Goal: Task Accomplishment & Management: Complete application form

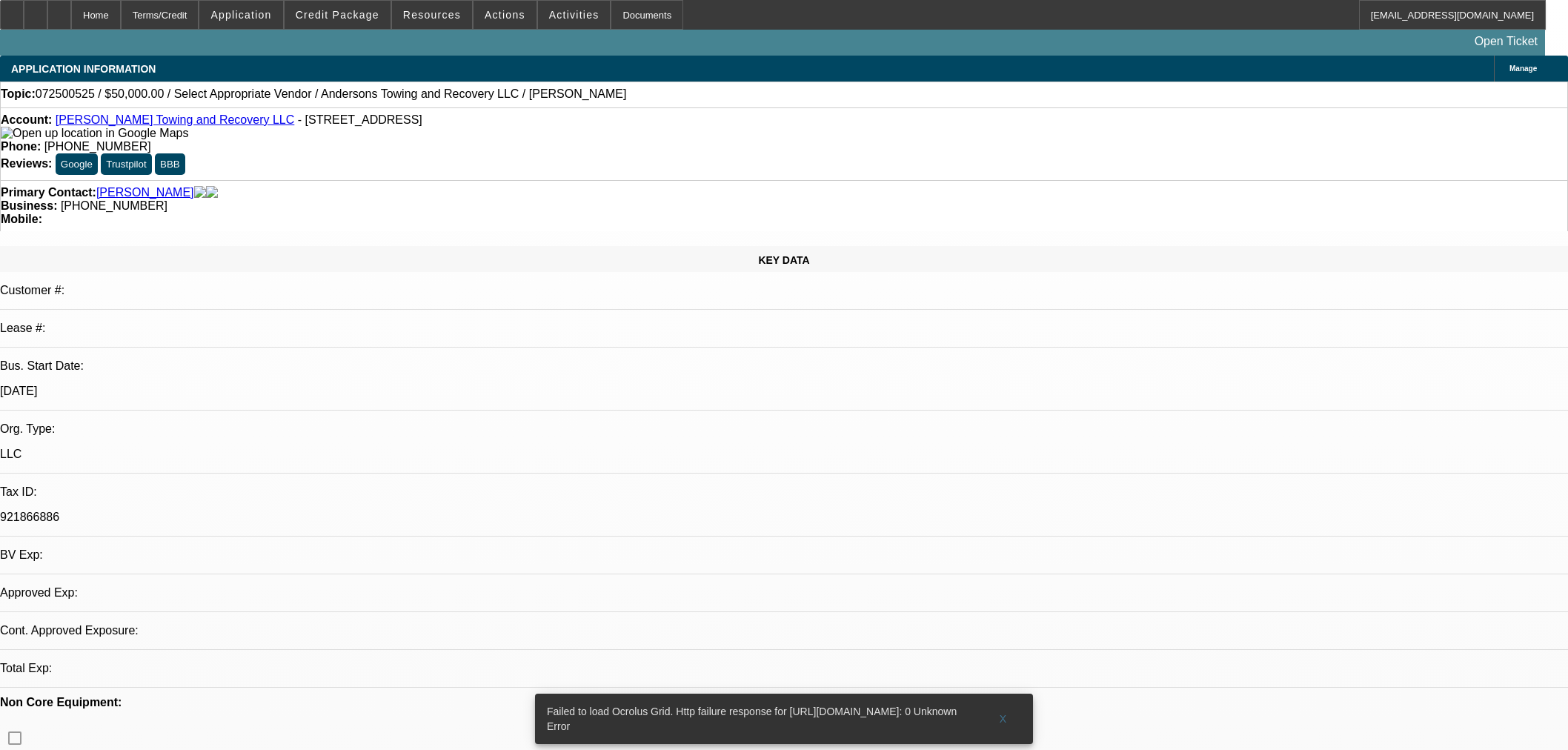
select select "0"
select select "2"
select select "0.1"
select select "4"
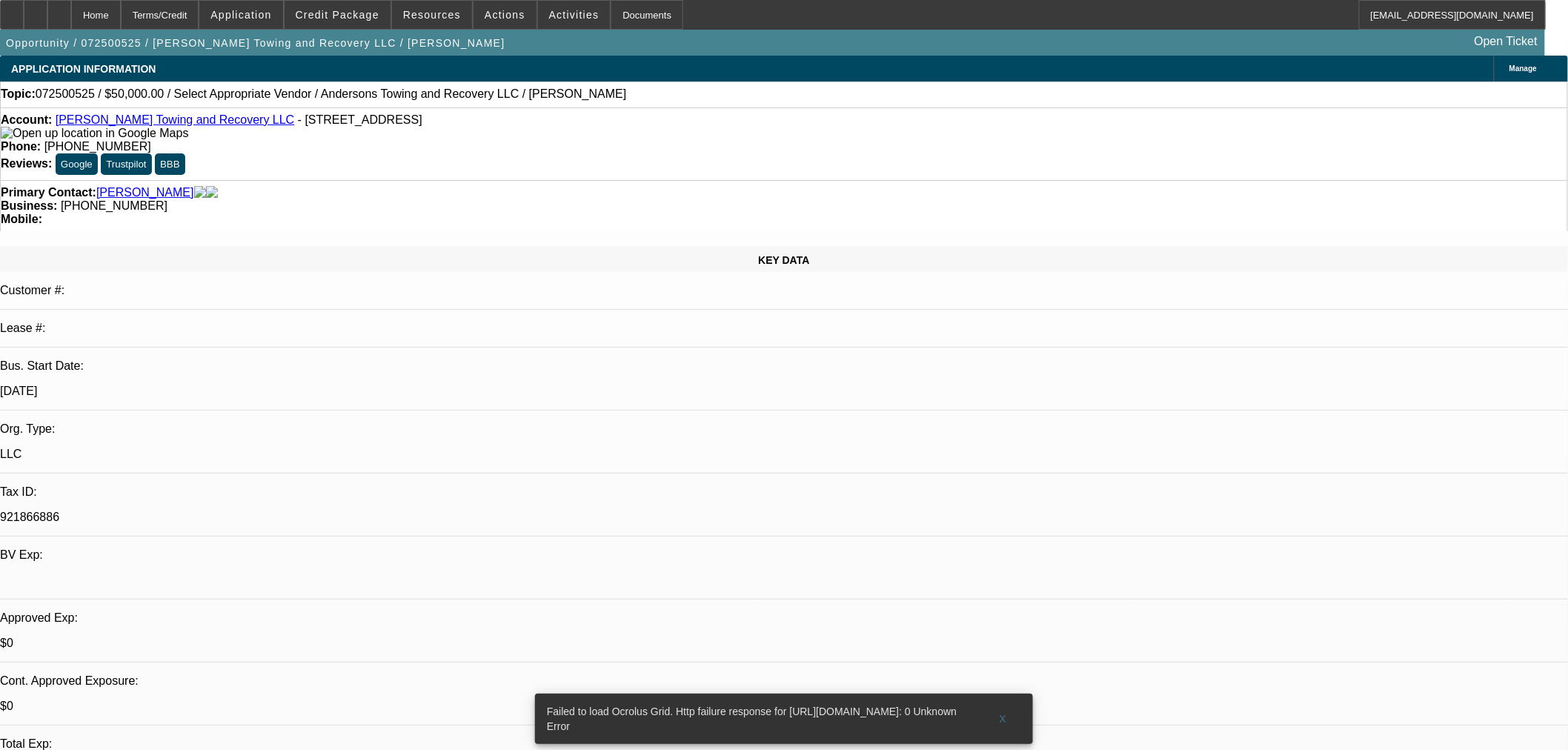
drag, startPoint x: 1199, startPoint y: 50, endPoint x: 1206, endPoint y: 67, distance: 18.4
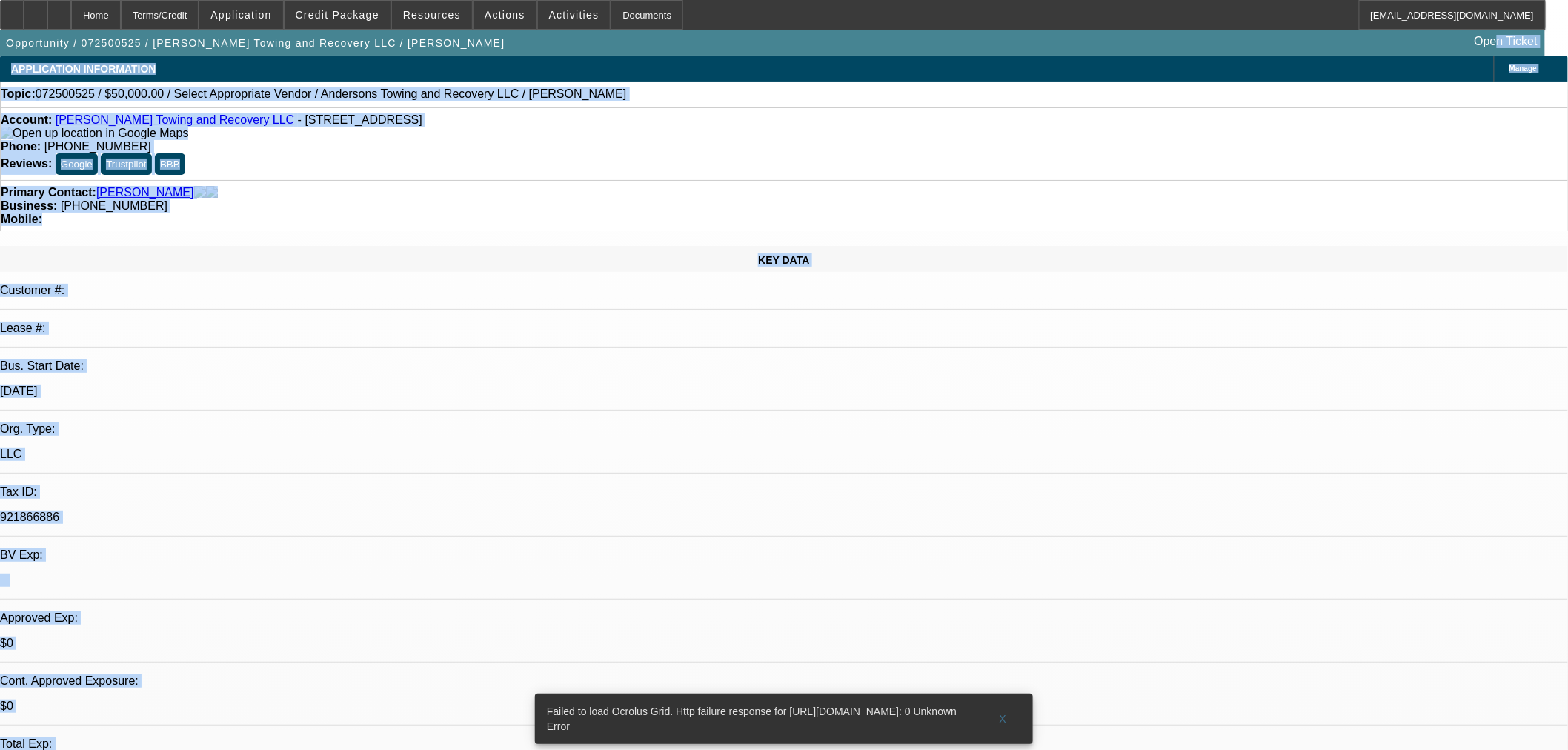
drag, startPoint x: 1265, startPoint y: 241, endPoint x: 1252, endPoint y: 255, distance: 19.1
radio input "true"
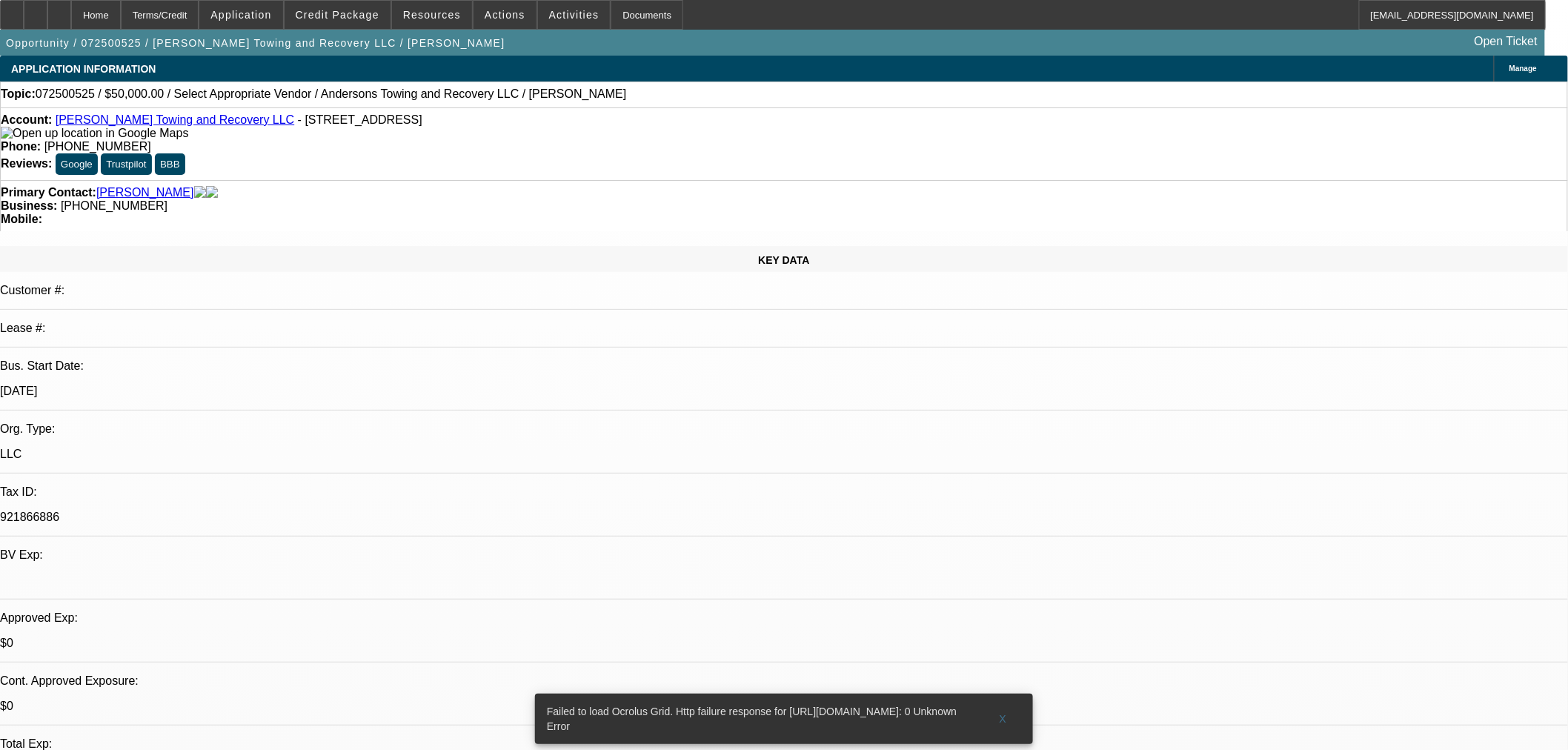
paste textarea "7.22 Just got new contract for 62 private properties. Thinks he needs another r…"
type textarea "7.22 Just got new contract for 62 private properties. Thinks he needs another r…"
radio input "true"
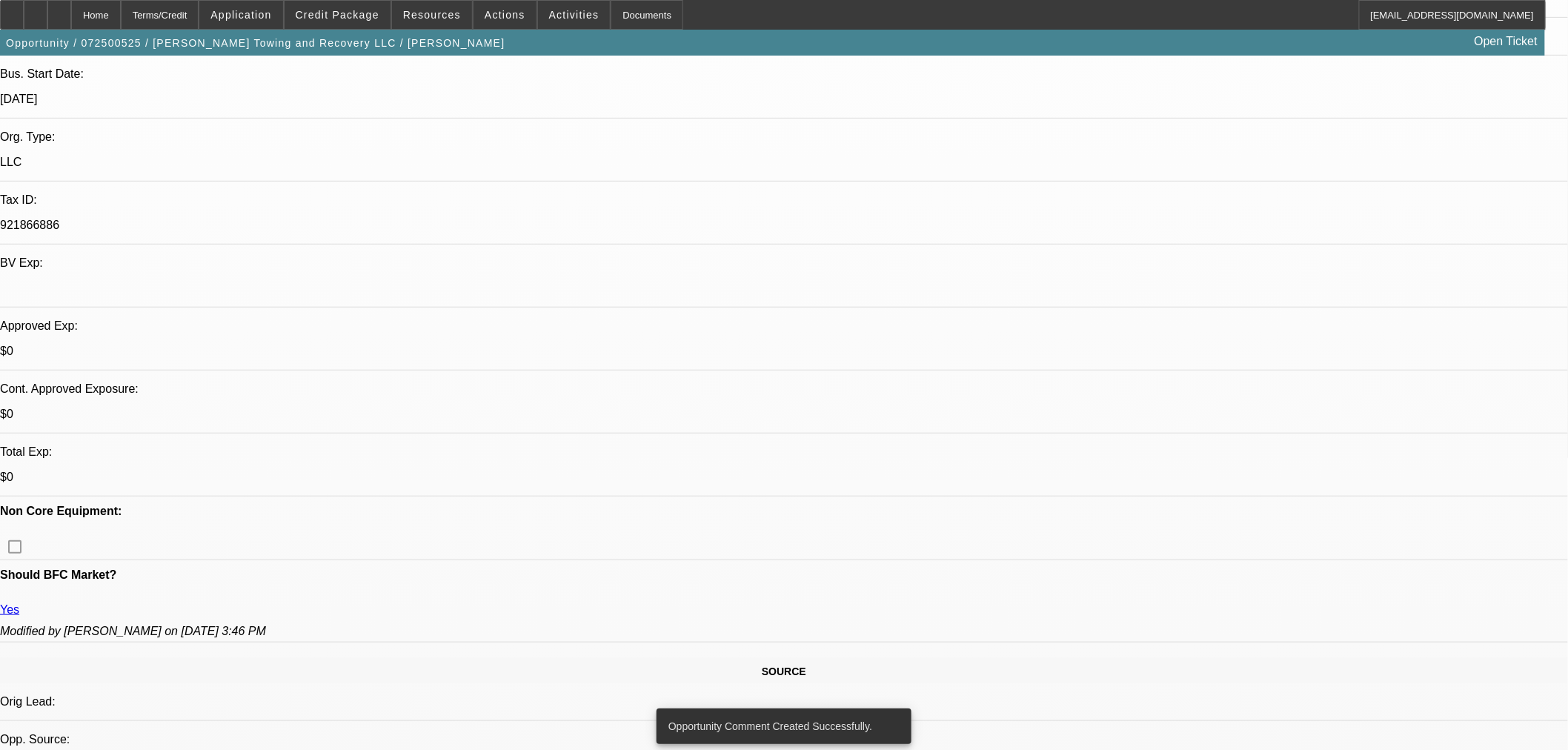
scroll to position [494, 0]
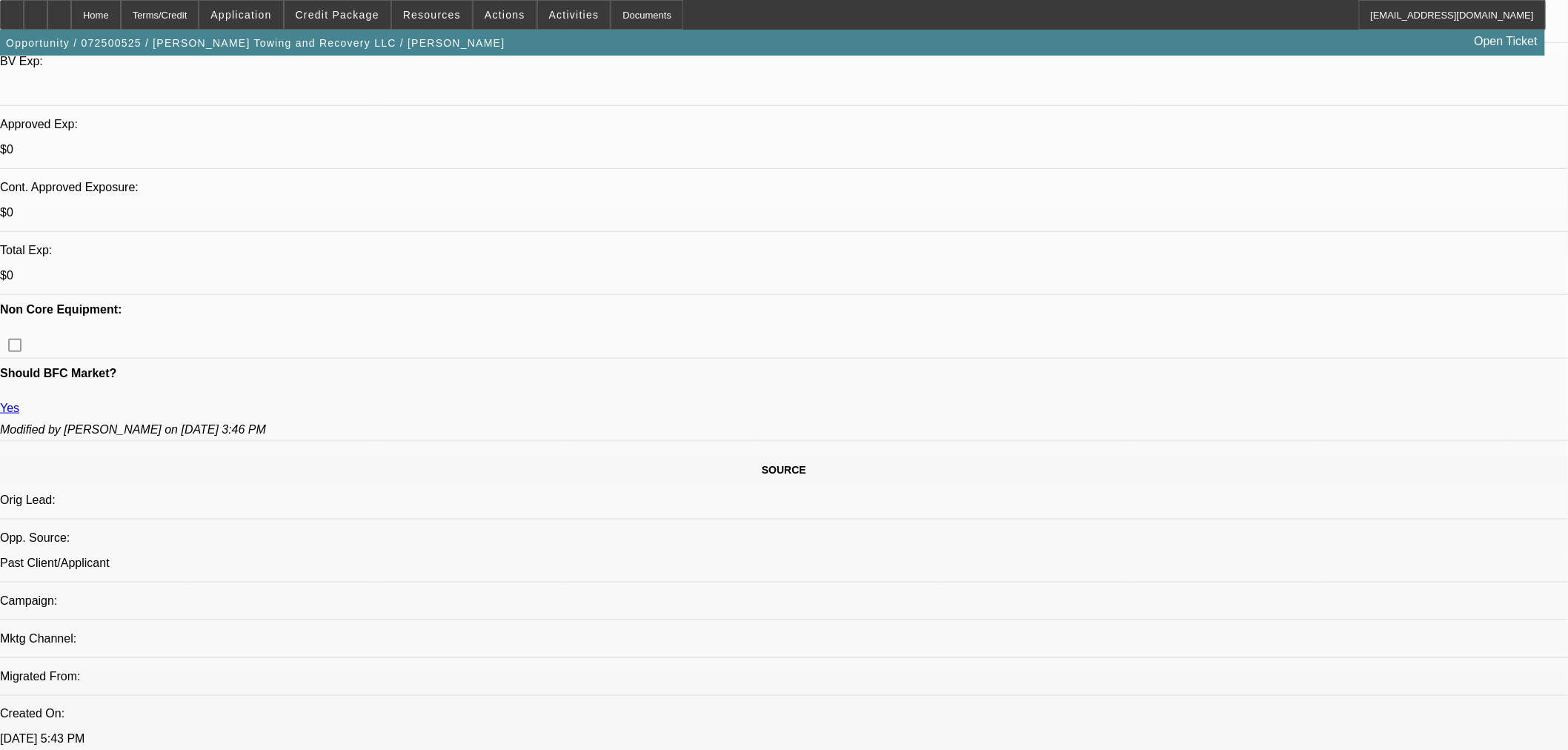
click at [336, 9] on span at bounding box center [336, 14] width 106 height 35
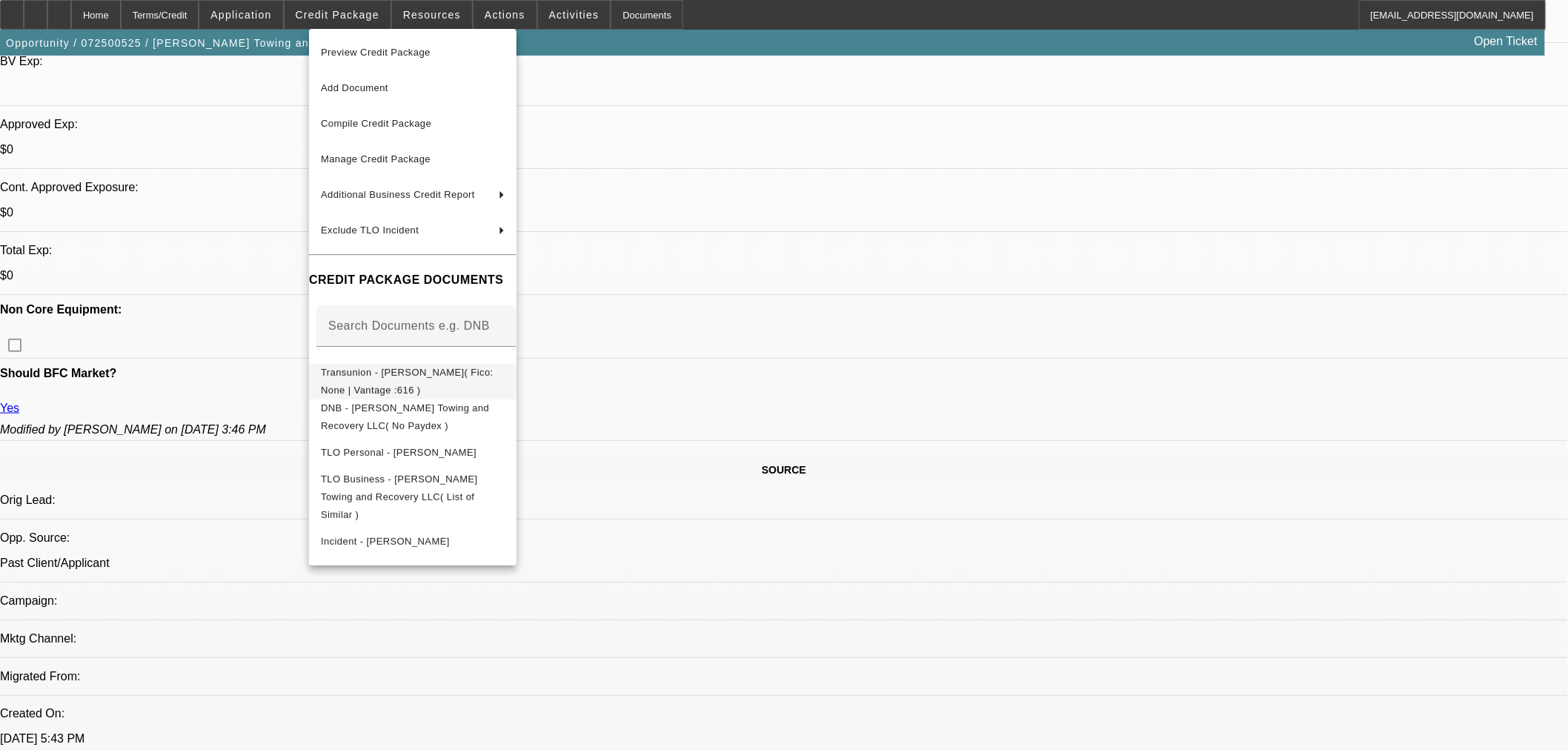
click at [494, 371] on span "Transunion - Anderson, Dylen( Fico: None | Vantage :616 )" at bounding box center [407, 380] width 173 height 29
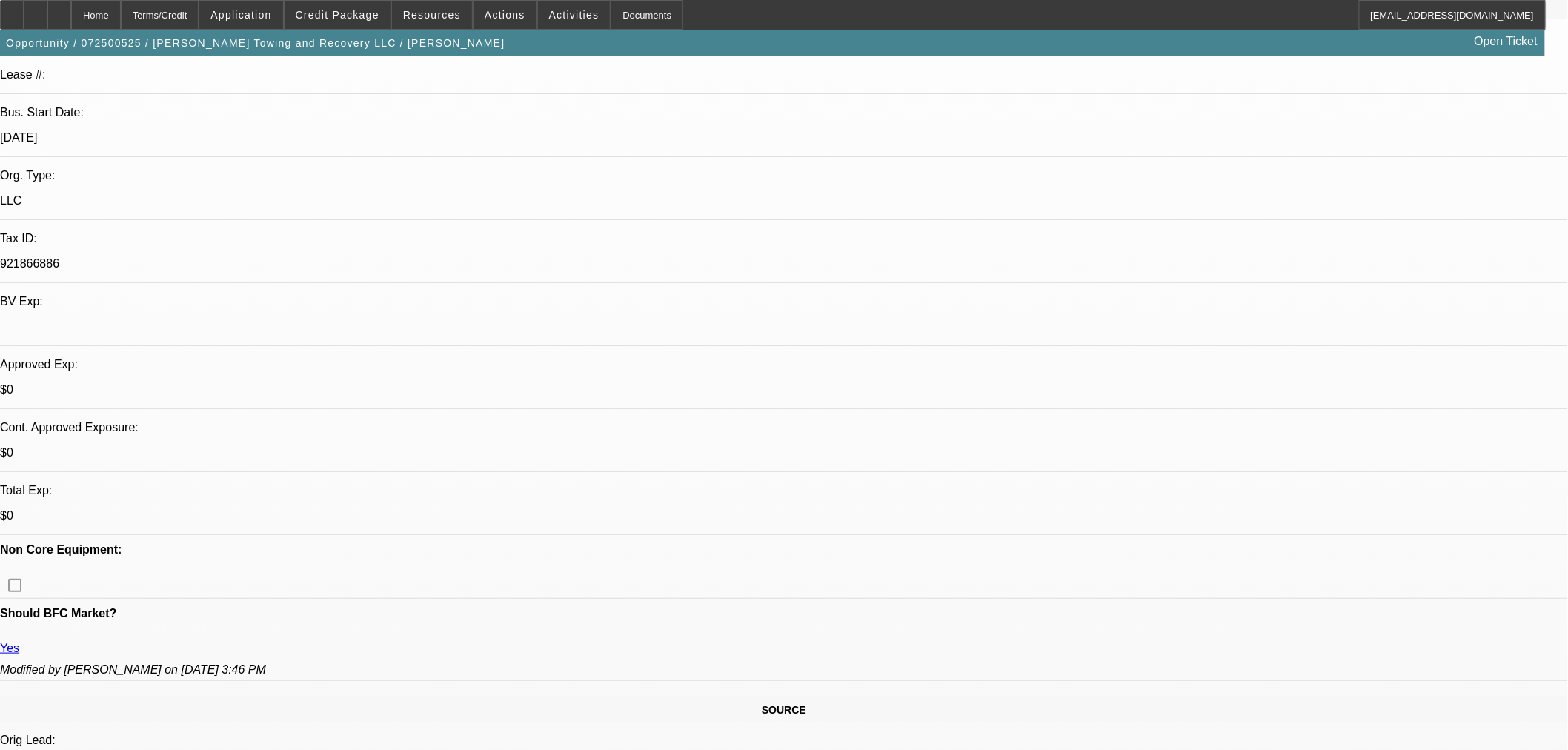
scroll to position [0, 0]
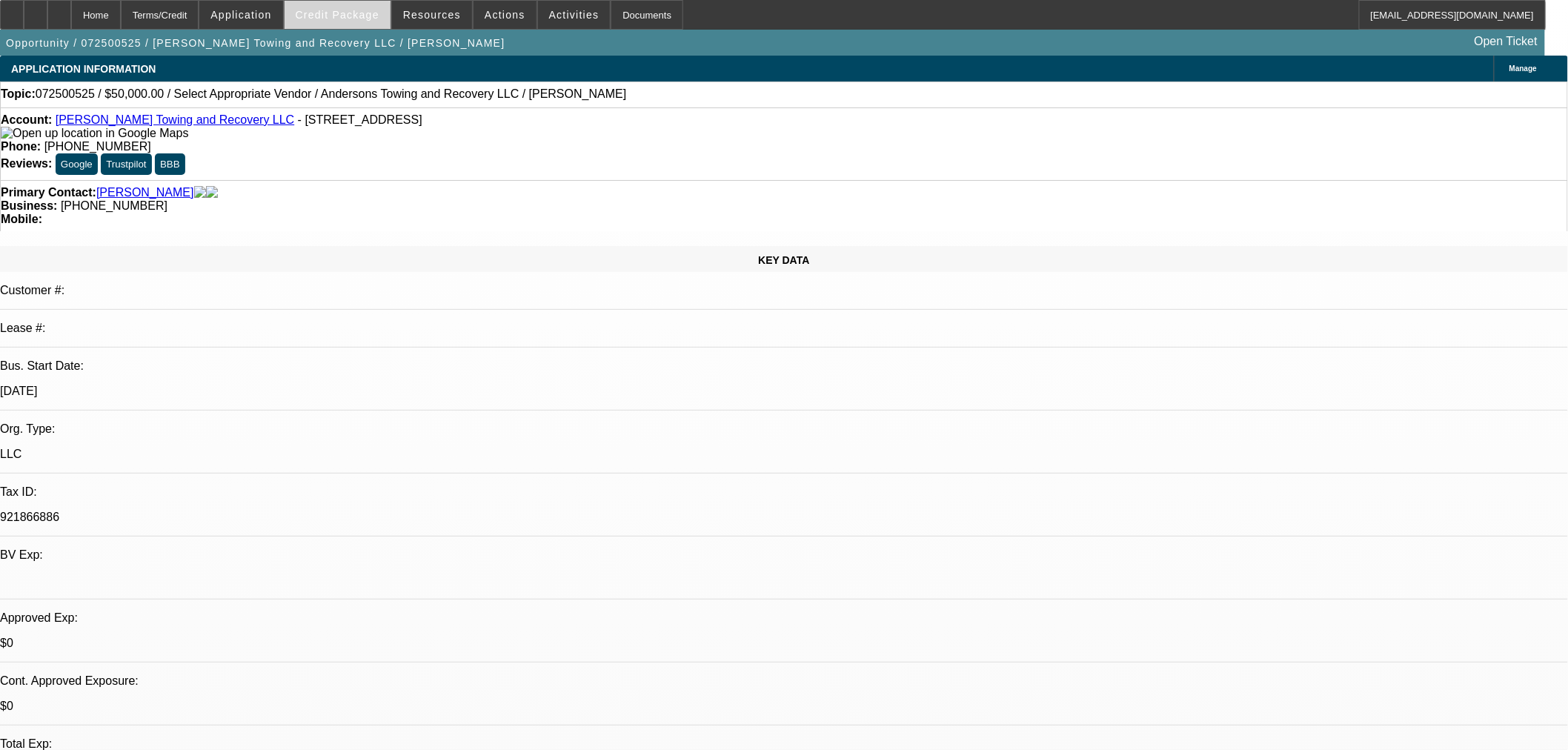
click at [378, 25] on span at bounding box center [336, 14] width 106 height 35
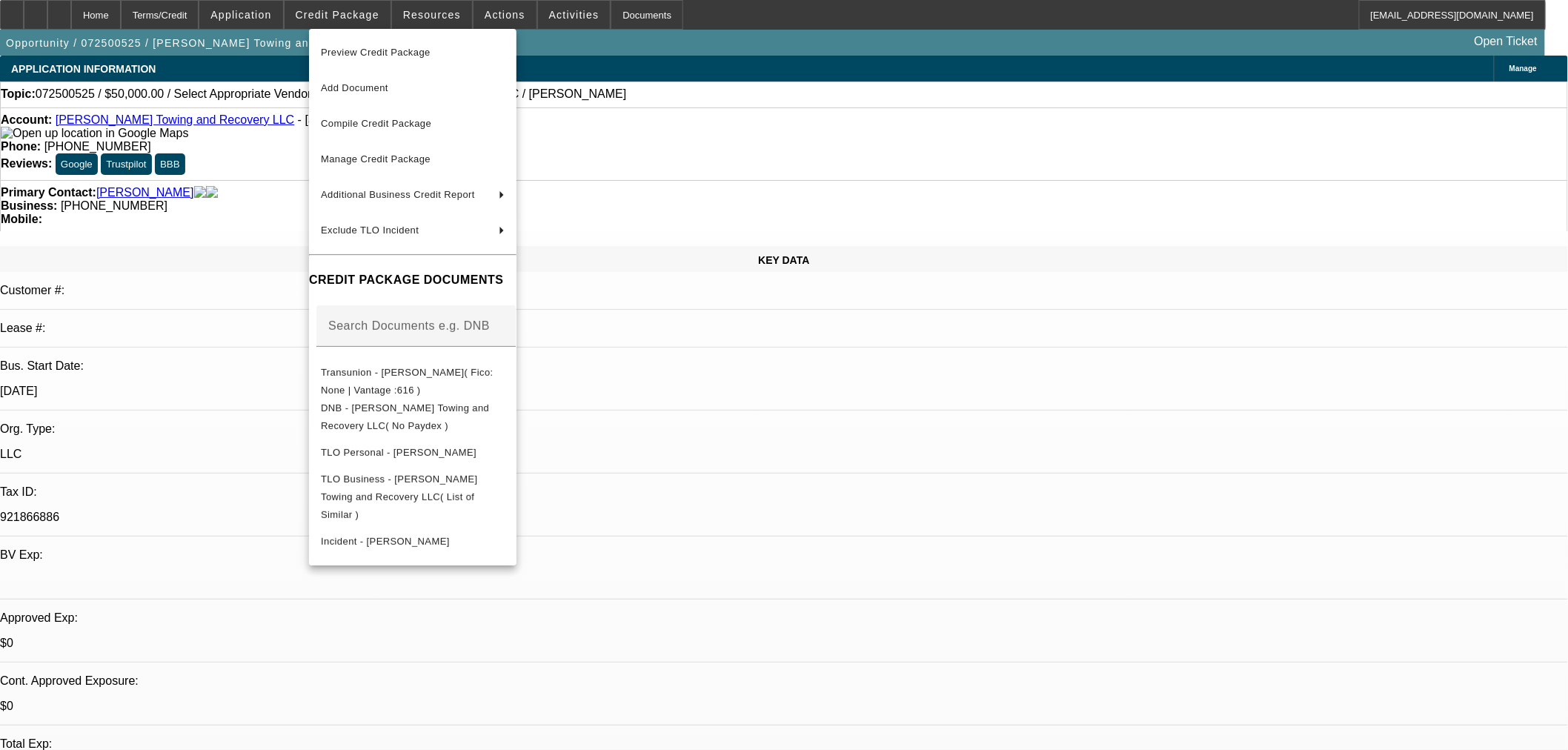
click at [777, 498] on div at bounding box center [784, 375] width 1568 height 750
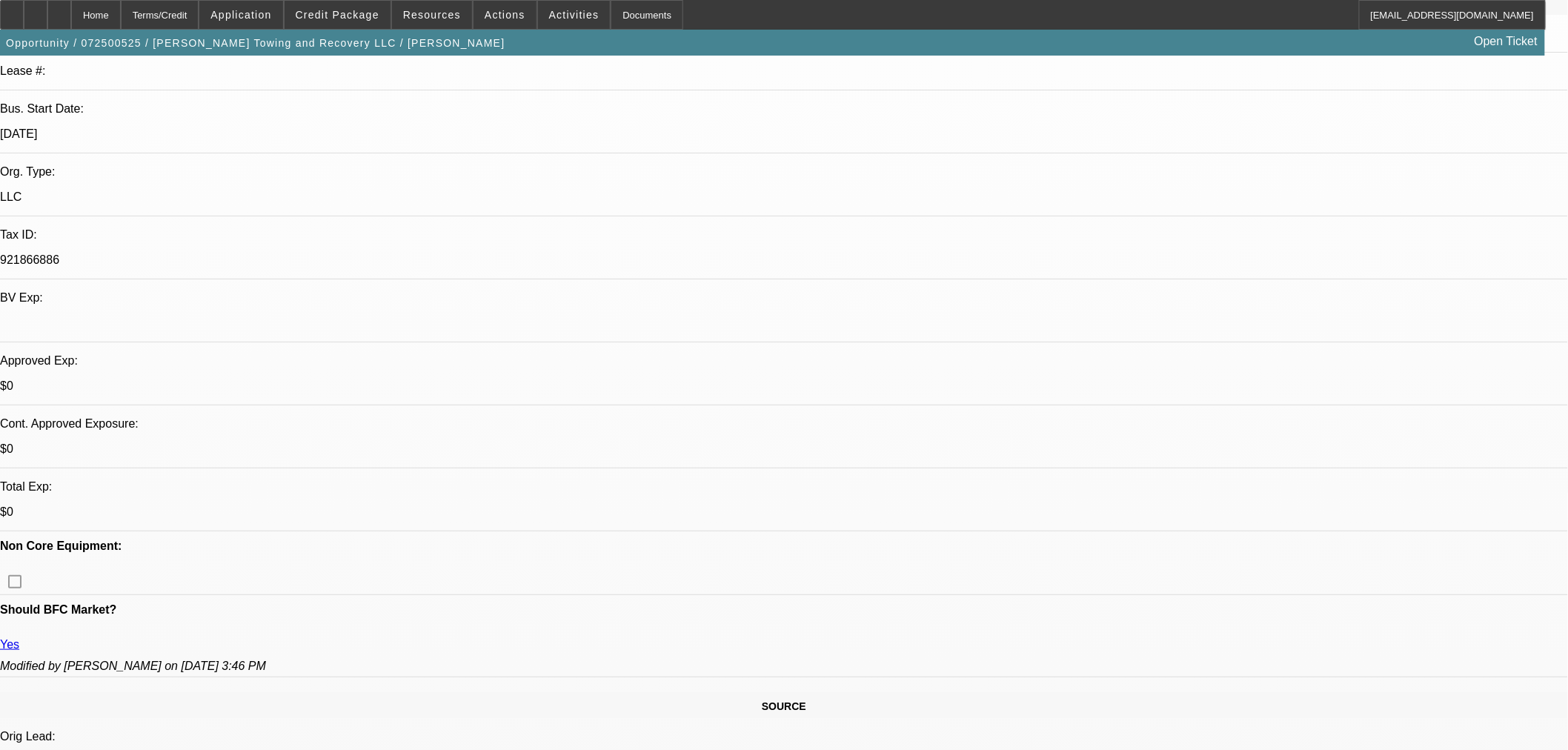
scroll to position [247, 0]
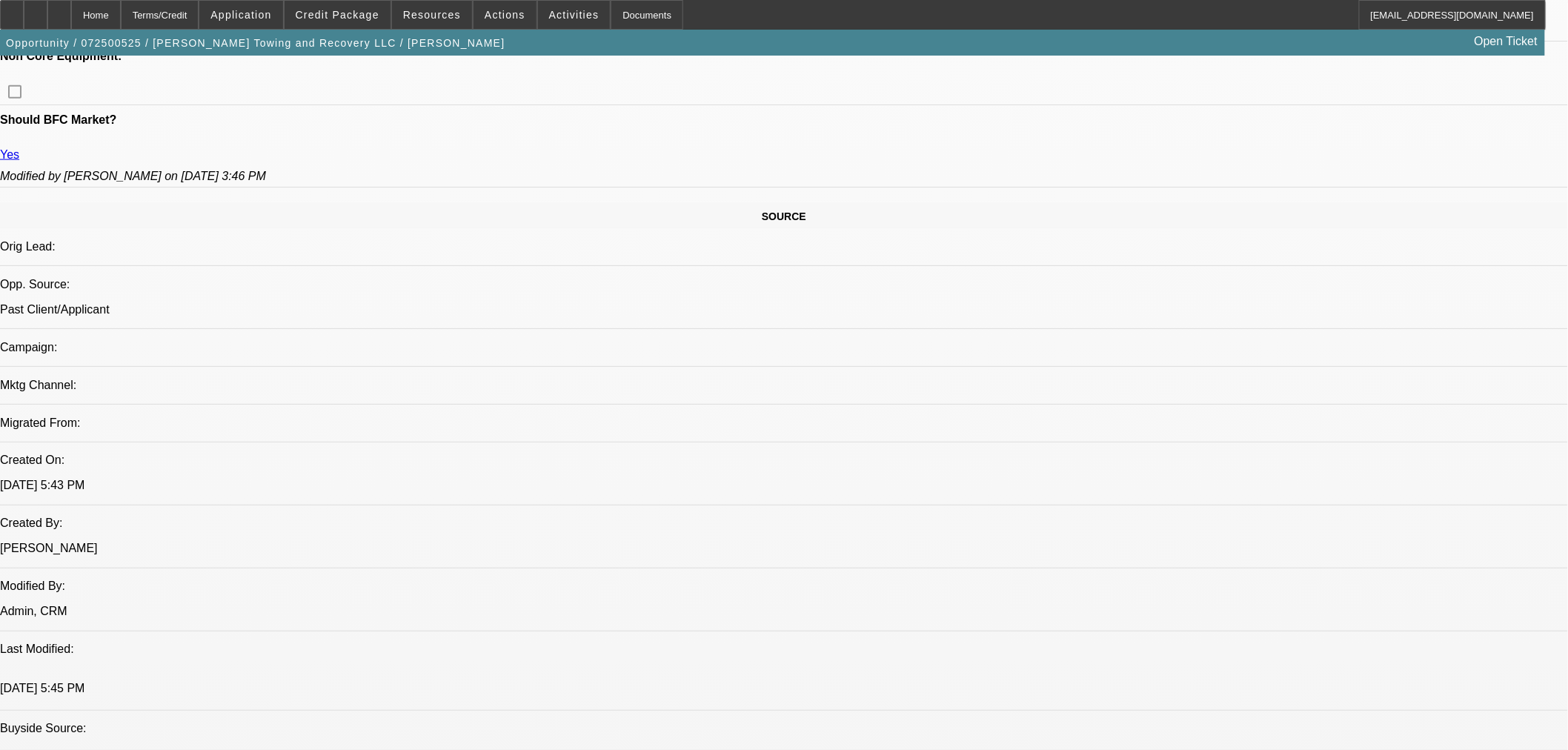
scroll to position [905, 0]
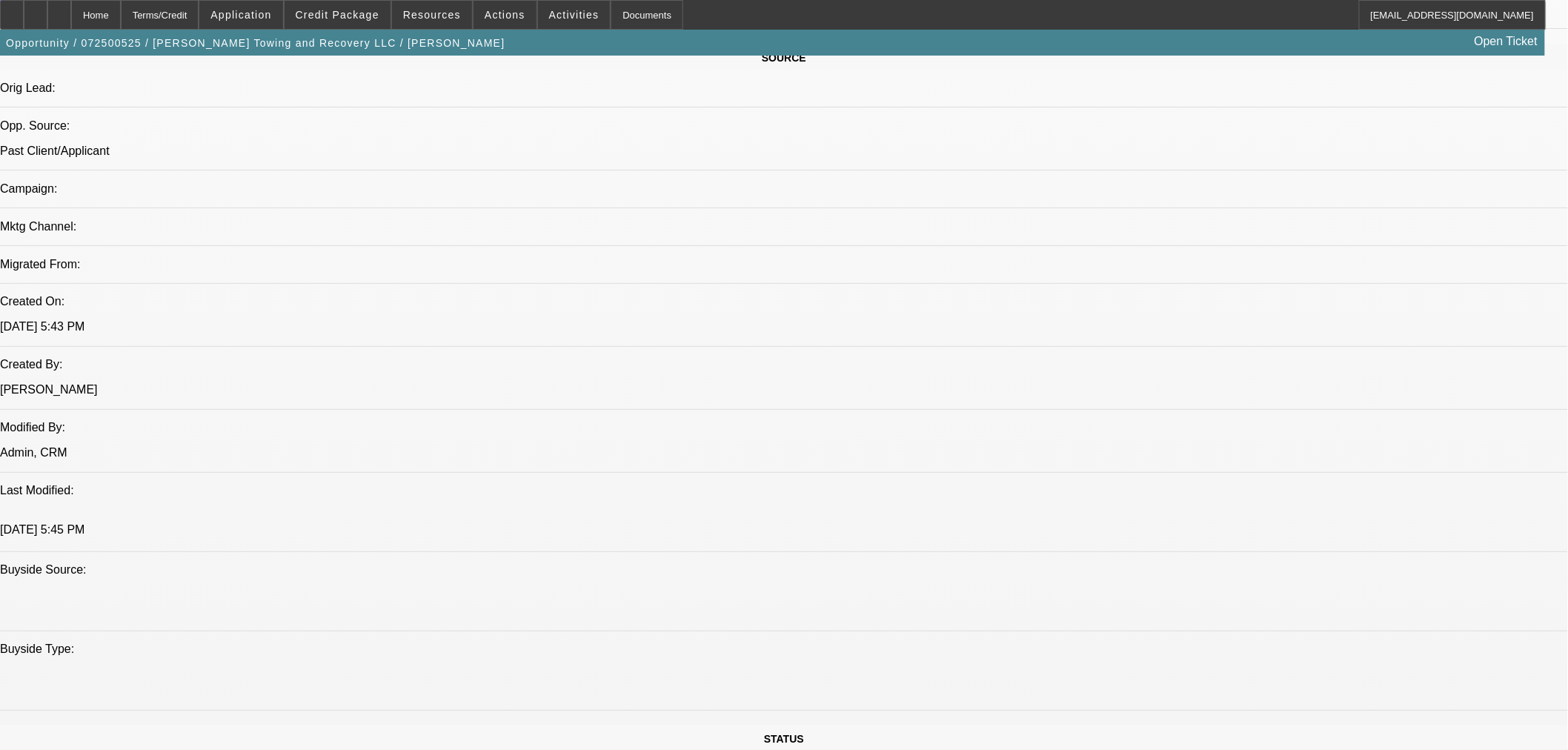
drag, startPoint x: 1273, startPoint y: 260, endPoint x: 1322, endPoint y: 253, distance: 49.5
drag, startPoint x: 1334, startPoint y: 244, endPoint x: 1335, endPoint y: 265, distance: 21.0
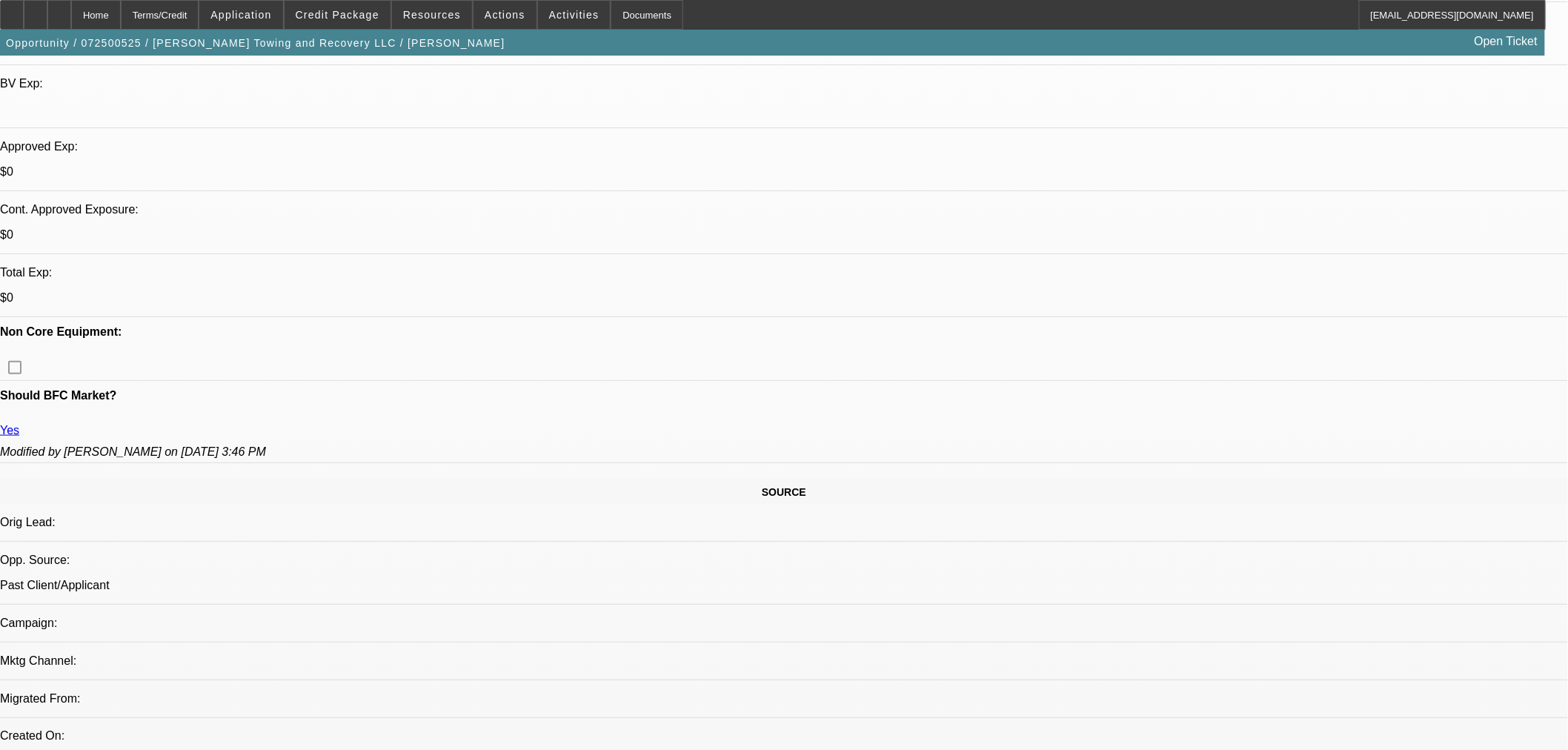
scroll to position [658, 0]
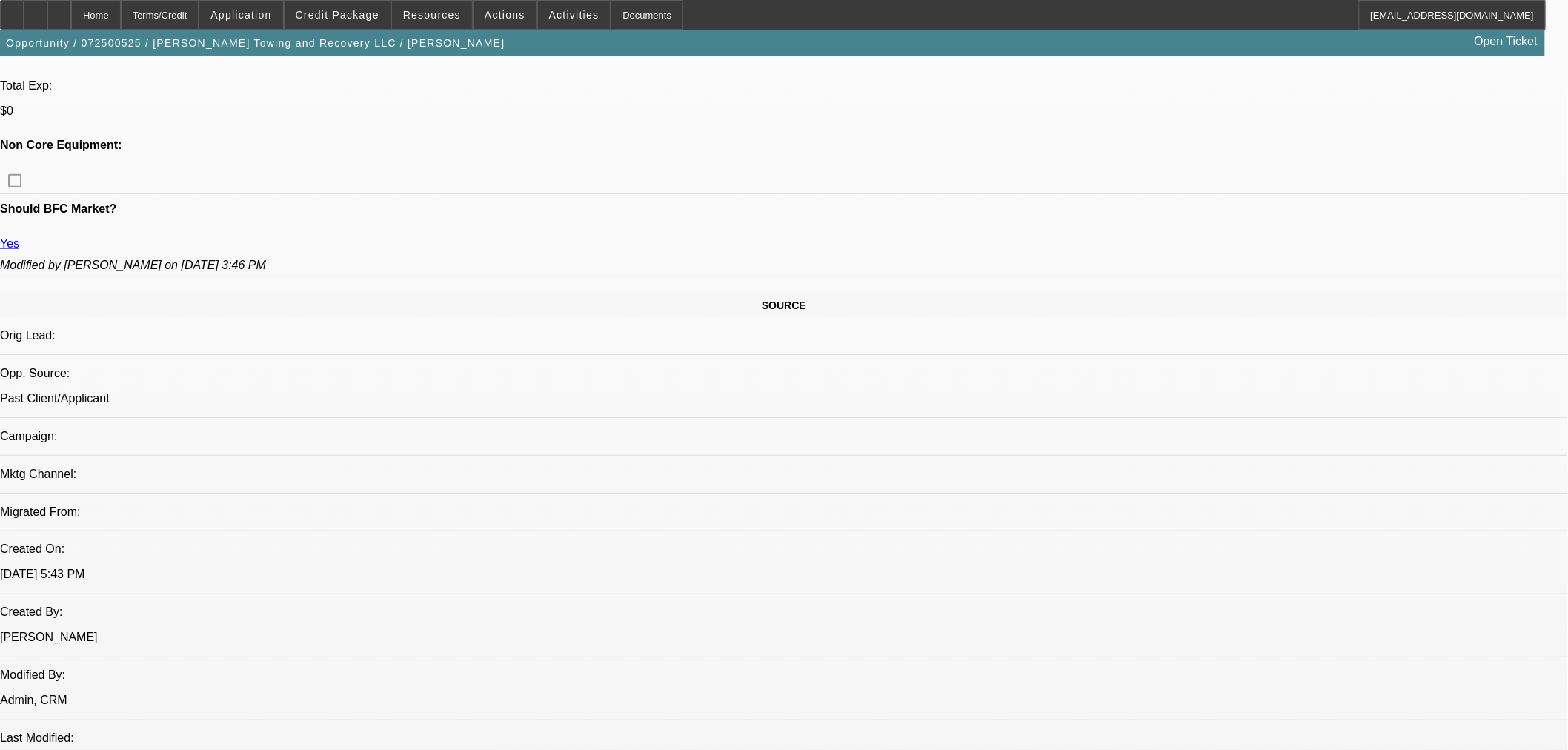
drag, startPoint x: 522, startPoint y: 263, endPoint x: 501, endPoint y: 263, distance: 21.0
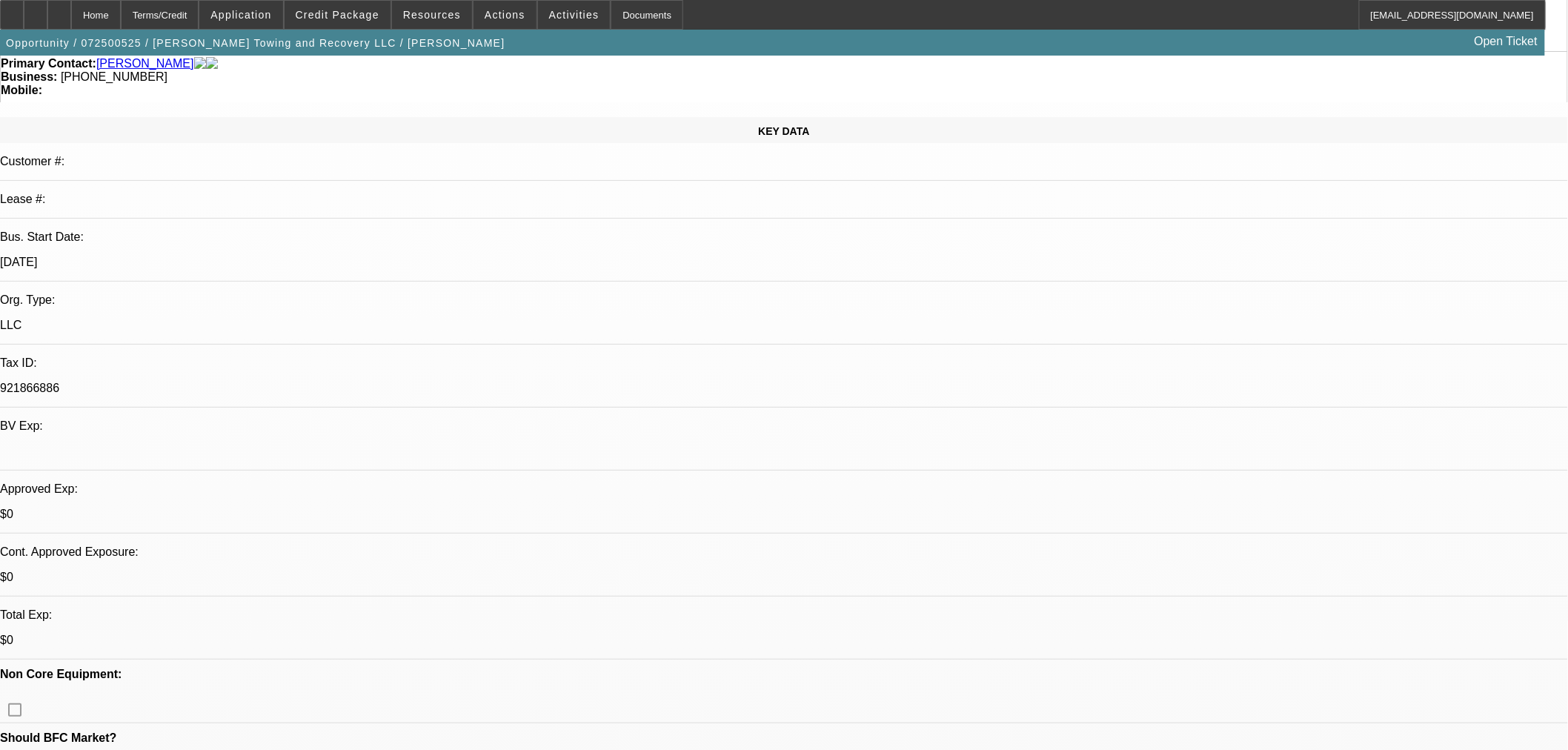
scroll to position [494, 0]
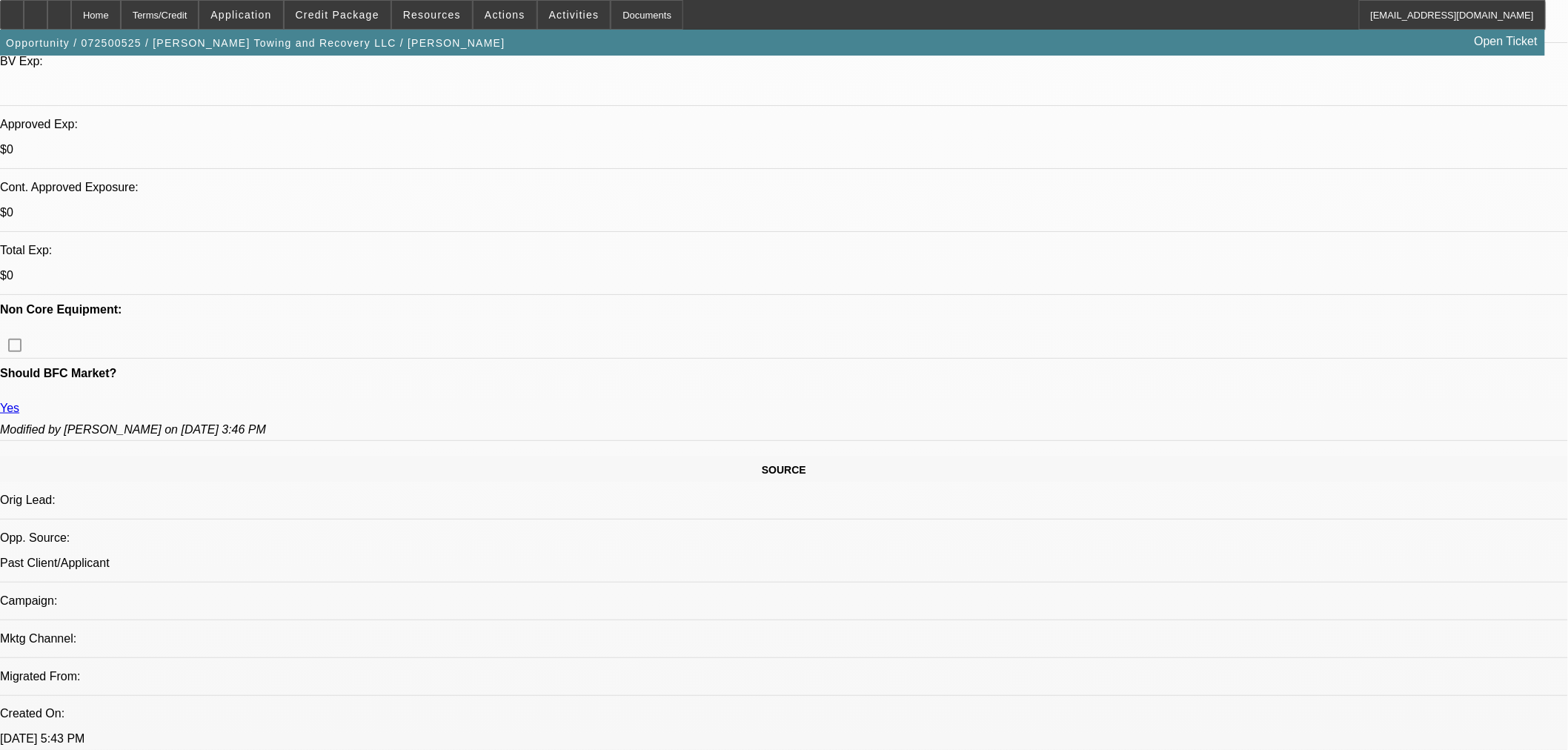
drag, startPoint x: 702, startPoint y: 409, endPoint x: 677, endPoint y: 408, distance: 25.0
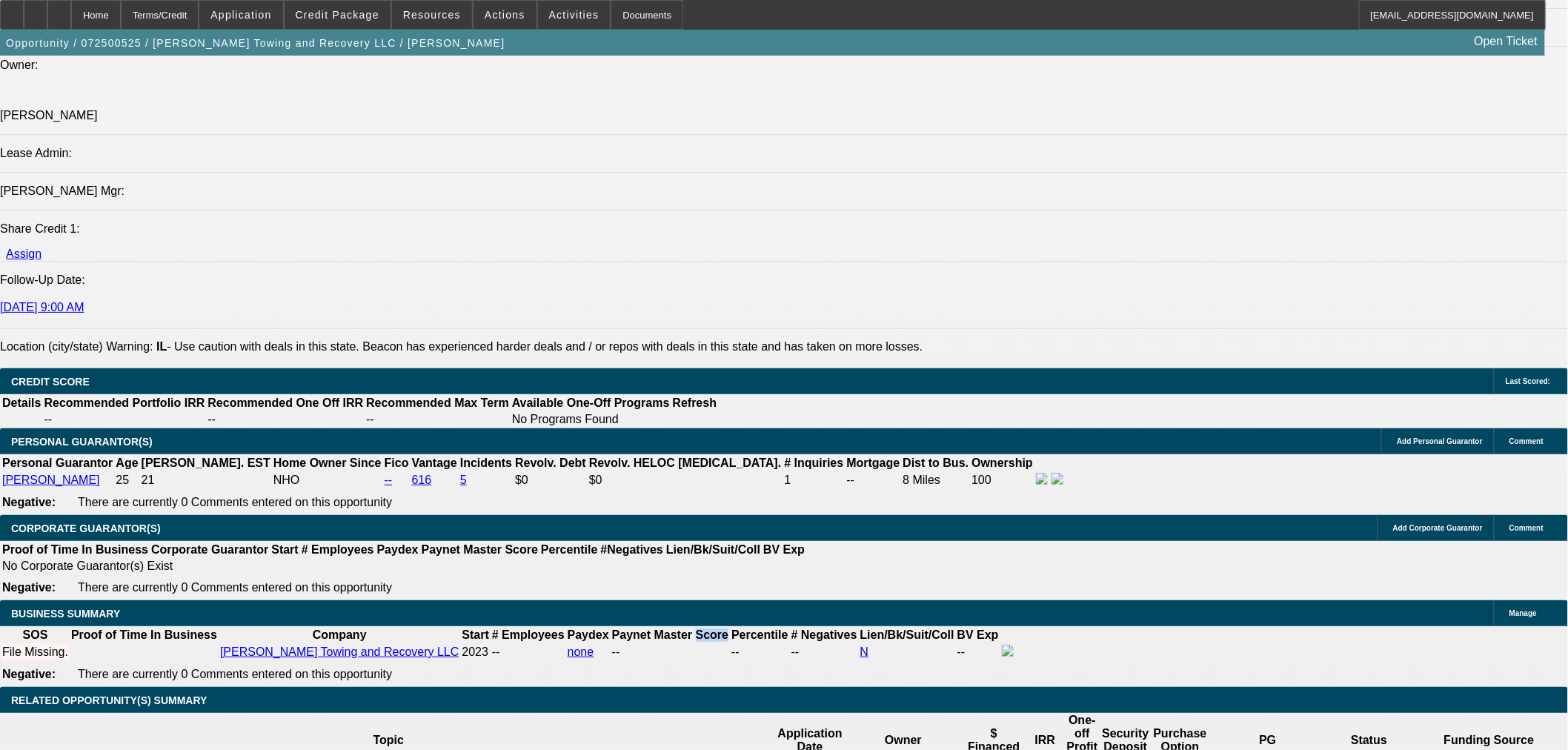
scroll to position [1975, 0]
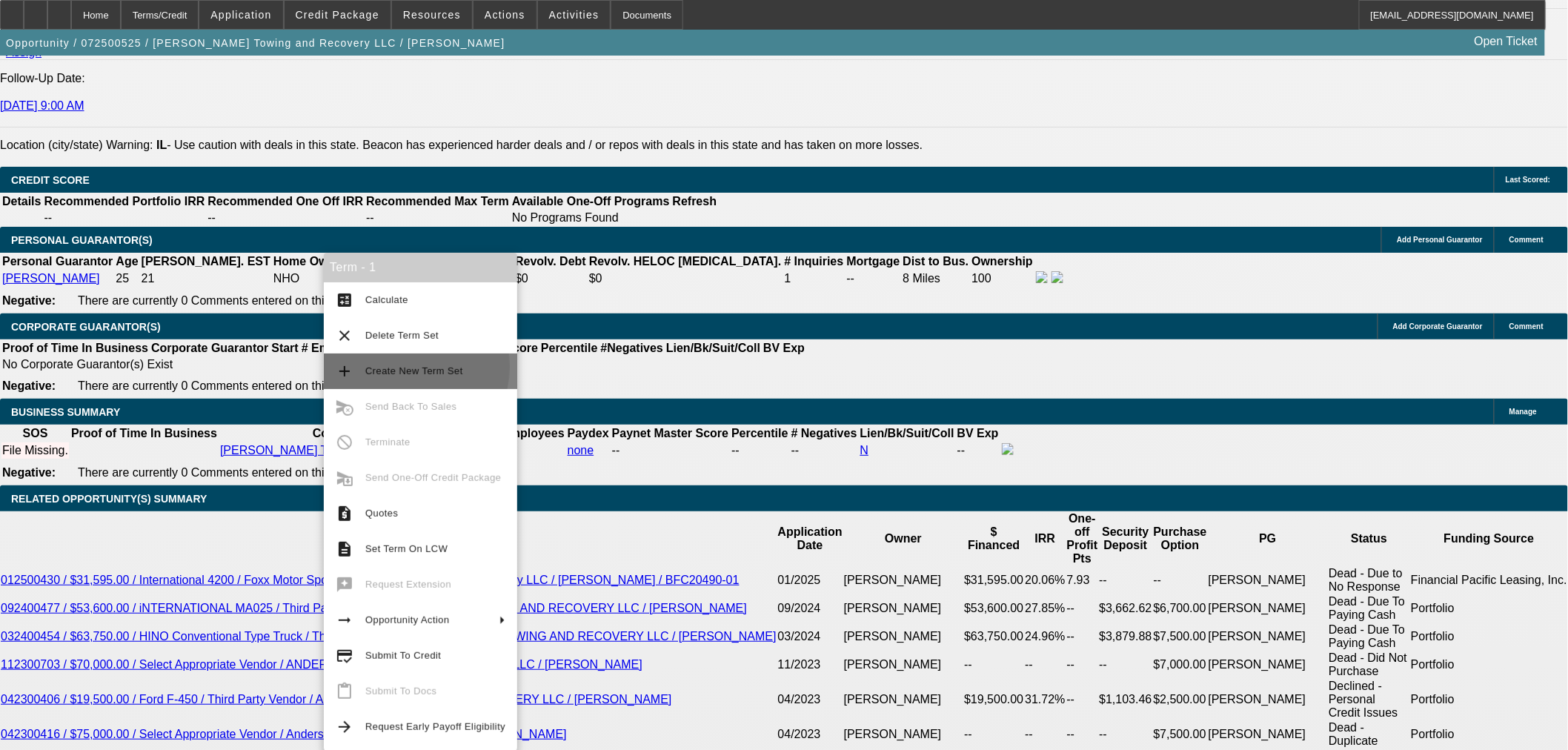
click at [406, 366] on span "Create New Term Set" at bounding box center [414, 371] width 98 height 11
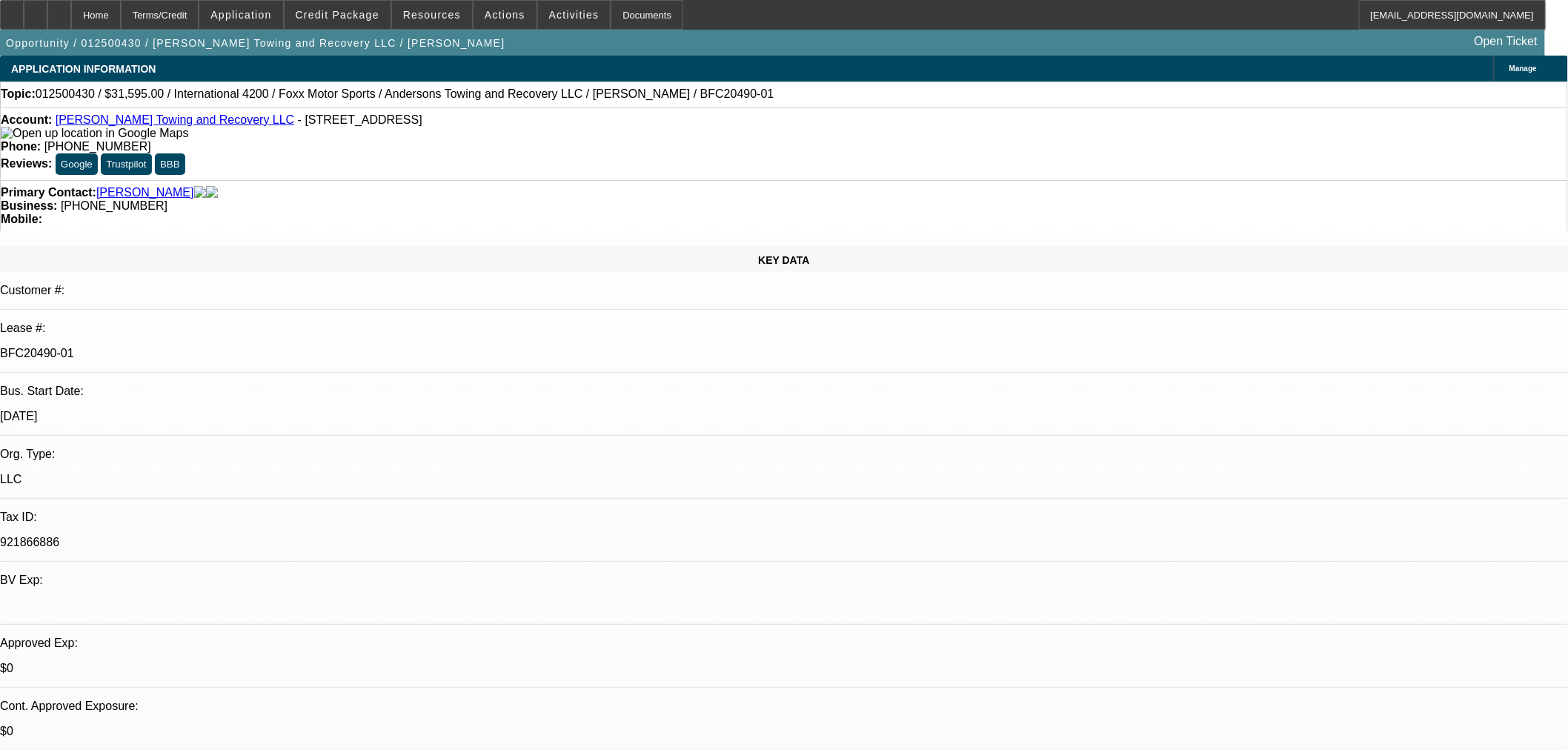
select select "0"
select select "6"
select select "0"
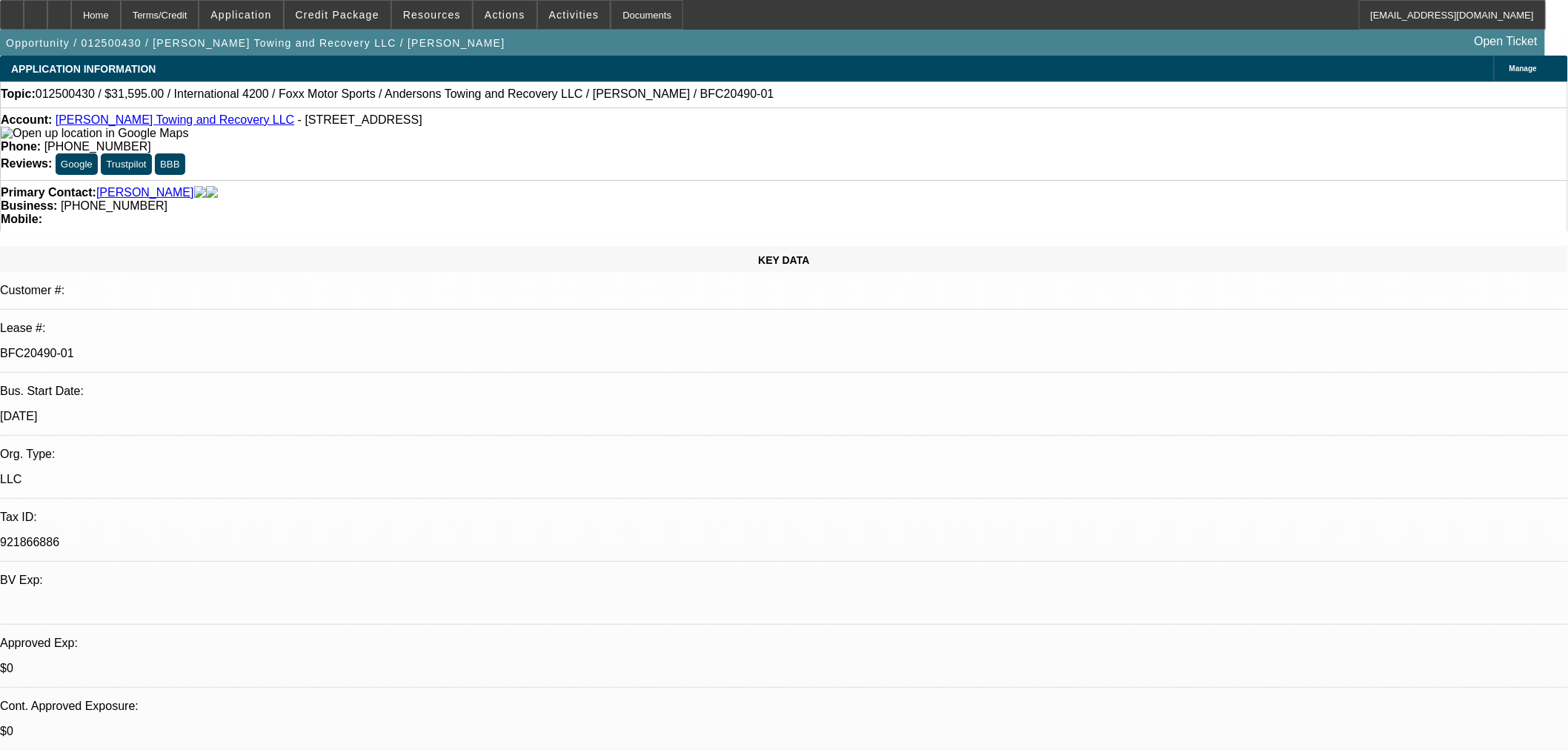
select select "0"
select select "3"
select select "0"
select select "6"
select select "0"
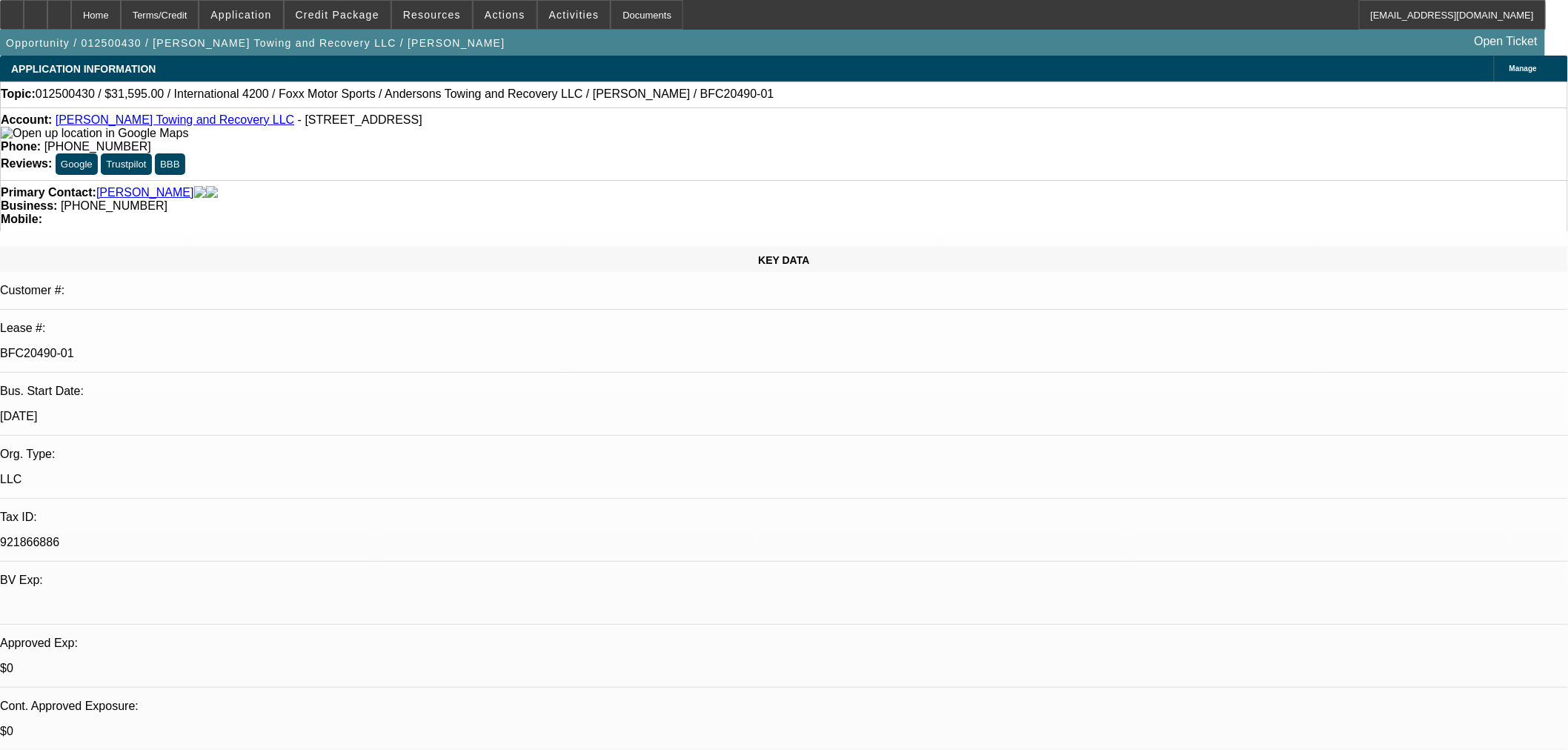
select select "0"
select select "3"
select select "0"
select select "6"
select select "0"
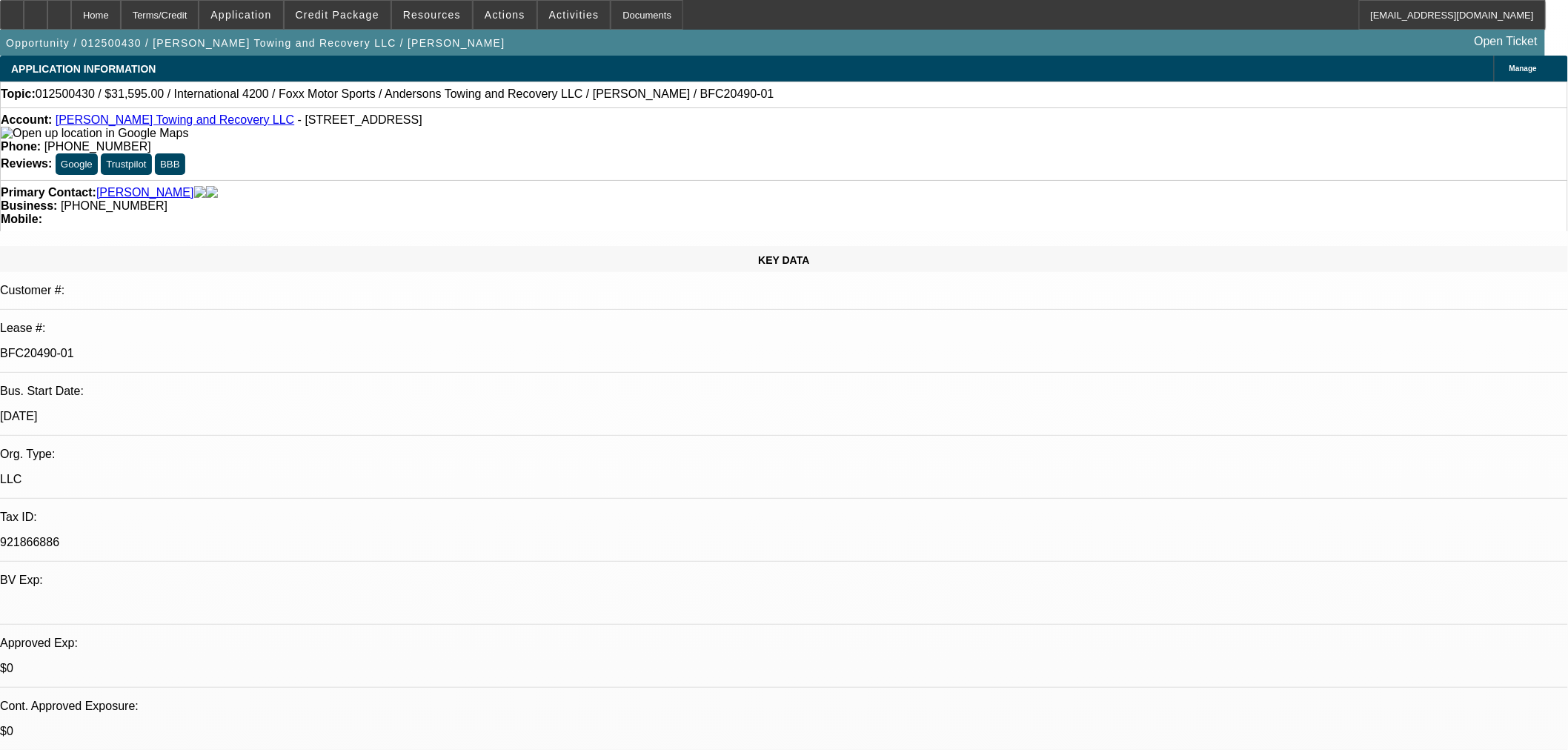
select select "0"
select select "6"
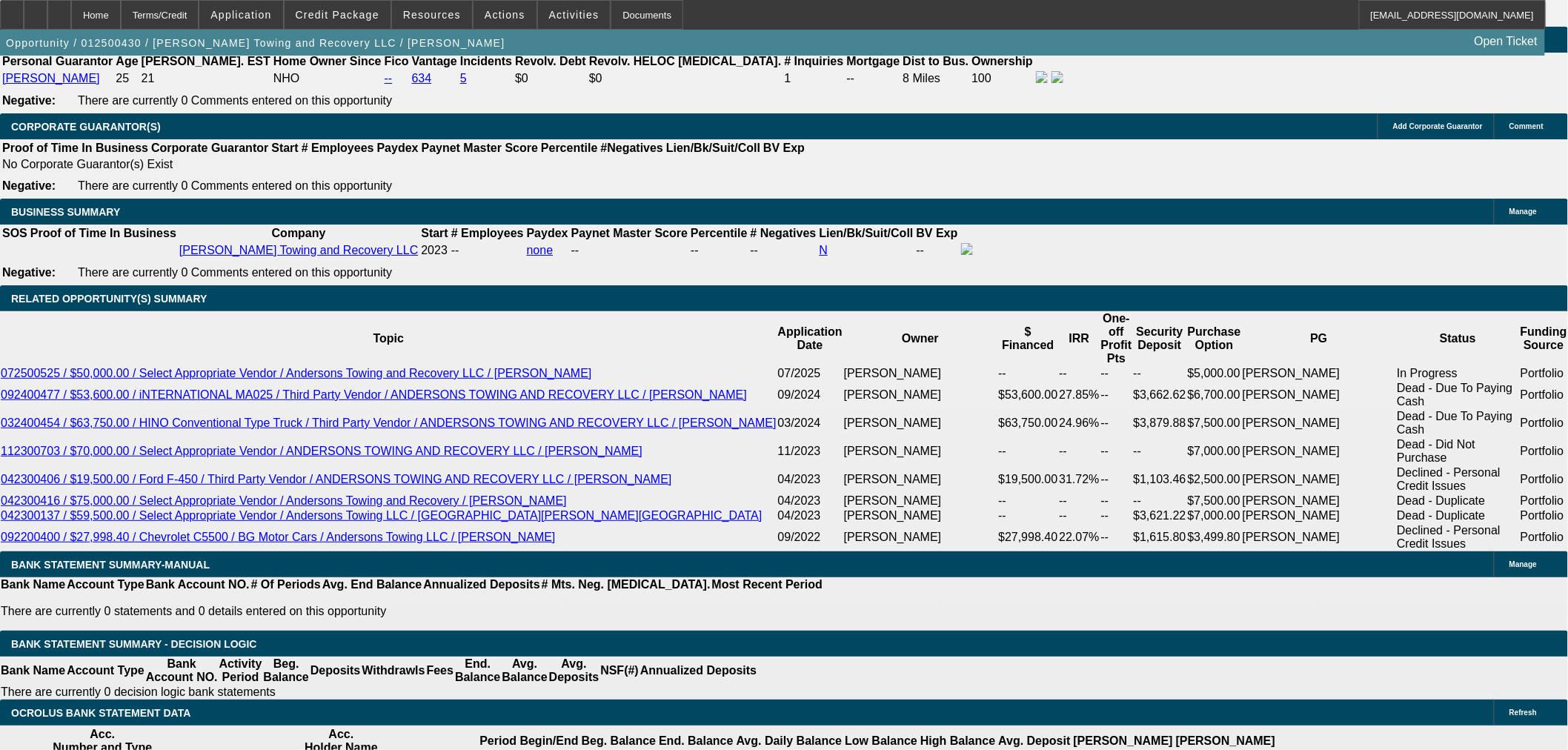
scroll to position [2055, 0]
drag, startPoint x: 1249, startPoint y: 233, endPoint x: 1242, endPoint y: 213, distance: 21.2
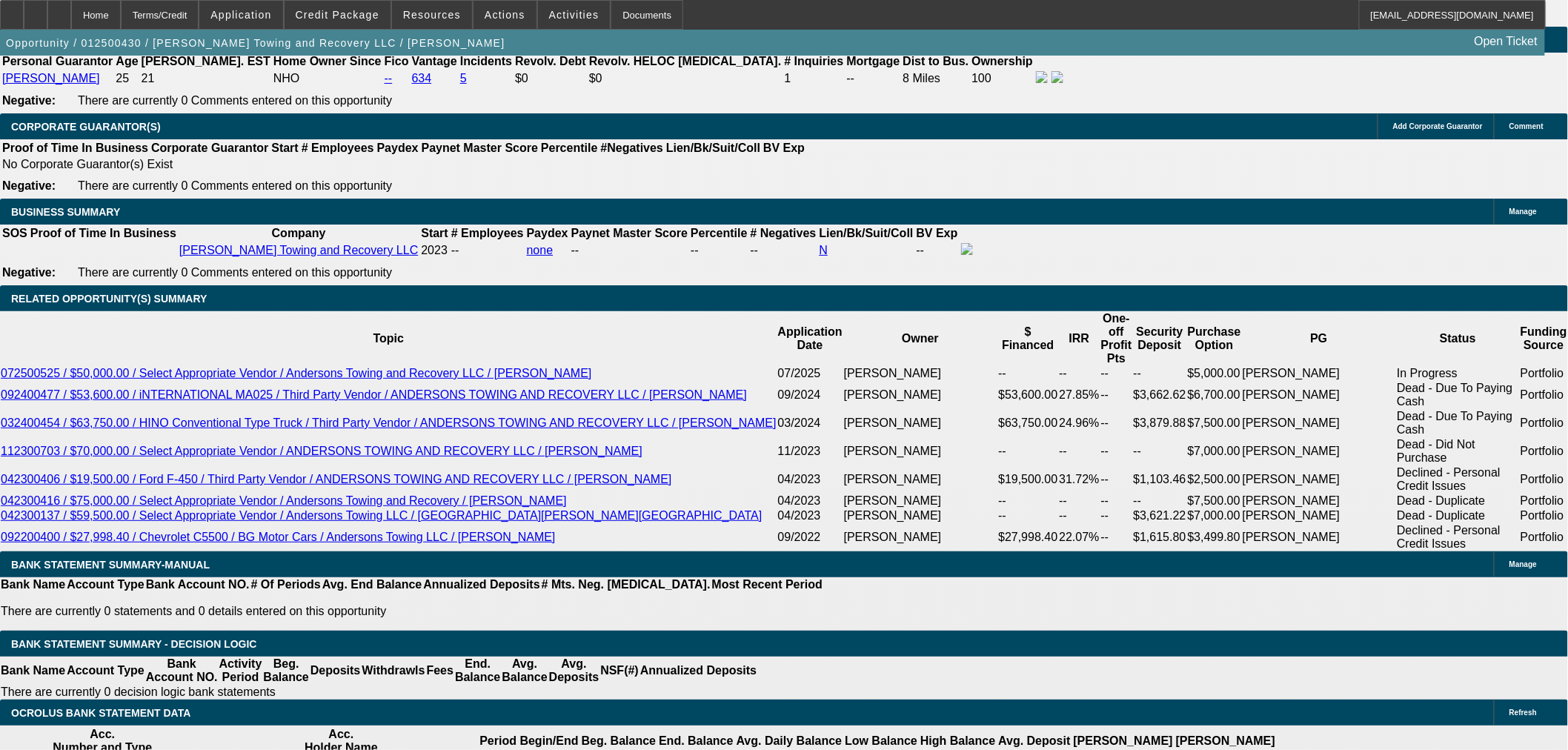
scroll to position [0, 0]
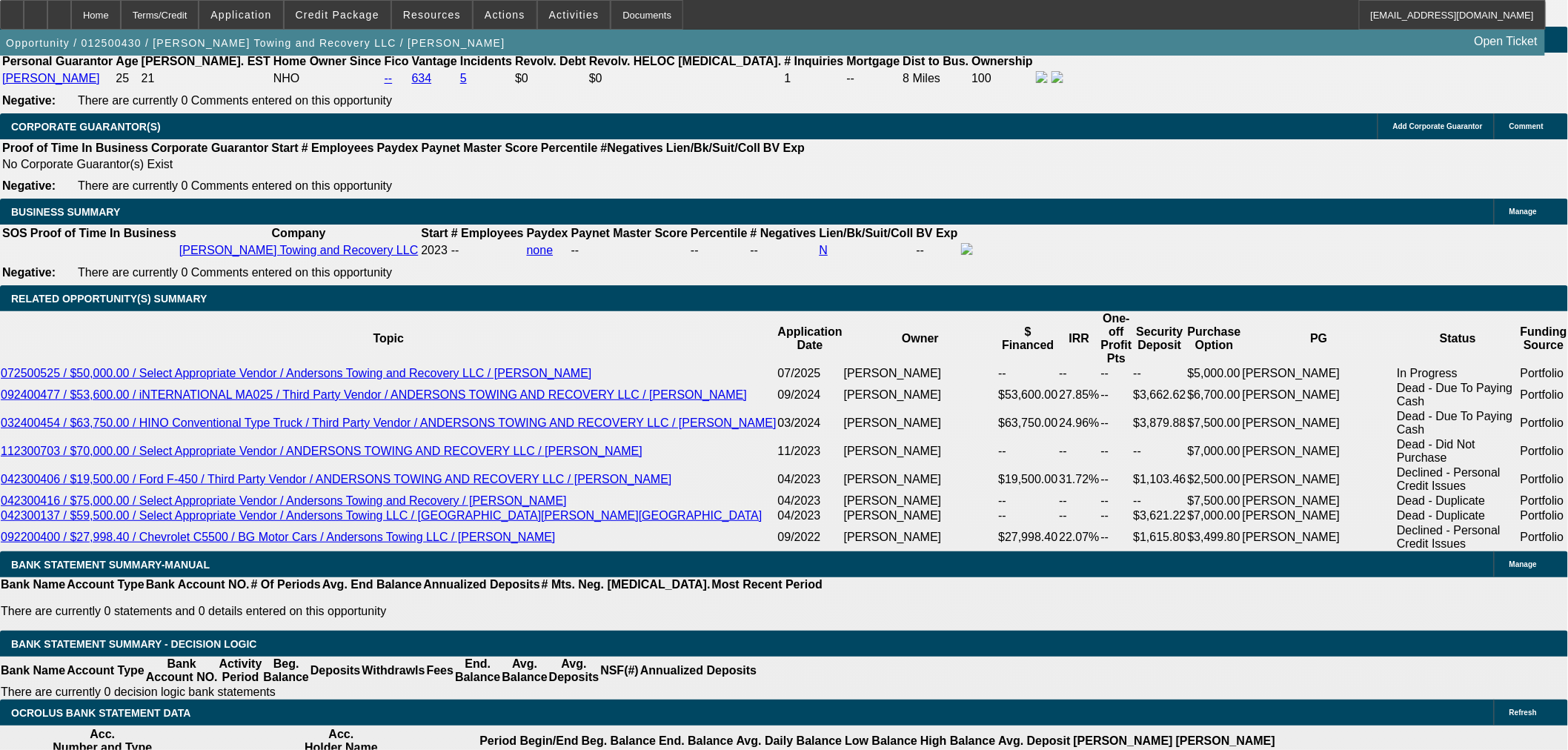
scroll to position [0, 0]
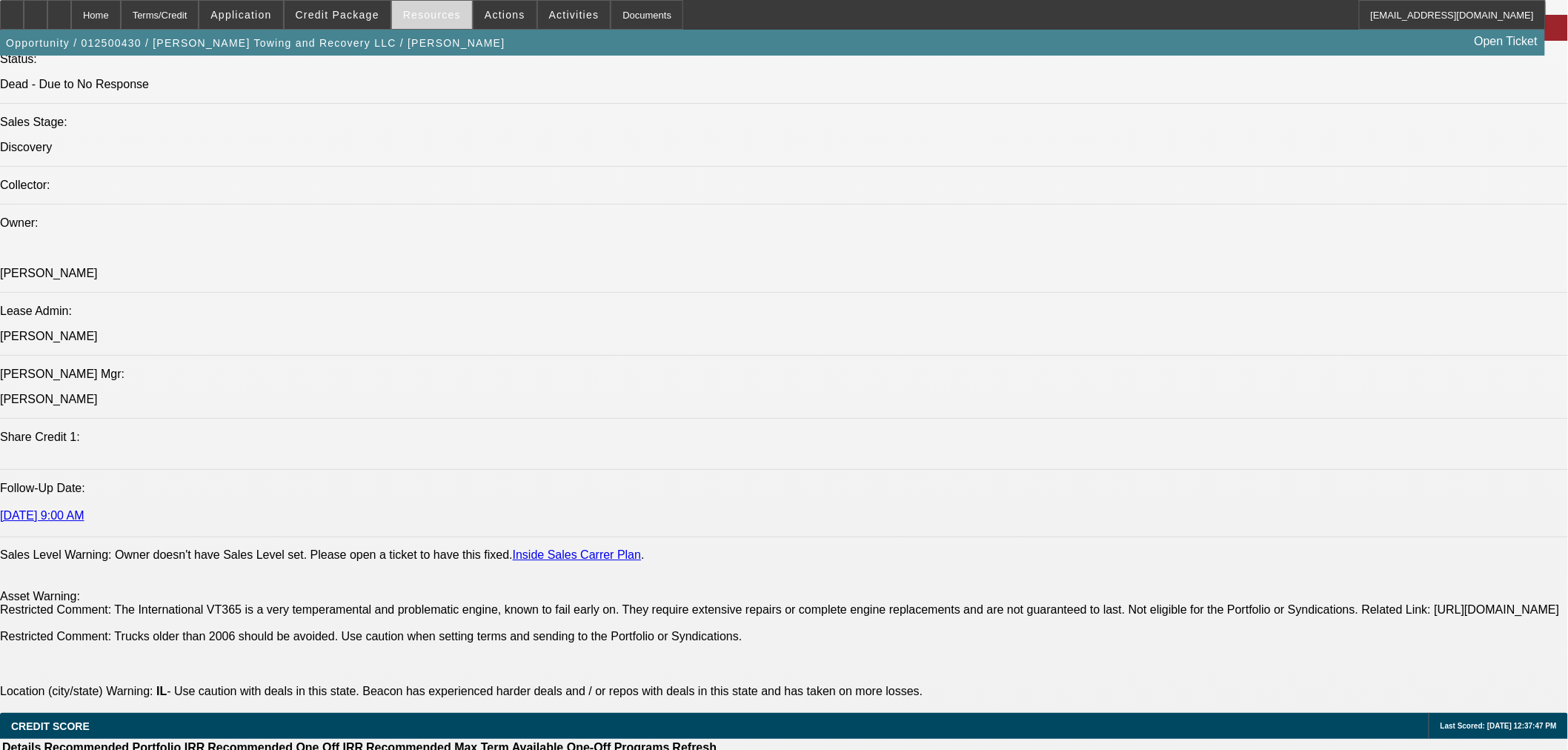
scroll to position [1564, 0]
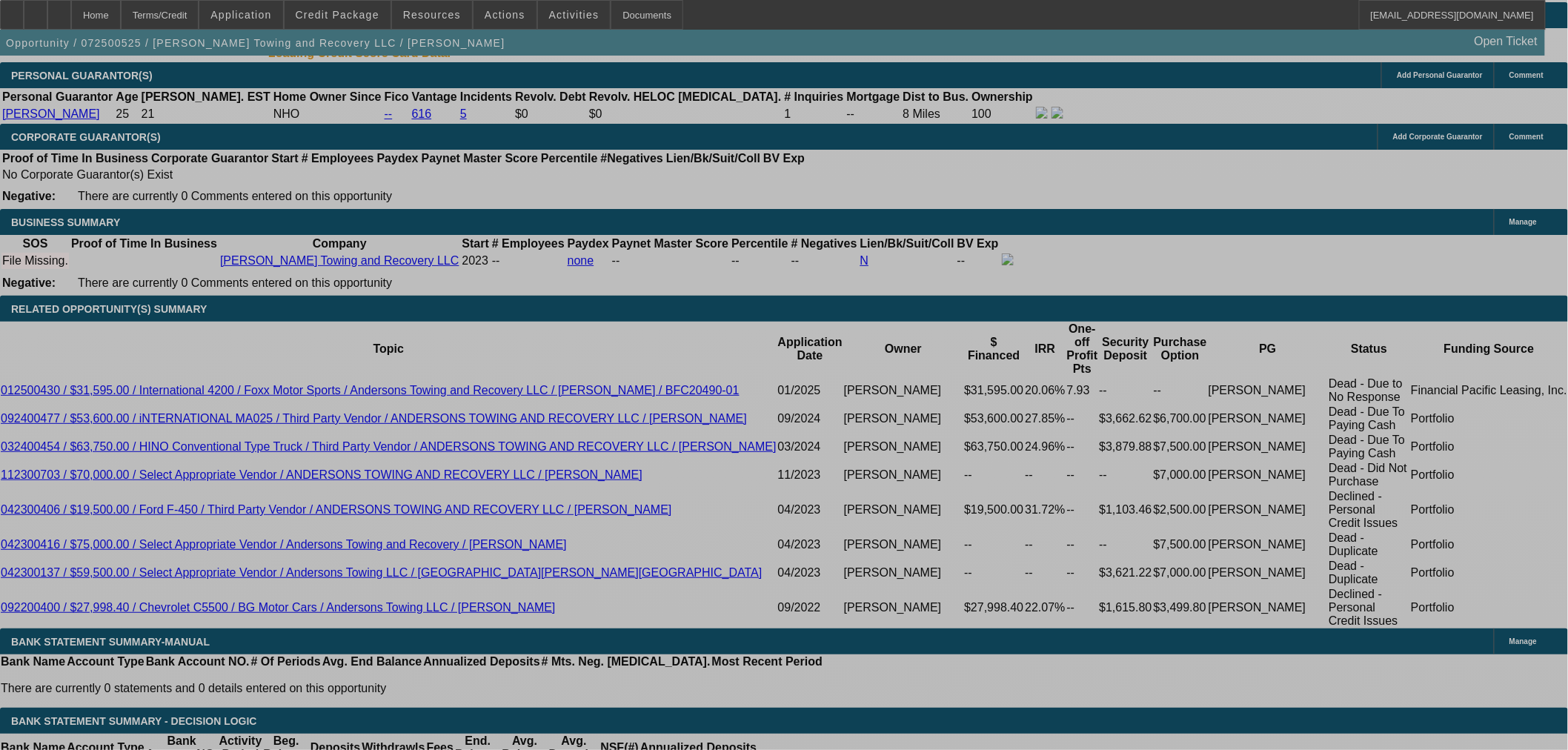
select select "0"
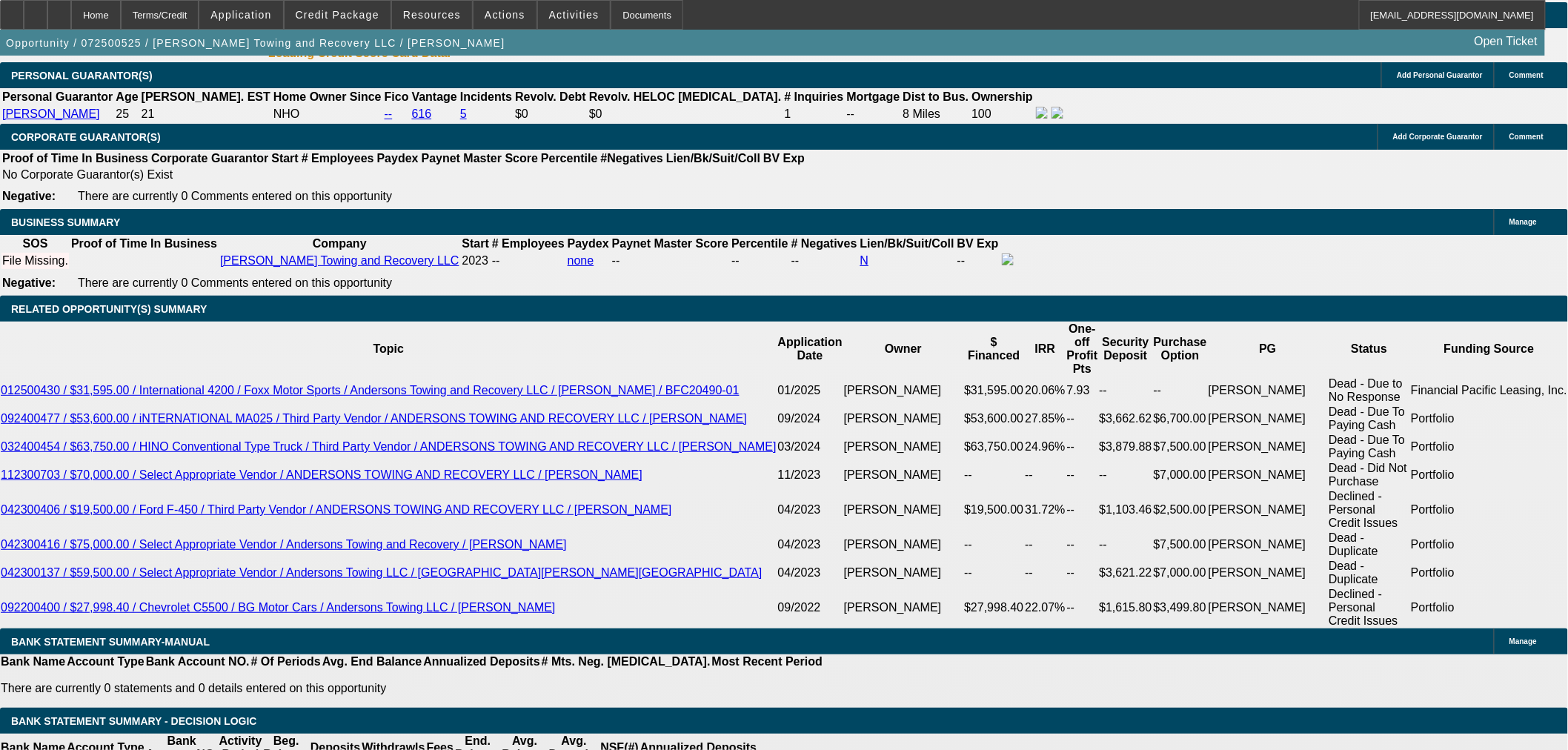
select select "2"
select select "0.1"
select select "4"
select select "0"
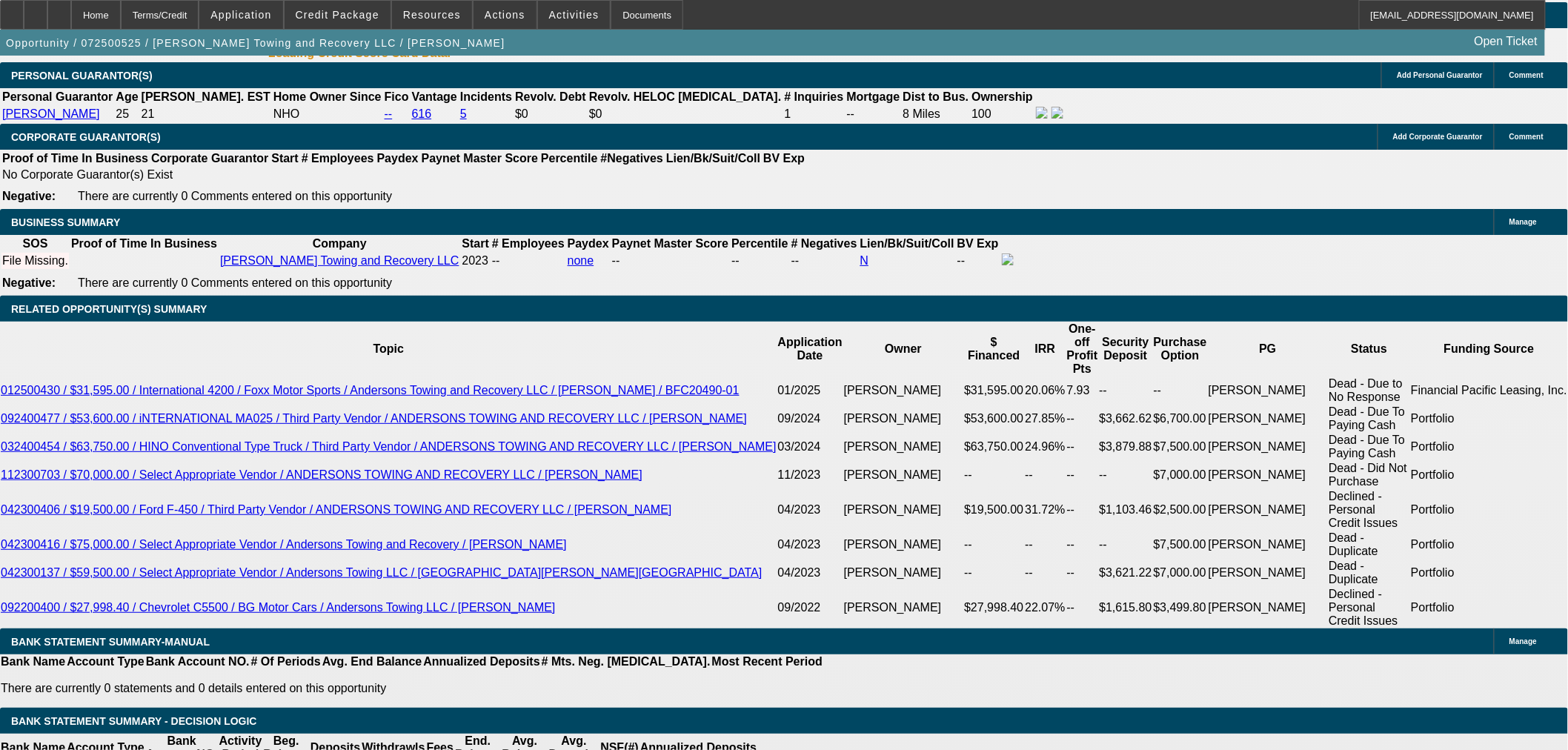
select select "2"
select select "0.1"
select select "4"
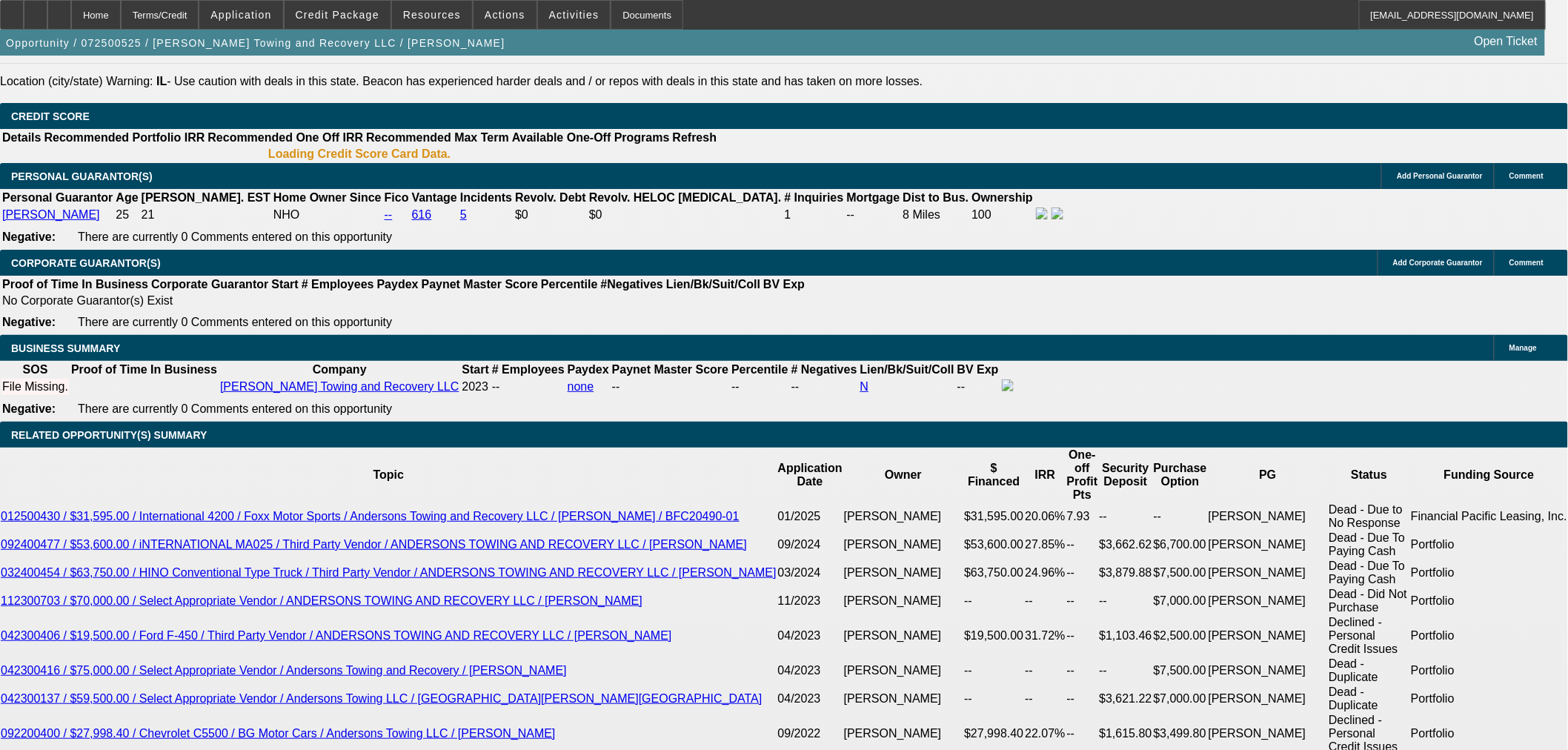
scroll to position [2053, 0]
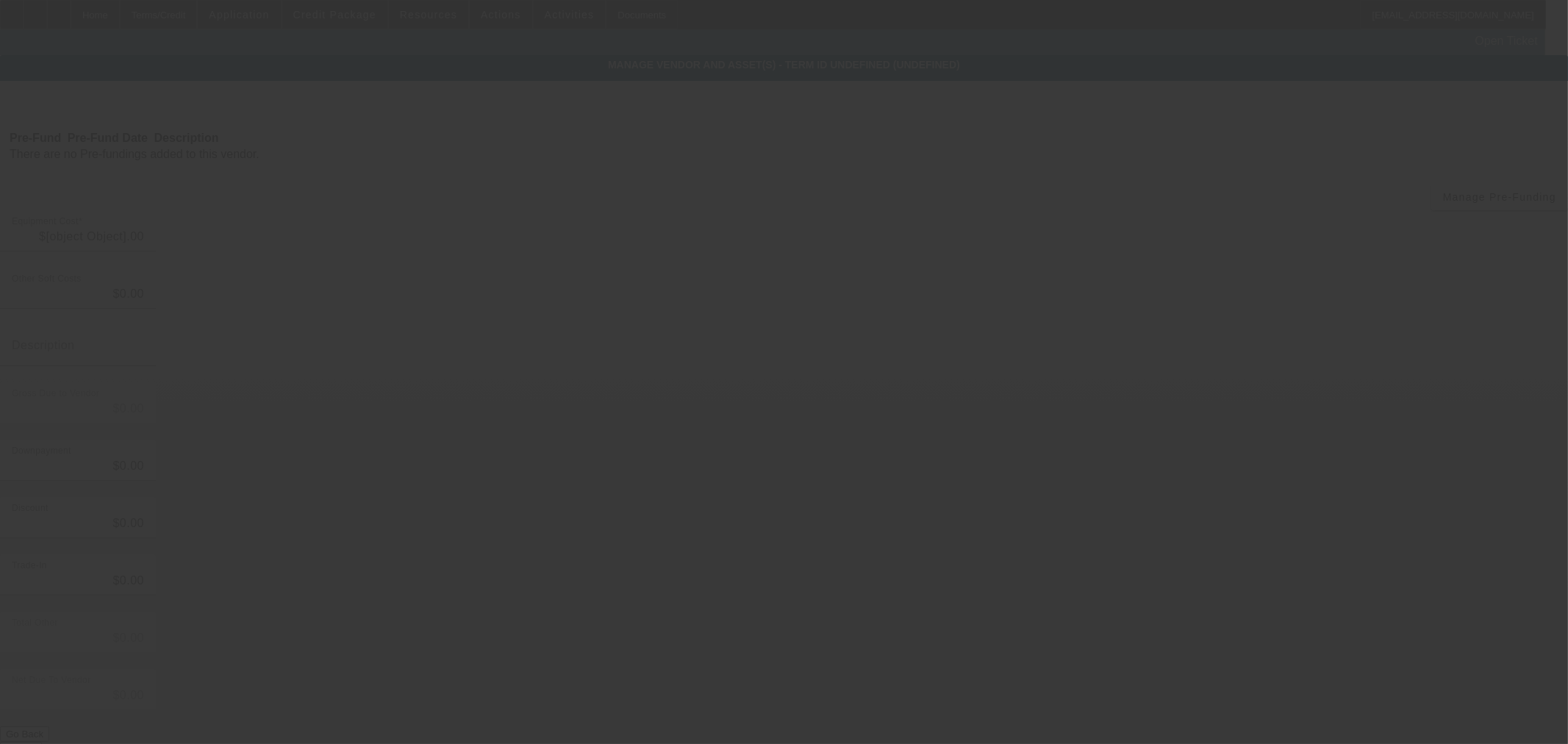
type input "$50,000.00"
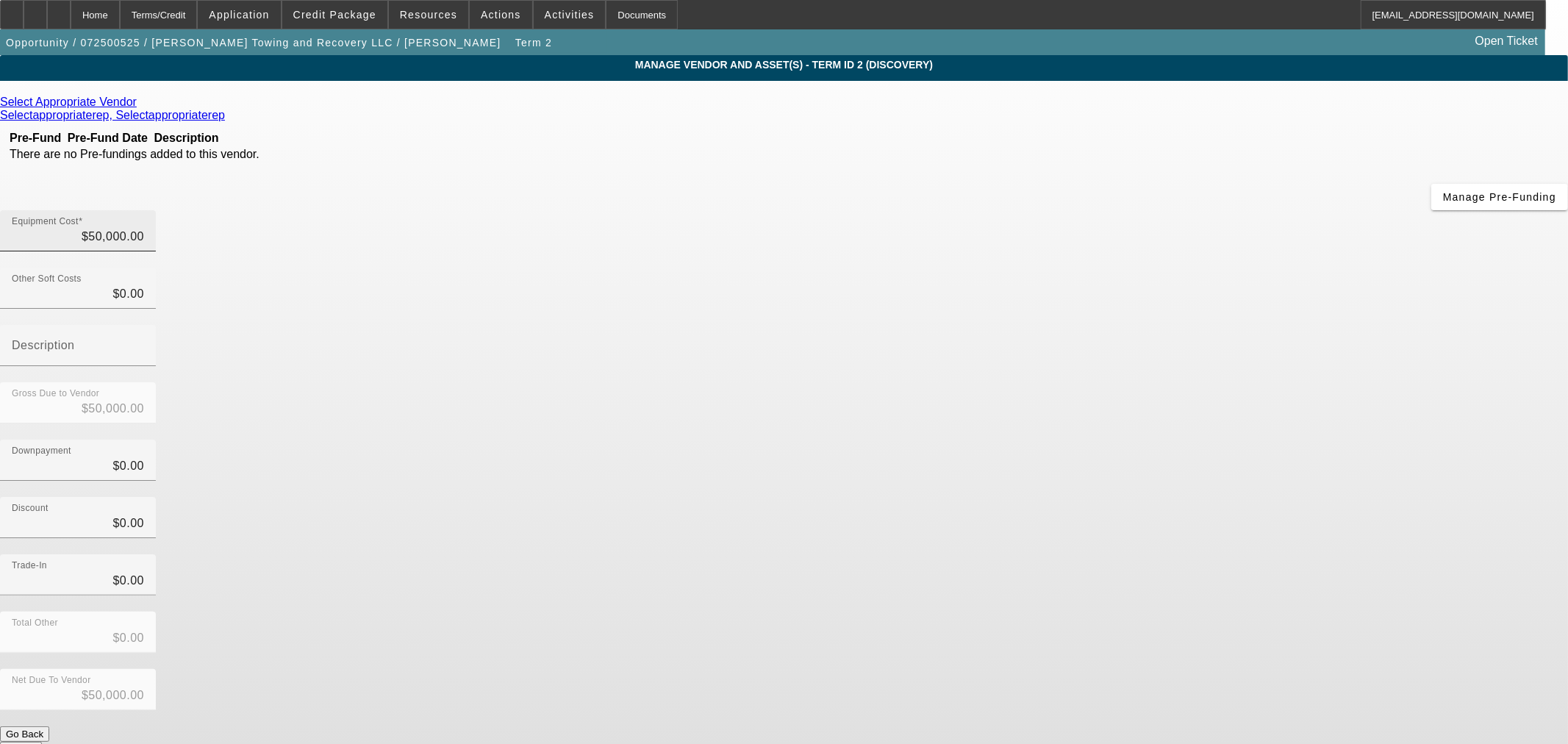
click at [144, 210] on div "Equipment Cost $50,000.00" at bounding box center [78, 231] width 132 height 42
click at [144, 228] on input "50000" at bounding box center [78, 236] width 132 height 18
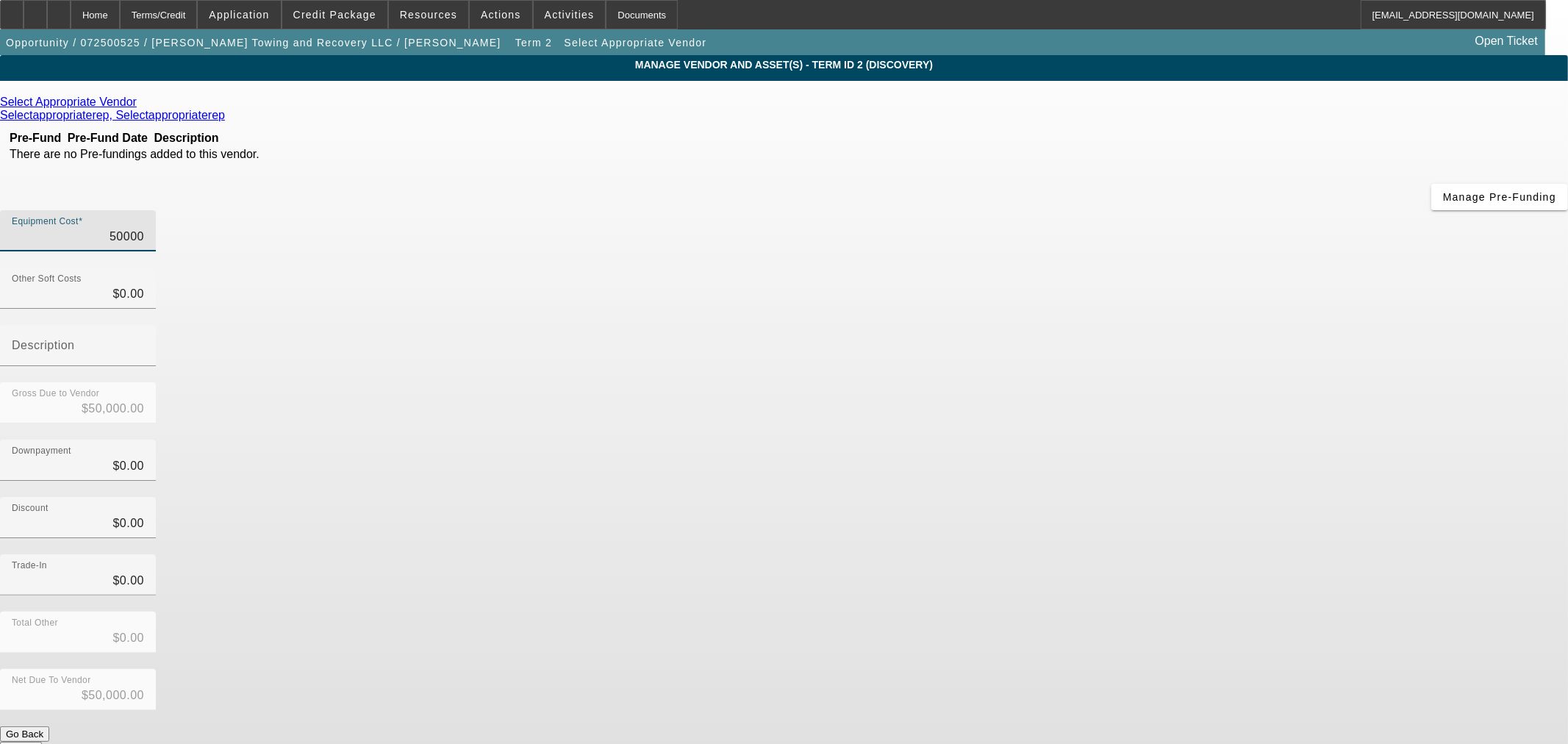
type input "1"
type input "$1.00"
type input "18"
type input "$18.00"
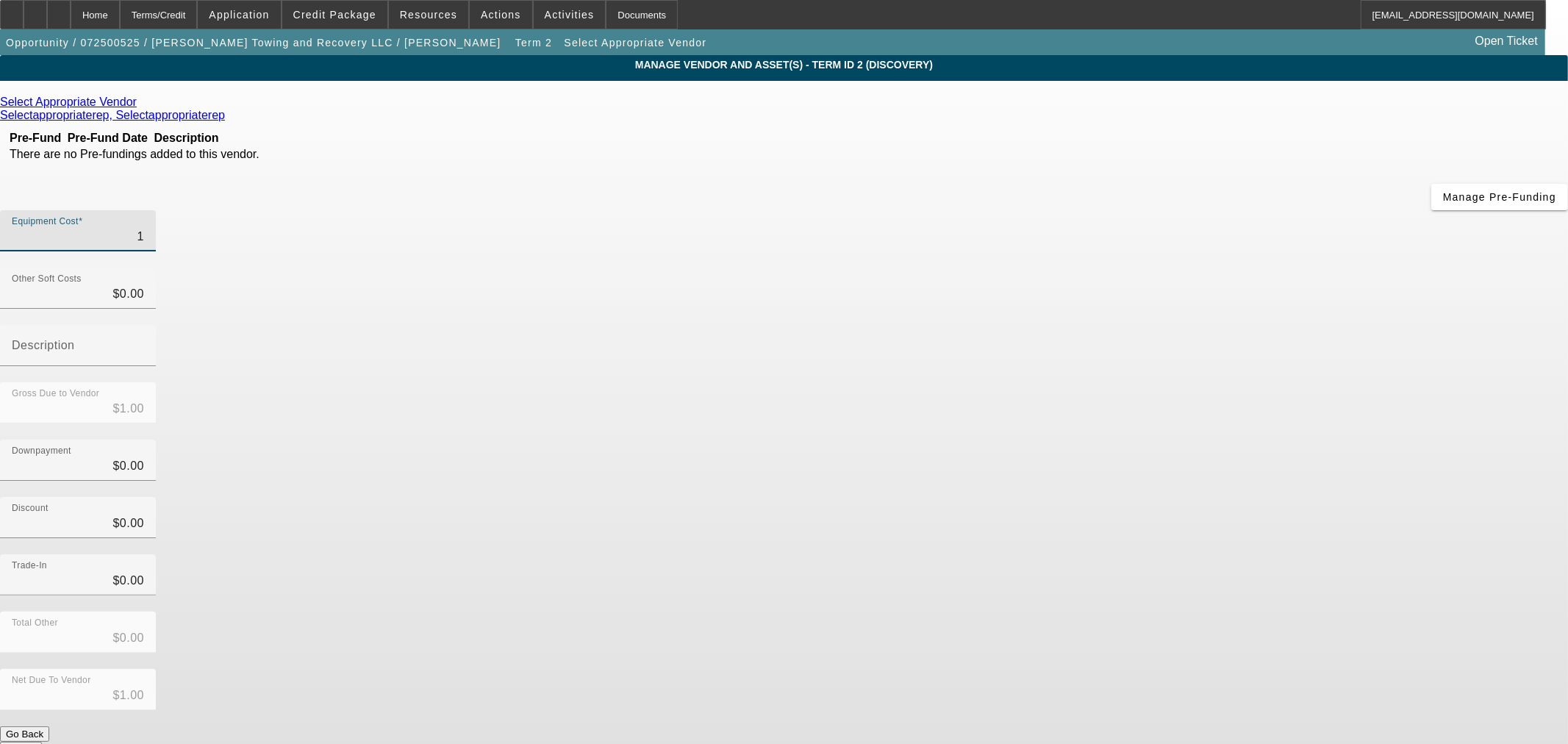
type input "$18.00"
type input "189"
type input "$189.00"
type input "1890"
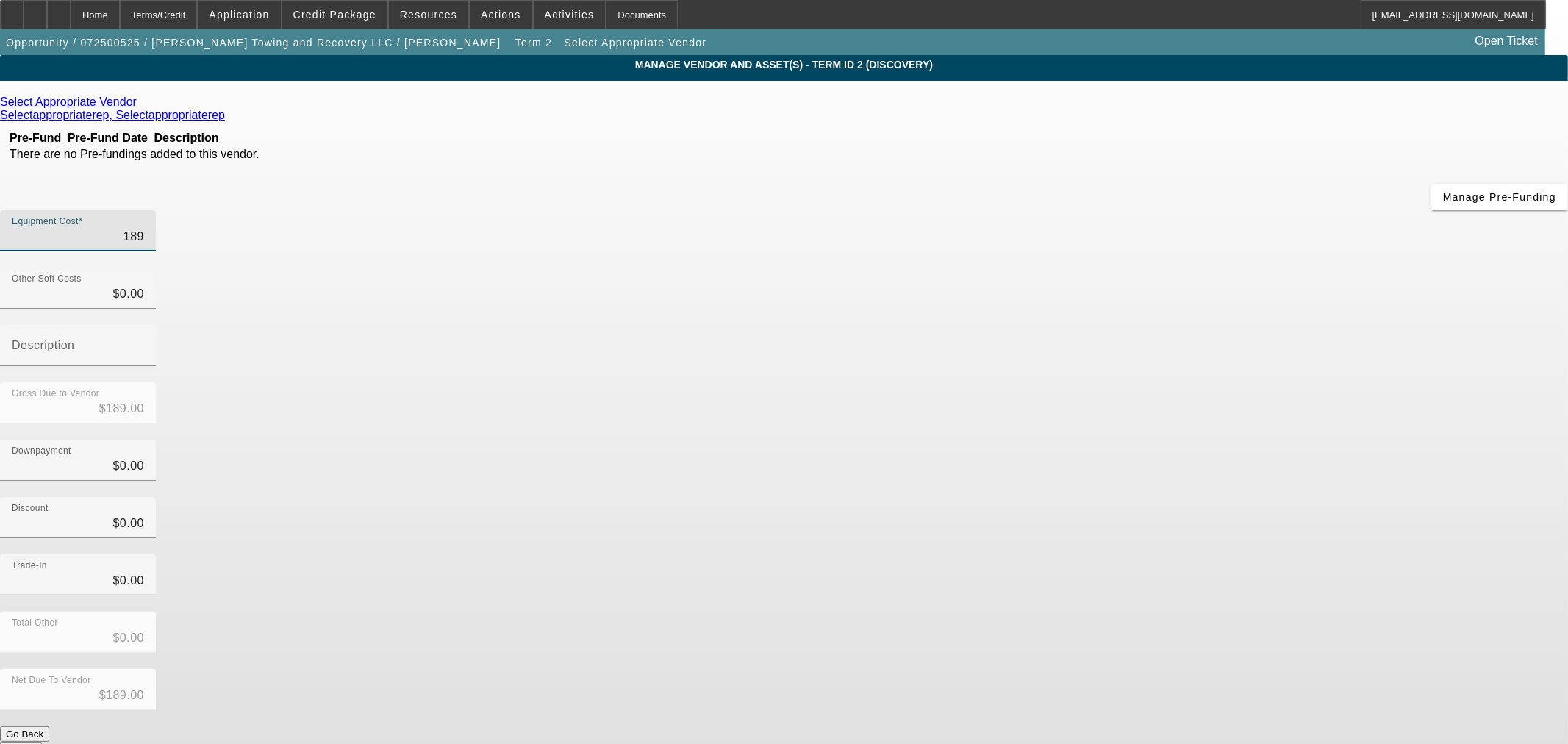
type input "$1,890.00"
type input "18900"
type input "$18,900.00"
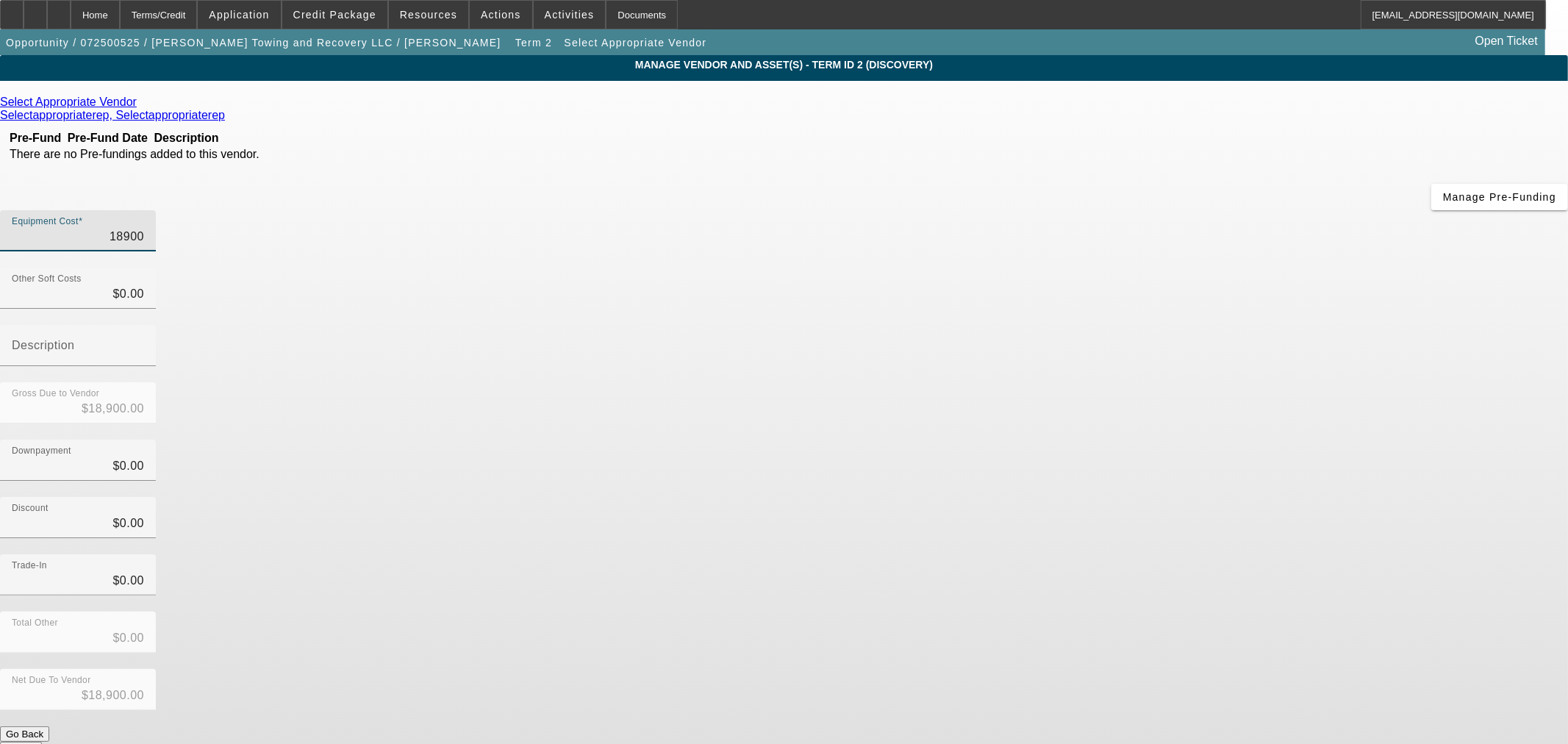
type input "189000"
type input "$189,000.00"
click at [1076, 382] on div "Gross Due to Vendor $189,000.00" at bounding box center [784, 410] width 1568 height 58
click at [144, 228] on input "189000" at bounding box center [78, 236] width 132 height 18
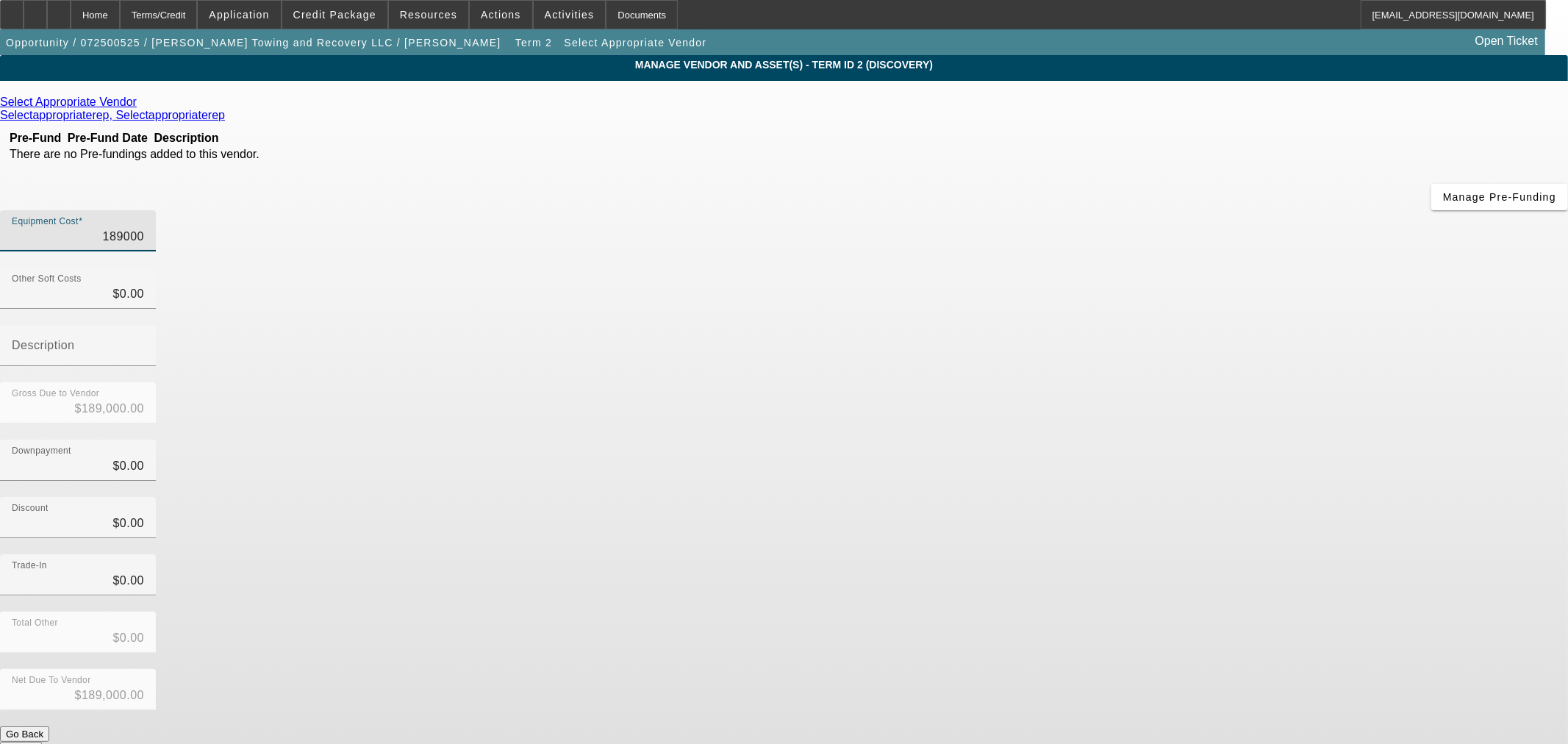
click at [144, 228] on input "189000" at bounding box center [78, 236] width 132 height 18
type input "1"
type input "$1.00"
type input "19"
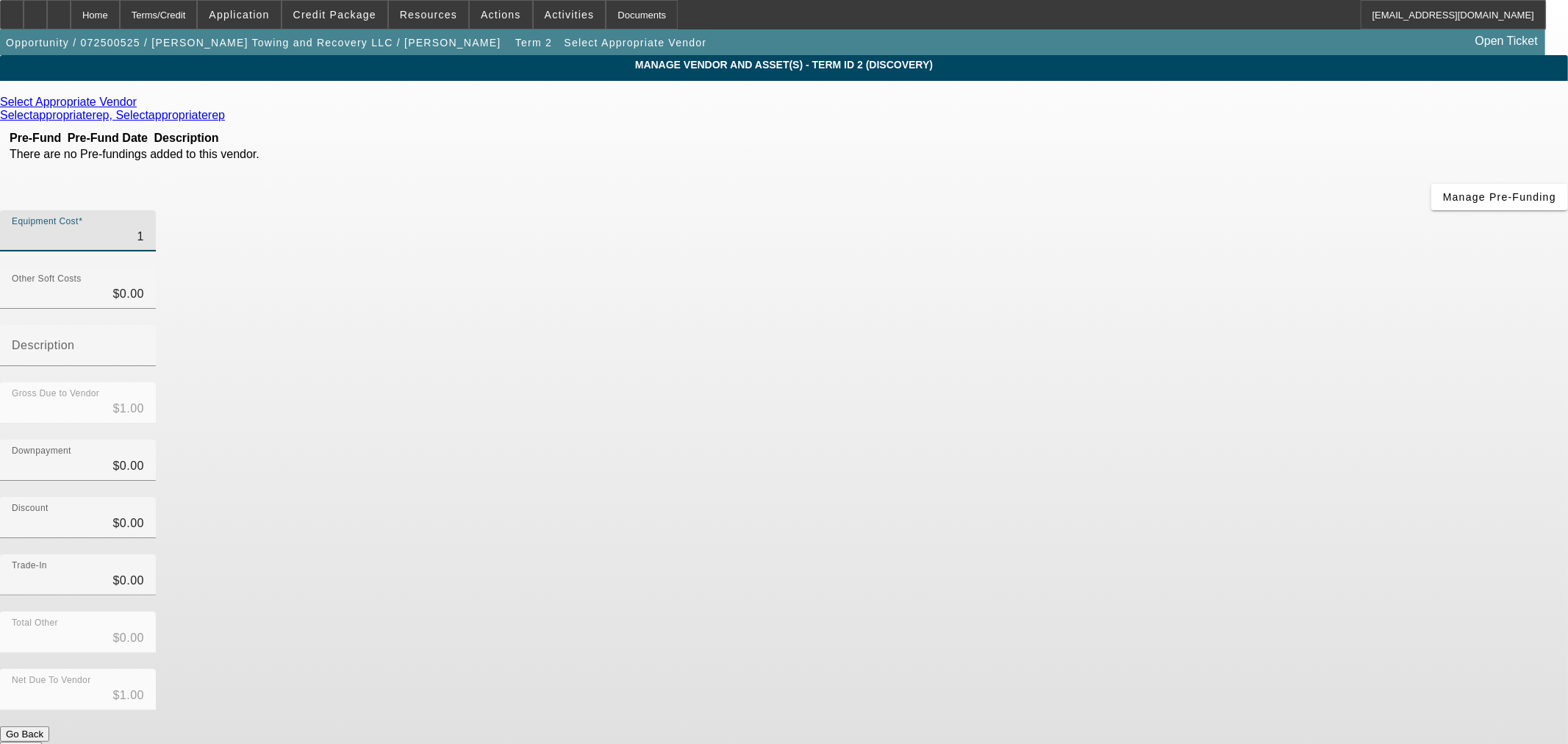
type input "$19.00"
type input "190"
type input "$190.00"
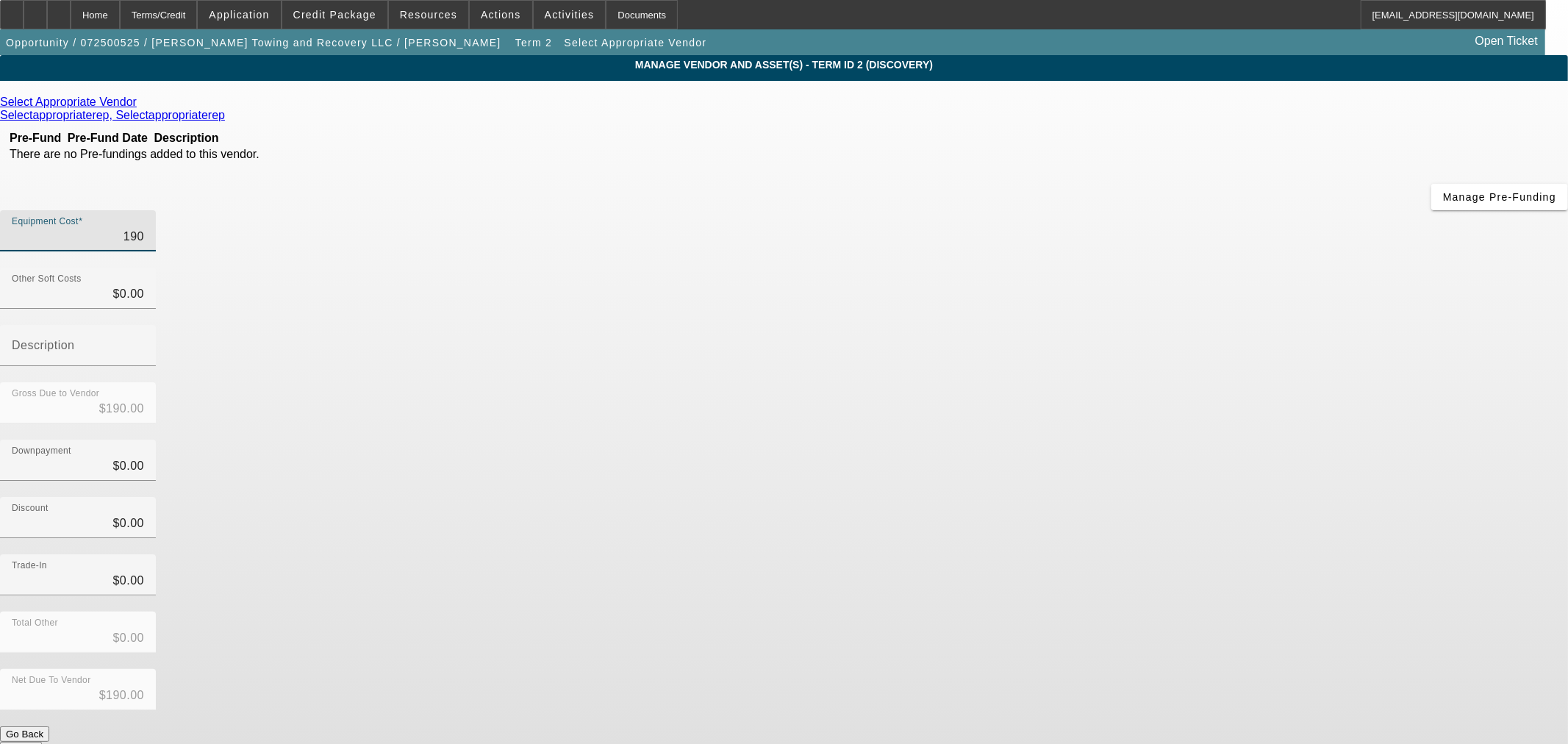
type input "1900"
type input "$1,900.00"
type input "19000"
type input "$19,000.00"
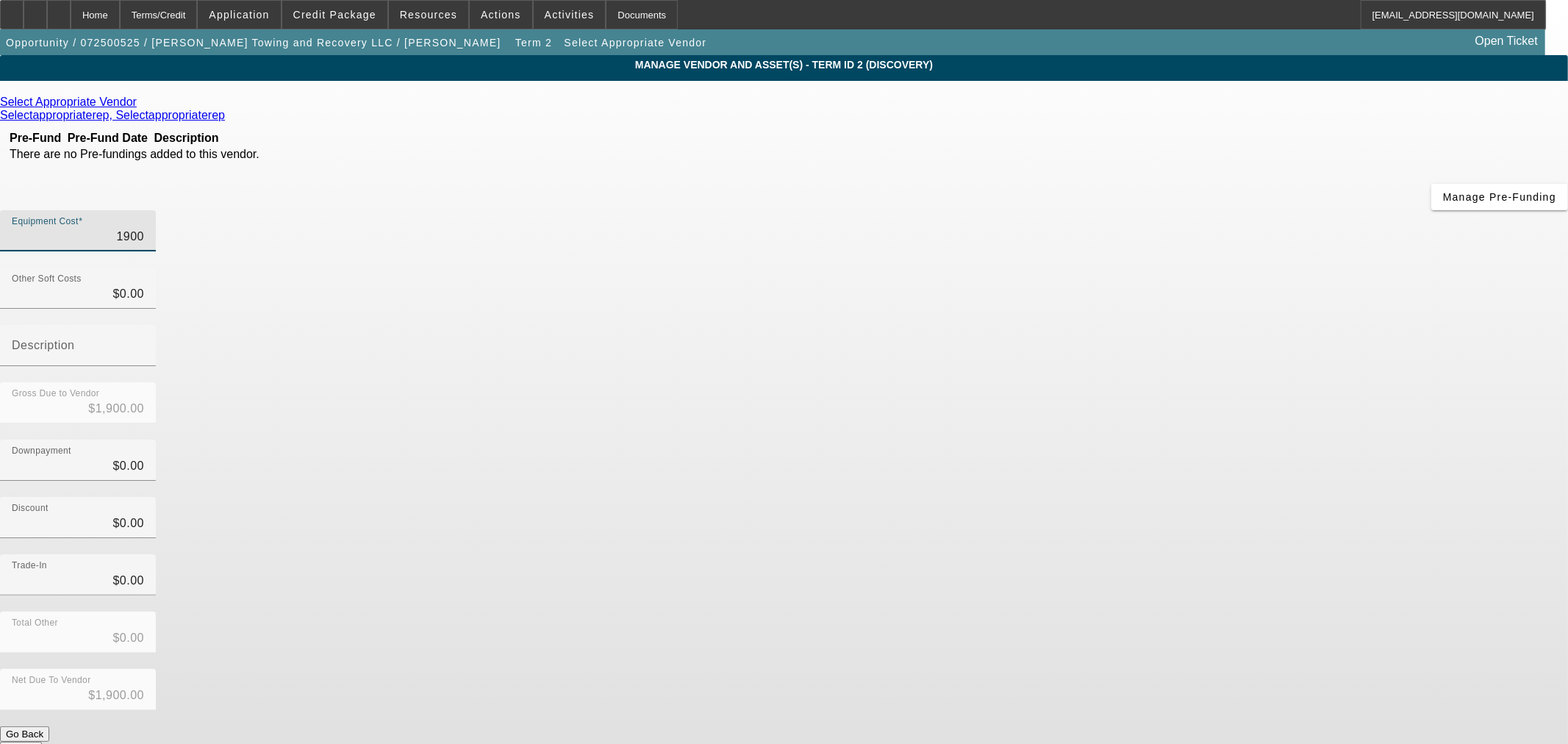
type input "$19,000.00"
type input "190000"
type input "$190,000.00"
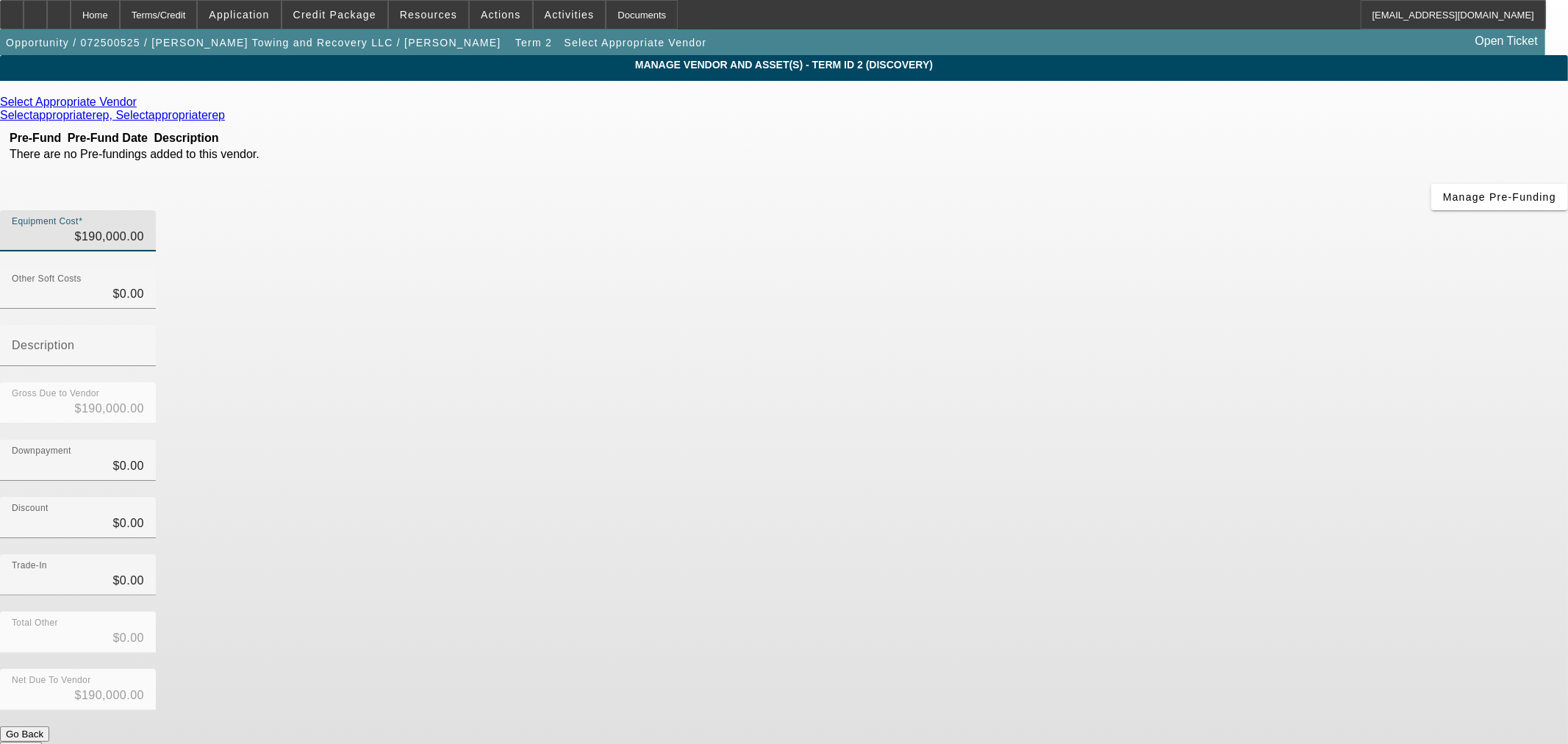
click at [1070, 382] on div "Gross Due to Vendor $190,000.00" at bounding box center [784, 410] width 1568 height 58
click at [1093, 581] on form "Select Appropriate Vendor Selectappropriaterep, Selectappropriaterep Pre-Fund P…" at bounding box center [784, 462] width 1568 height 734
click at [42, 741] on button "Submit" at bounding box center [21, 749] width 42 height 15
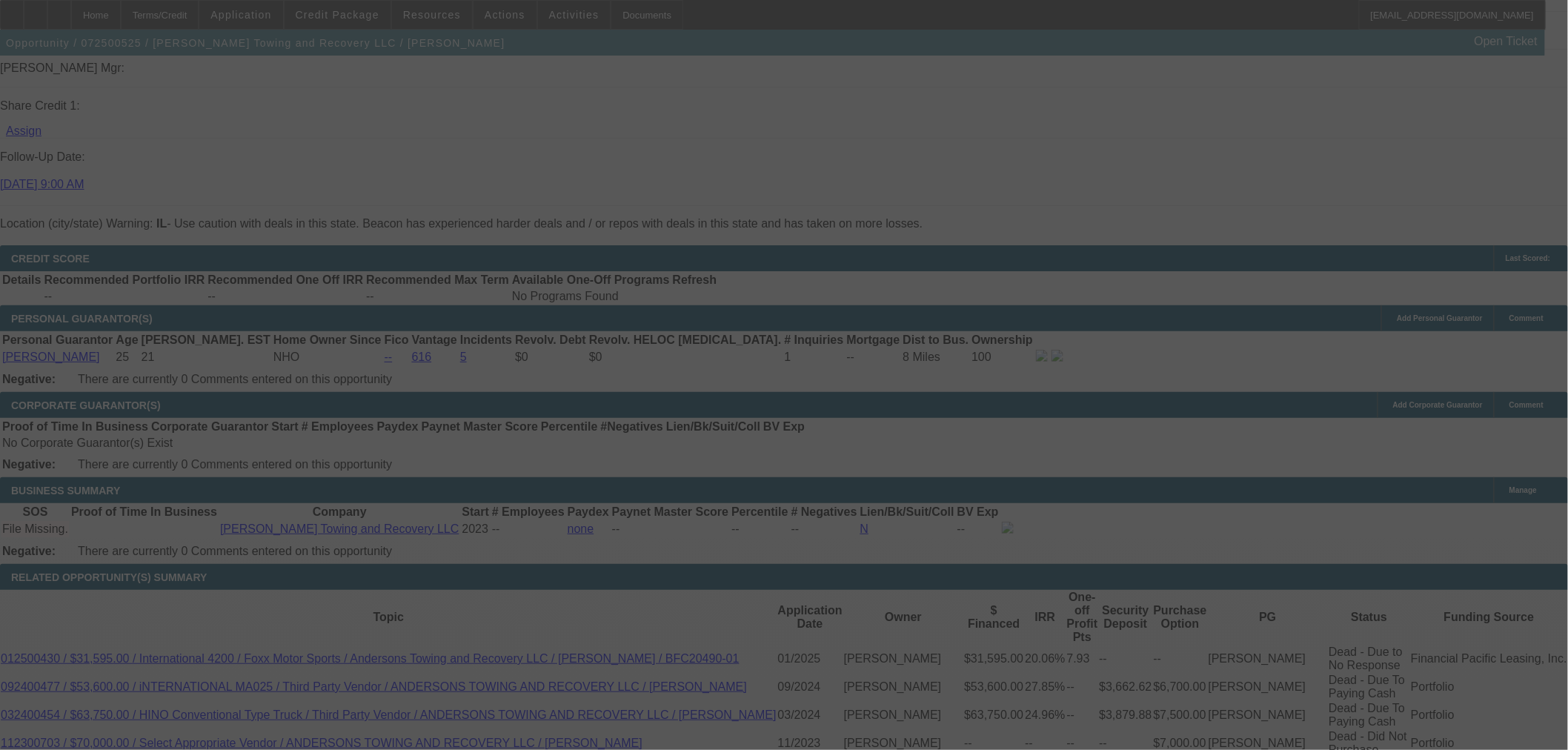
scroll to position [1889, 0]
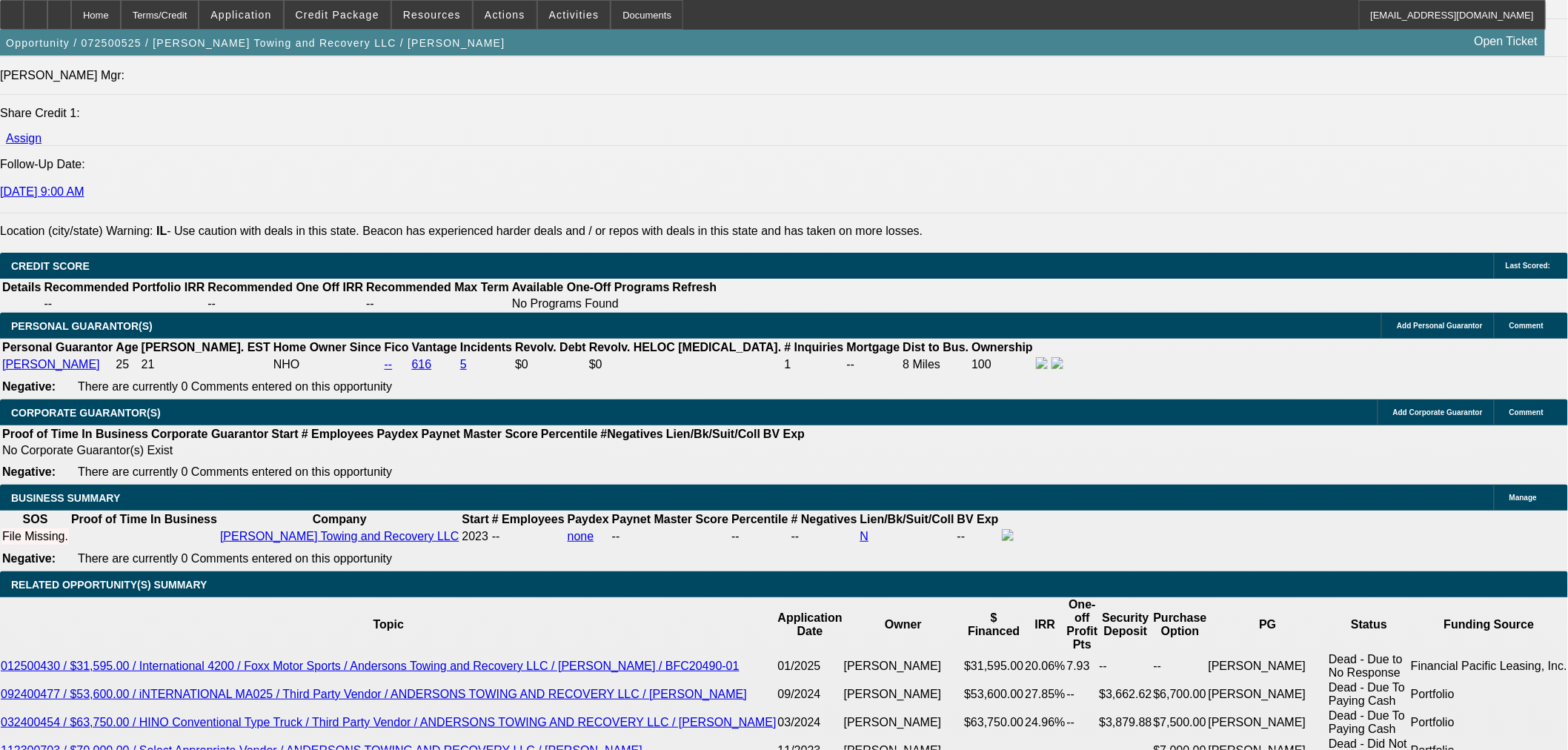
select select "0"
select select "2"
select select "0.1"
select select "4"
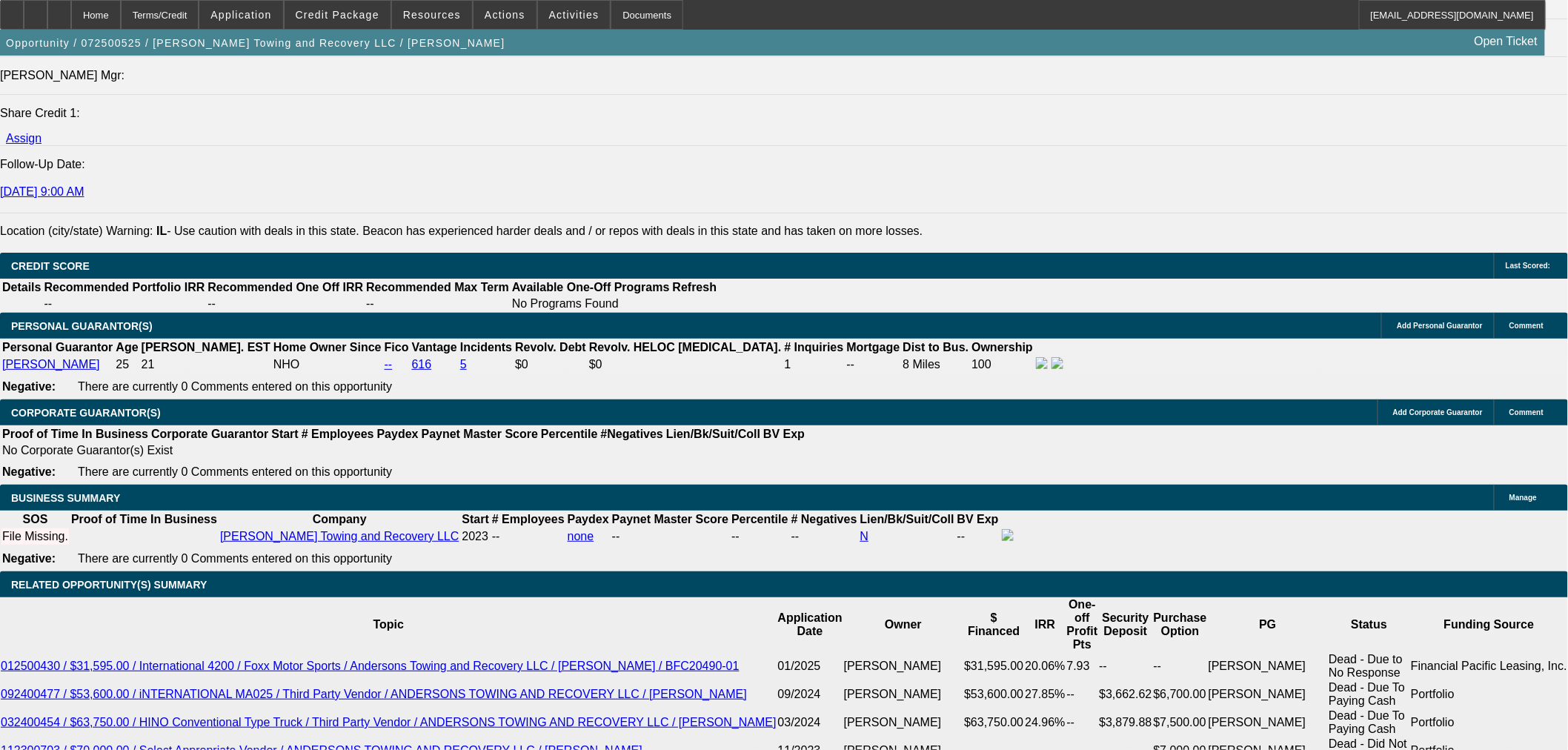
select select "0"
select select "2"
select select "0.1"
select select "4"
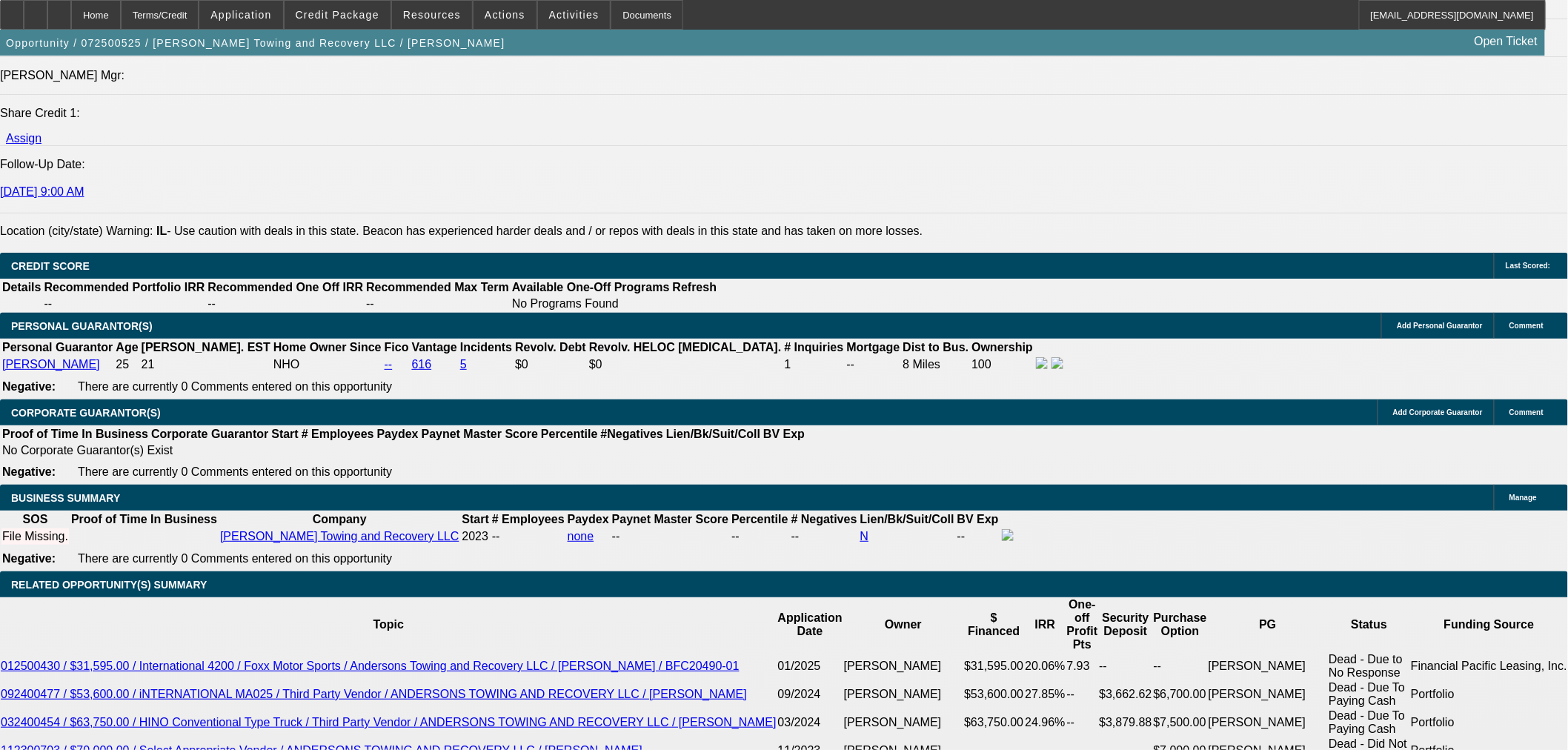
type input "$0.00"
type input "72"
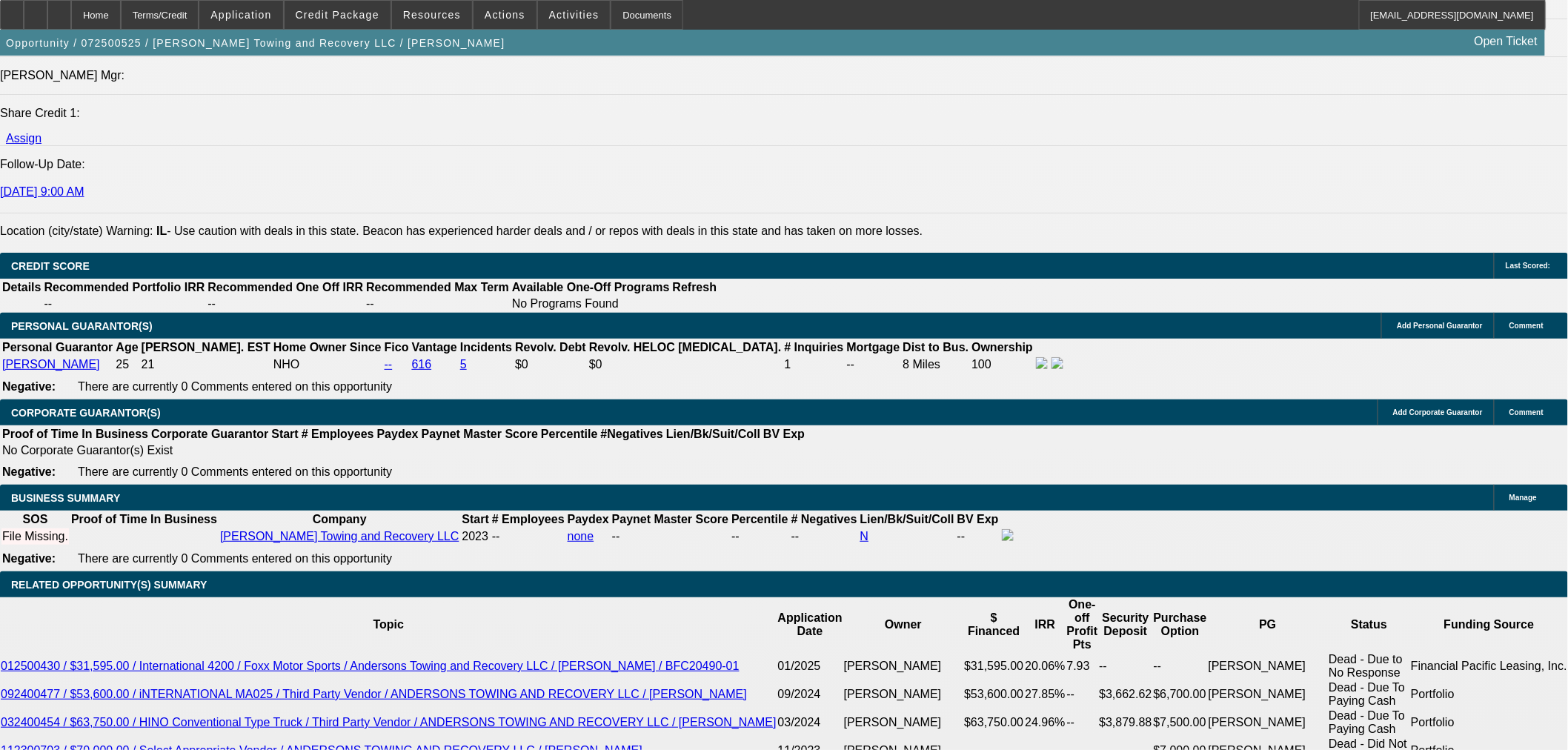
type input "1"
type input "$2,719.95"
type input "$5,439.90"
type input "12"
type input "$3,714.54"
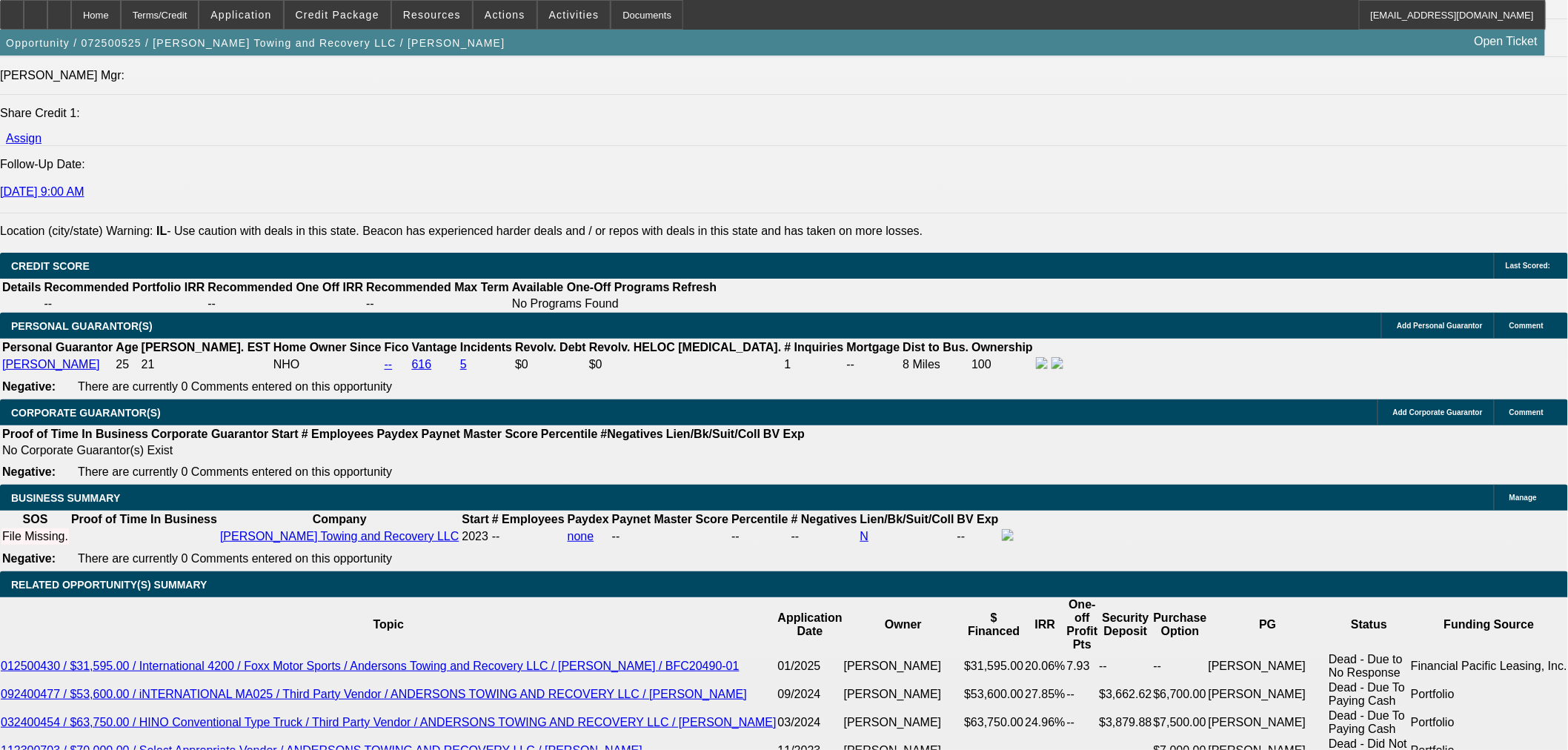
type input "$7,429.08"
type input "12"
type input "$3,714.54"
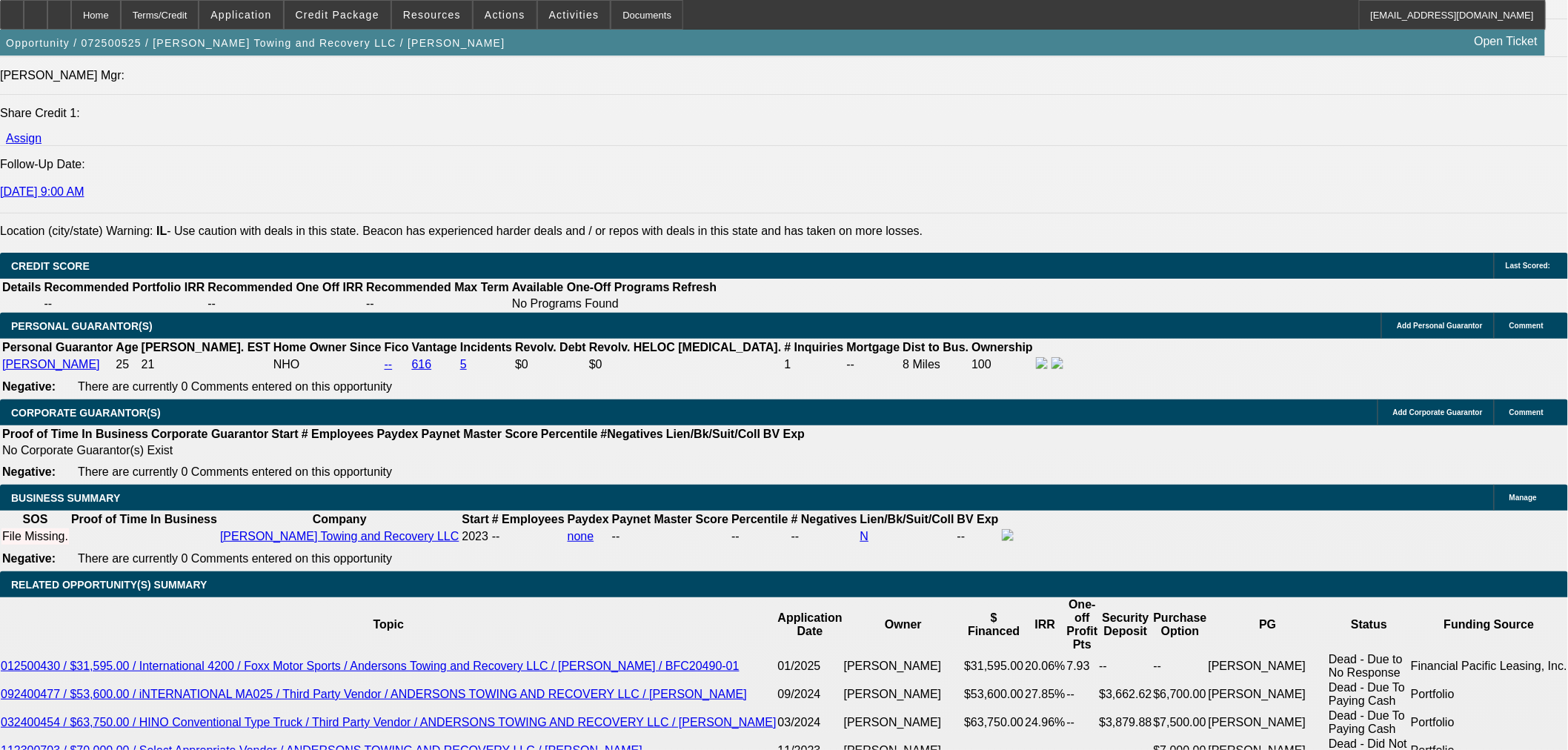
type input "1"
type input "$2,719.95"
type input "$5,439.90"
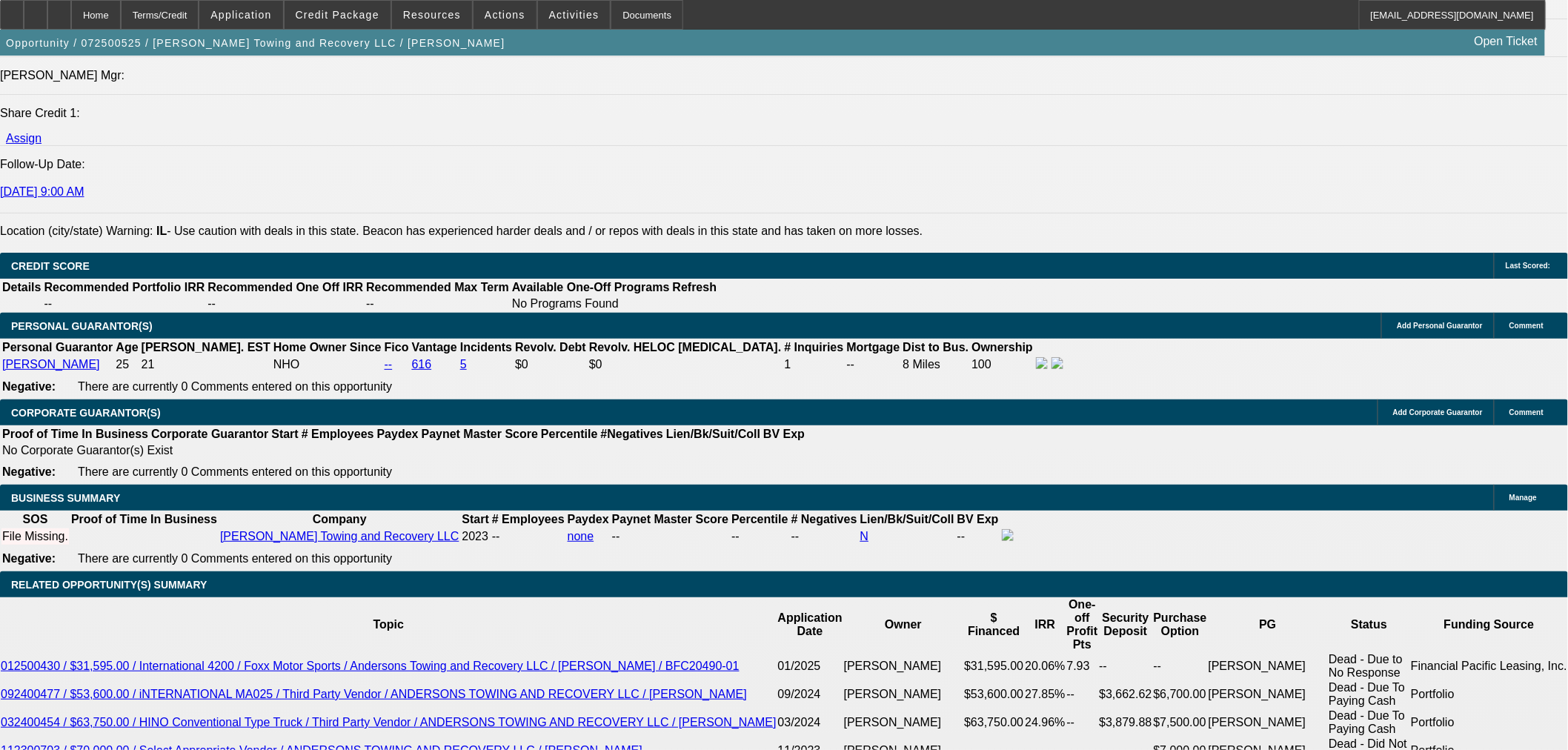
type input "15"
type input "$4,017.55"
type input "$8,035.10"
type input "15"
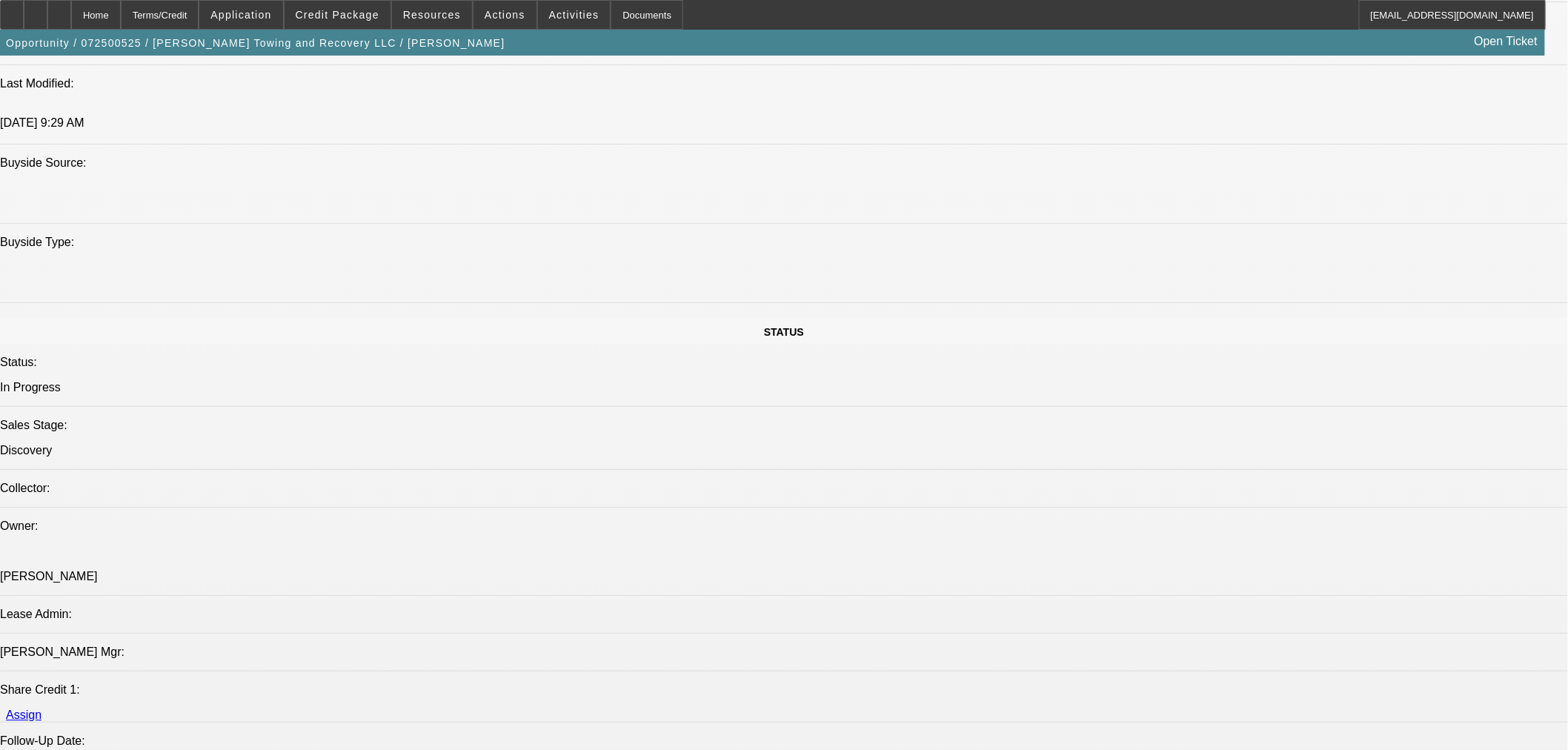
scroll to position [1806, 0]
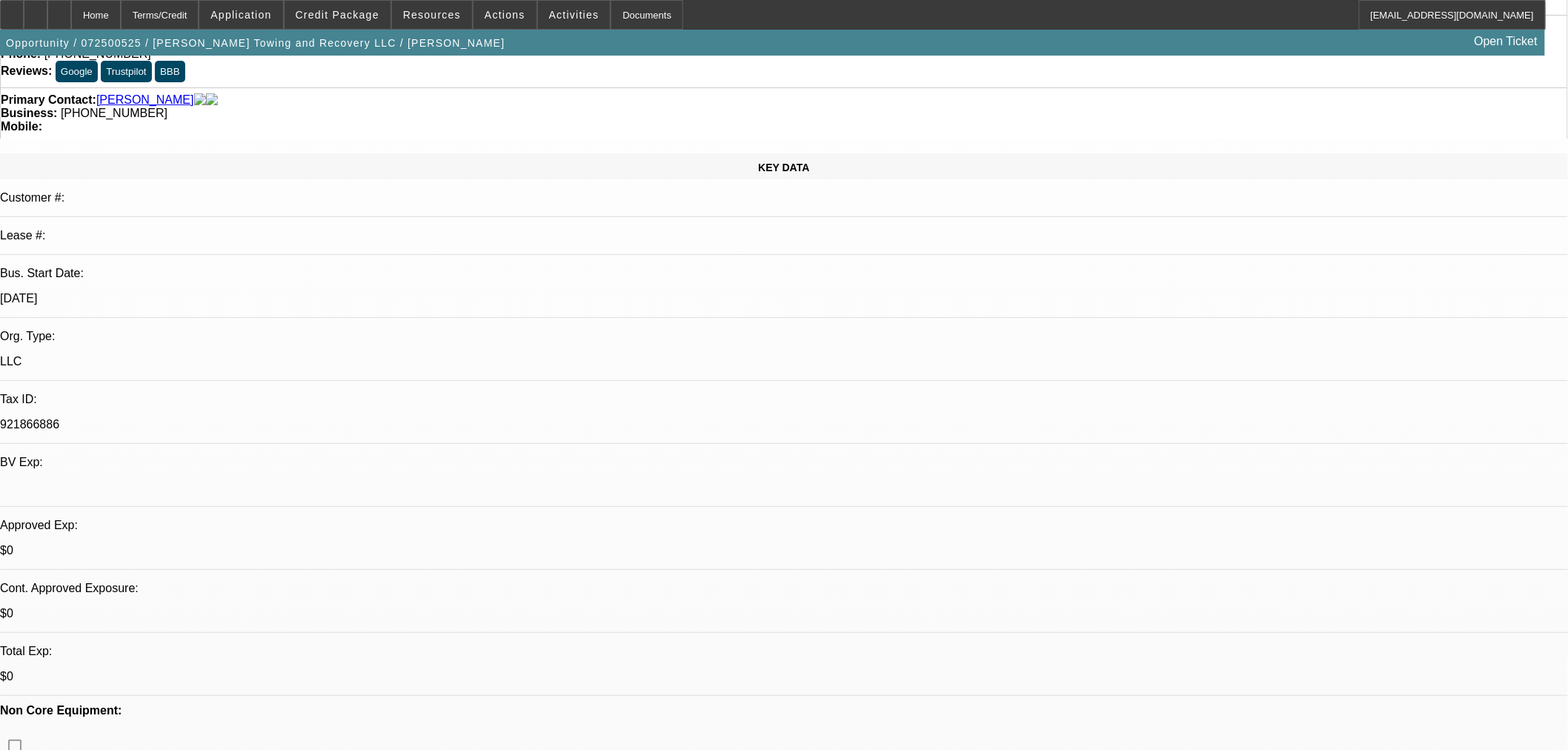
scroll to position [0, 0]
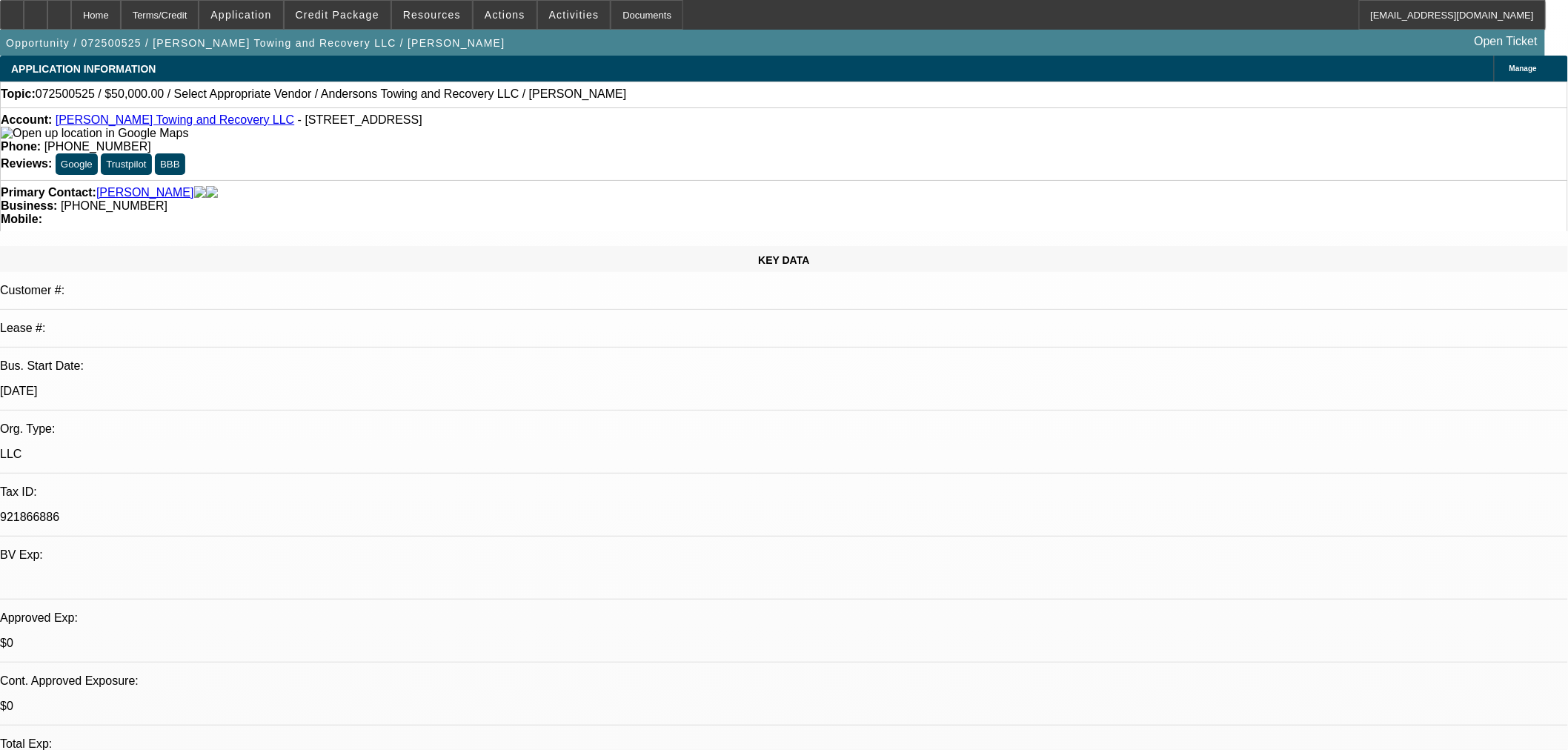
type input "$0.00"
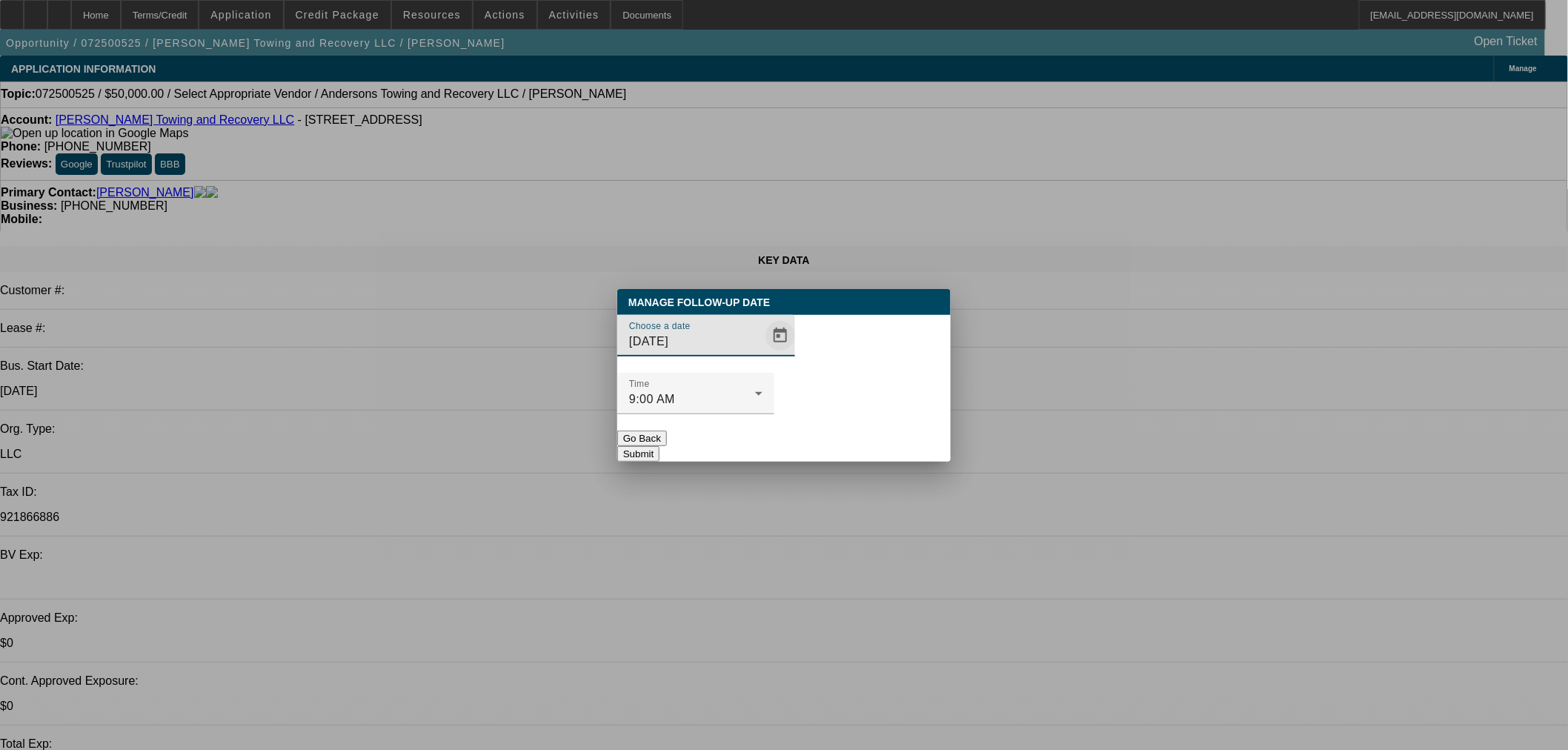
click at [763, 354] on span "Open calendar" at bounding box center [780, 334] width 35 height 35
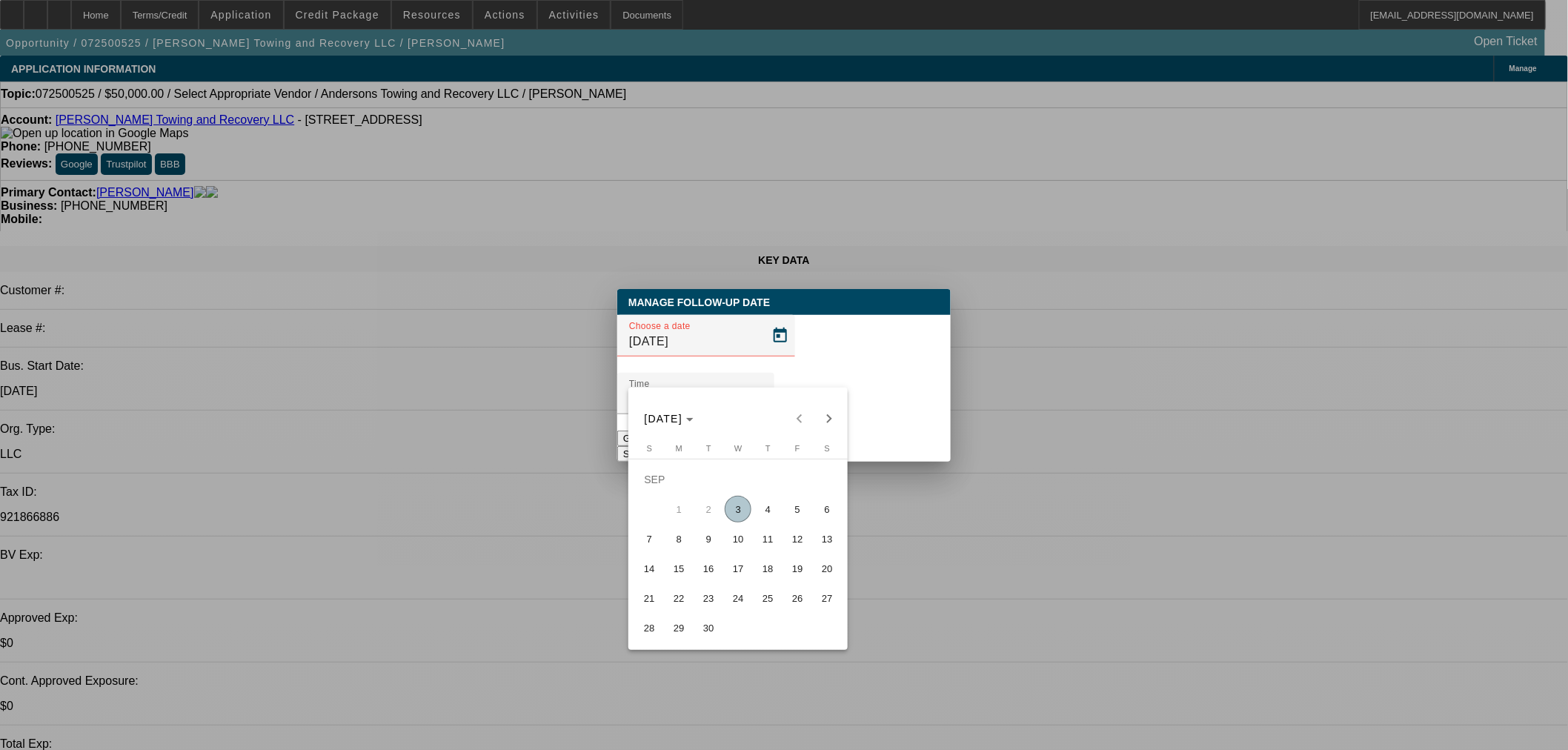
click at [764, 522] on span "4" at bounding box center [767, 509] width 27 height 27
type input "9/4/2025"
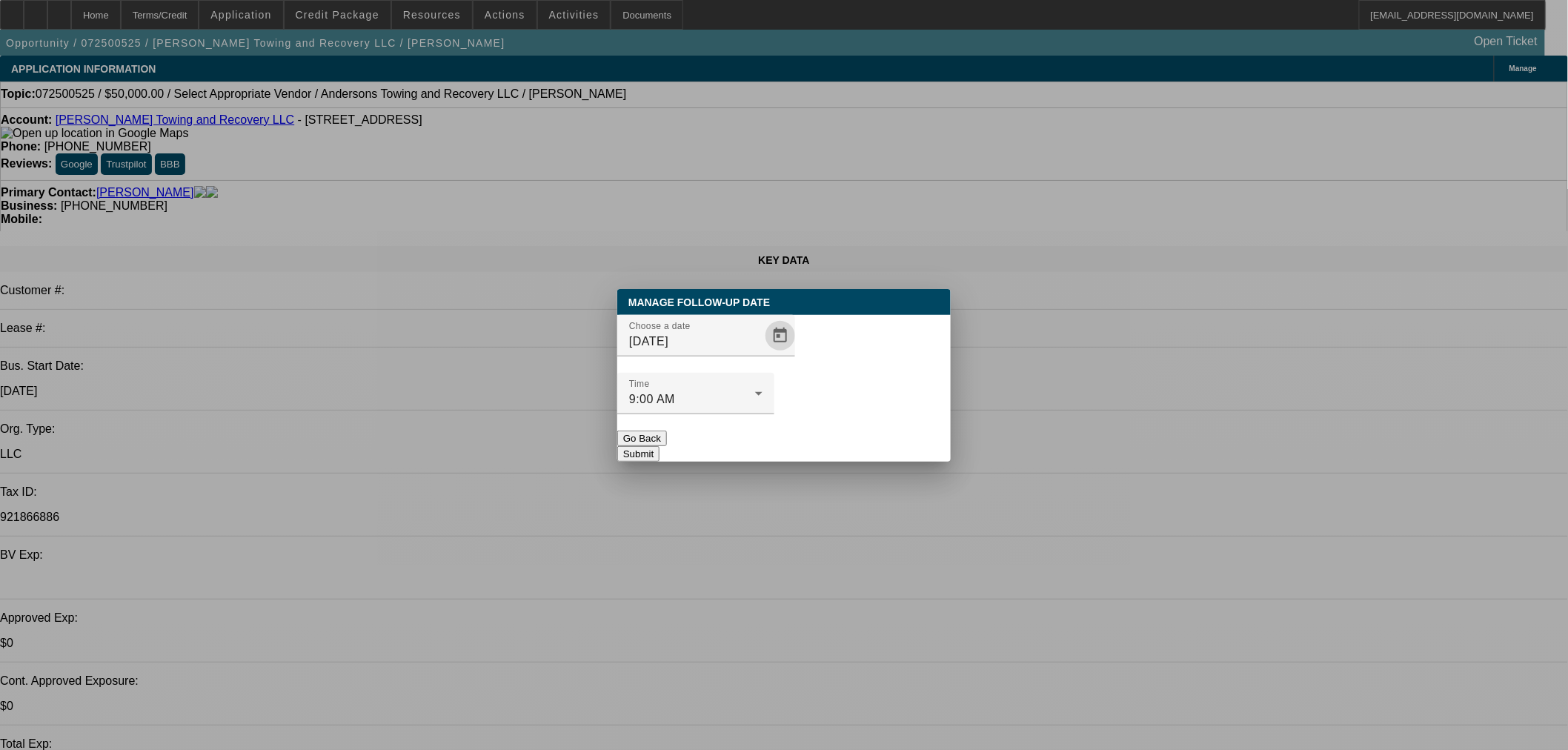
click at [660, 446] on button "Submit" at bounding box center [638, 454] width 42 height 15
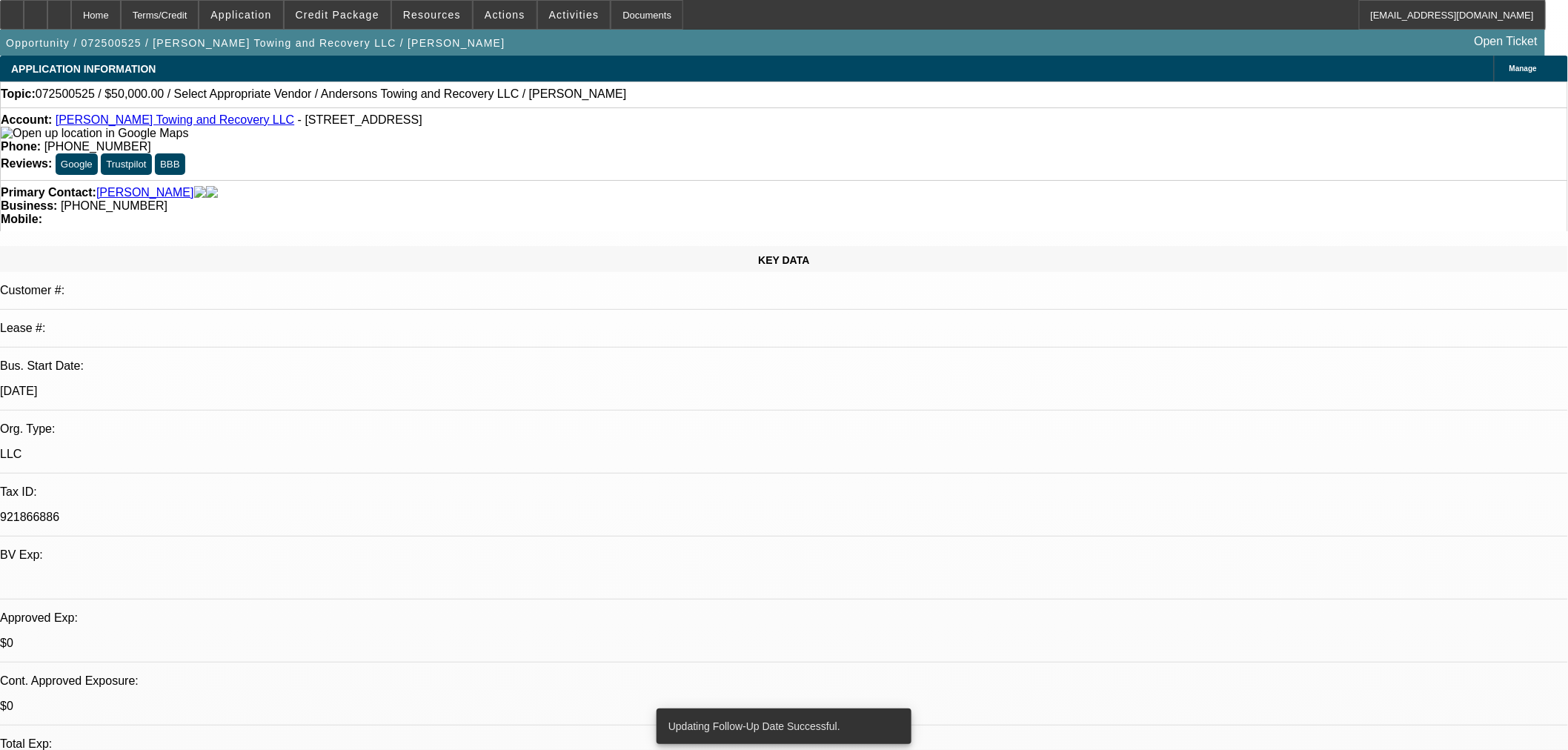
drag, startPoint x: 1254, startPoint y: 231, endPoint x: 1255, endPoint y: 241, distance: 10.0
radio input "true"
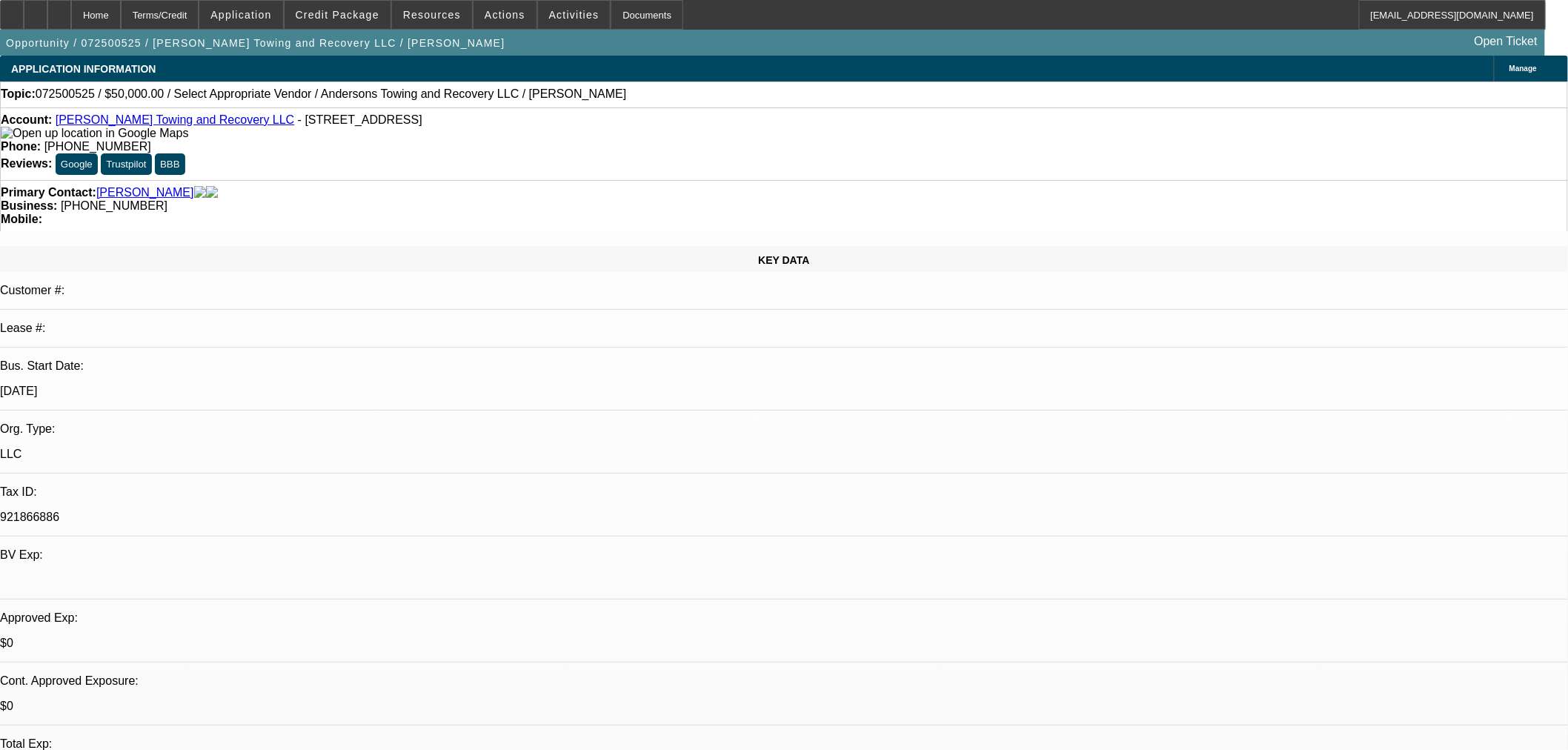
drag, startPoint x: 1530, startPoint y: 302, endPoint x: 1497, endPoint y: 410, distance: 112.9
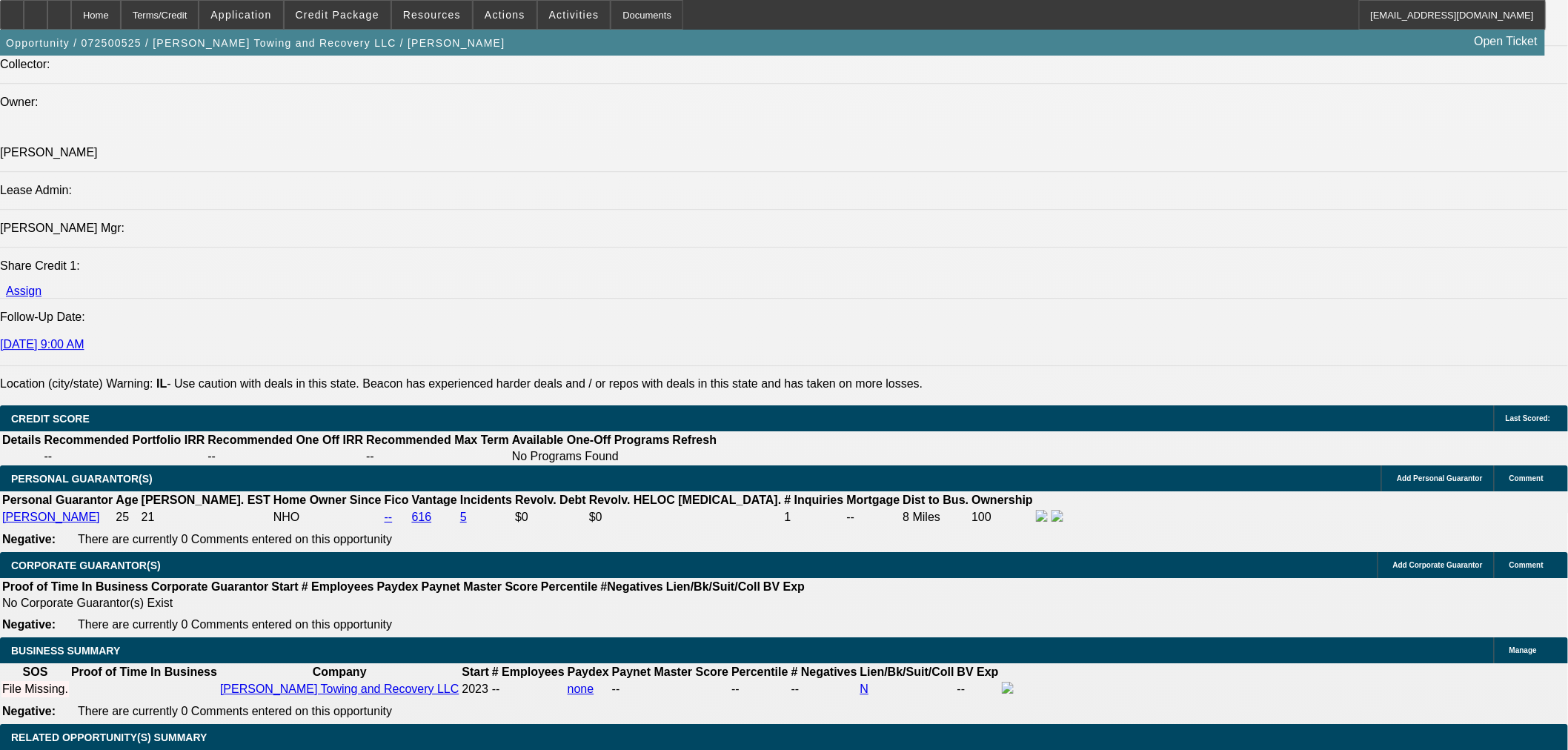
scroll to position [1893, 0]
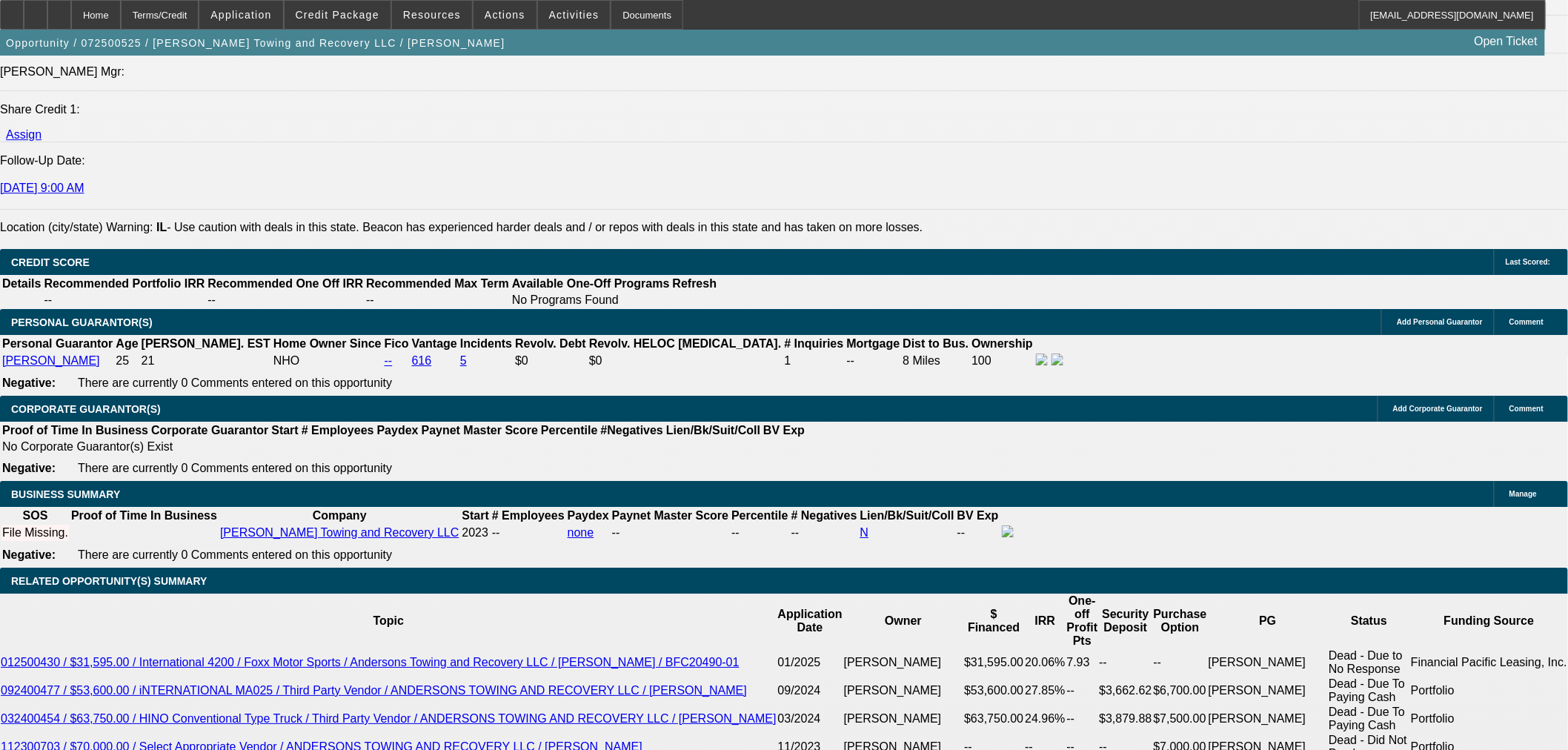
type textarea "Wants to add flatbed, 4 car carrier, and older heavy. Has issue with electric b…"
radio input "true"
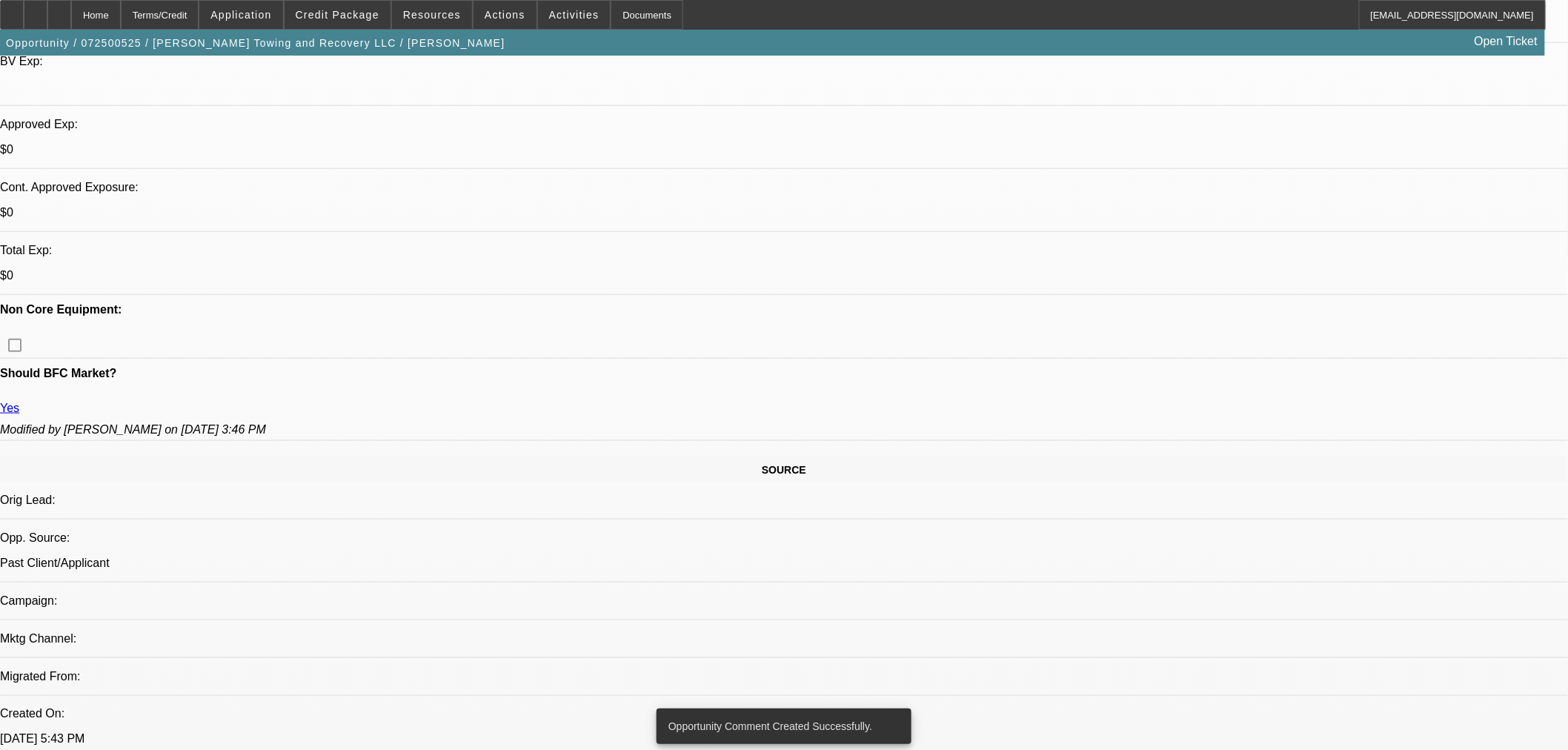
scroll to position [0, 0]
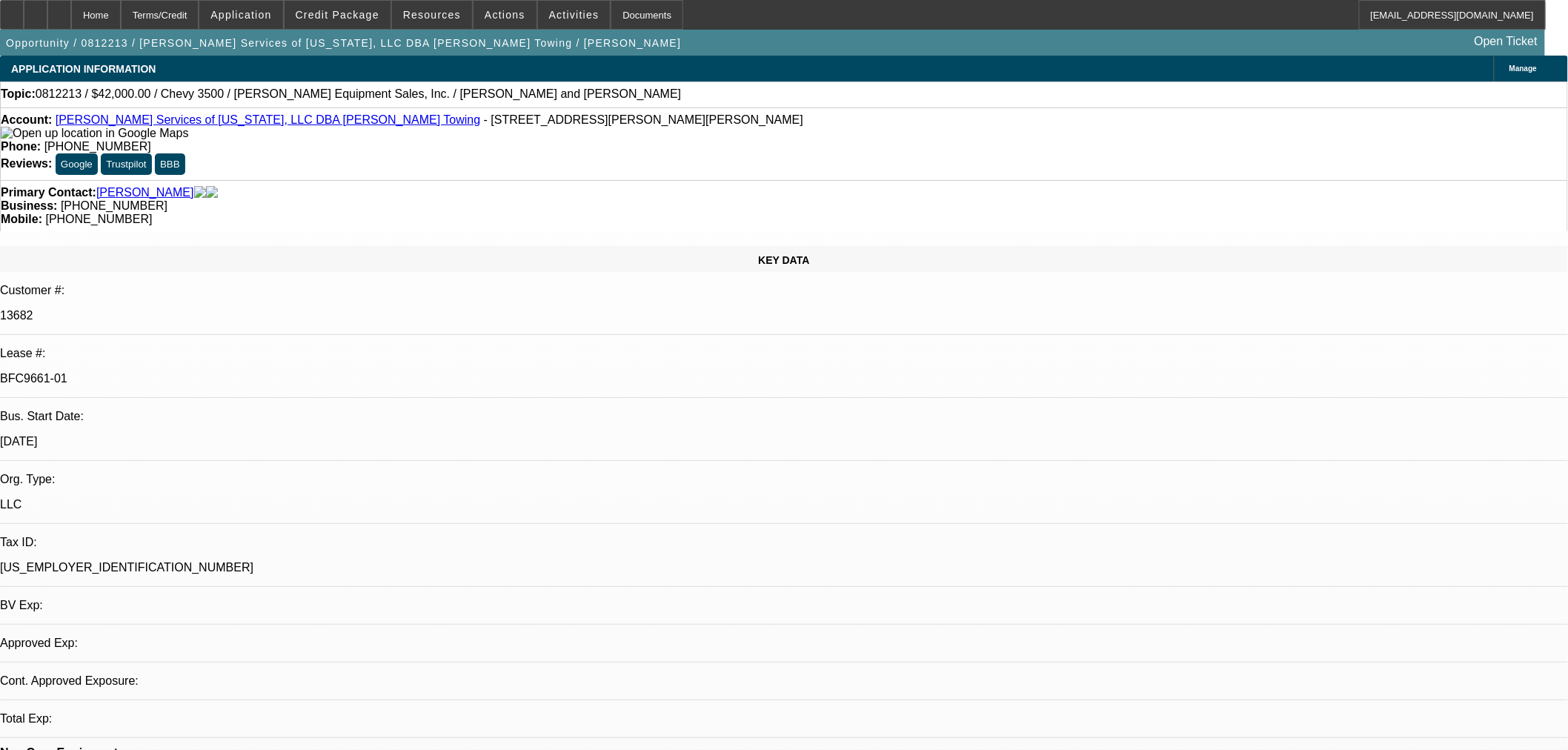
select select "0"
select select "2"
select select "0"
select select "4"
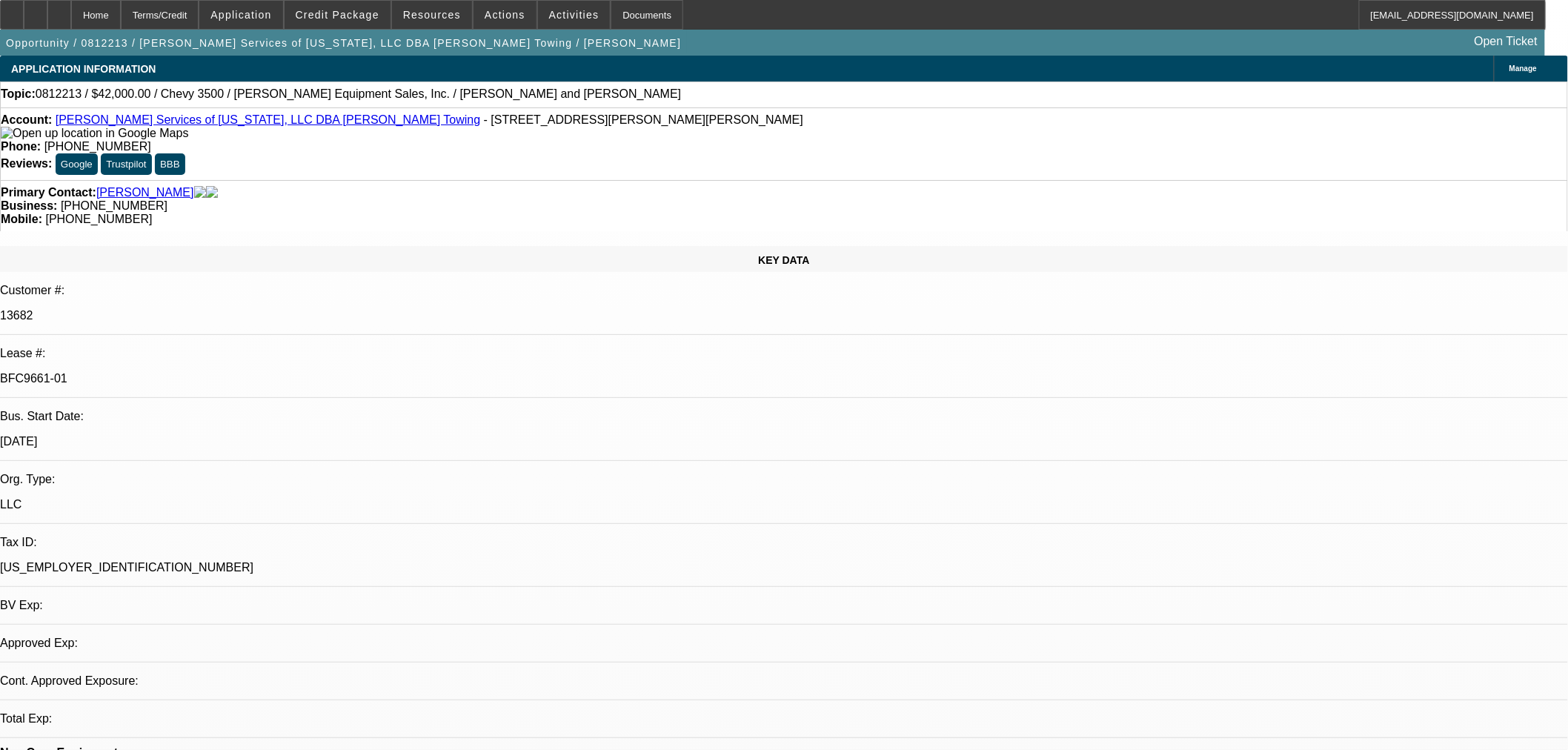
select select "0"
select select "2"
select select "0"
select select "4"
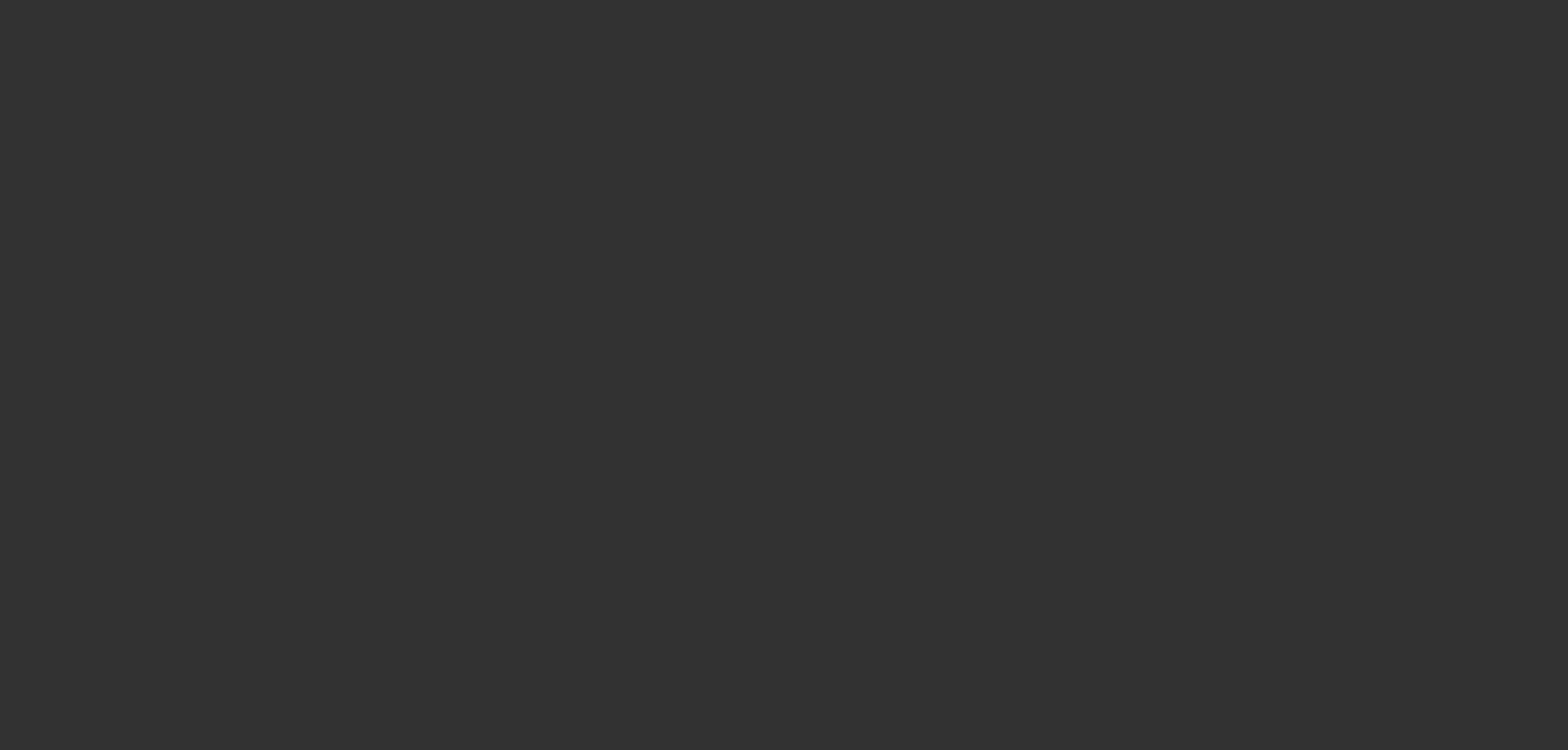
select select "0"
select select "2"
select select "0"
select select "6"
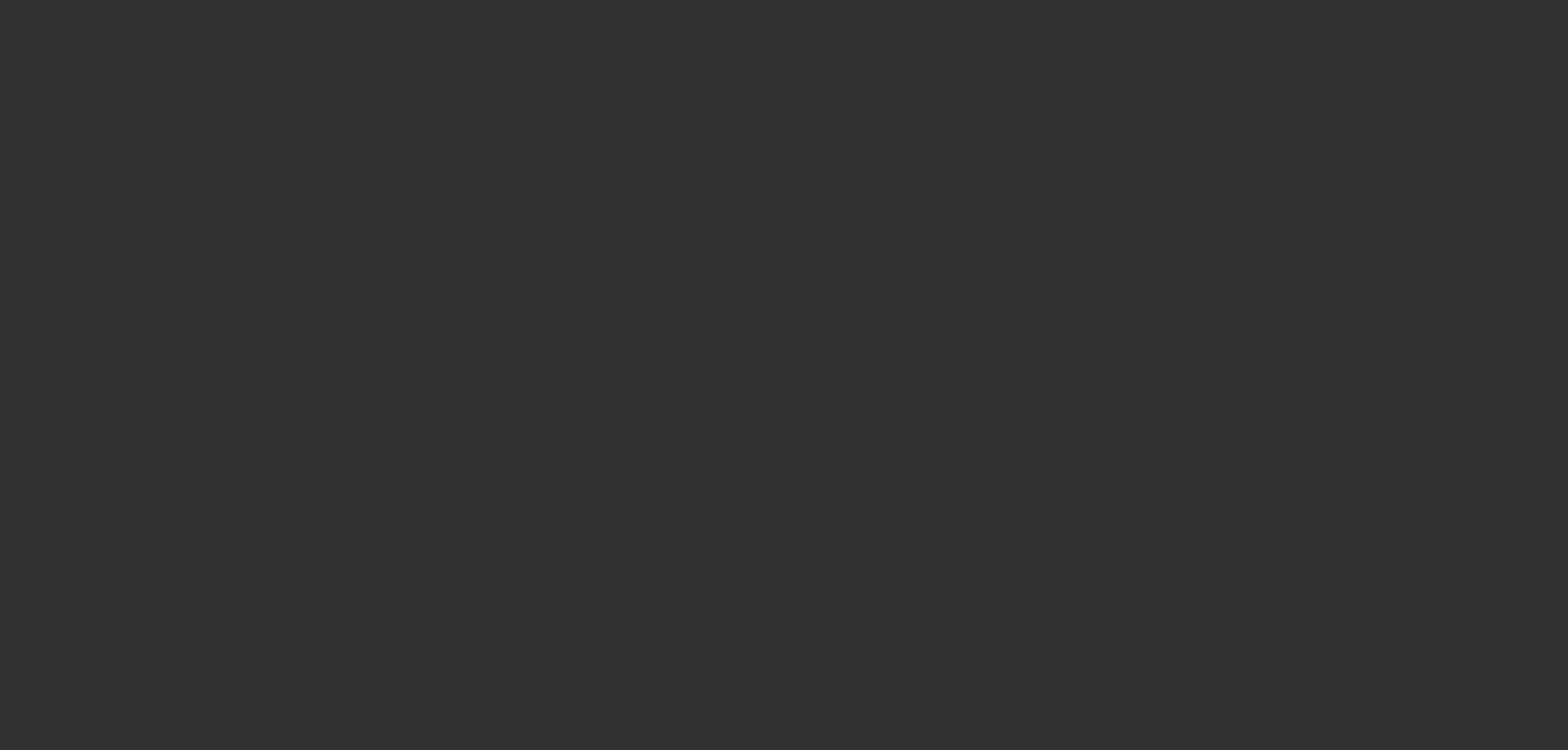
select select "0"
select select "2"
select select "0"
select select "6"
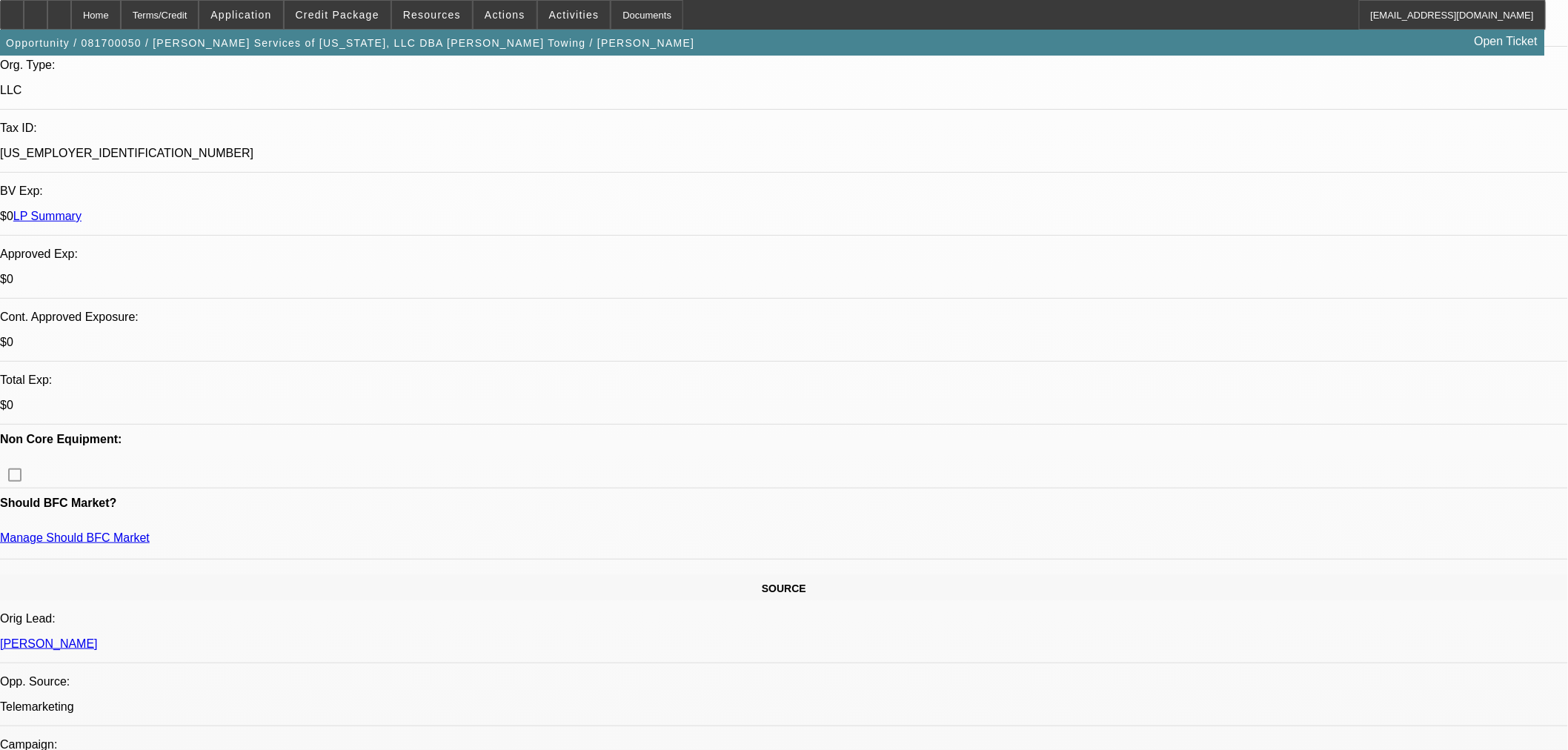
scroll to position [576, 0]
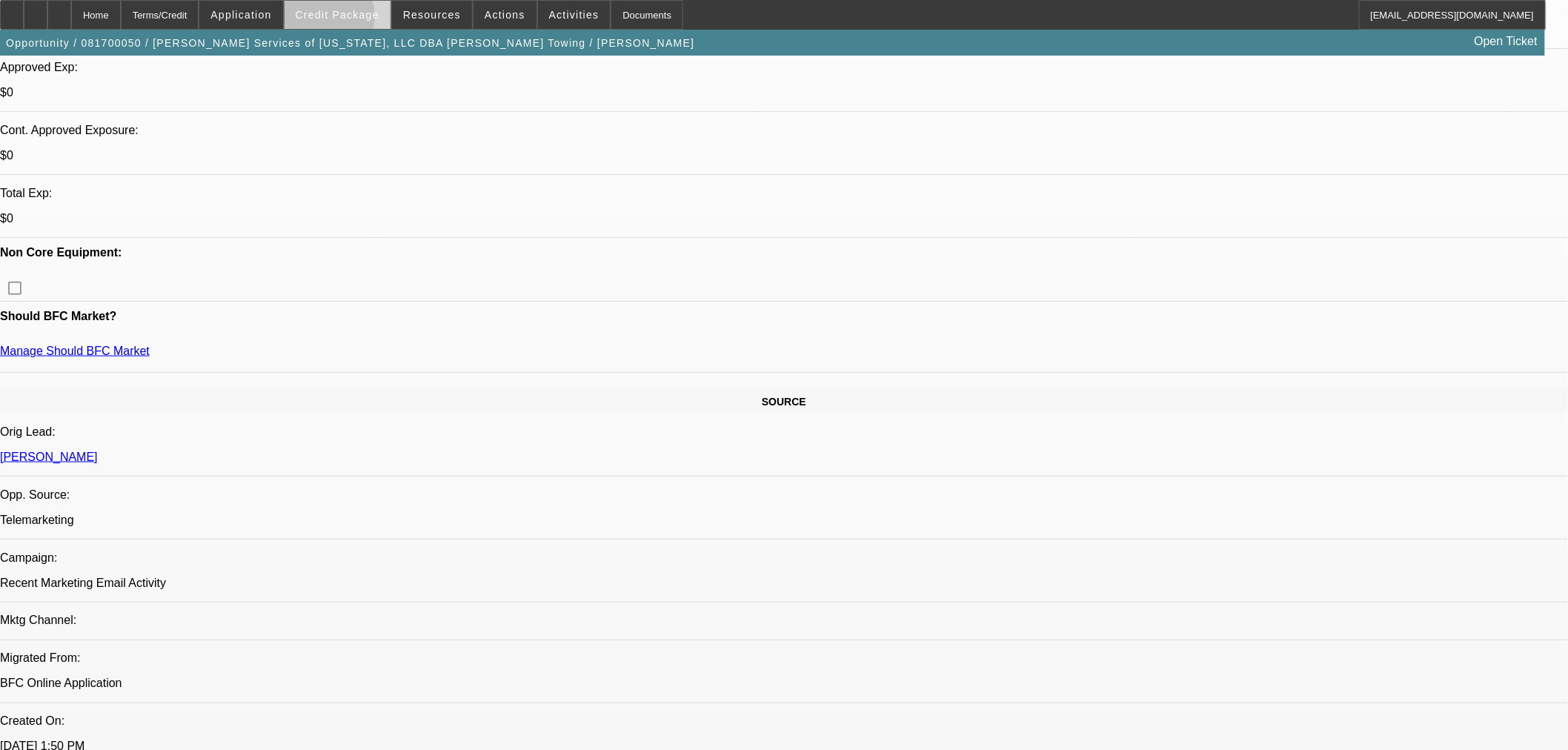
click at [351, 20] on span at bounding box center [336, 14] width 106 height 35
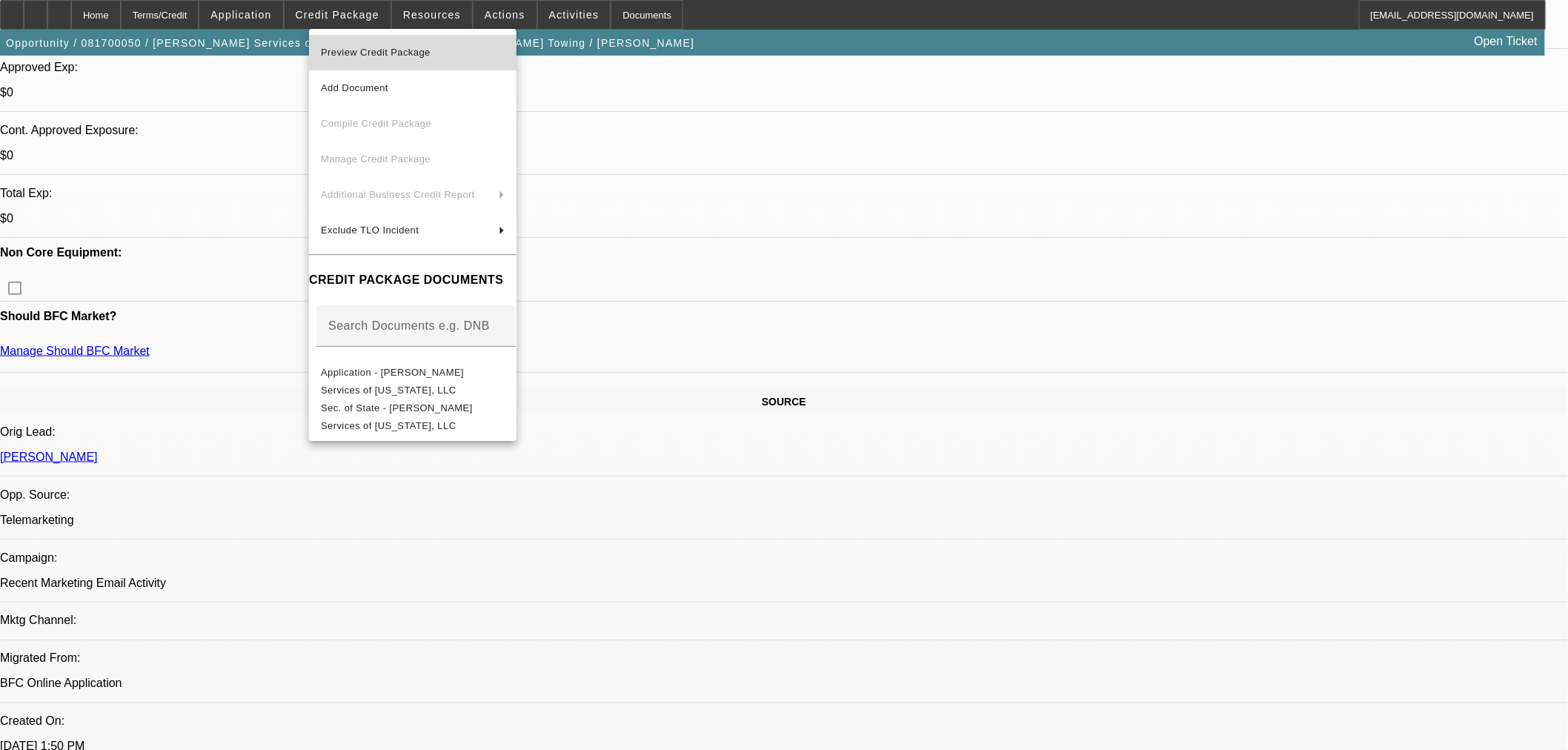
click at [381, 62] on button "Preview Credit Package" at bounding box center [413, 52] width 208 height 35
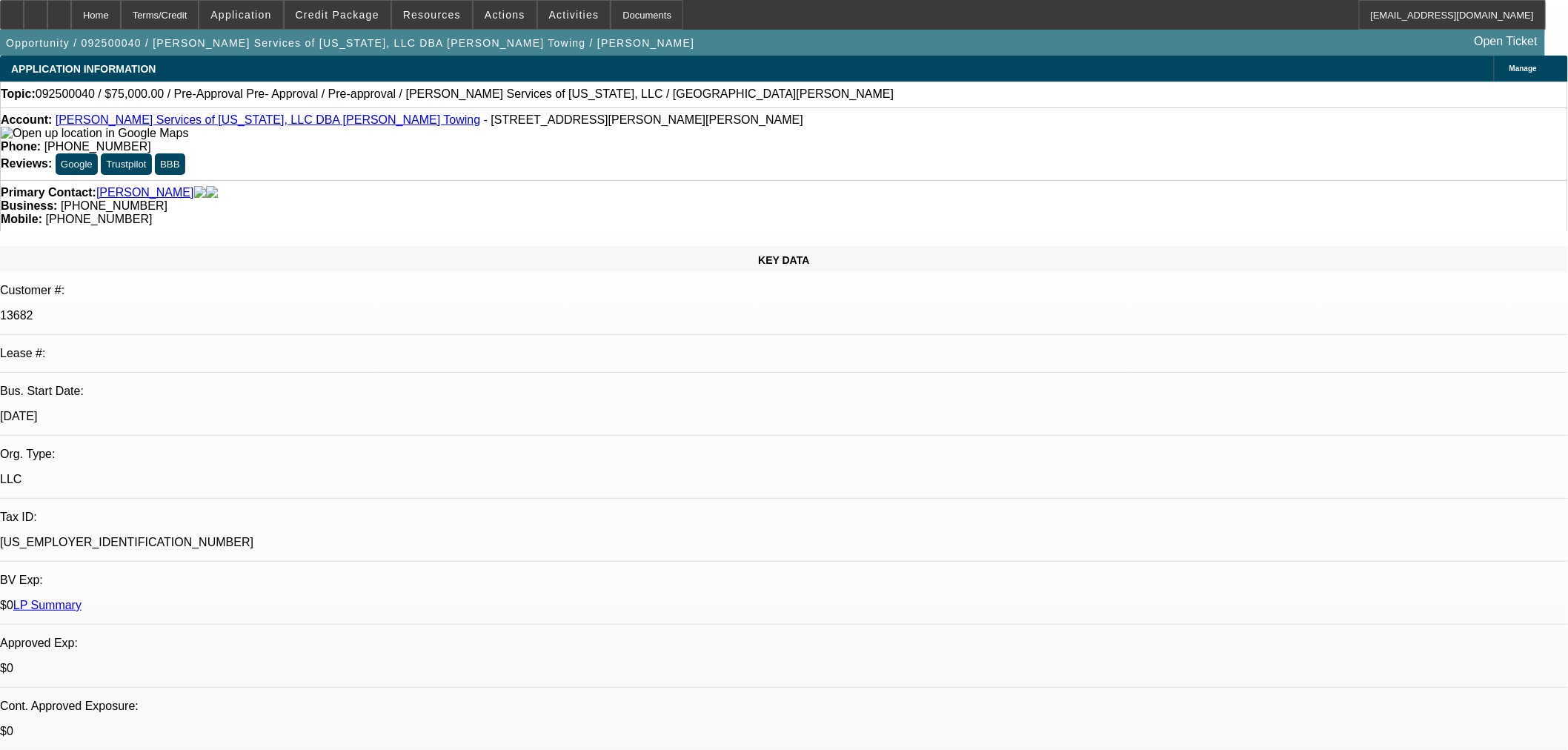
select select "0"
select select "2"
select select "0.1"
select select "4"
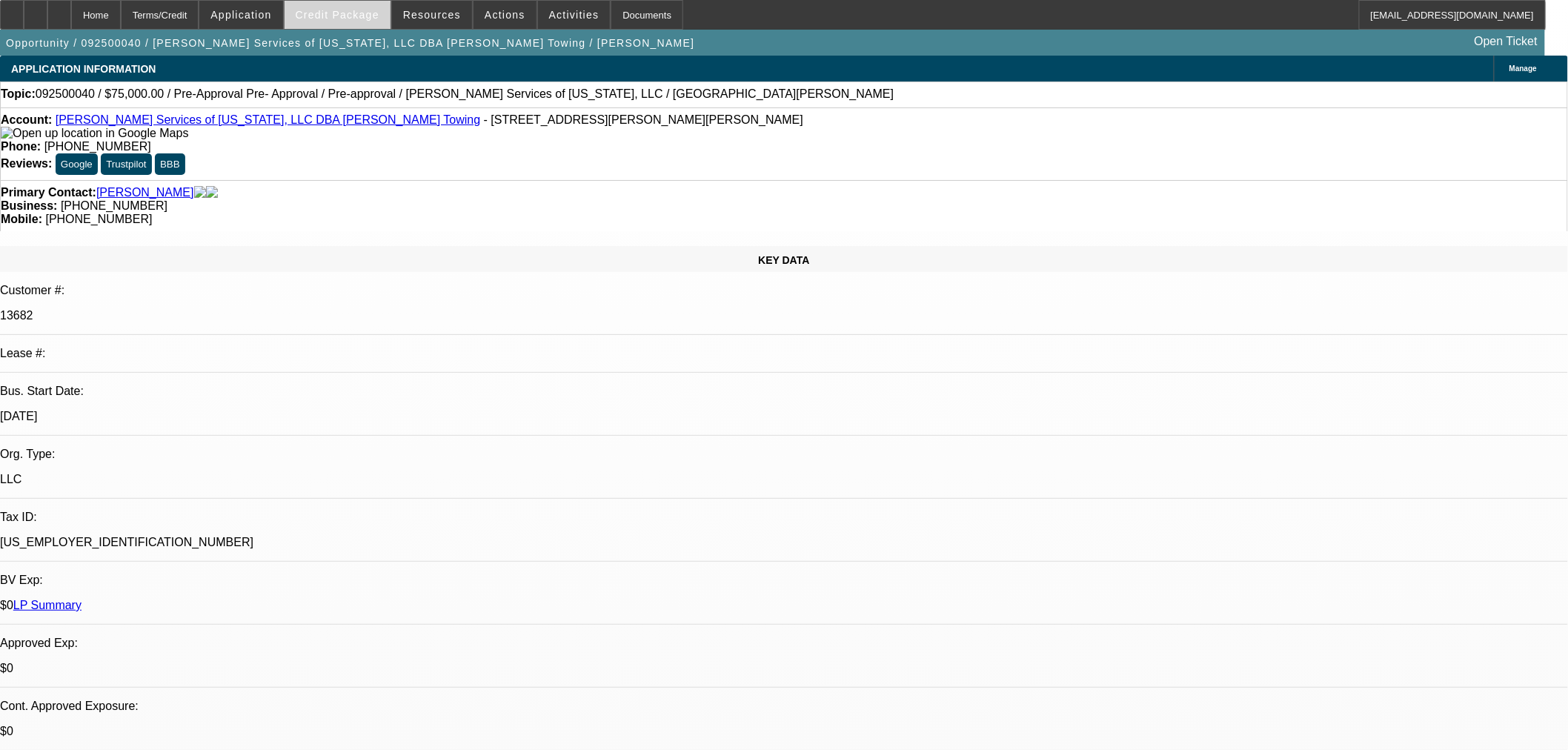
click at [346, 18] on span "Credit Package" at bounding box center [337, 14] width 84 height 11
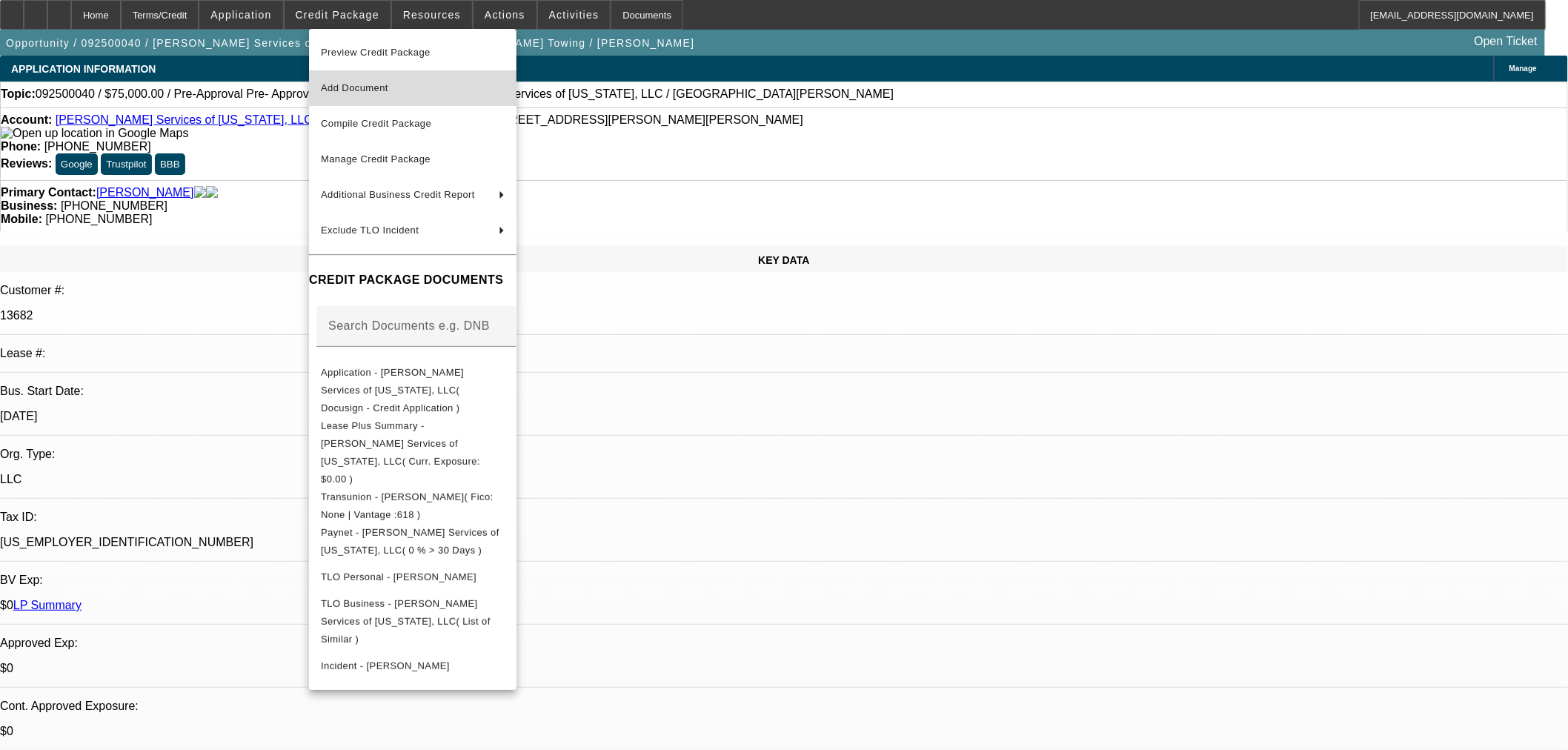
click at [393, 92] on span "Add Document" at bounding box center [413, 88] width 184 height 18
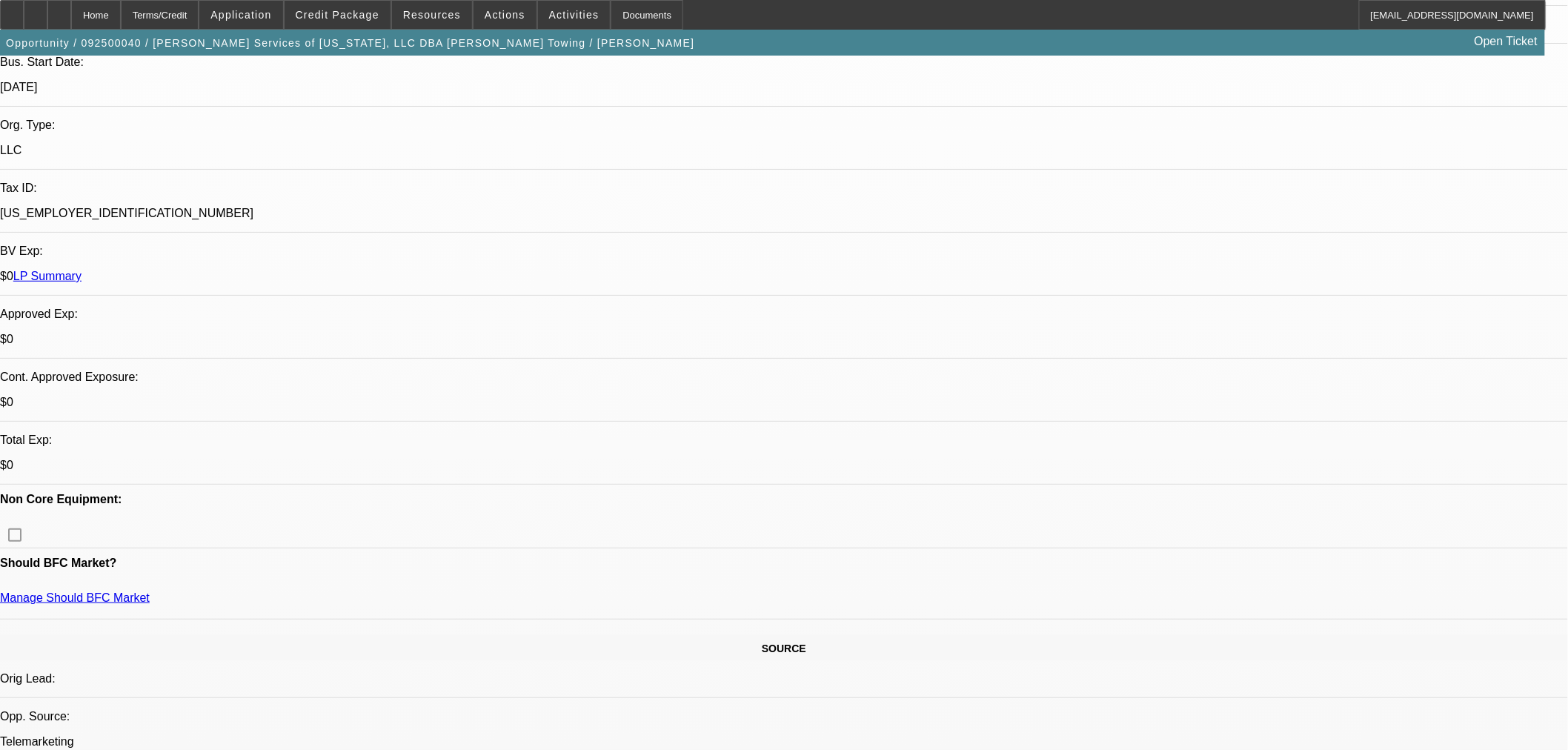
scroll to position [247, 0]
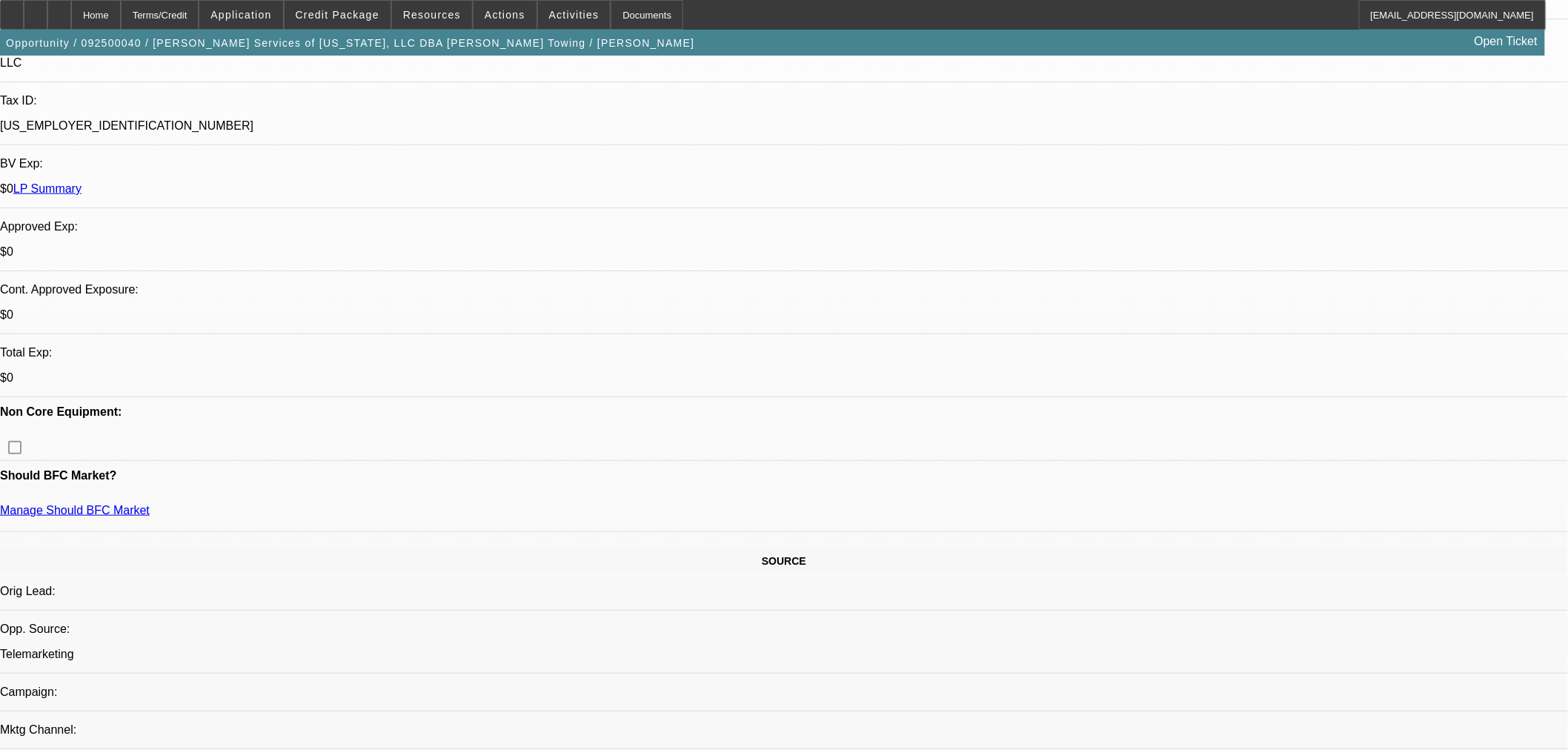
scroll to position [494, 0]
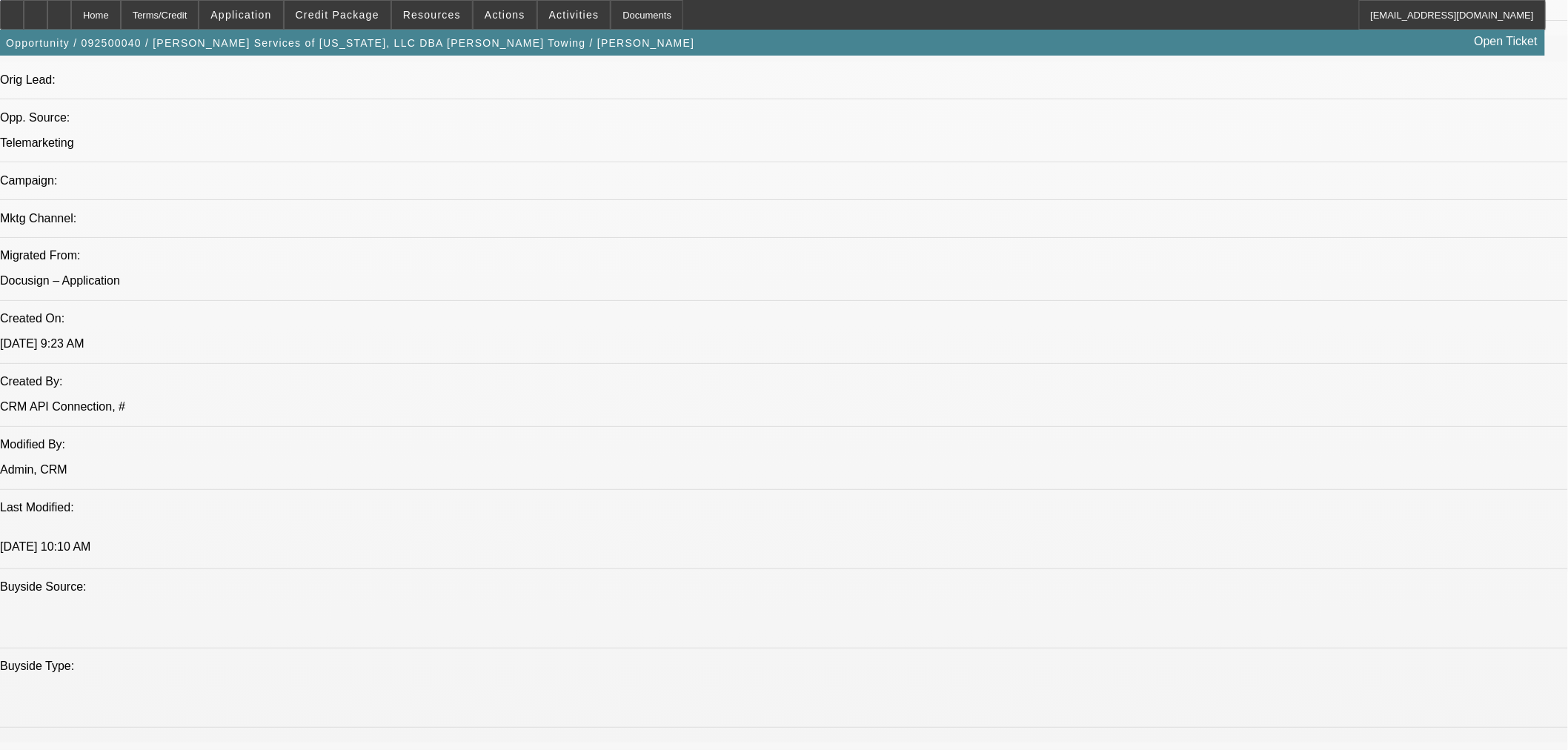
scroll to position [987, 0]
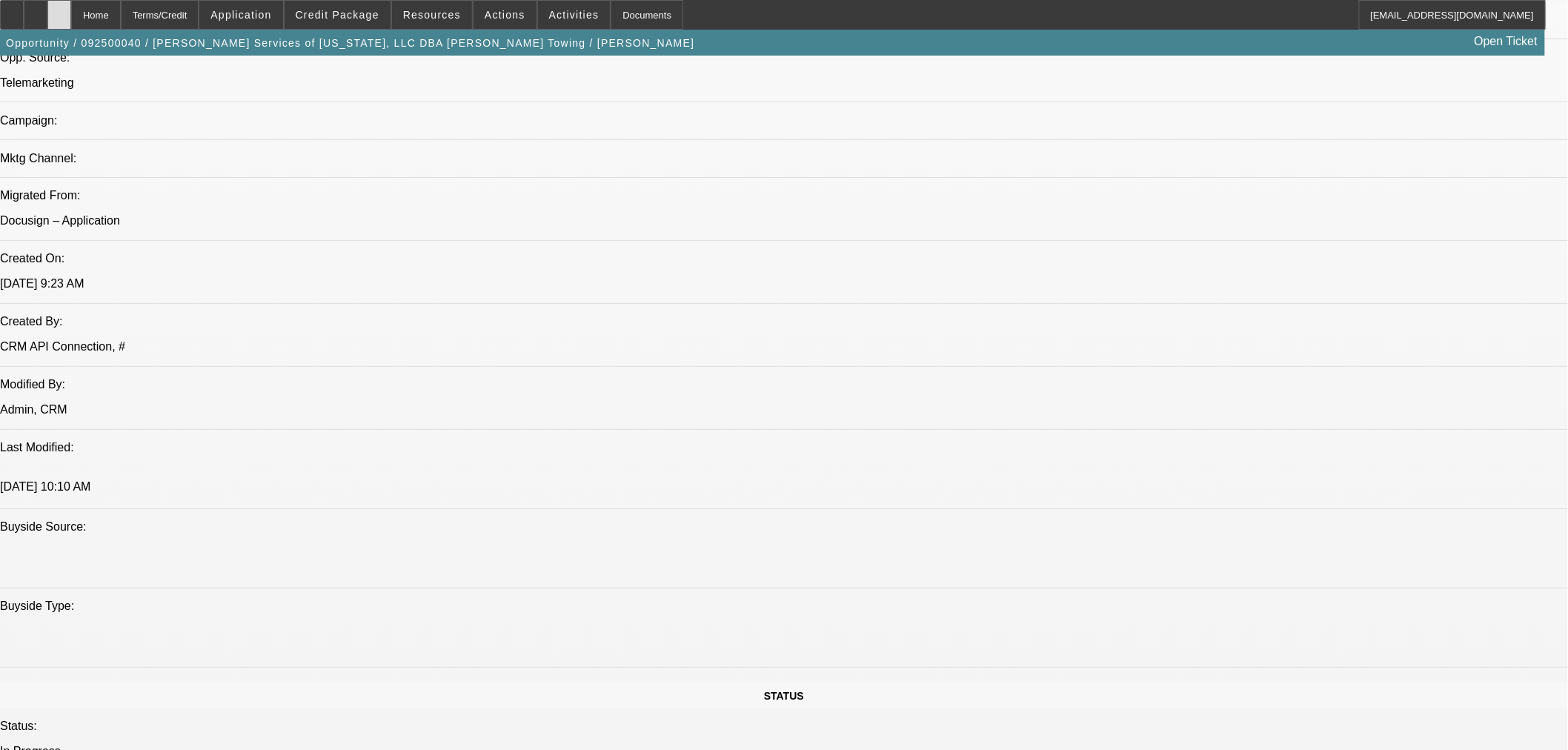
click at [59, 10] on icon at bounding box center [59, 10] width 0 height 0
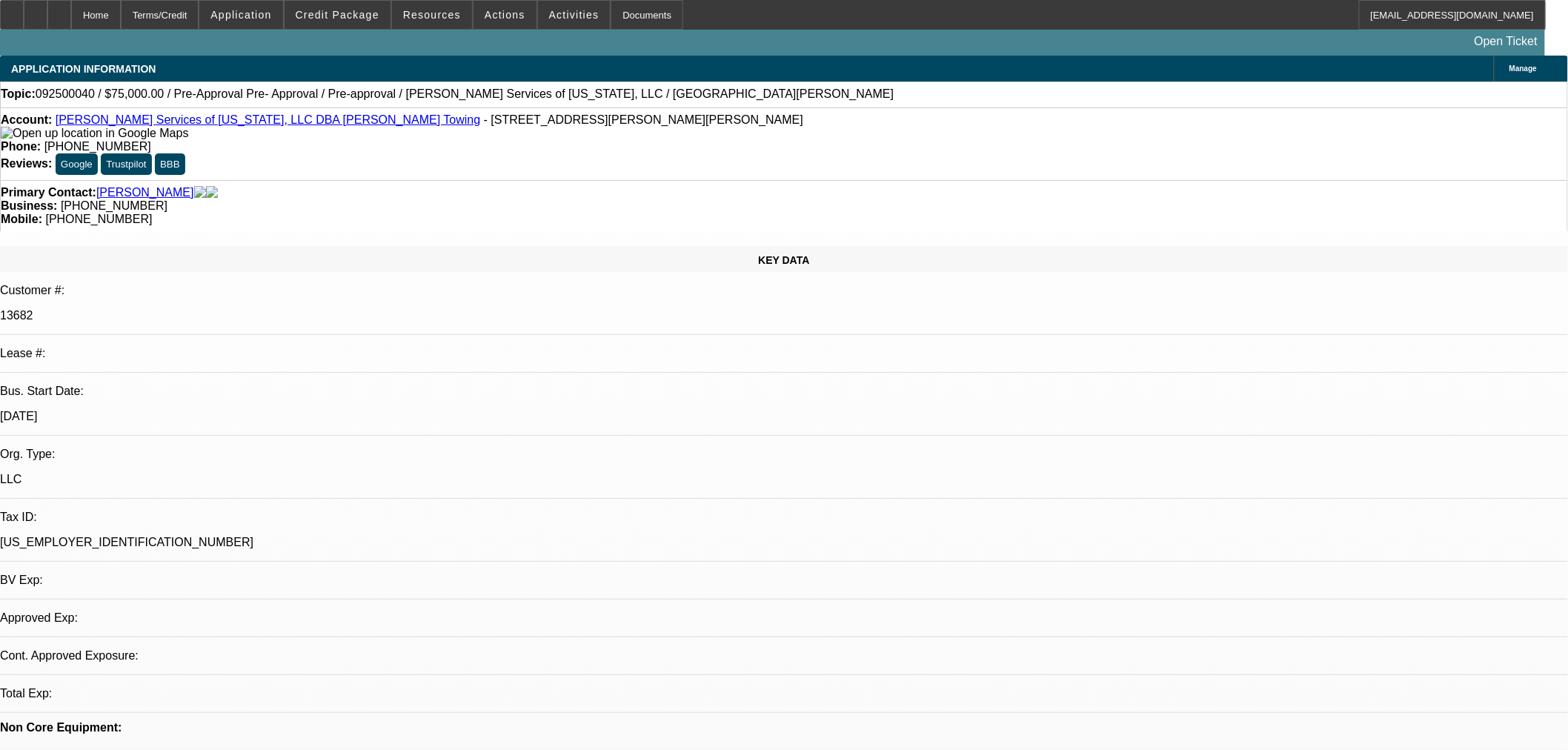
select select "0"
select select "2"
select select "0.1"
select select "4"
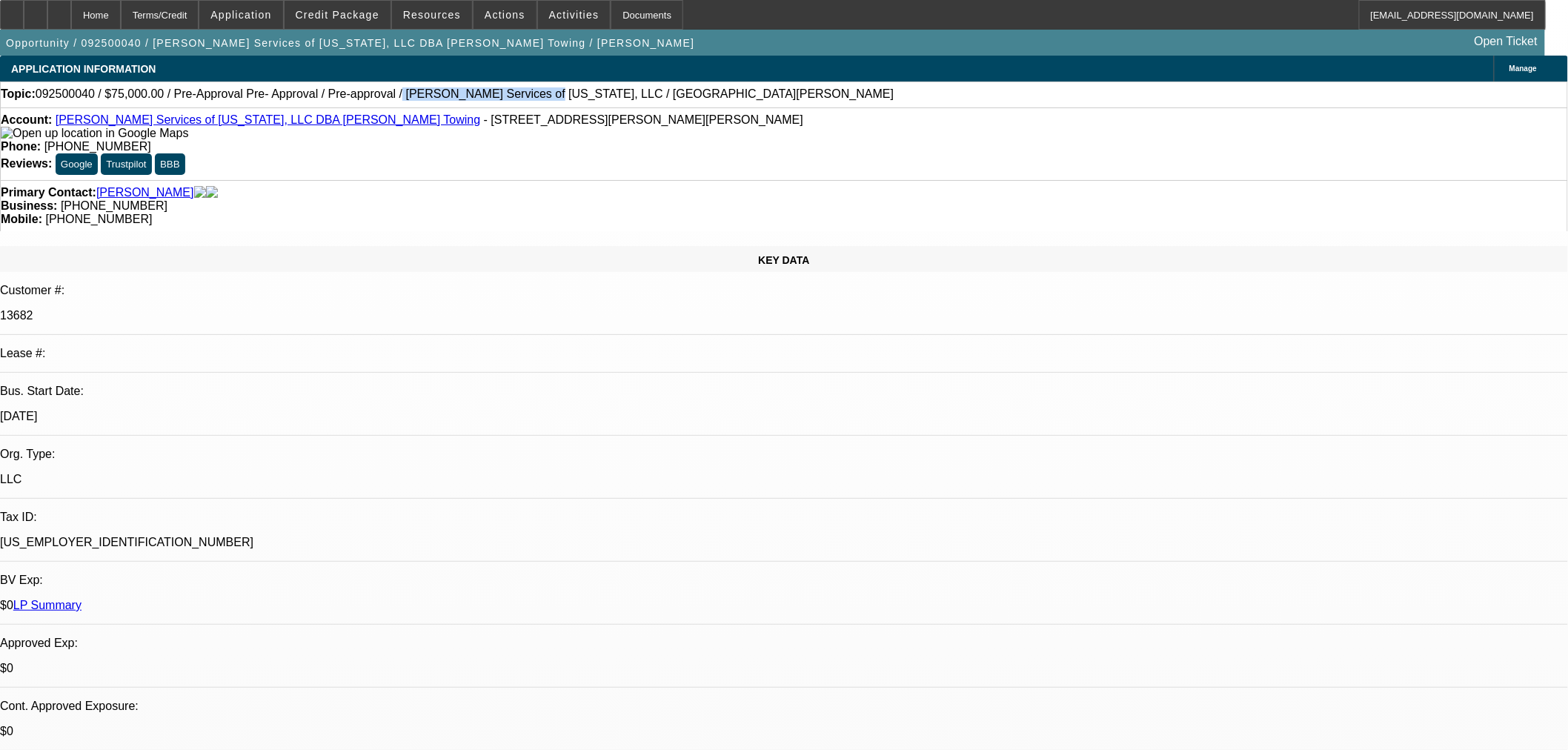
drag, startPoint x: 350, startPoint y: 102, endPoint x: 465, endPoint y: 94, distance: 115.3
click at [465, 94] on div "Topic: 092500040 / $75,000.00 / Pre-Approval Pre- Approval / Pre-approval / [PE…" at bounding box center [784, 94] width 1566 height 13
copy span "[PERSON_NAME] Services of [US_STATE],"
click at [361, 8] on span at bounding box center [336, 14] width 106 height 35
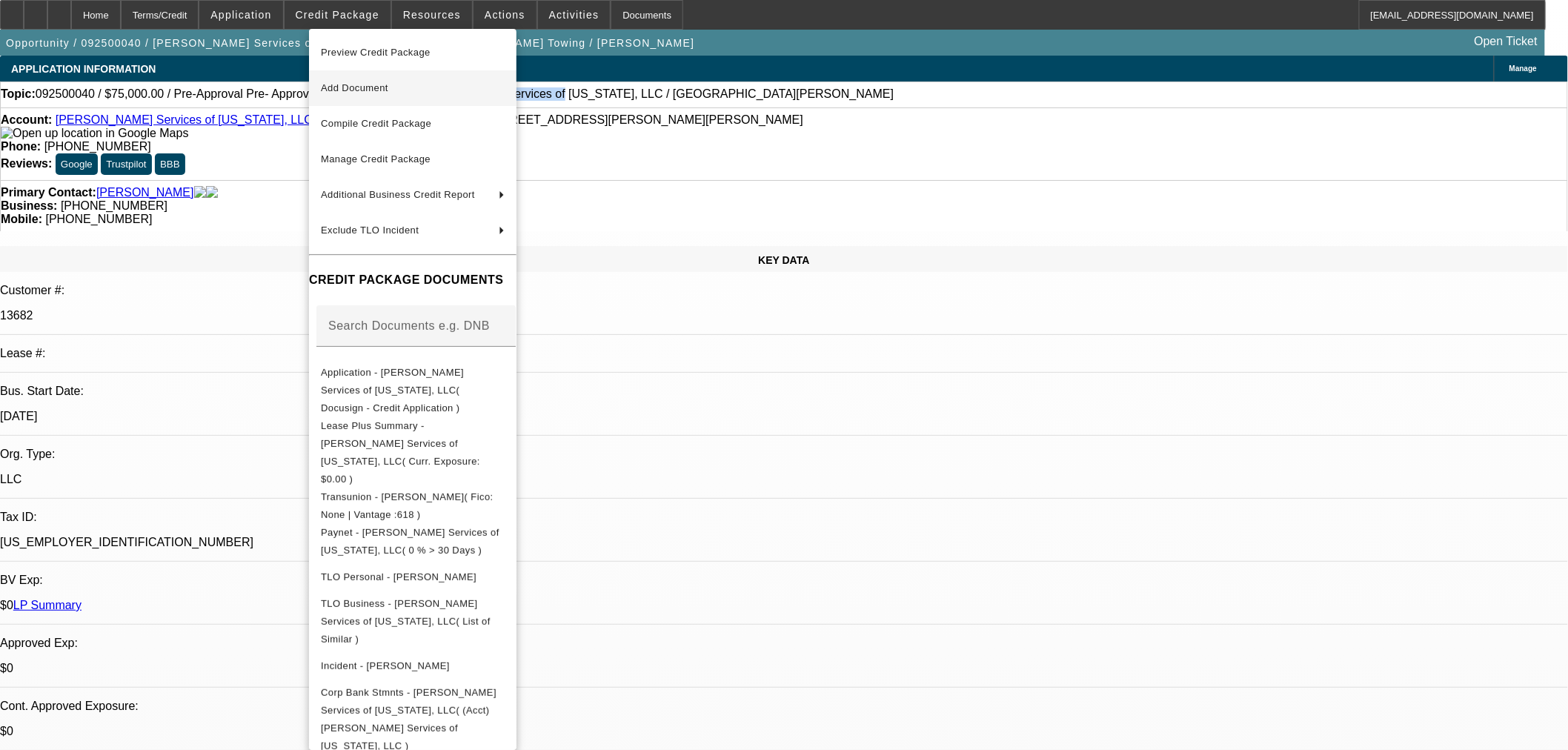
click at [382, 79] on span "Add Document" at bounding box center [413, 88] width 184 height 18
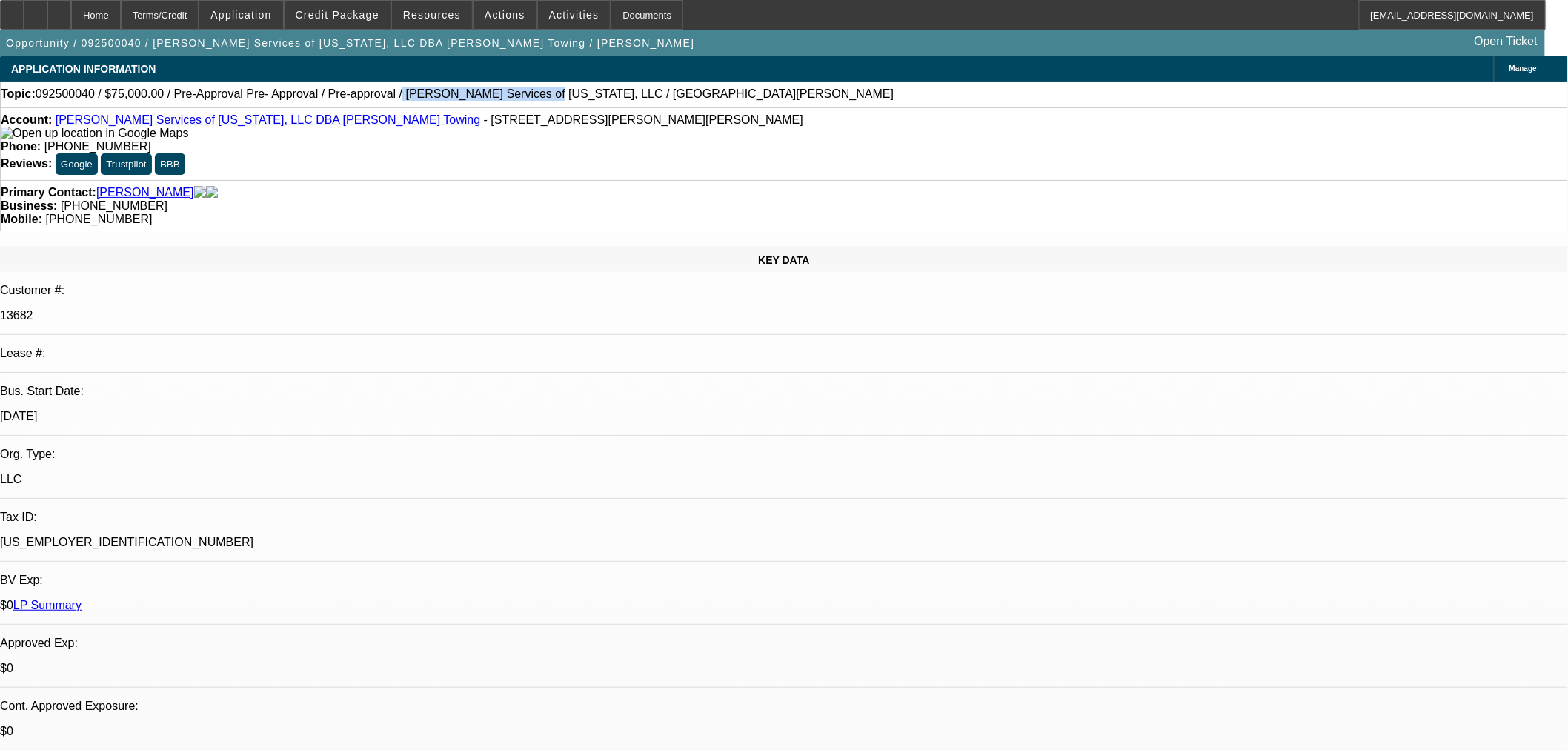
radio input "true"
paste textarea "9.2- Finally ans. Has two wrecker and wants to add a rollback. Will be able to …"
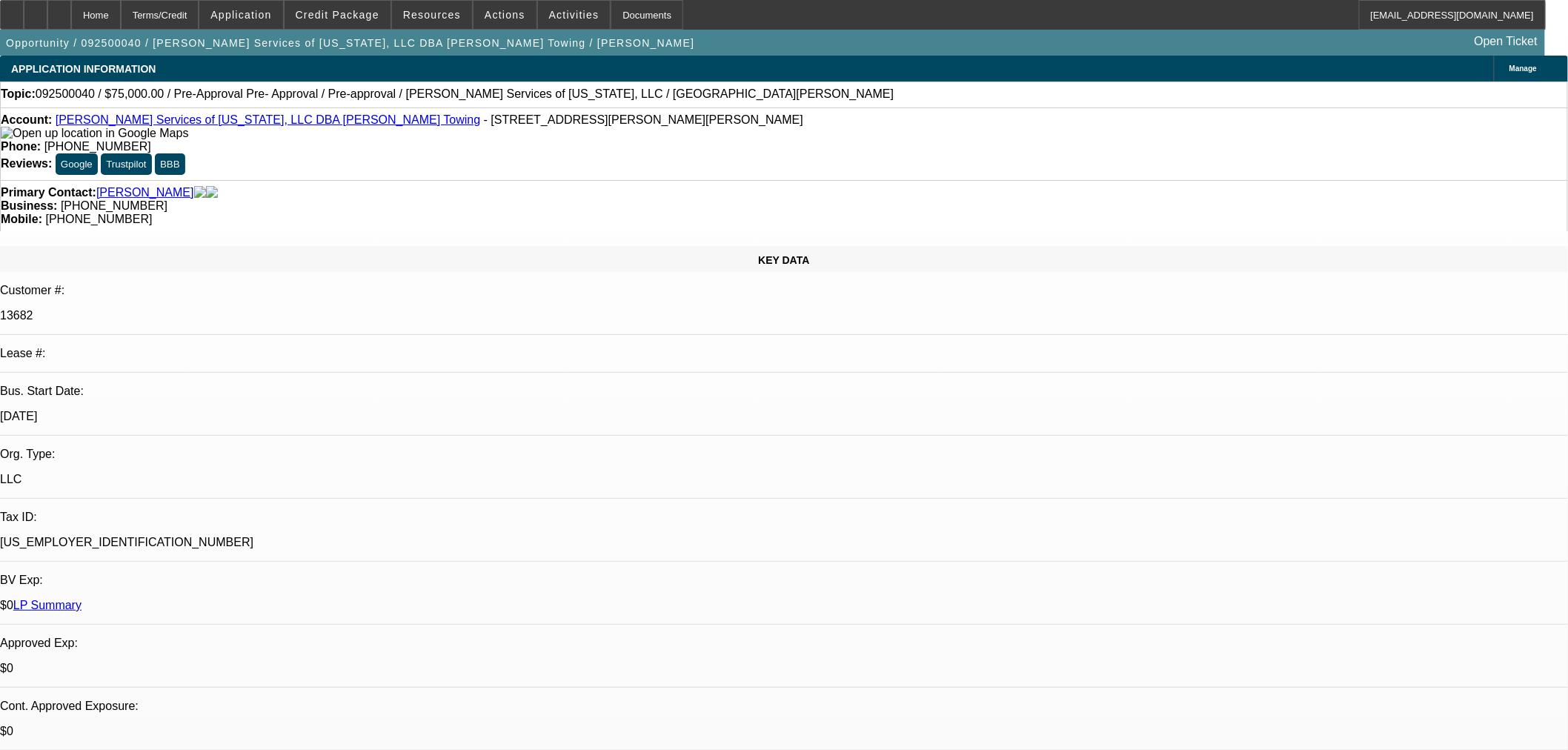
scroll to position [15, 0]
type textarea "9.2- Finally ans. Has two wrecker and wants to add a rollback. Will be able to …"
radio input "true"
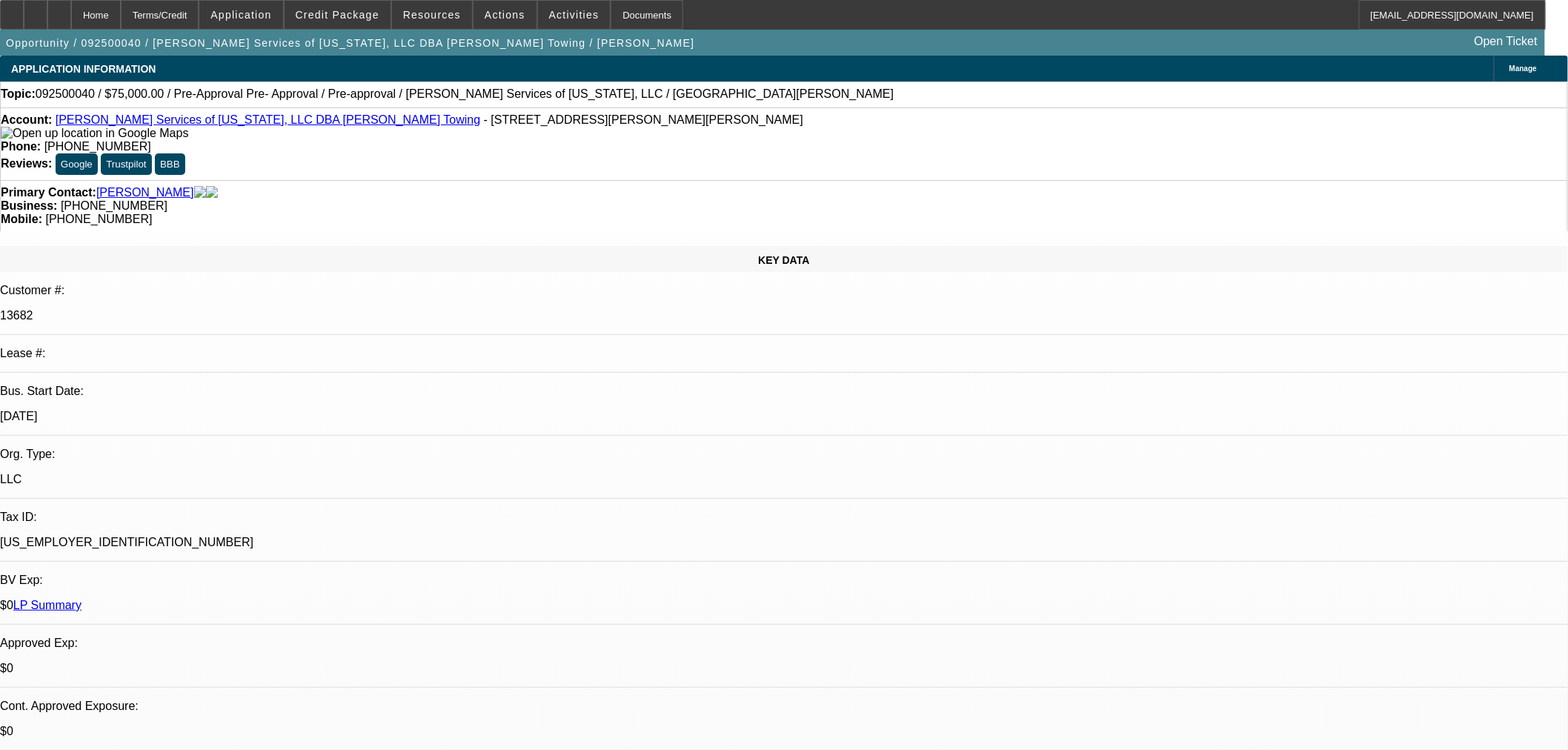
scroll to position [0, 0]
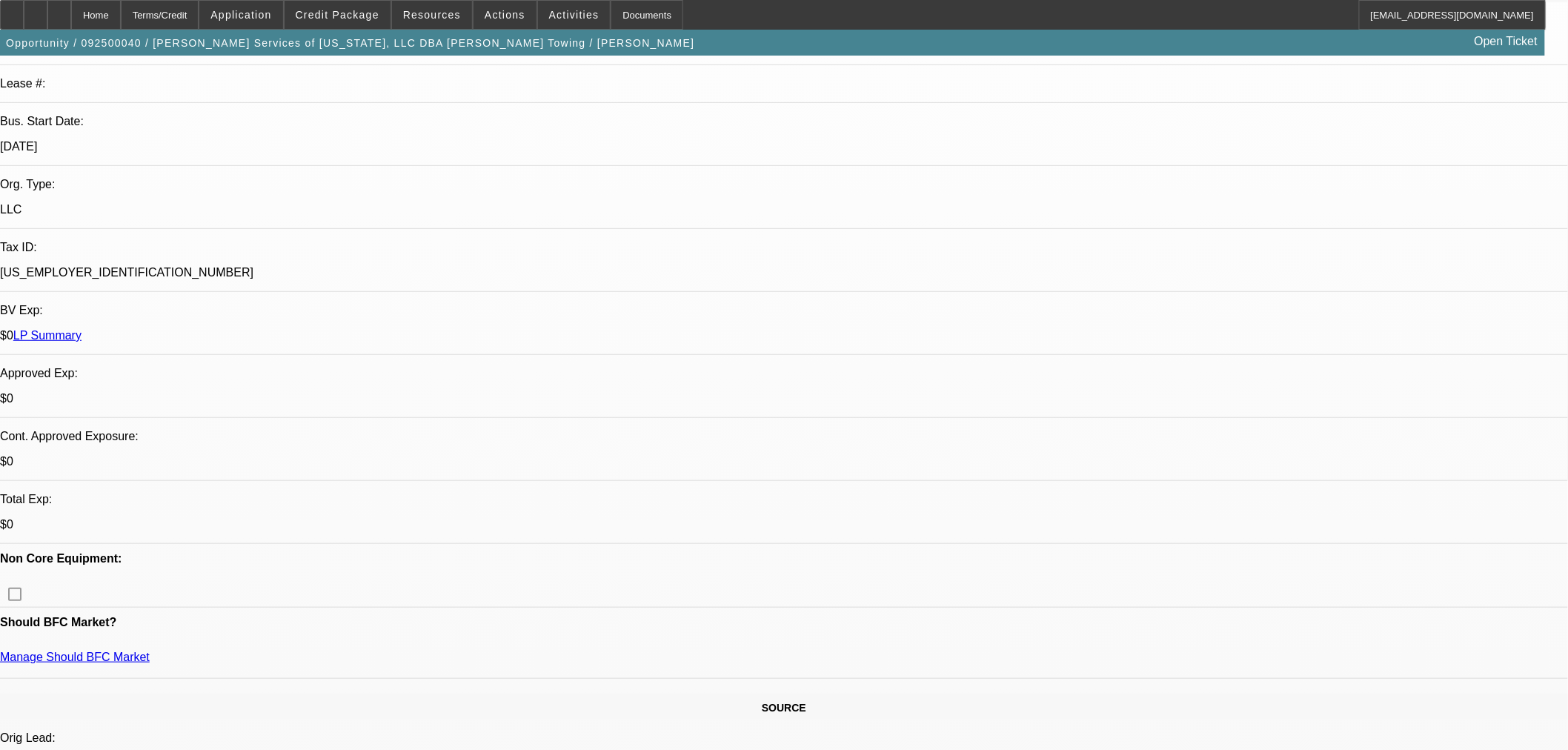
scroll to position [494, 0]
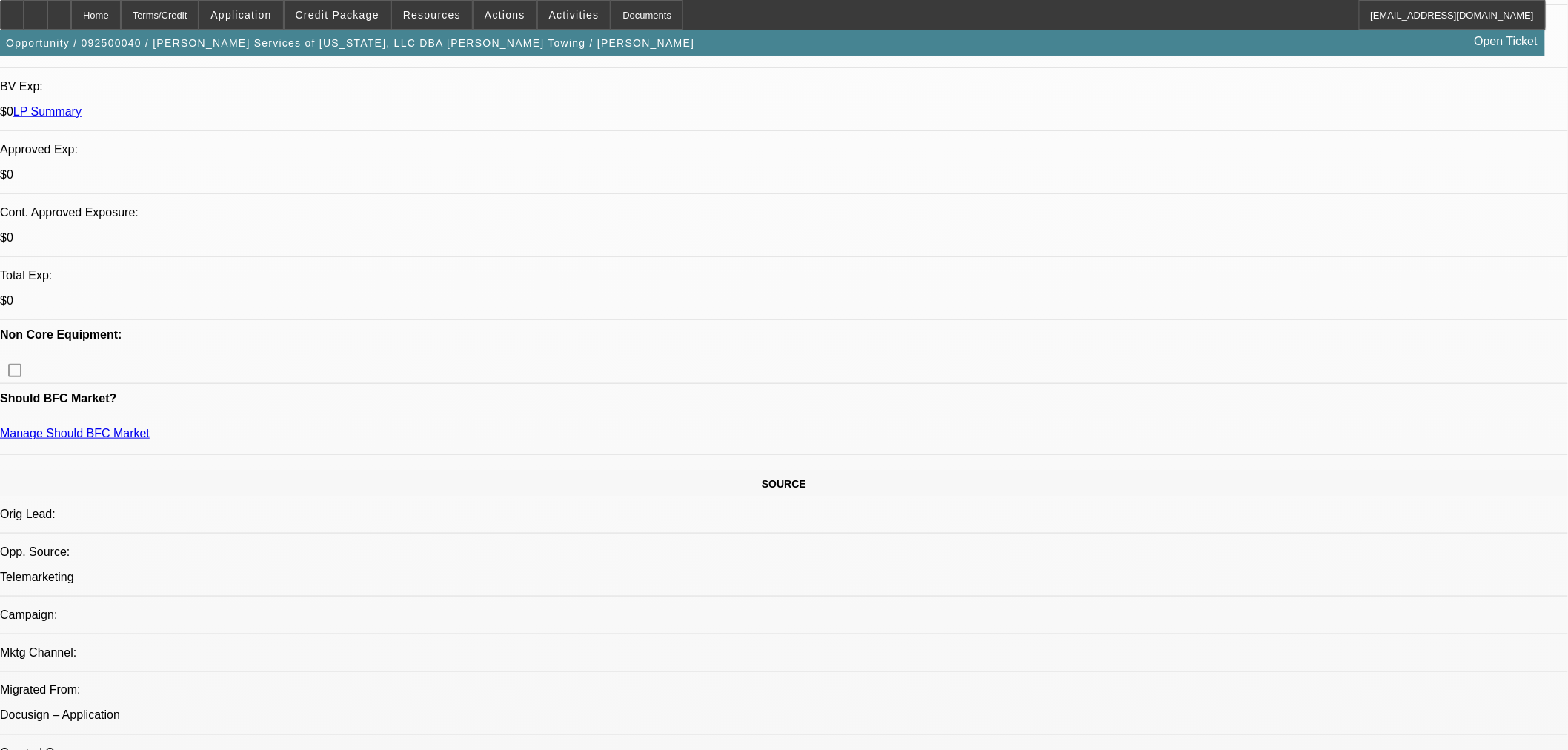
drag, startPoint x: 1099, startPoint y: 51, endPoint x: 1086, endPoint y: 64, distance: 18.4
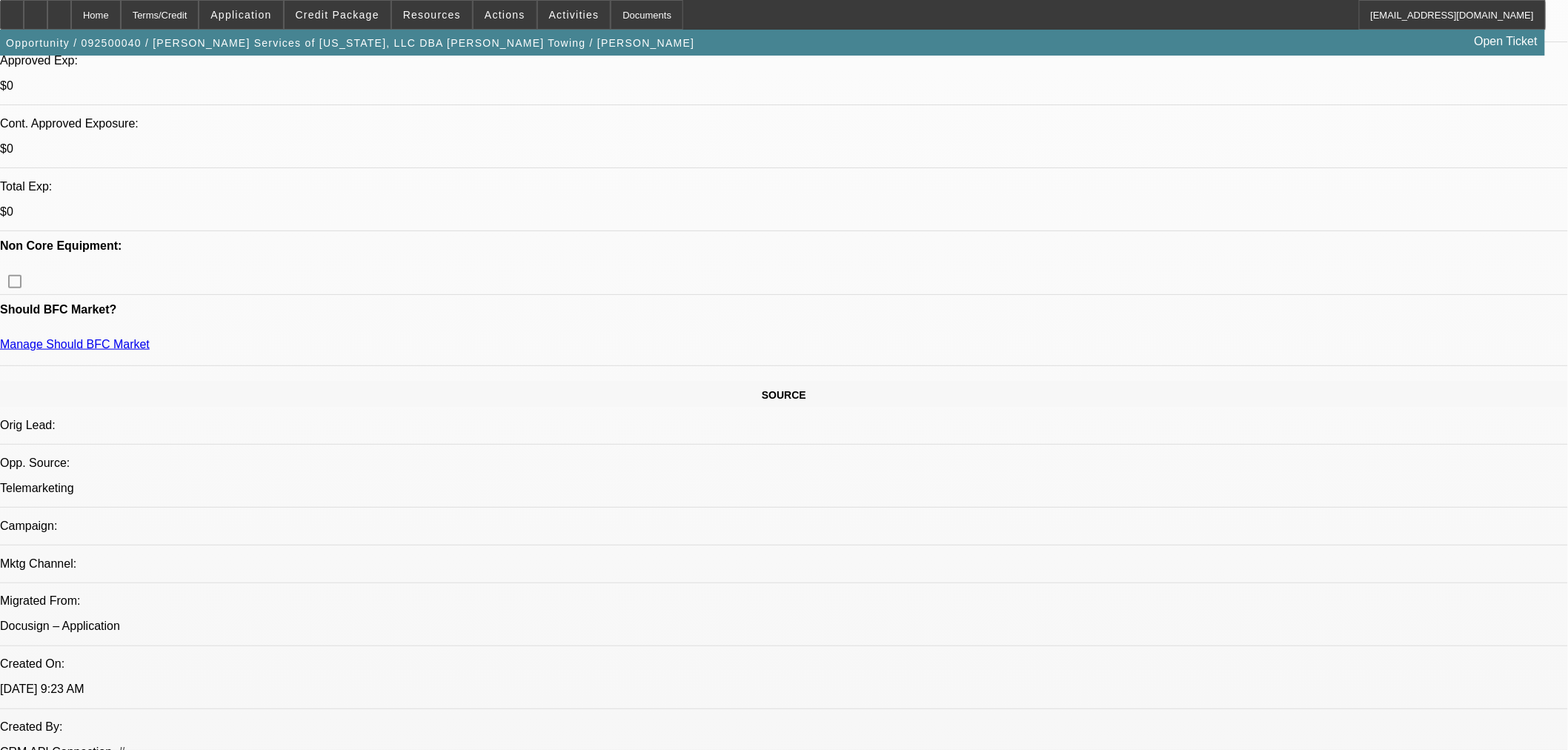
scroll to position [411, 0]
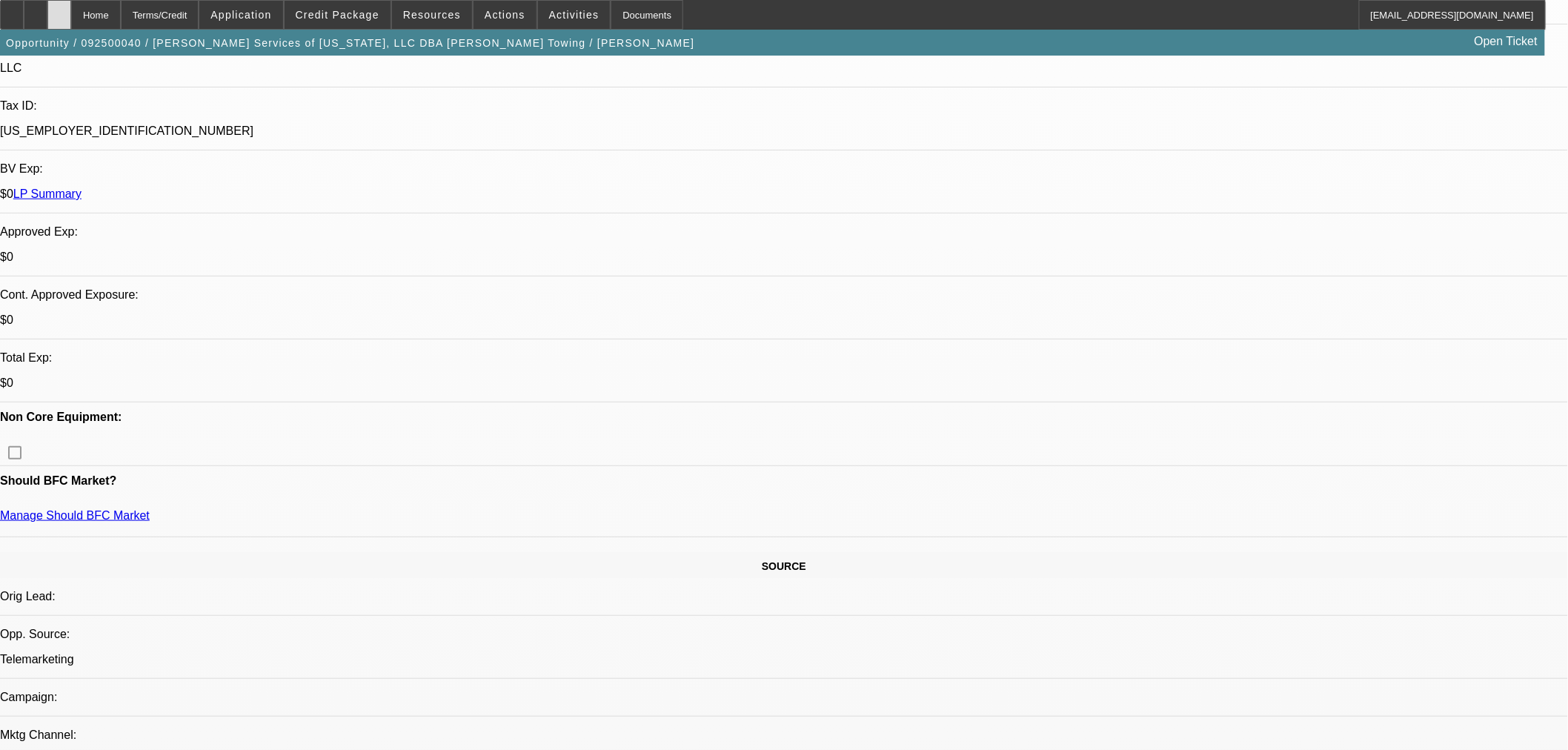
click at [71, 8] on div at bounding box center [59, 14] width 24 height 30
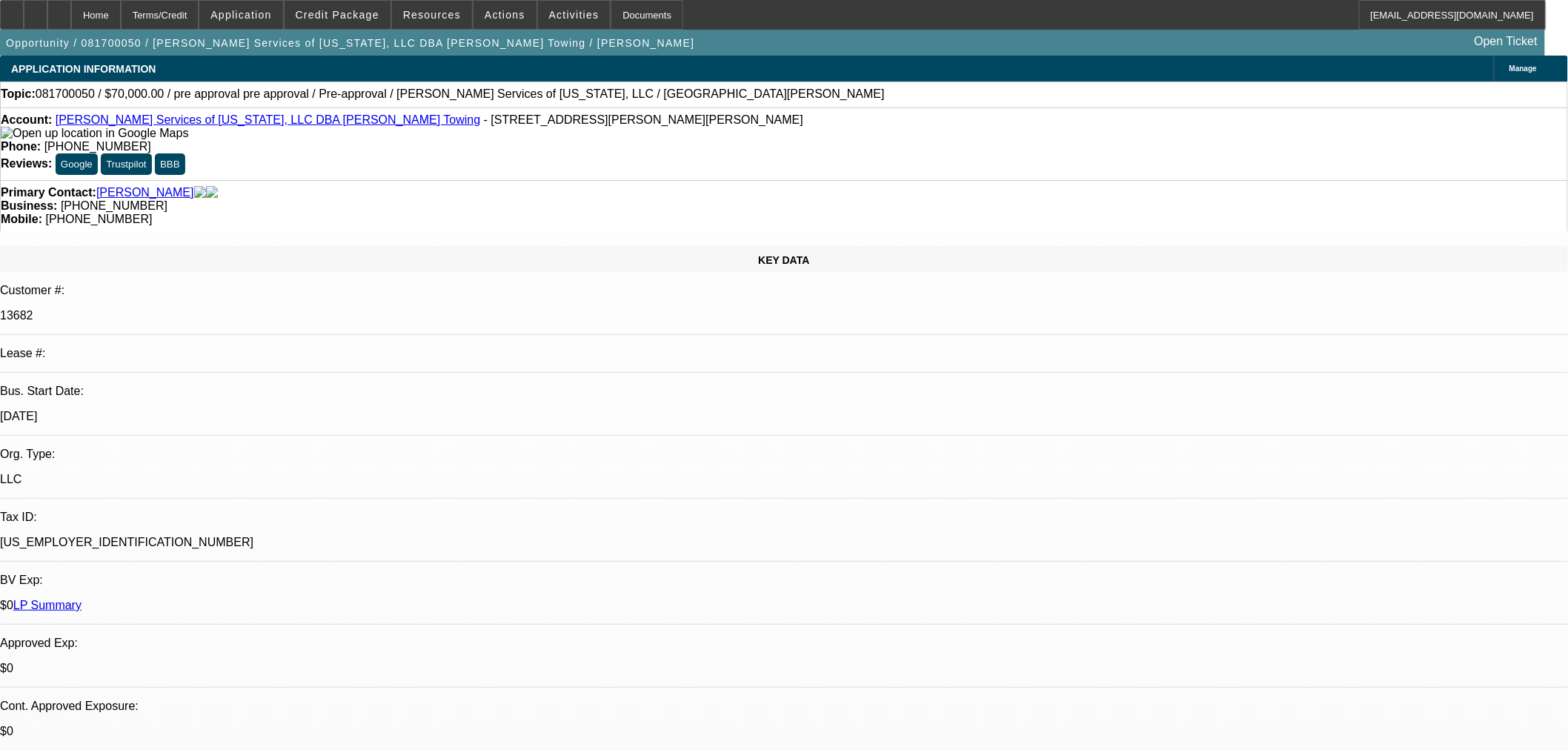
select select "0"
select select "2"
select select "0"
select select "6"
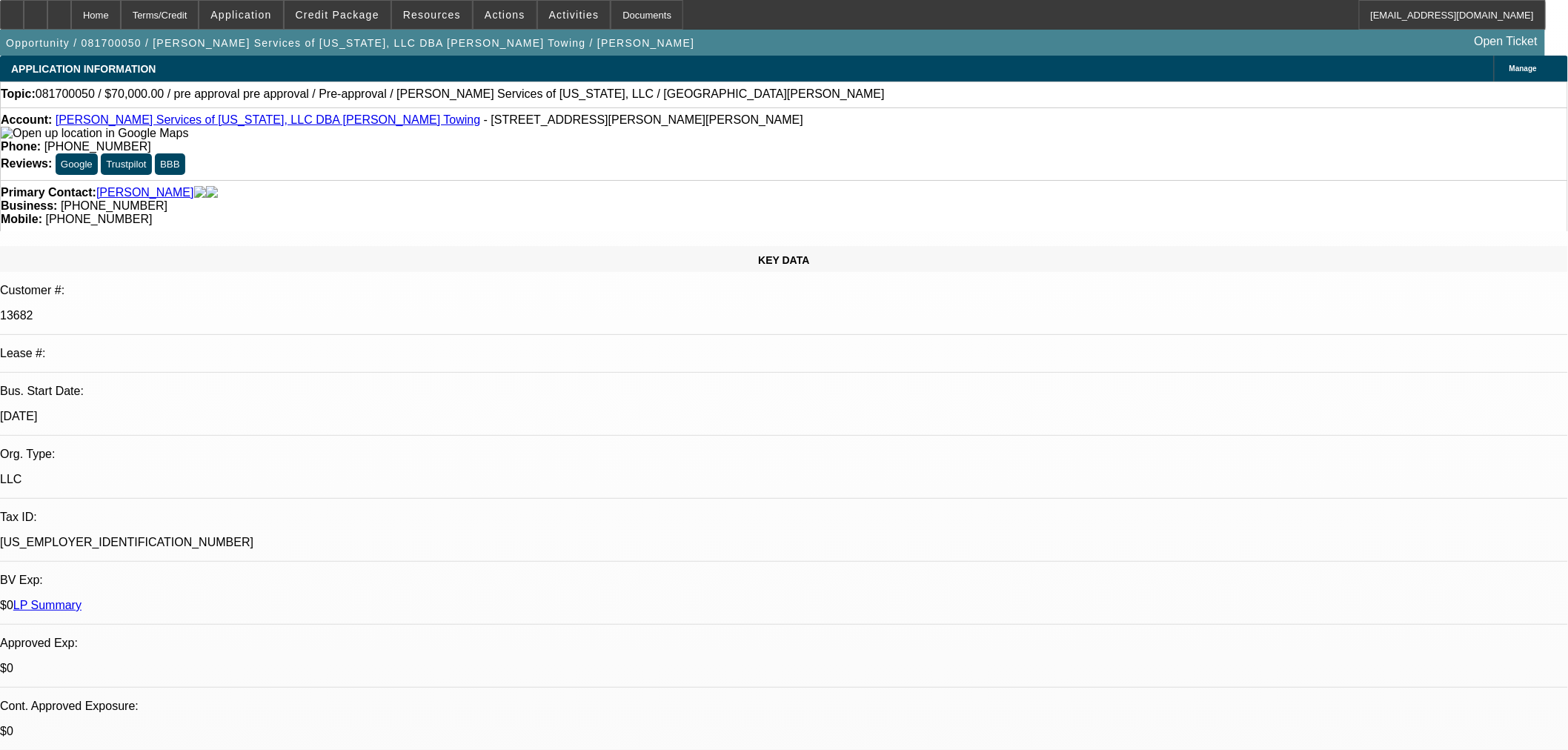
select select "0"
select select "2"
select select "0"
select select "6"
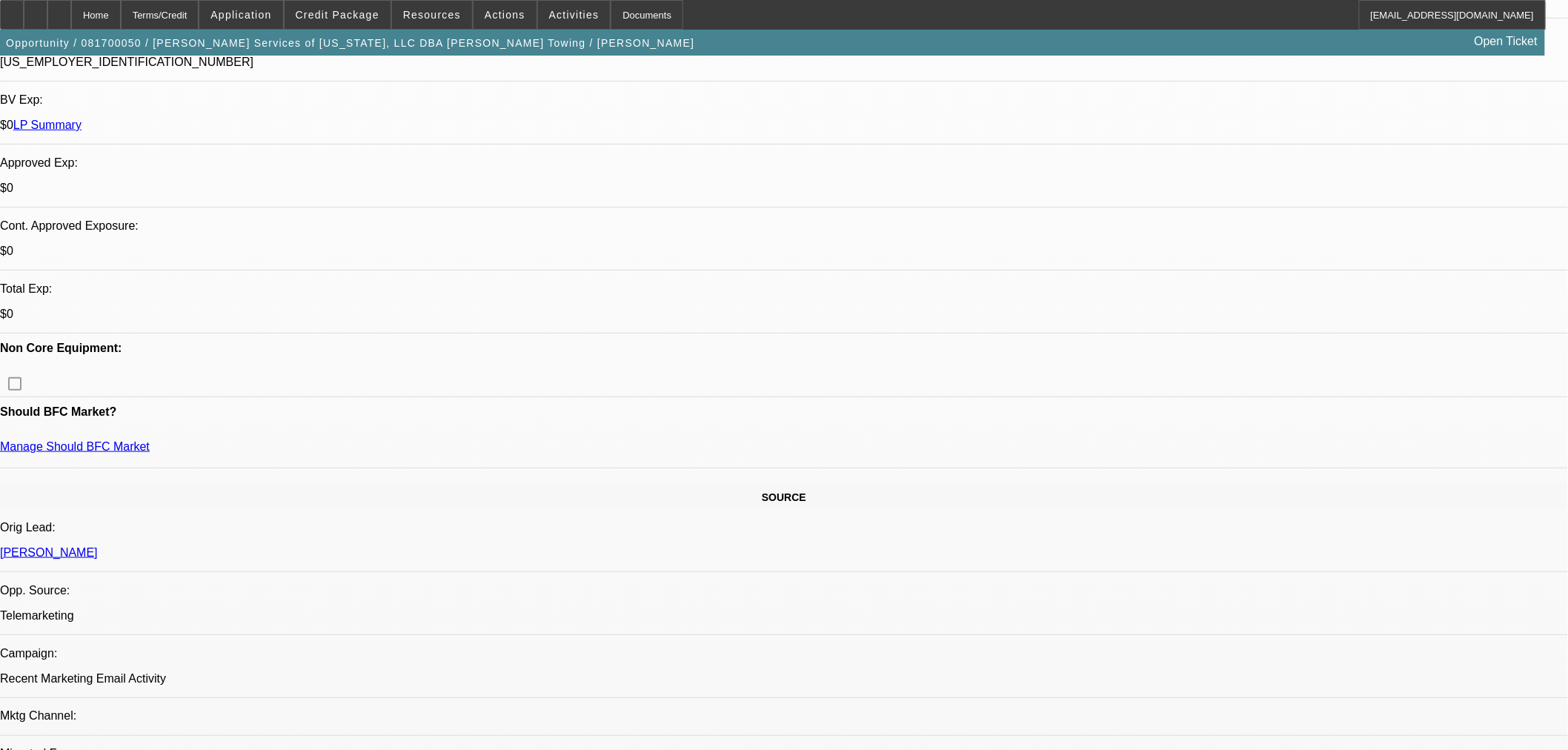
scroll to position [658, 0]
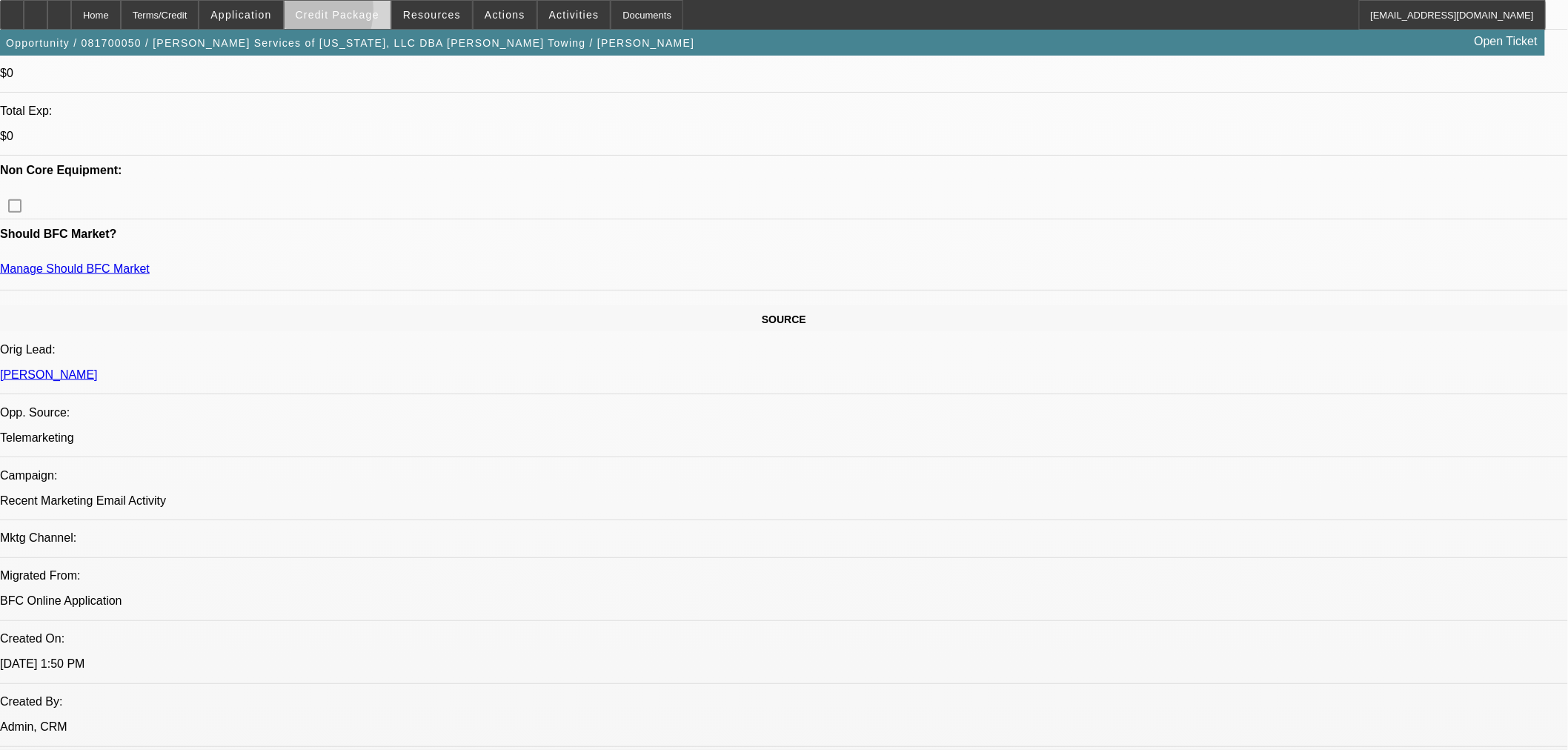
click at [313, 12] on span at bounding box center [336, 14] width 106 height 35
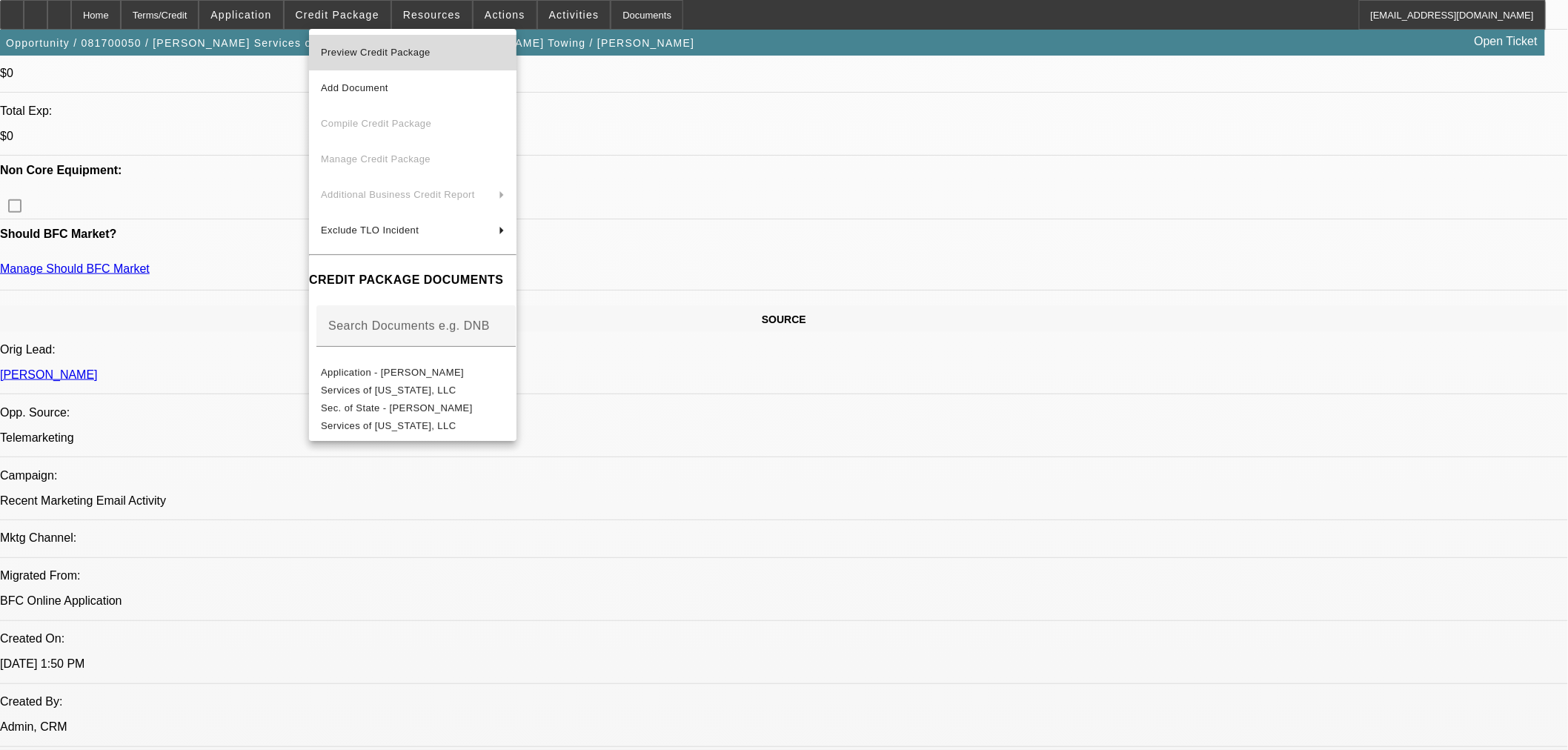
click at [422, 64] on button "Preview Credit Package" at bounding box center [413, 52] width 208 height 35
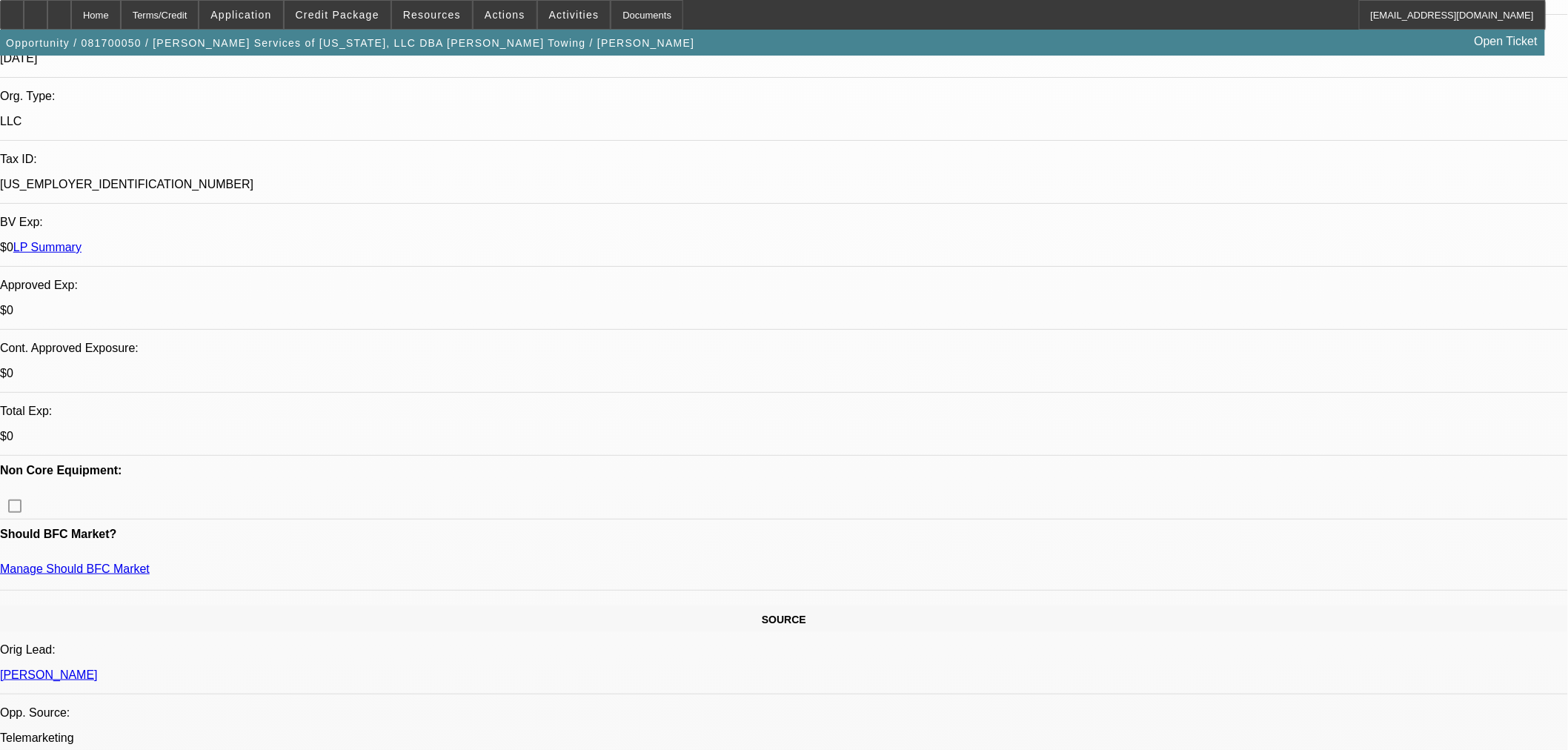
scroll to position [329, 0]
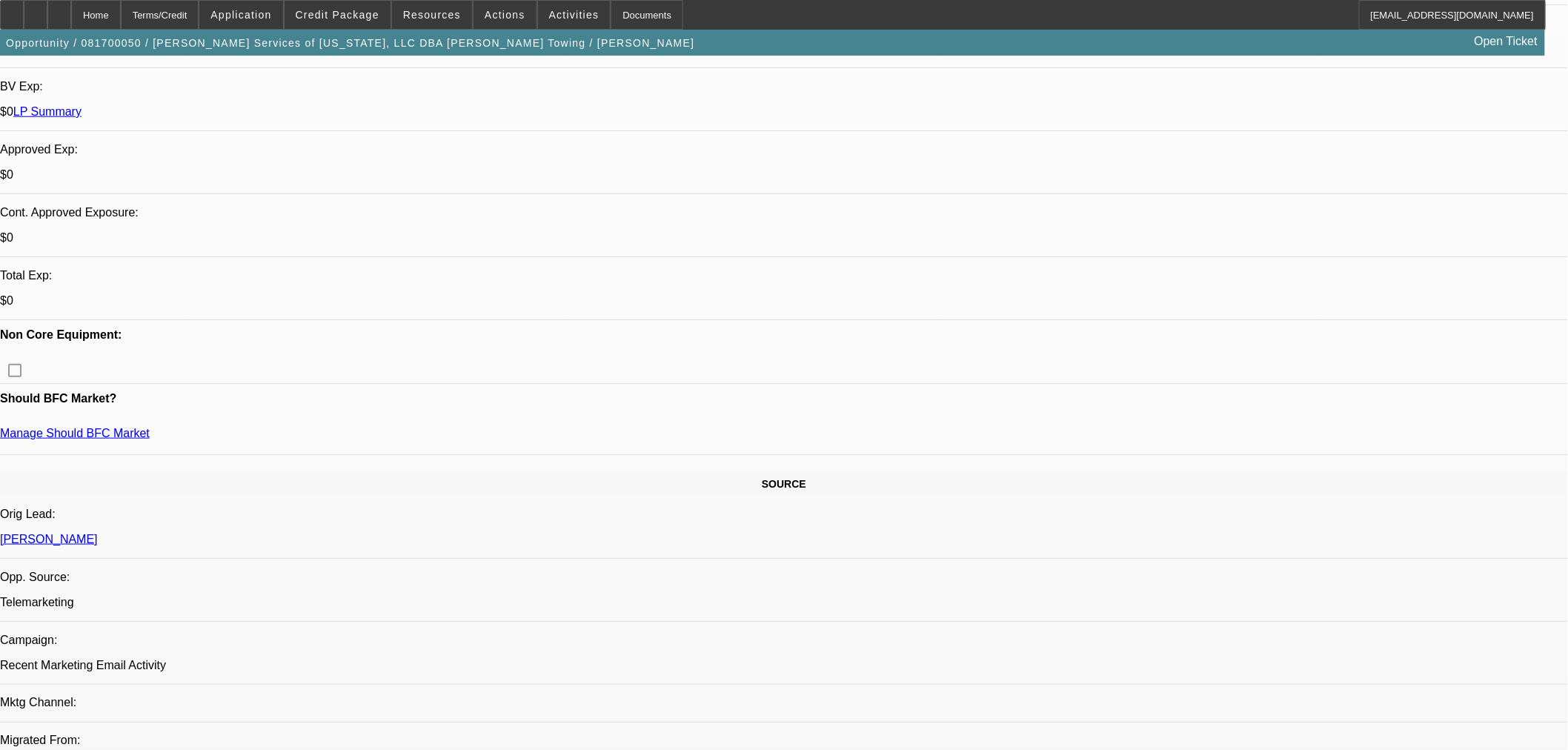
scroll to position [959, 0]
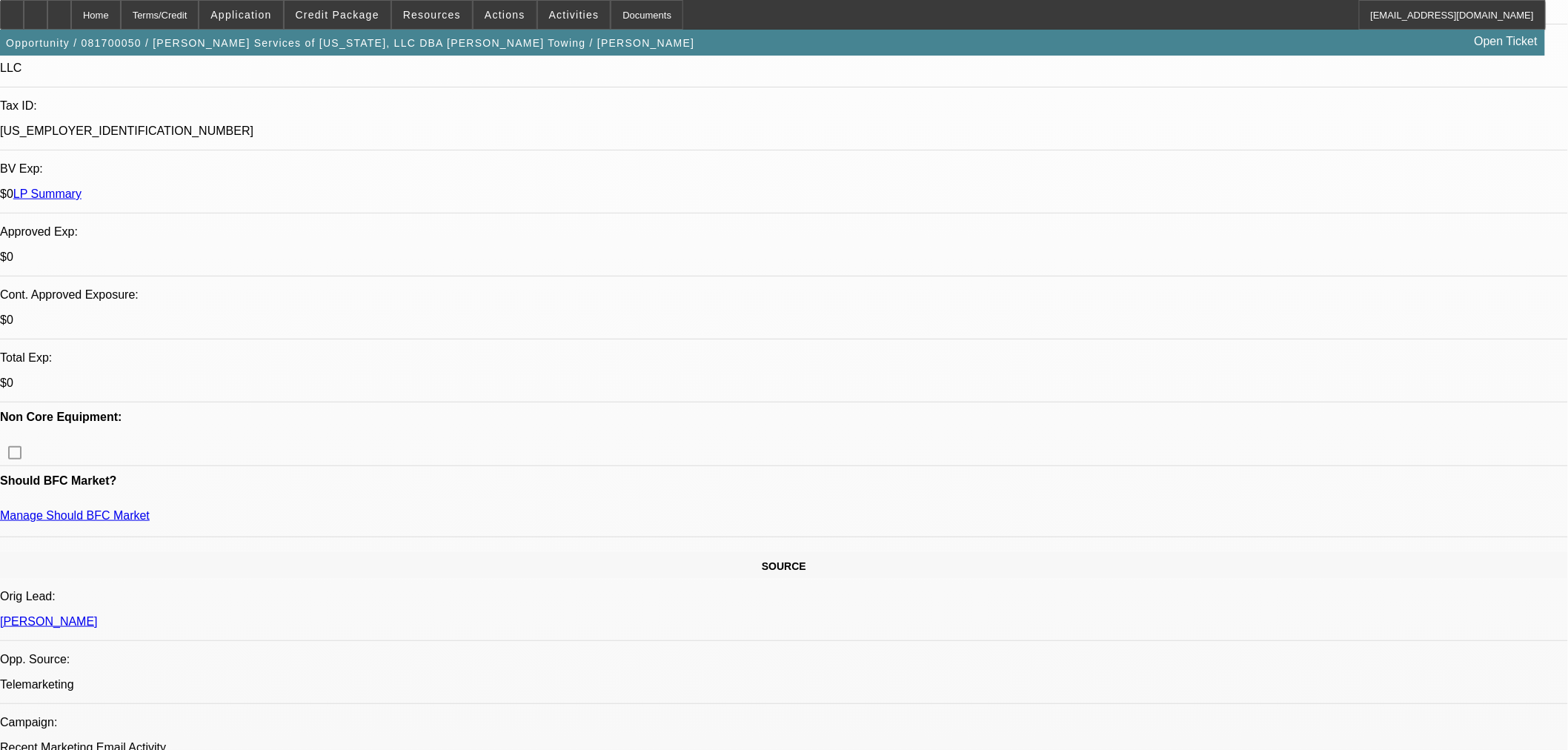
scroll to position [876, 0]
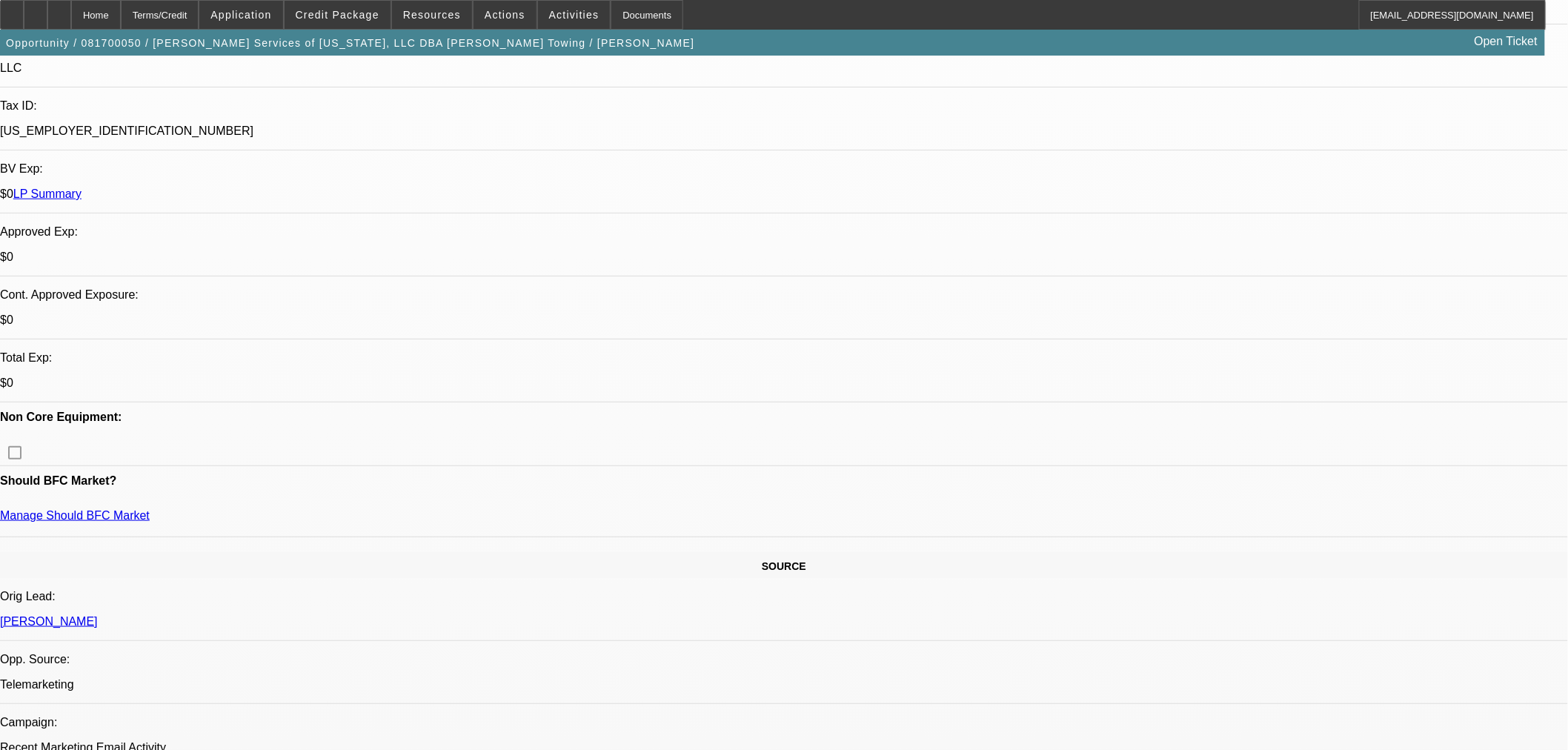
scroll to position [630, 0]
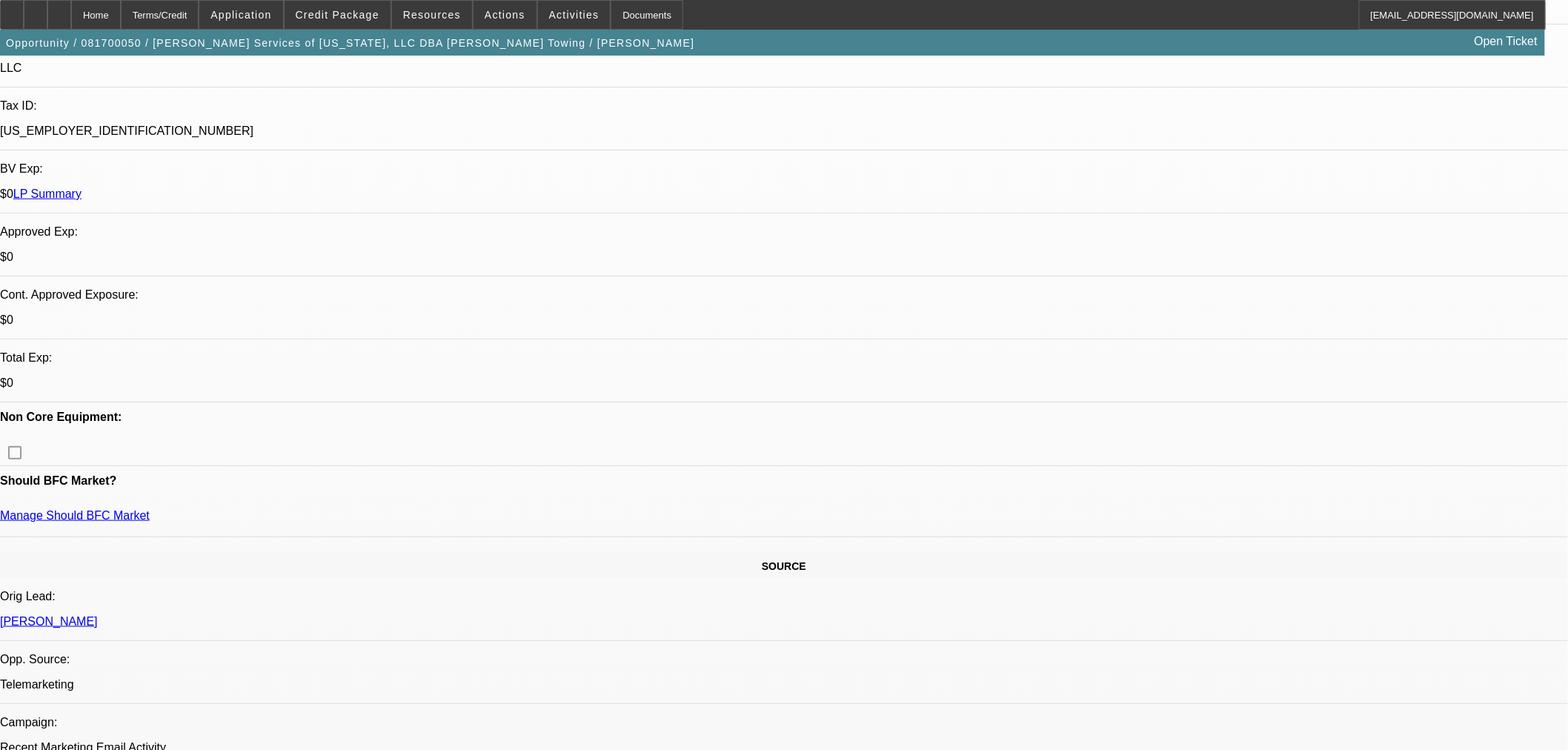
drag, startPoint x: 1159, startPoint y: 241, endPoint x: 1160, endPoint y: 227, distance: 14.0
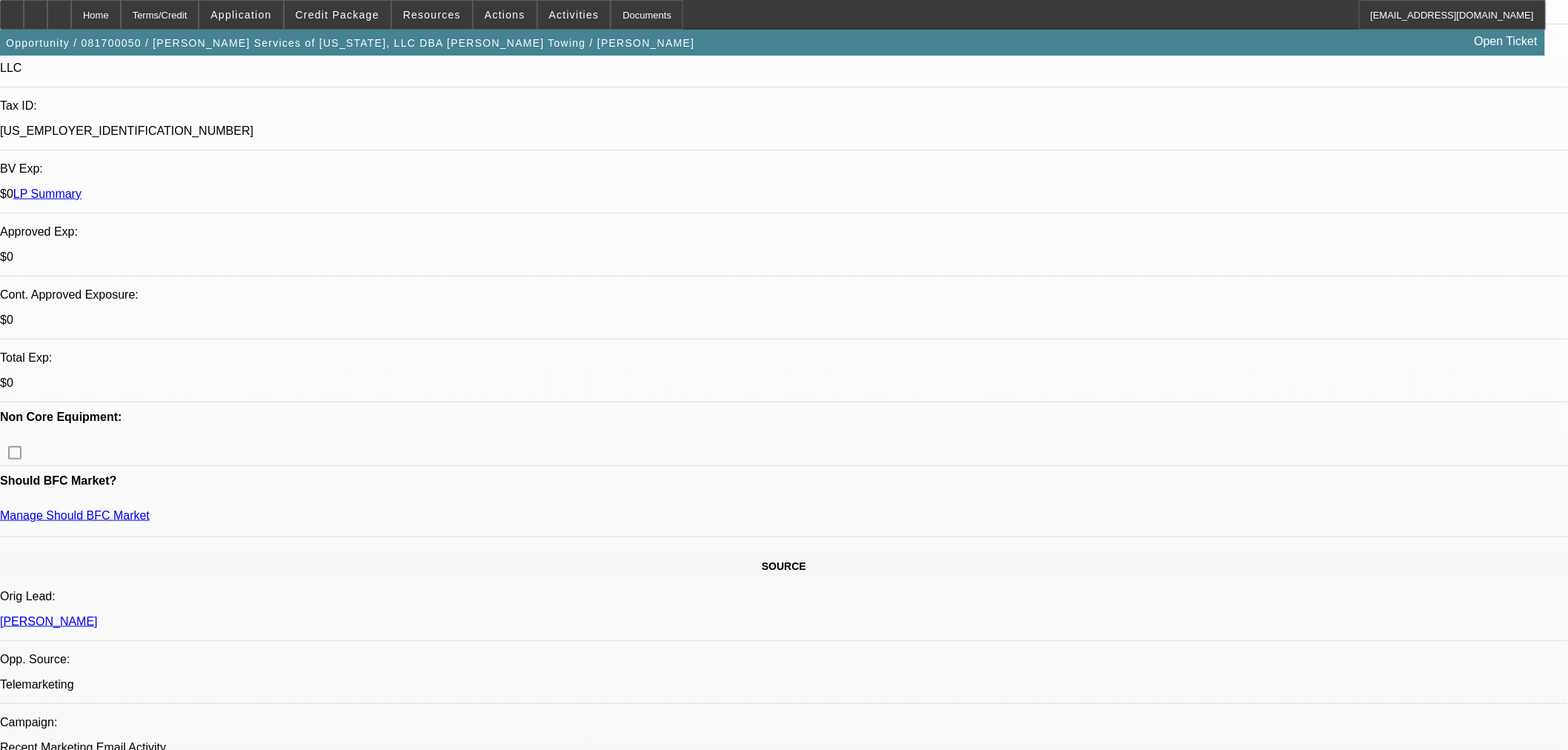
drag, startPoint x: 1329, startPoint y: 608, endPoint x: 1435, endPoint y: 630, distance: 108.3
drag, startPoint x: 1182, startPoint y: 336, endPoint x: 1179, endPoint y: 315, distance: 21.2
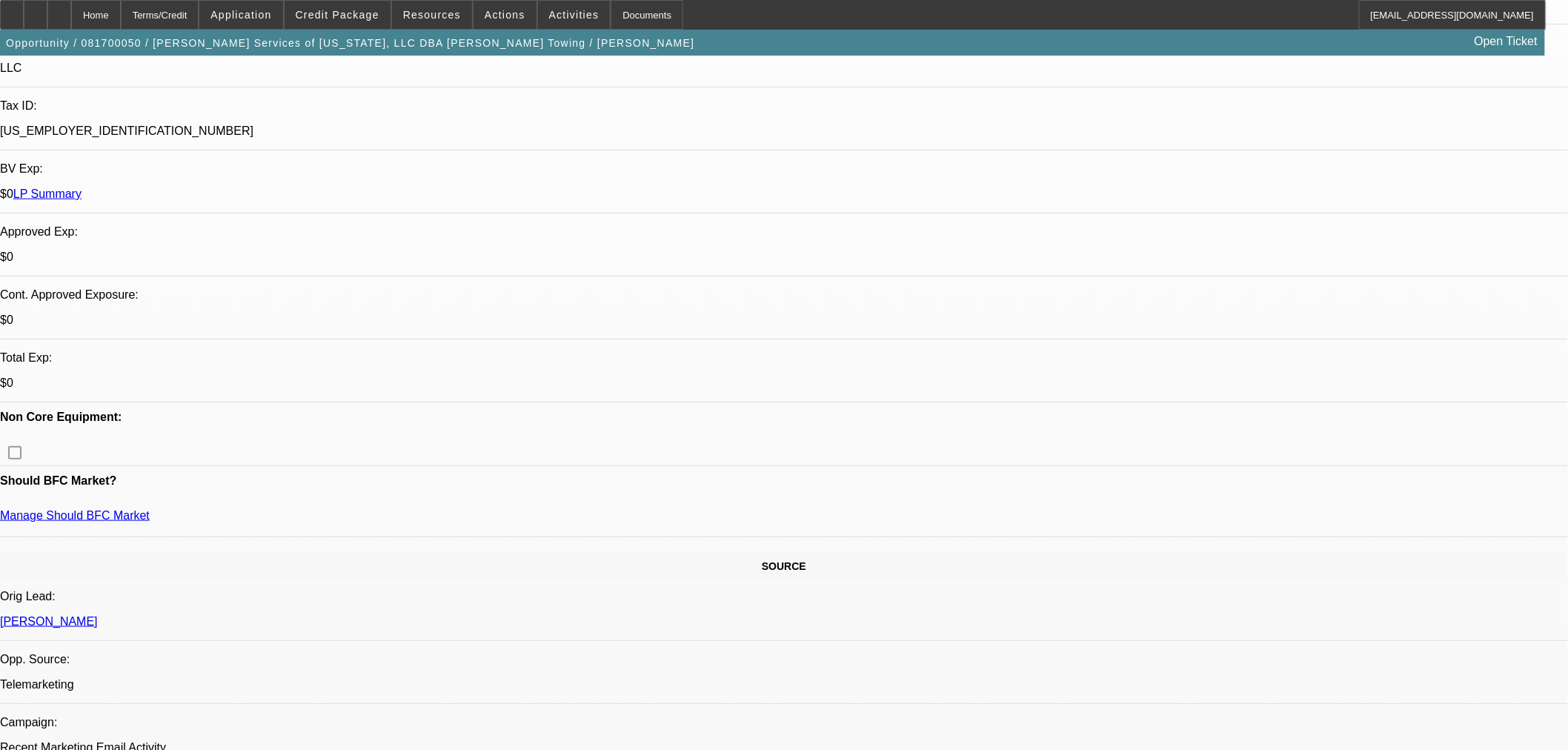
scroll to position [0, 0]
drag, startPoint x: 1179, startPoint y: 261, endPoint x: 1188, endPoint y: 245, distance: 18.4
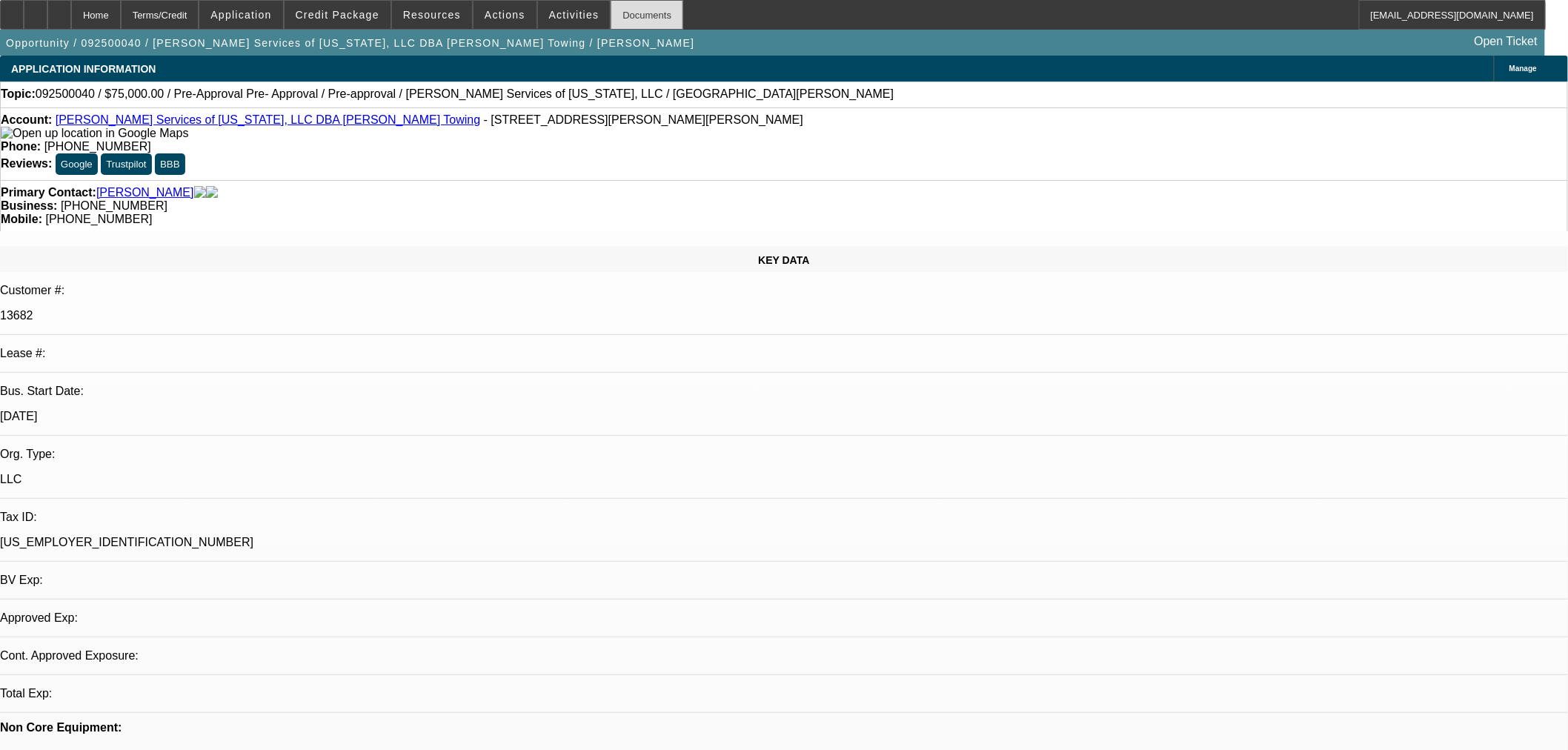
select select "0"
select select "2"
select select "0.1"
select select "4"
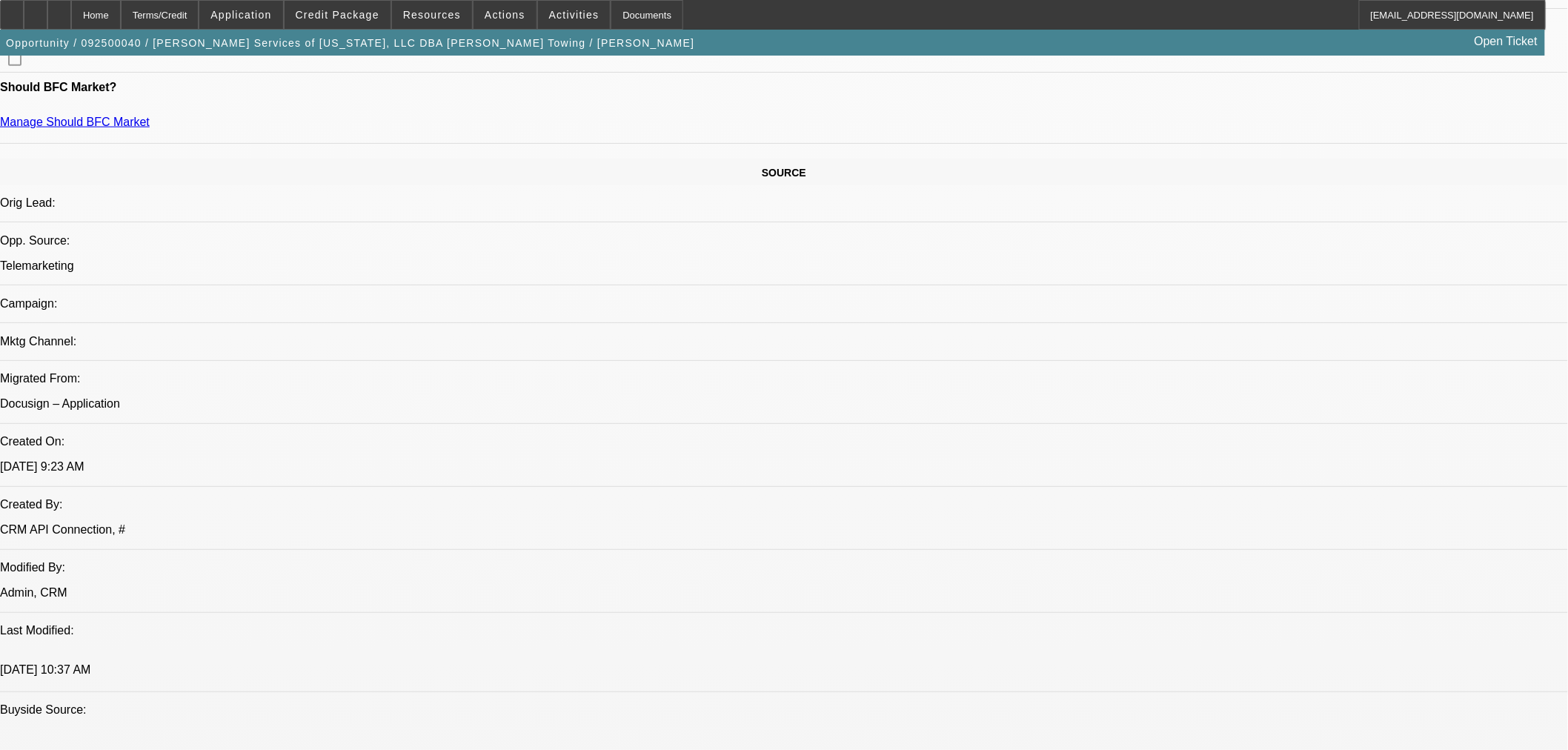
scroll to position [494, 0]
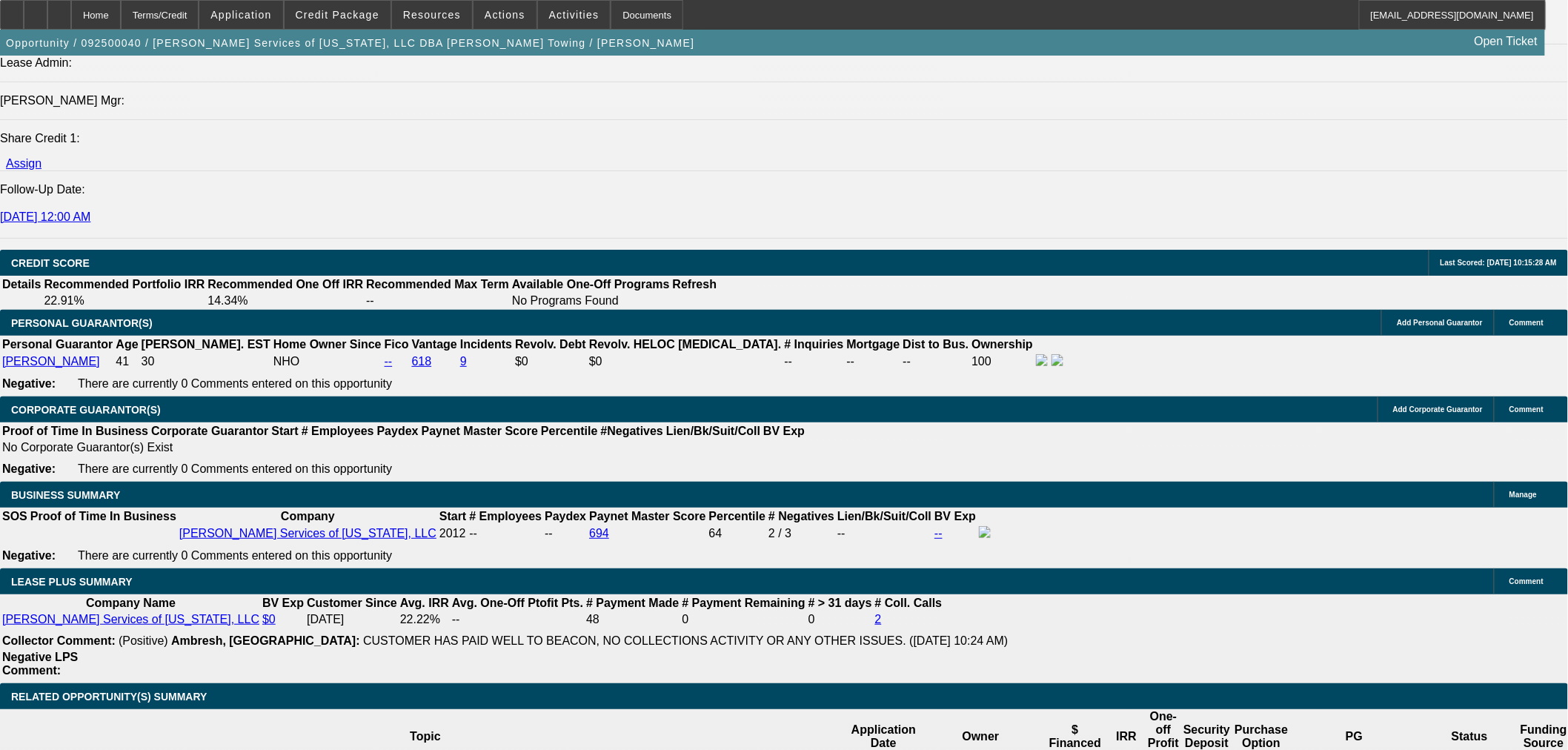
scroll to position [2057, 0]
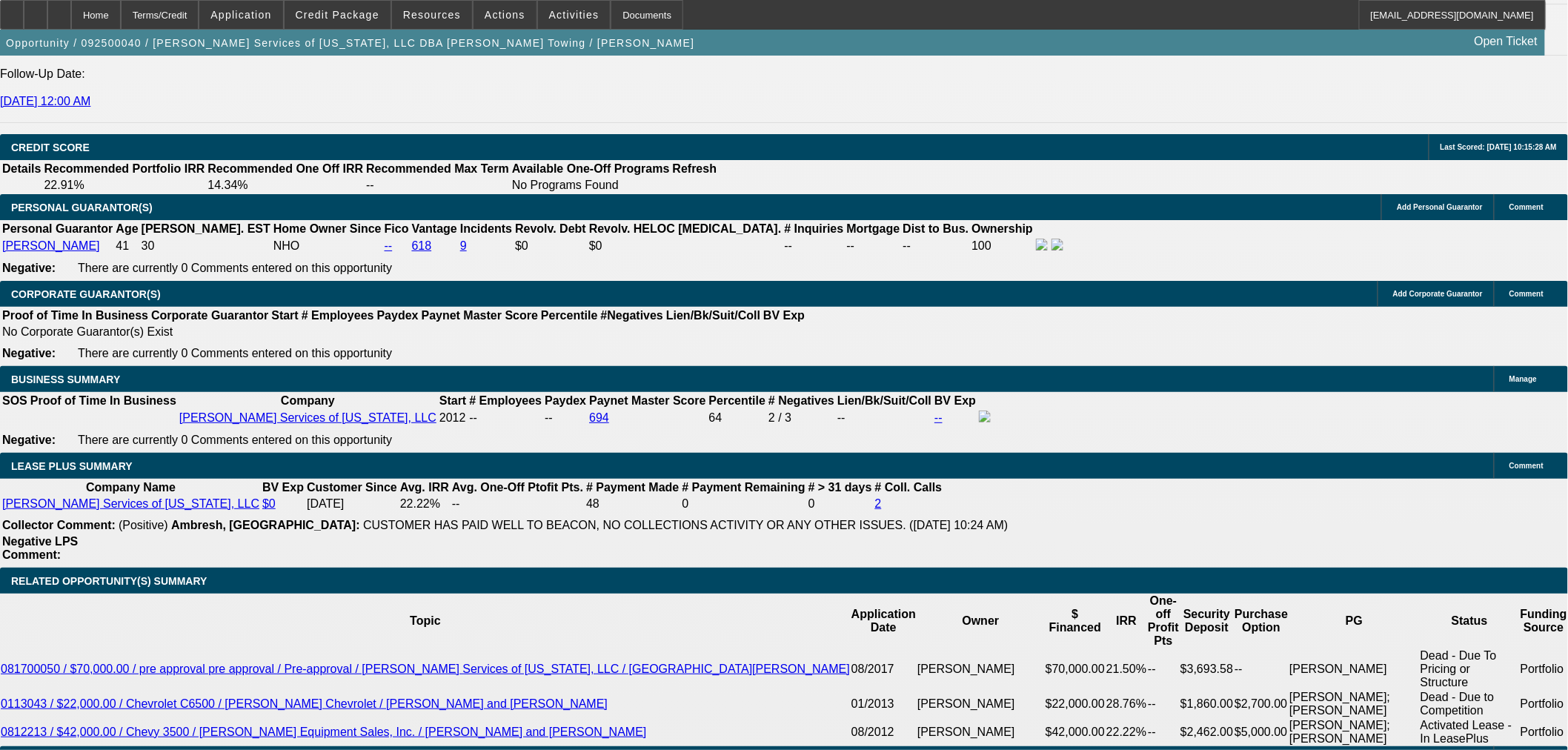
select select "0.1"
type input "$7,500.00"
type input "UNKNOWN"
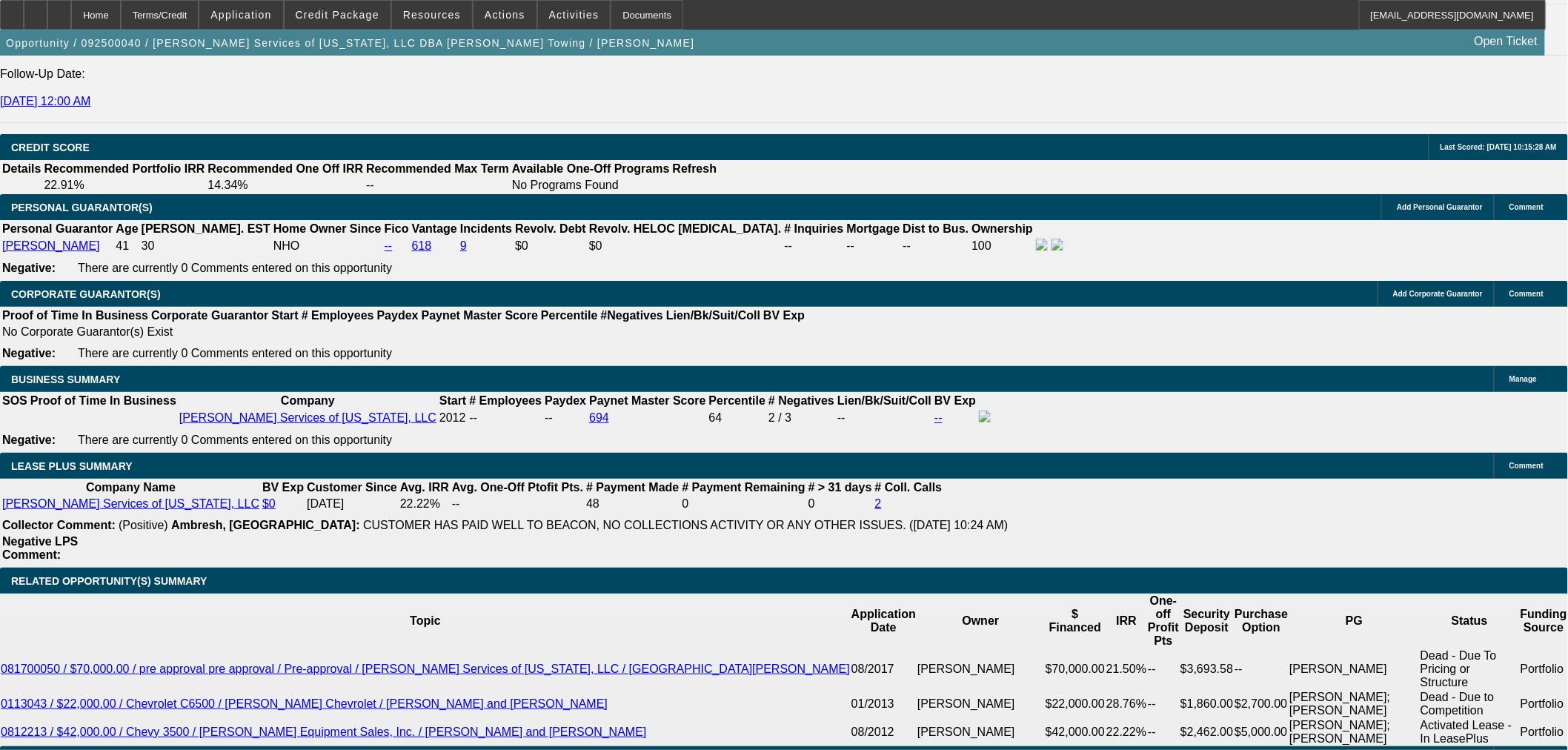
type input "48"
type input "1"
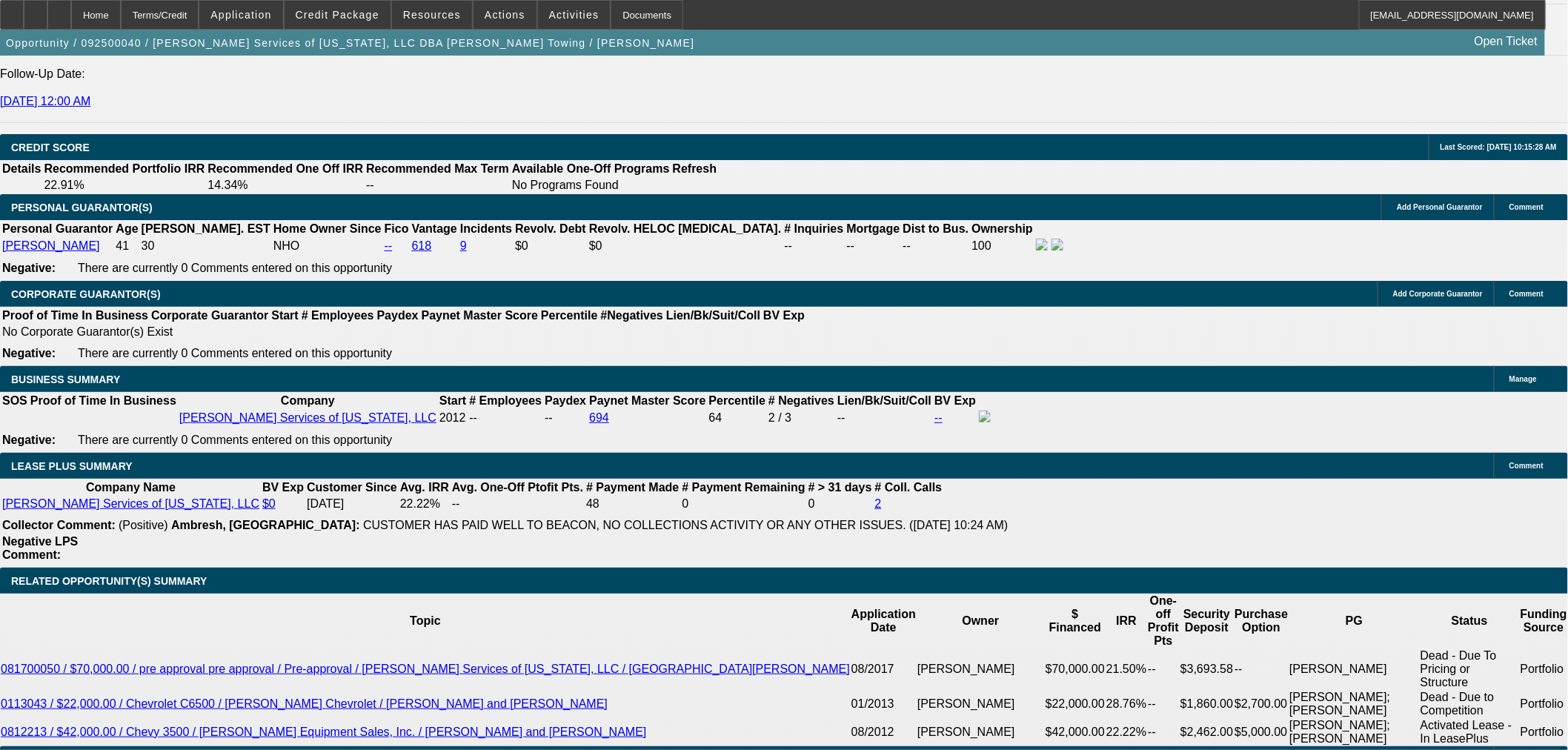
type input "$2,870.30"
type input "$1,435.15"
type input "15"
type input "$3,757.16"
type input "$1,878.58"
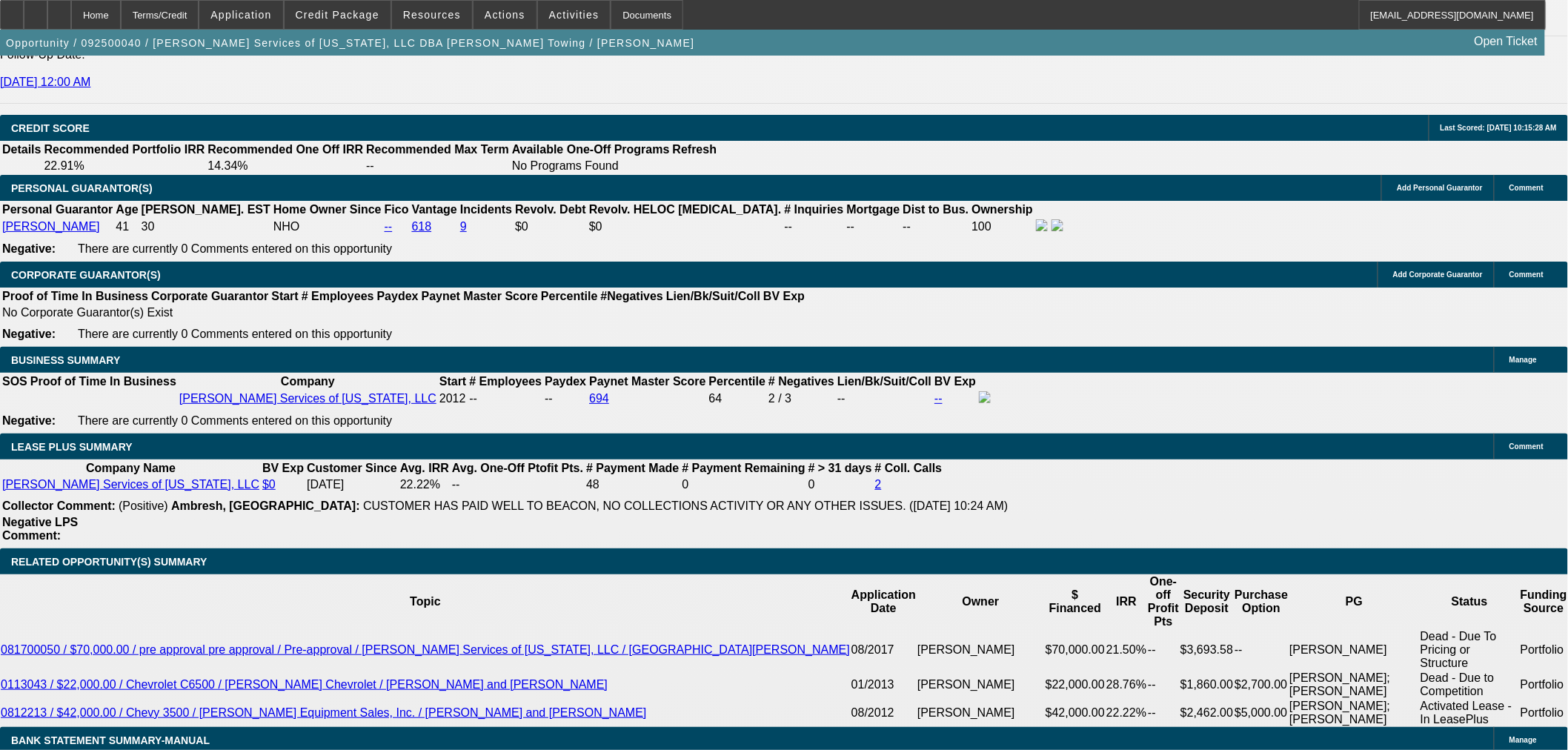
scroll to position [1975, 0]
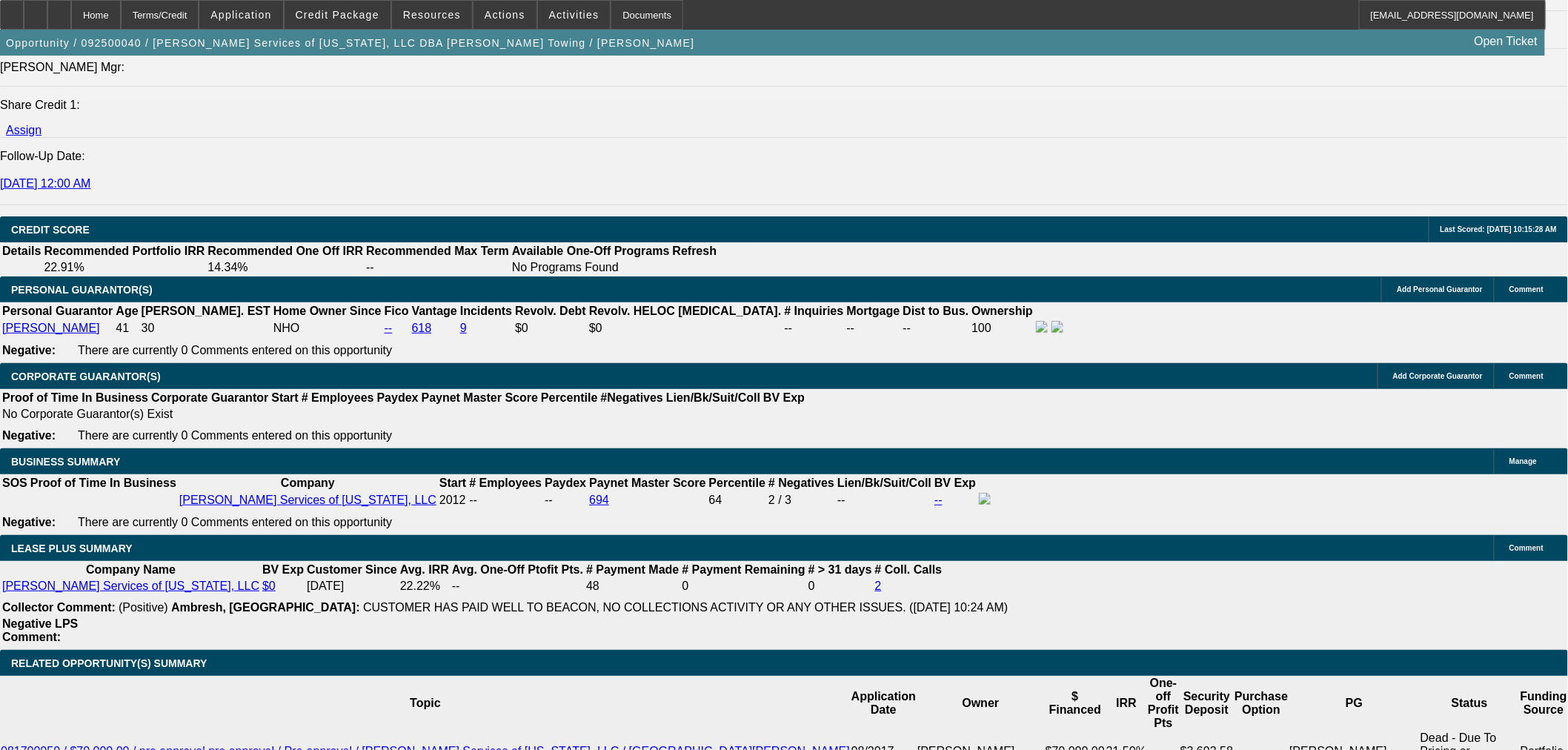
type input "15"
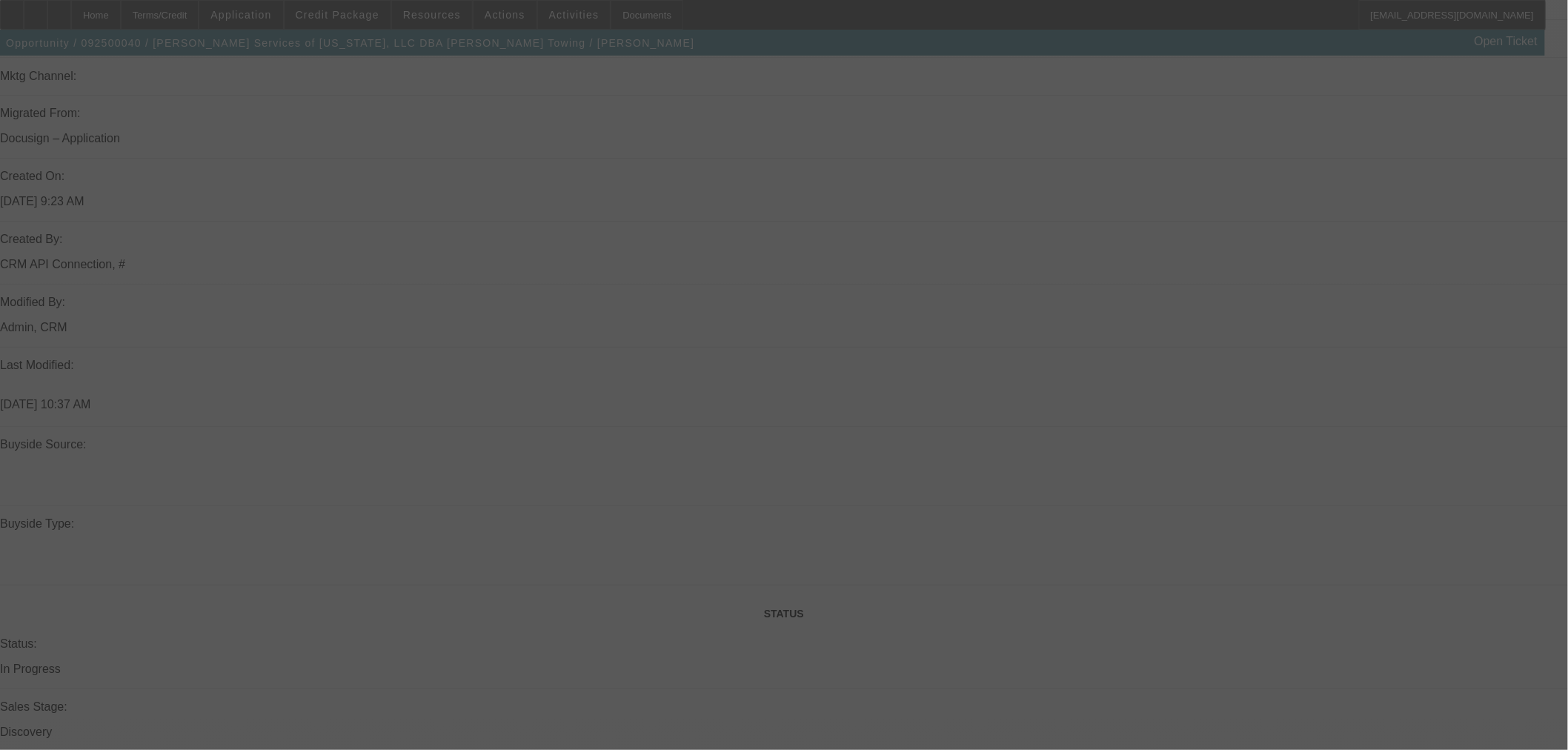
scroll to position [823, 0]
select select "0.1"
select select "2"
select select "0.1"
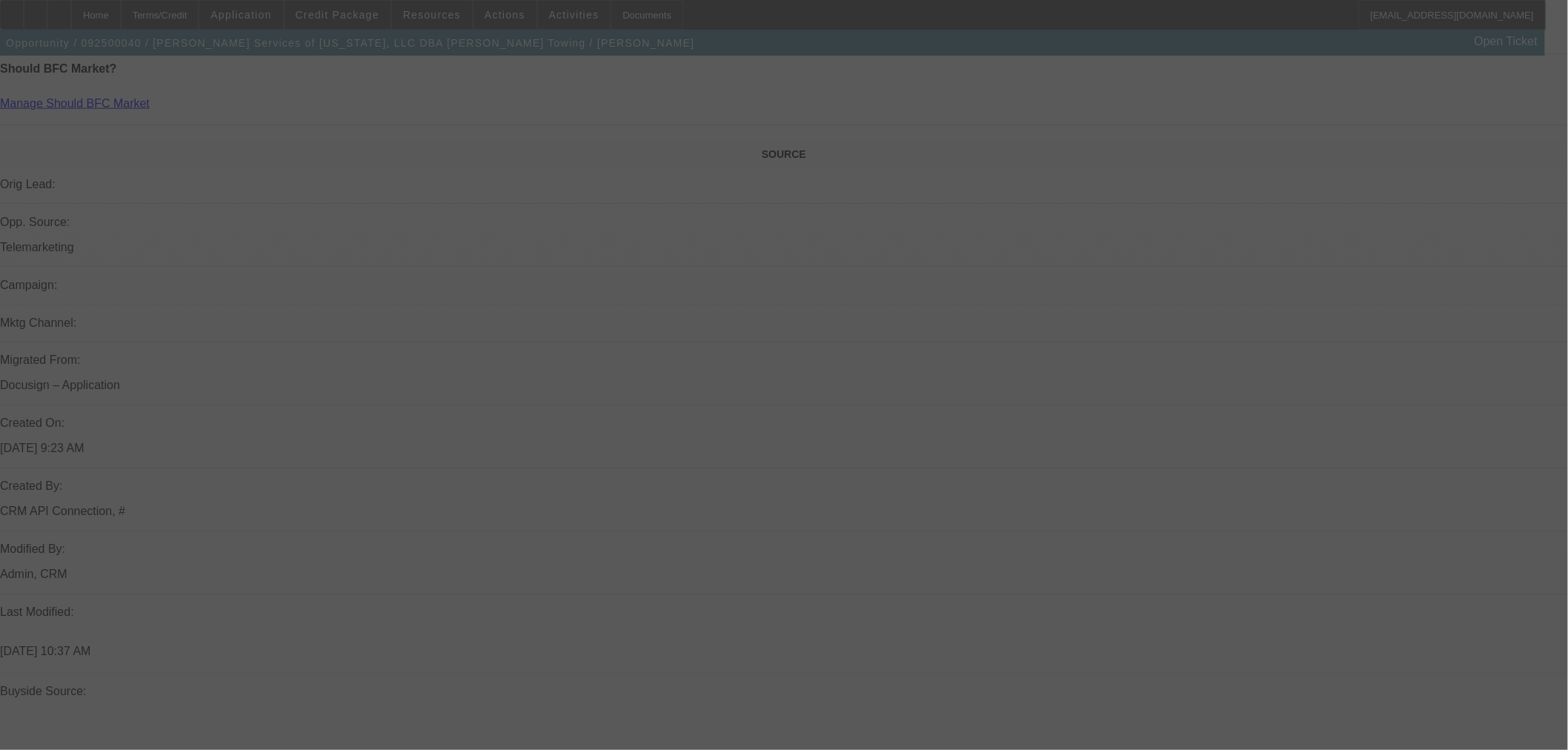
select select "4"
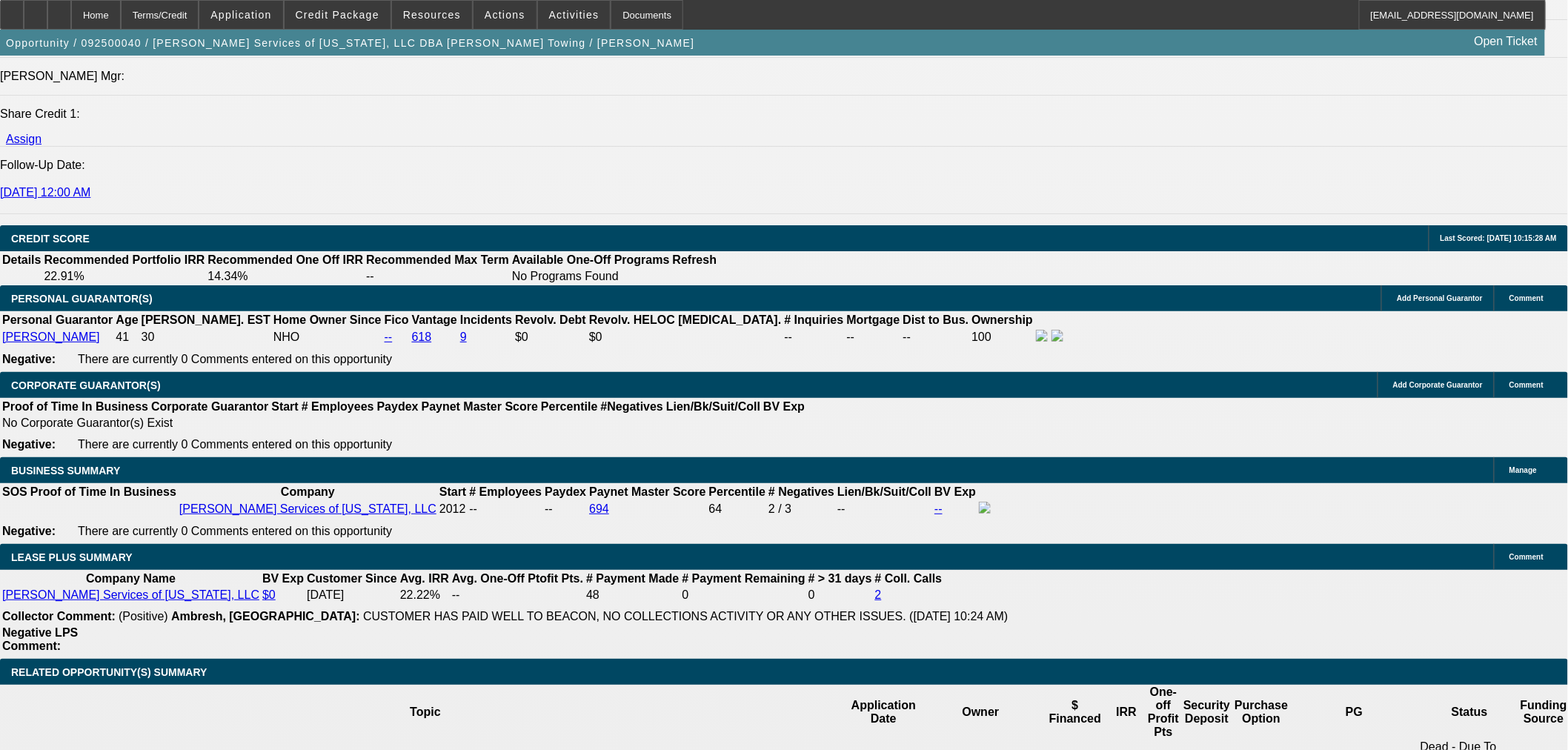
scroll to position [2139, 0]
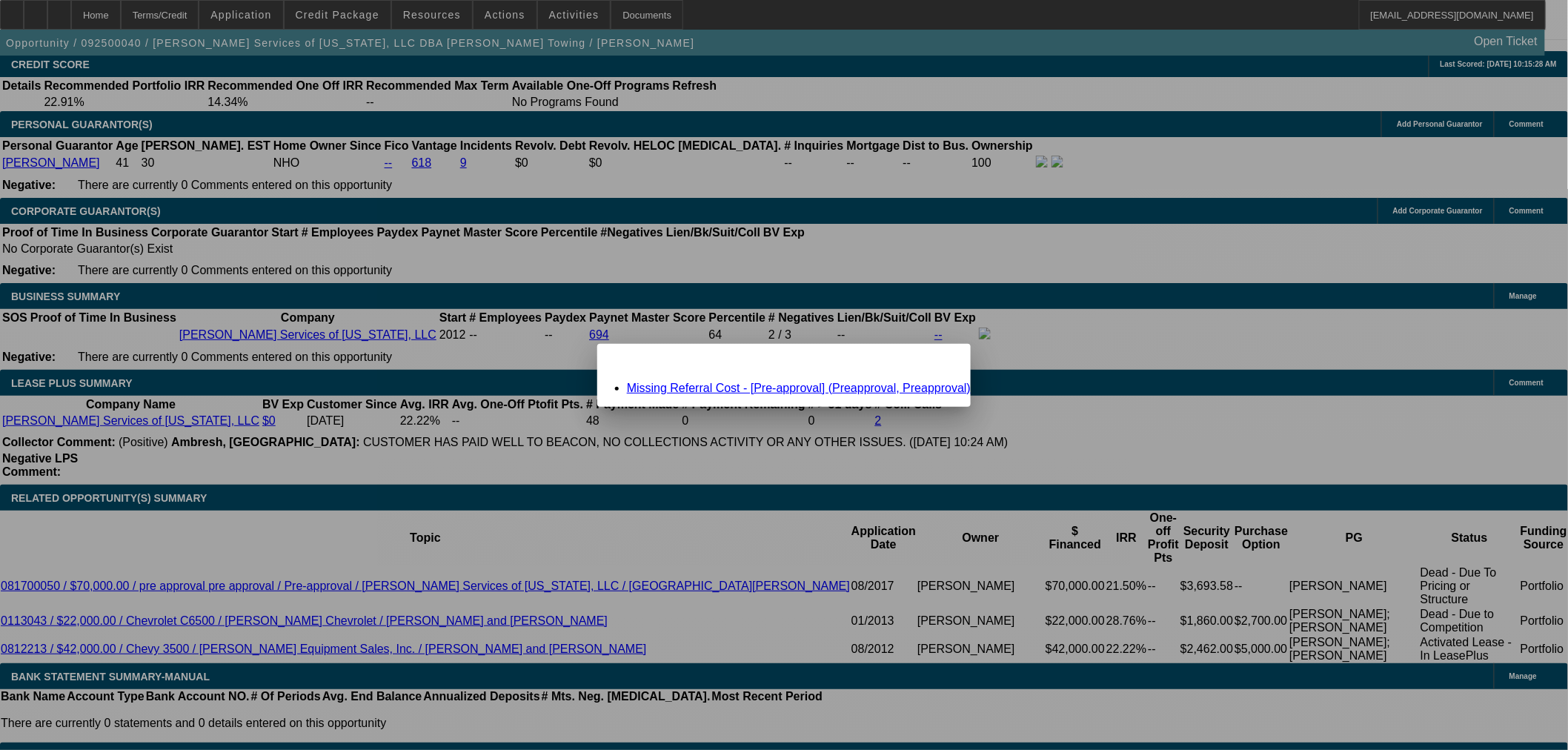
click at [687, 388] on link "Missing Referral Cost - [Pre-approval] (Preapproval, Preapproval)" at bounding box center [799, 387] width 344 height 12
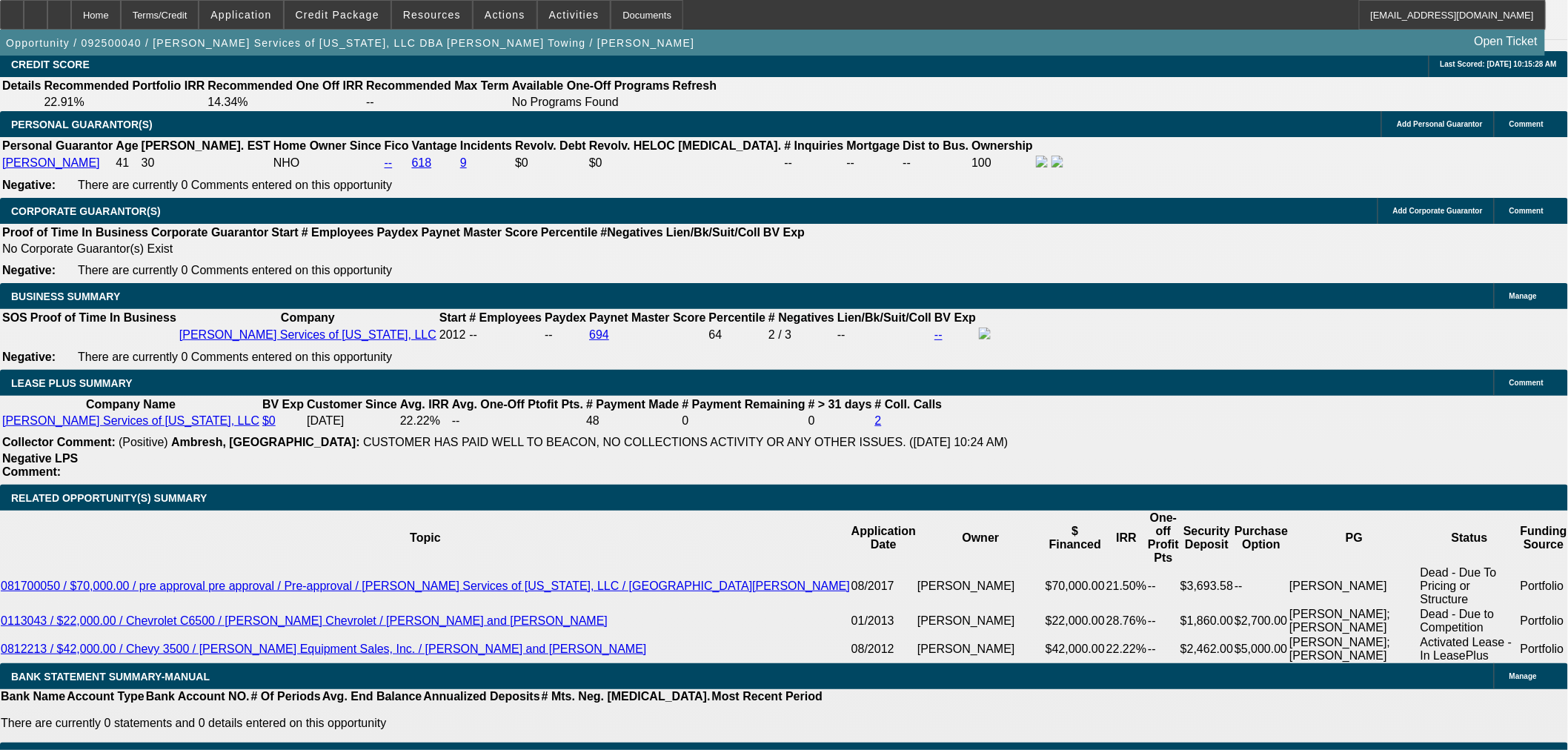
scroll to position [2139, 0]
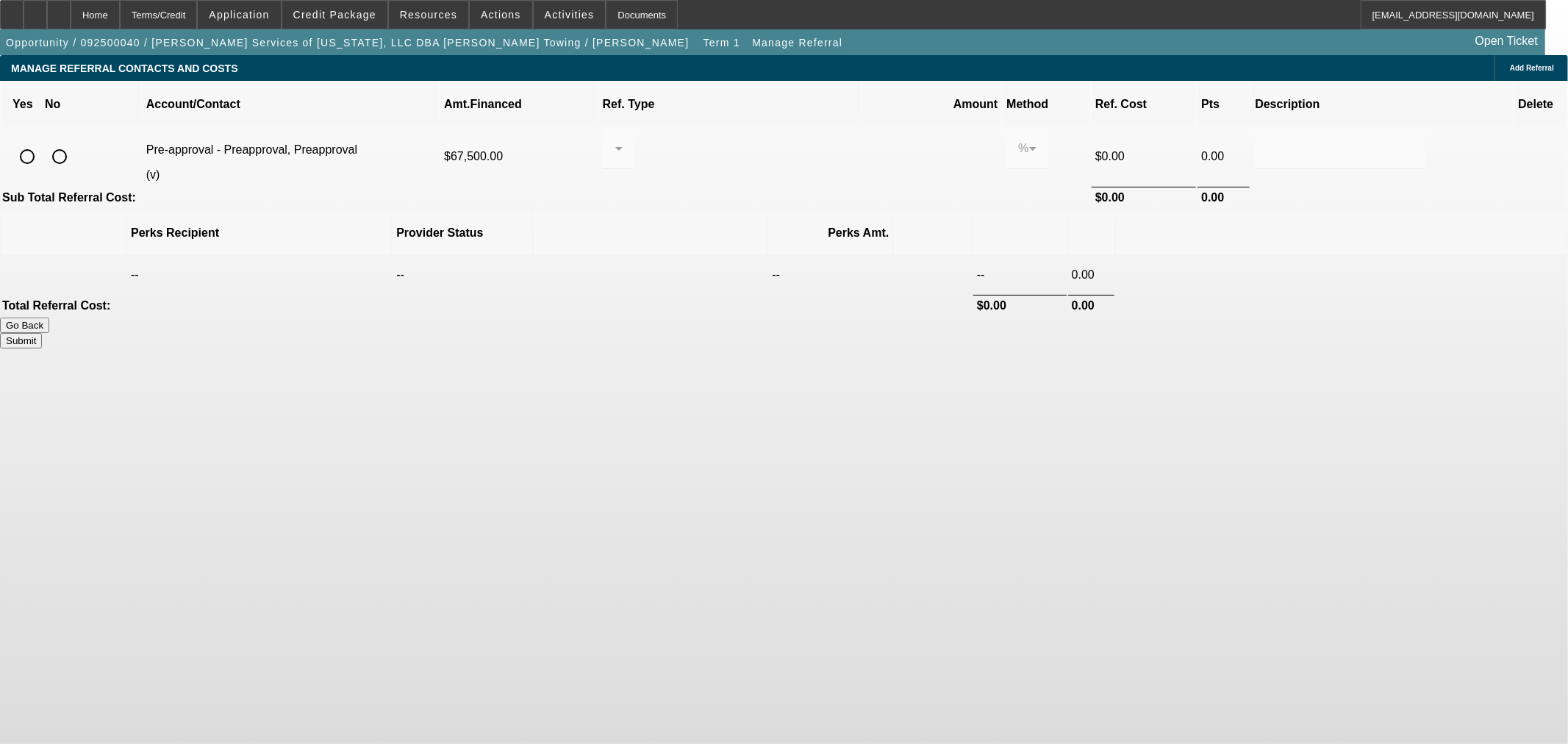
click at [78, 139] on div at bounding box center [59, 156] width 35 height 35
radio input "true"
click at [42, 333] on button "Submit" at bounding box center [21, 340] width 42 height 15
type input "0.000"
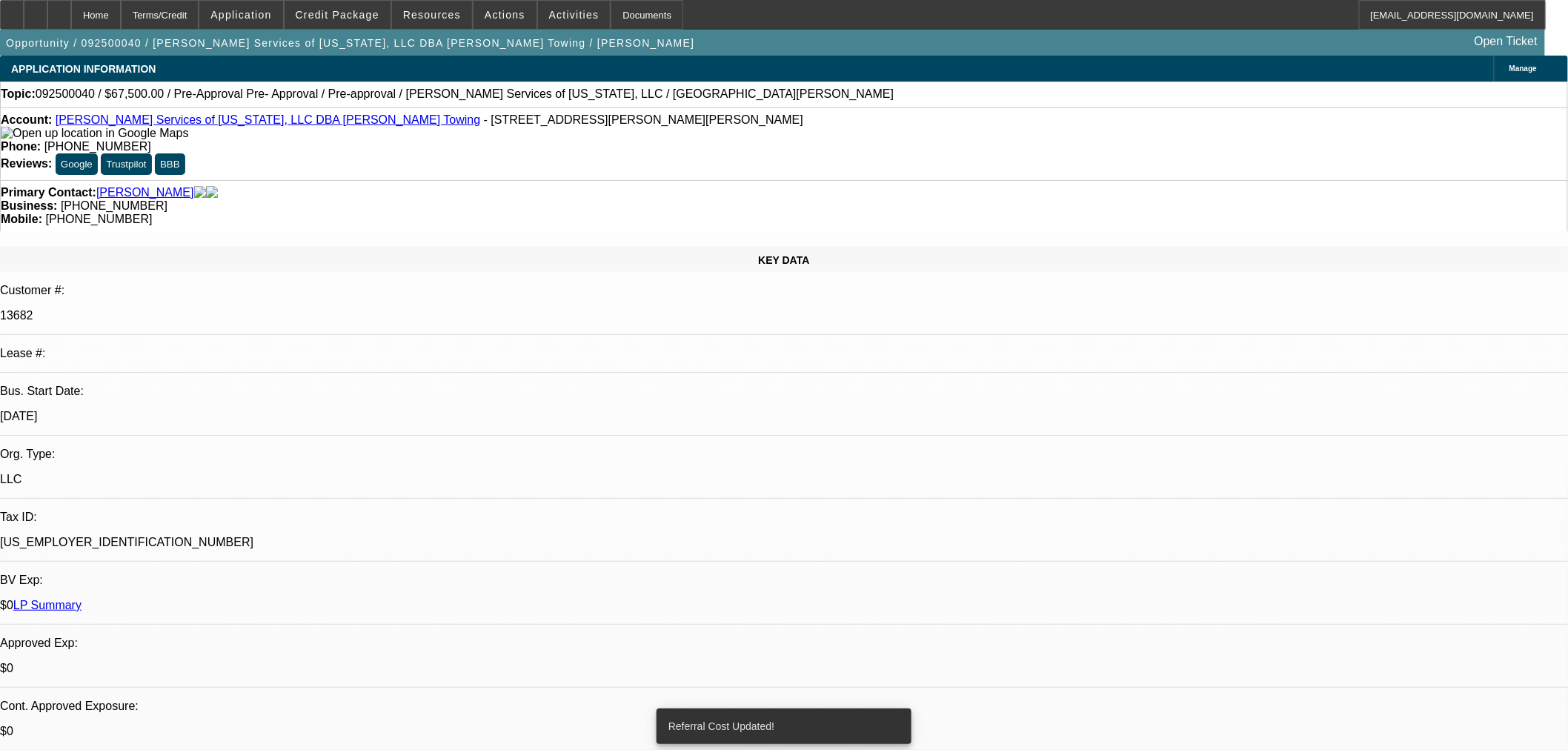
select select "0.1"
select select "2"
select select "0.1"
select select "4"
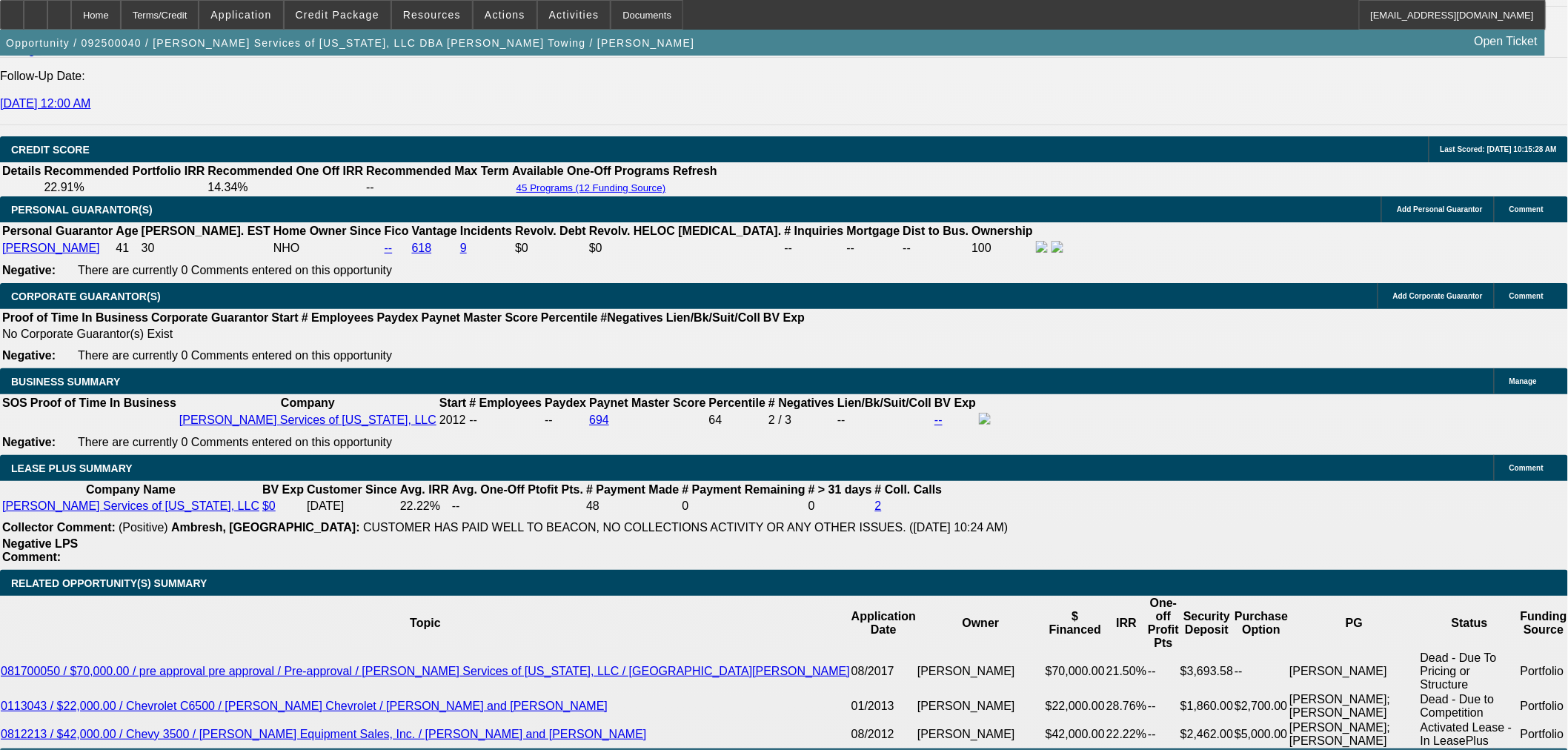
scroll to position [2057, 0]
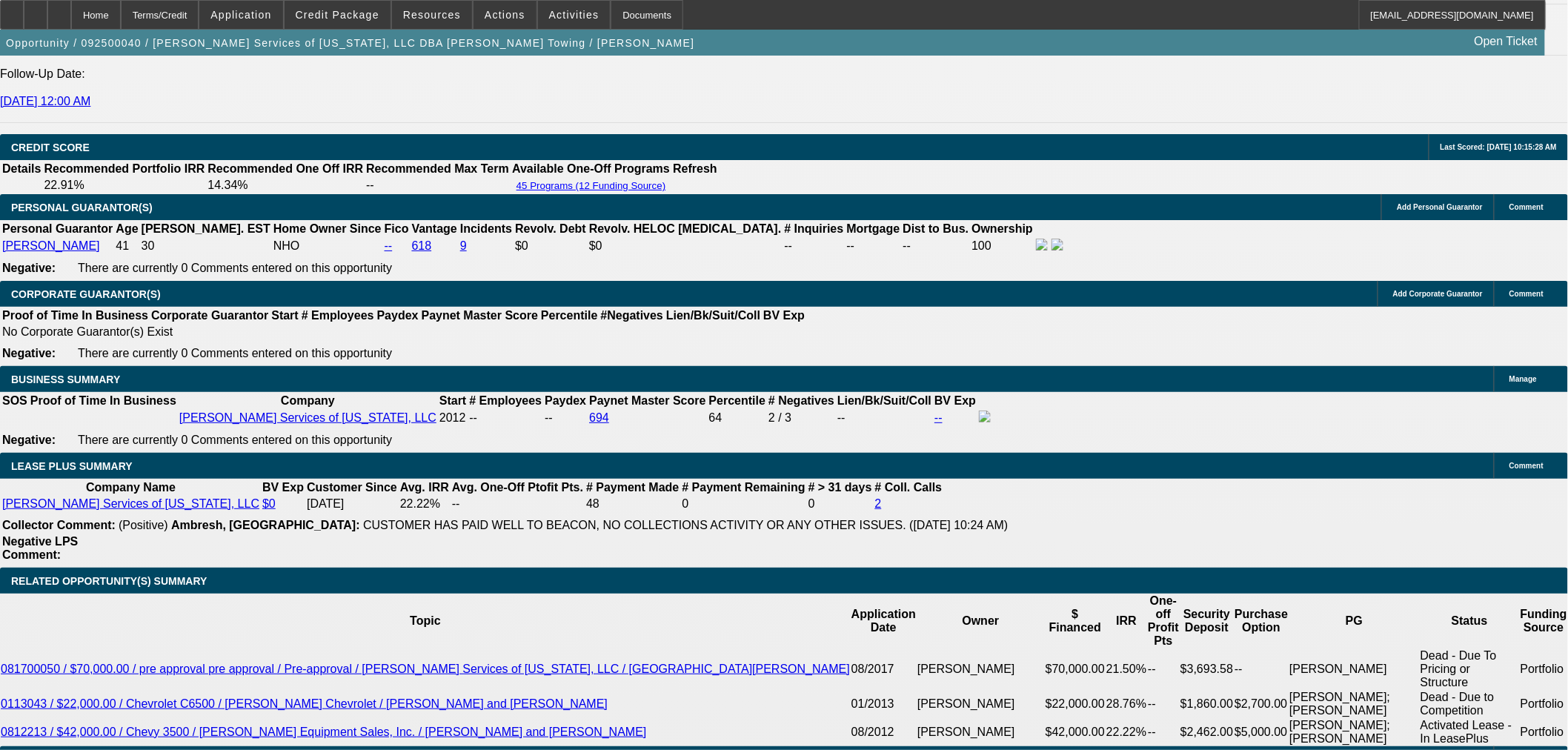
select select "0.05"
type input "$3,750.00"
type input "UNKNOWN"
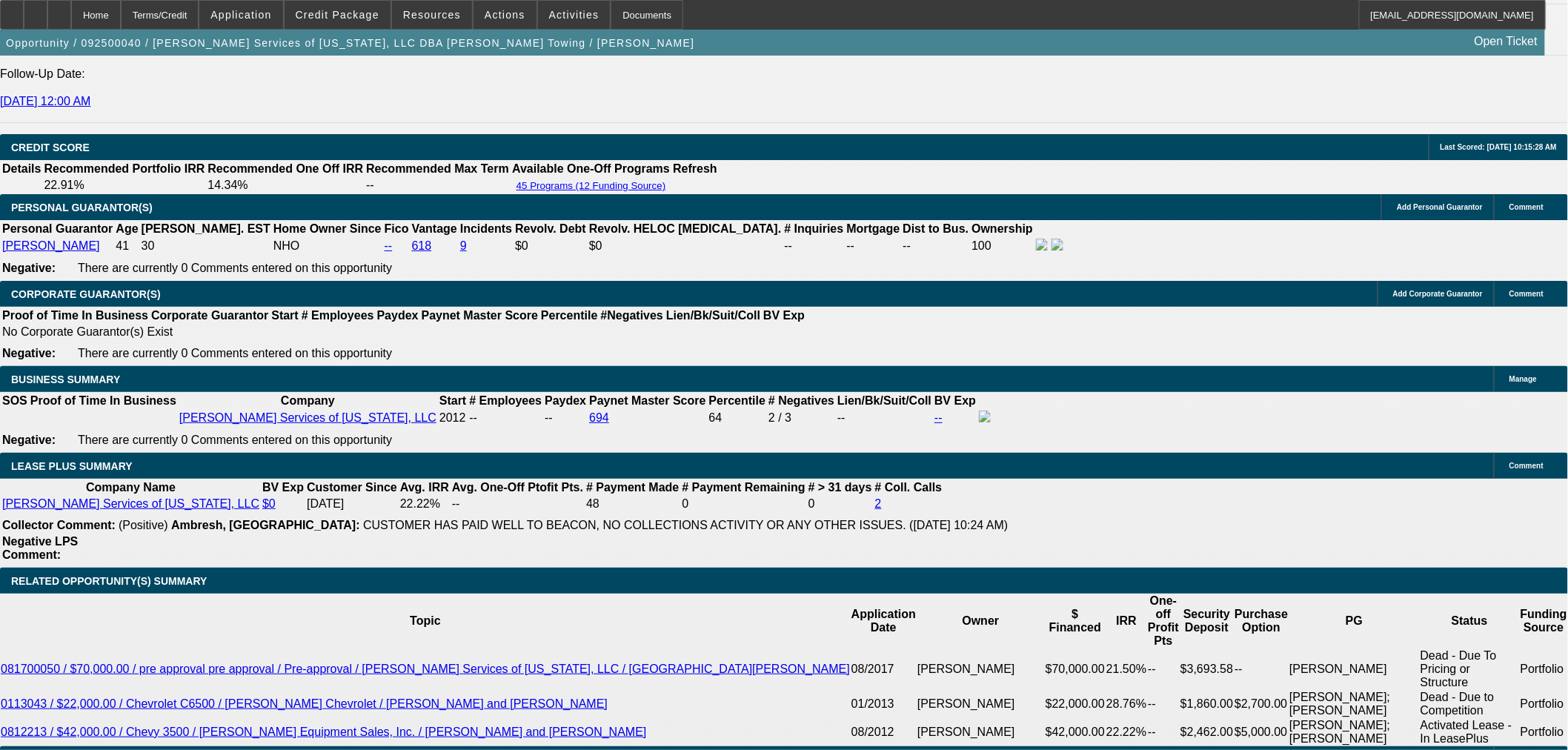
type input "$3,965.88"
type input "$1,982.94"
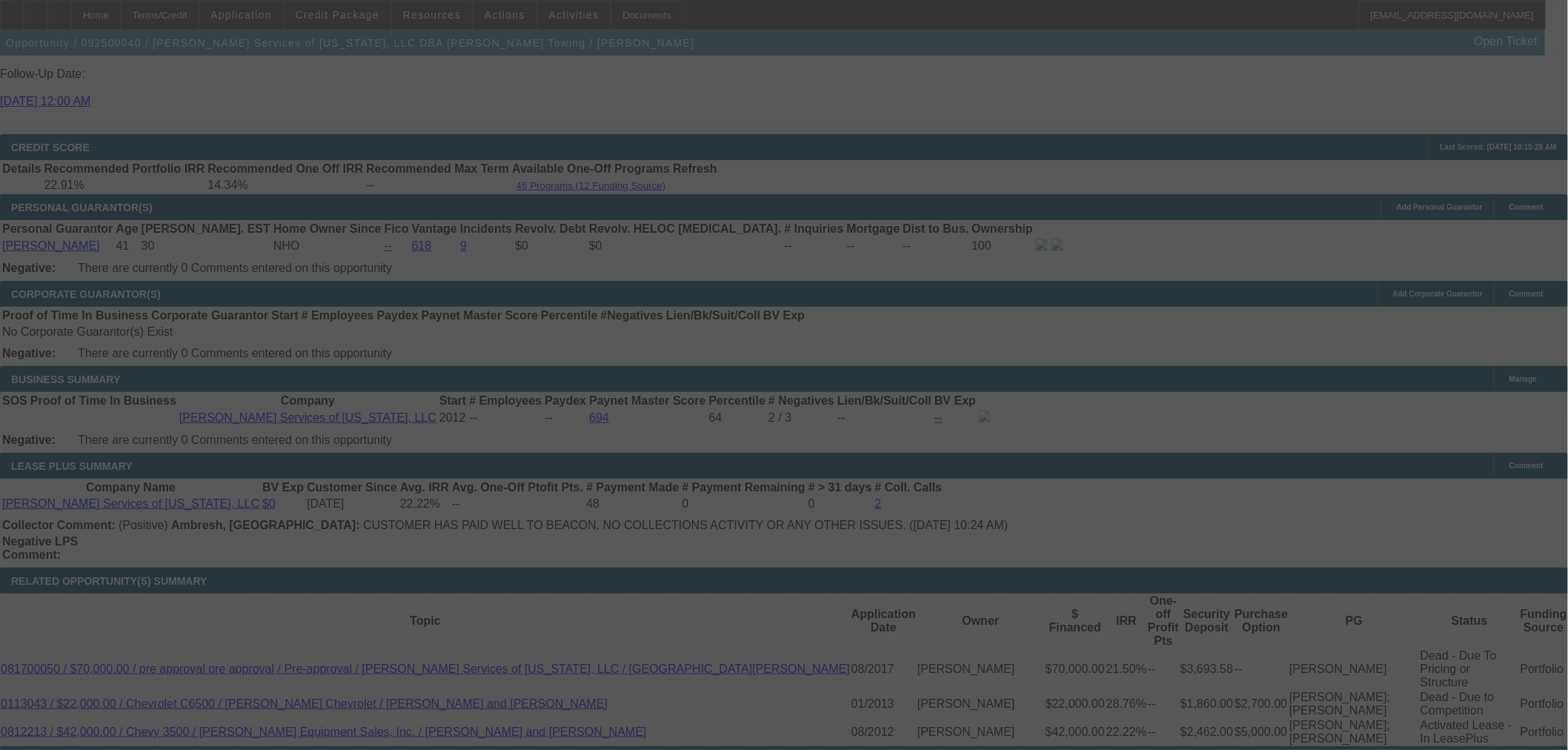
select select "2"
select select "0.1"
select select "4"
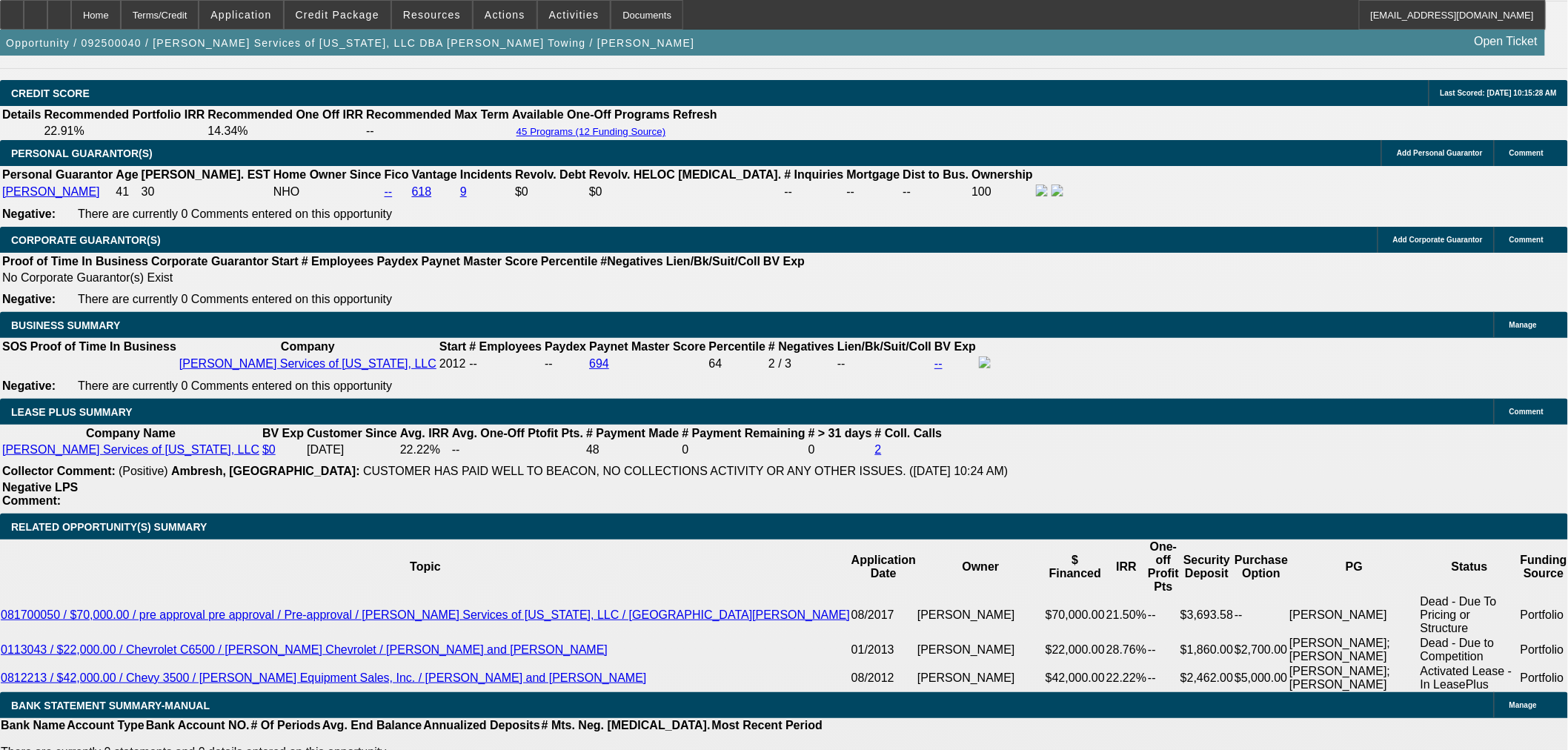
scroll to position [2139, 0]
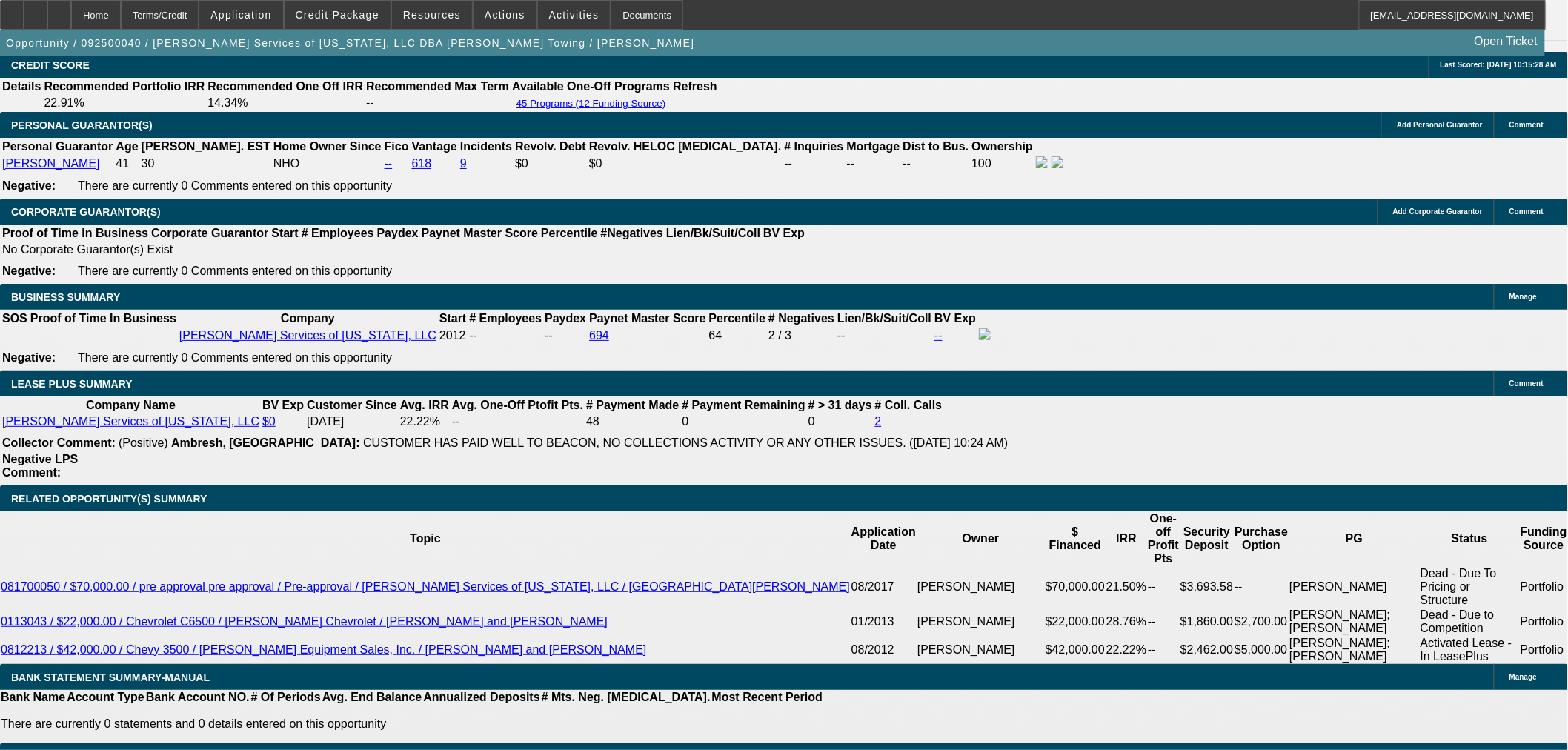
type input "199"
type input "$398.00"
type input "UNKNOWN"
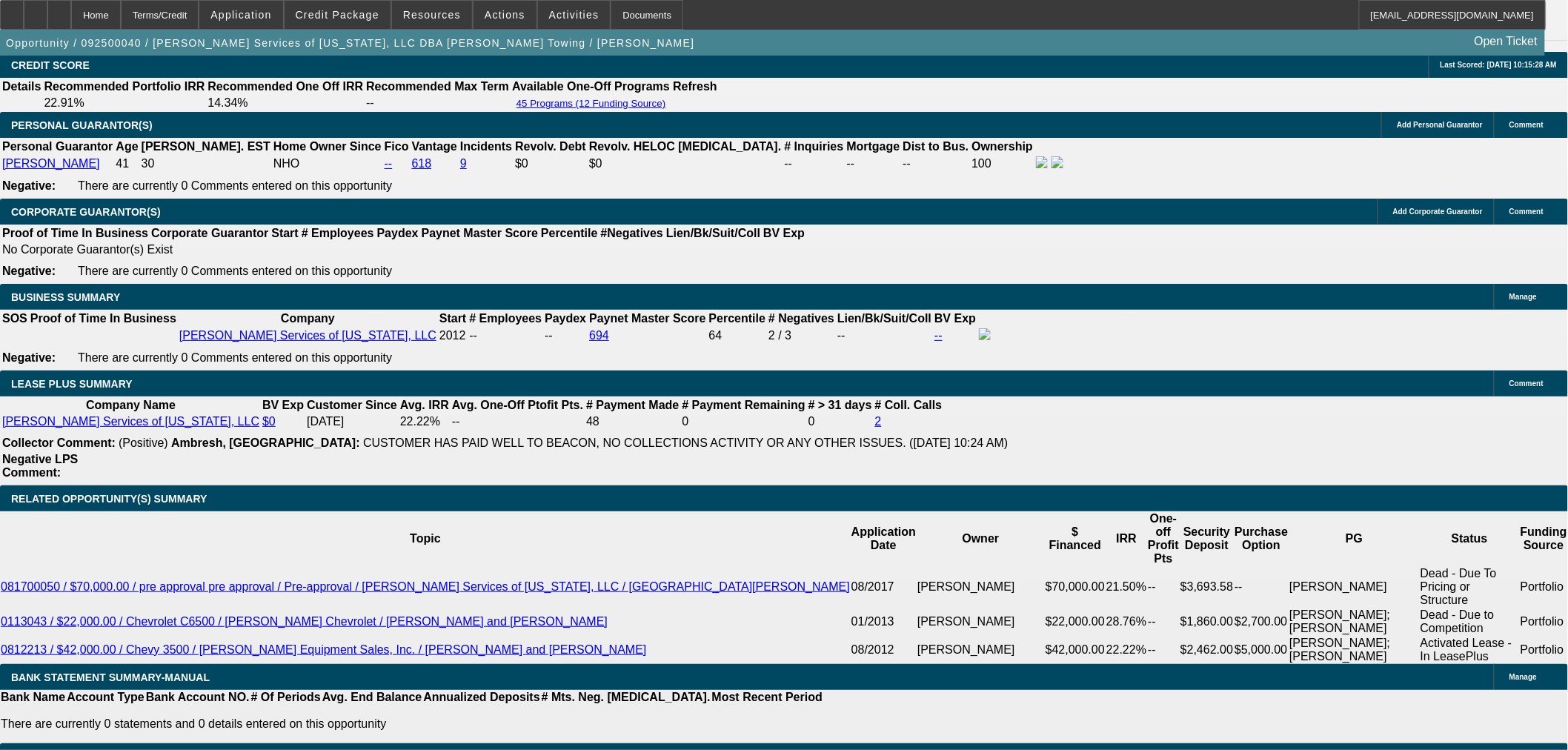
type input "1995"
type input "15.3"
type input "$3,990.00"
type input "$1,995.00"
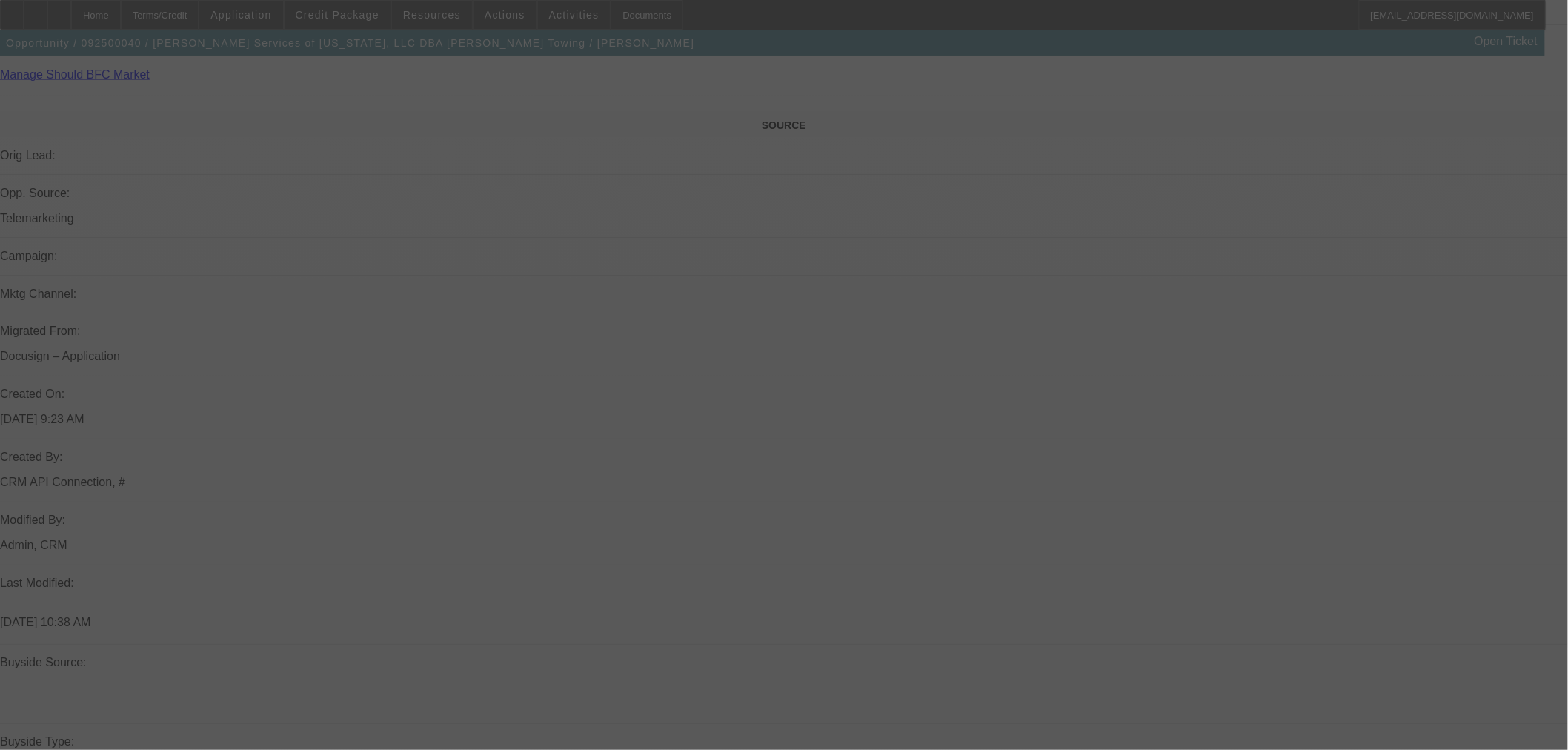
scroll to position [823, 0]
select select "2"
select select "0.1"
select select "4"
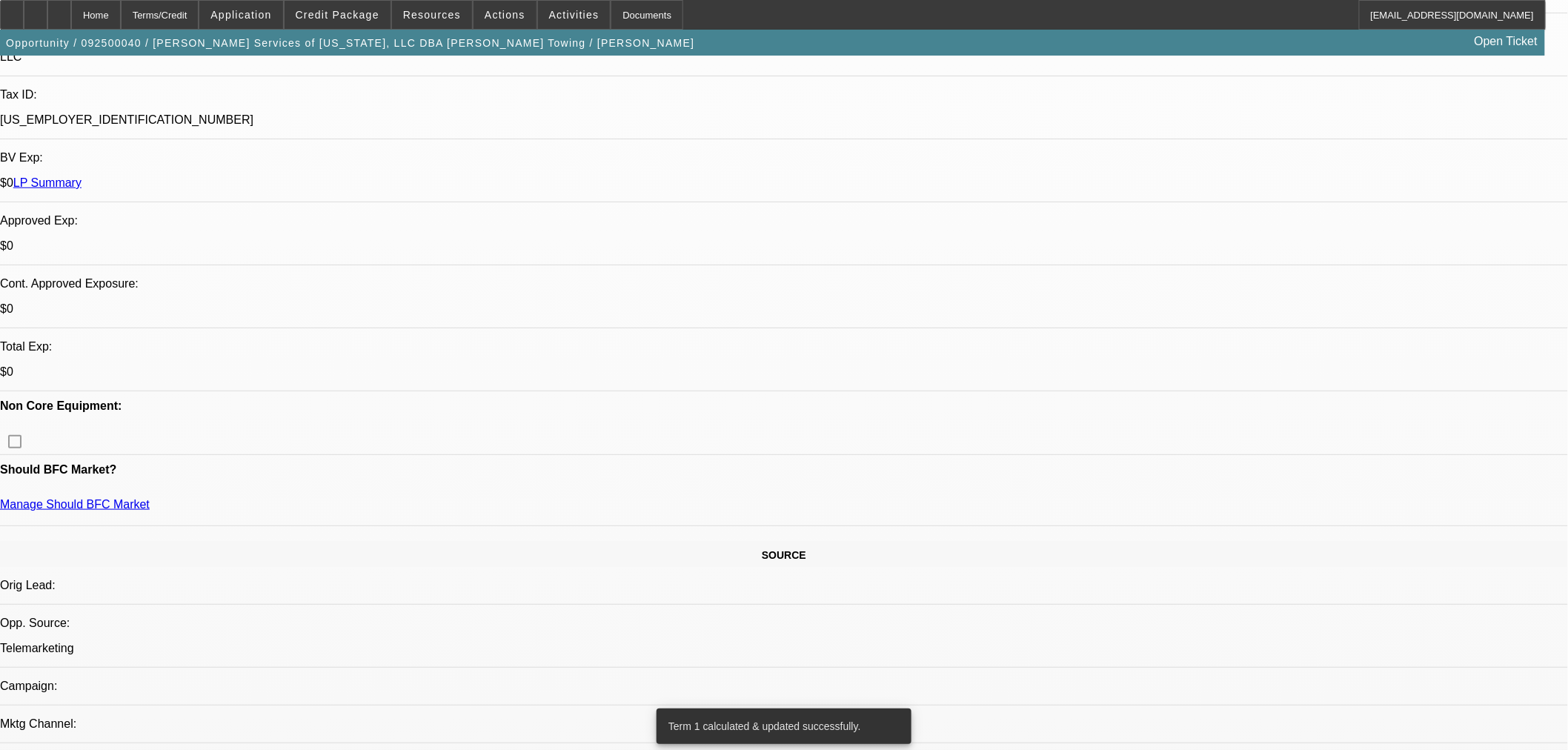
scroll to position [329, 0]
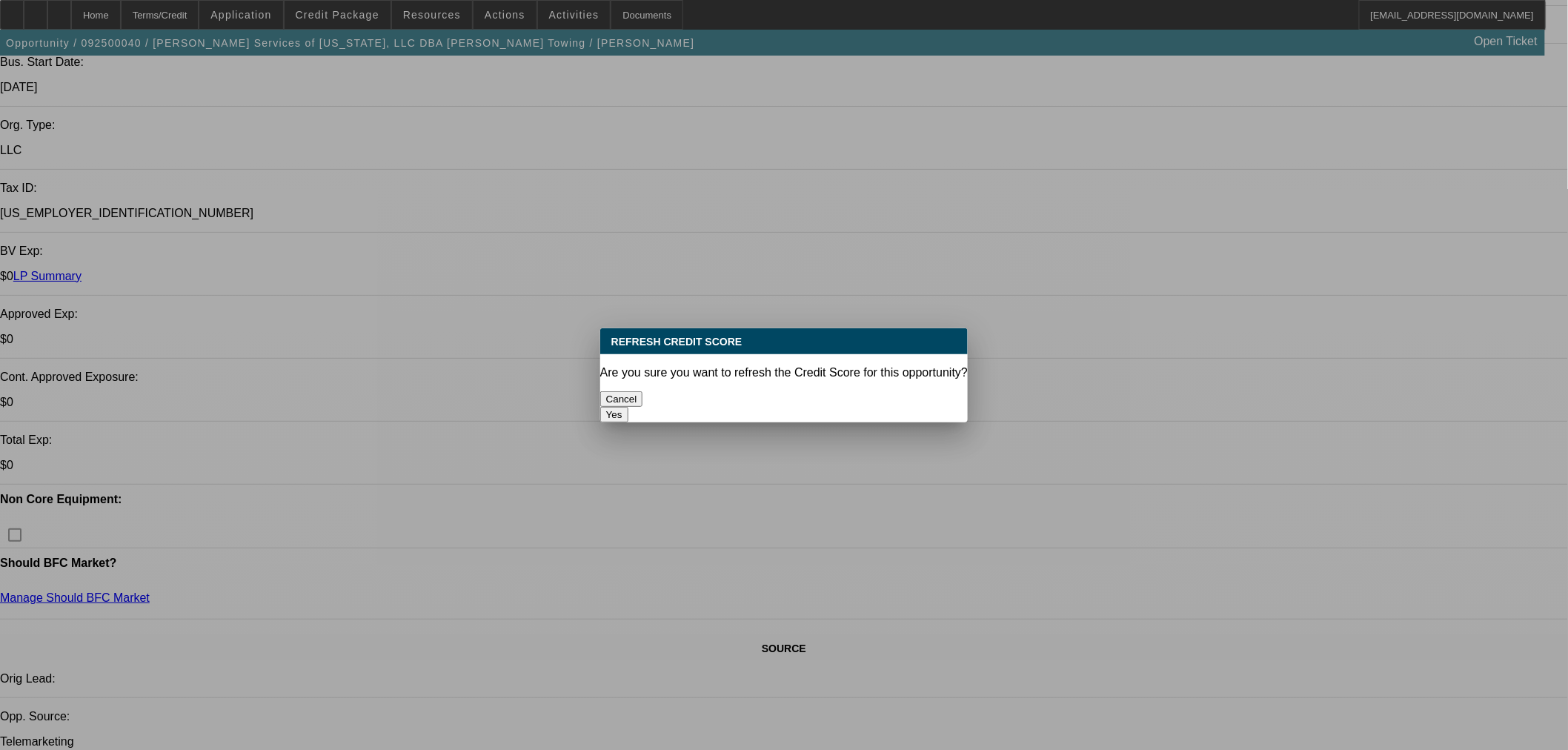
click at [628, 407] on button "Yes" at bounding box center [615, 415] width 29 height 15
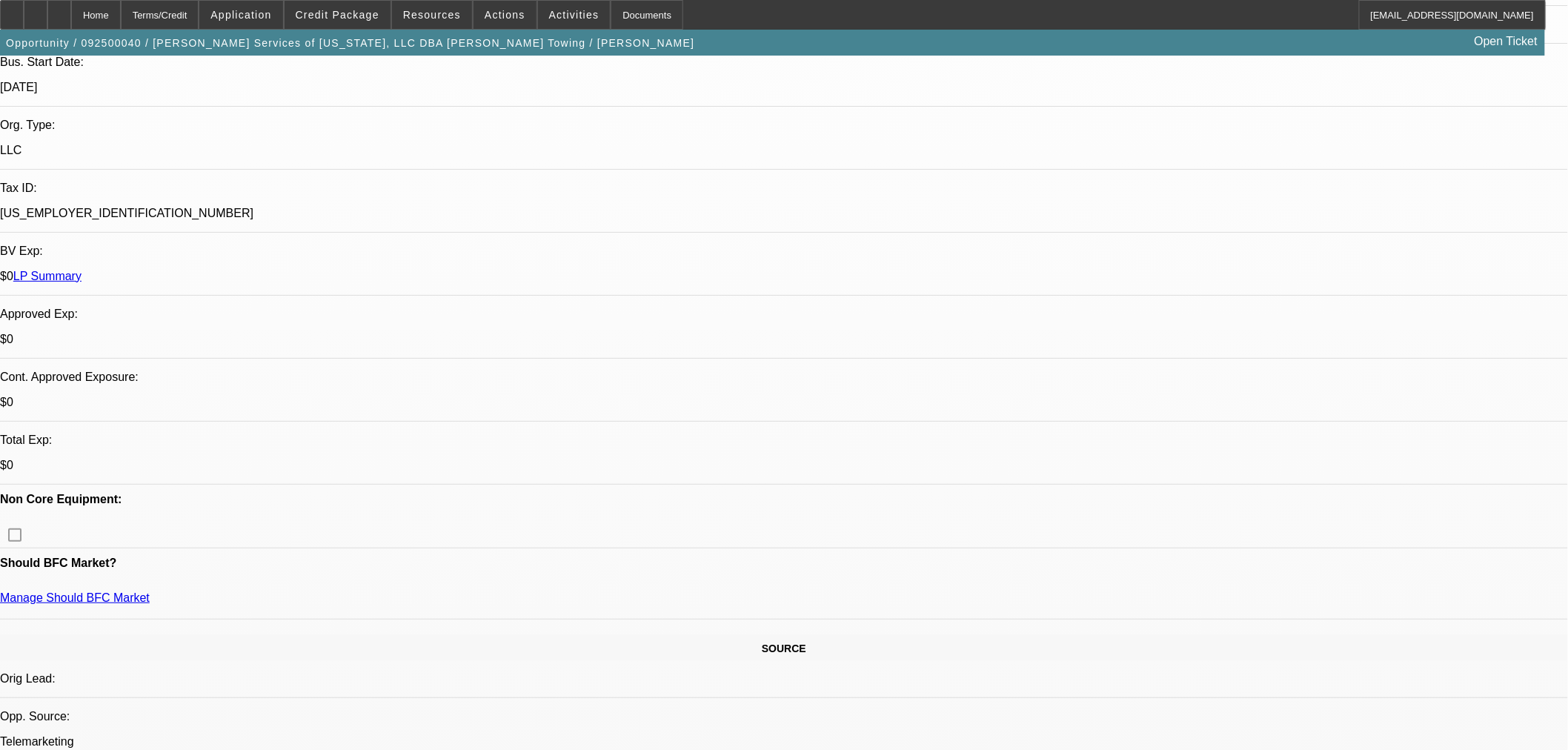
scroll to position [329, 0]
click at [48, 9] on div at bounding box center [35, 14] width 24 height 30
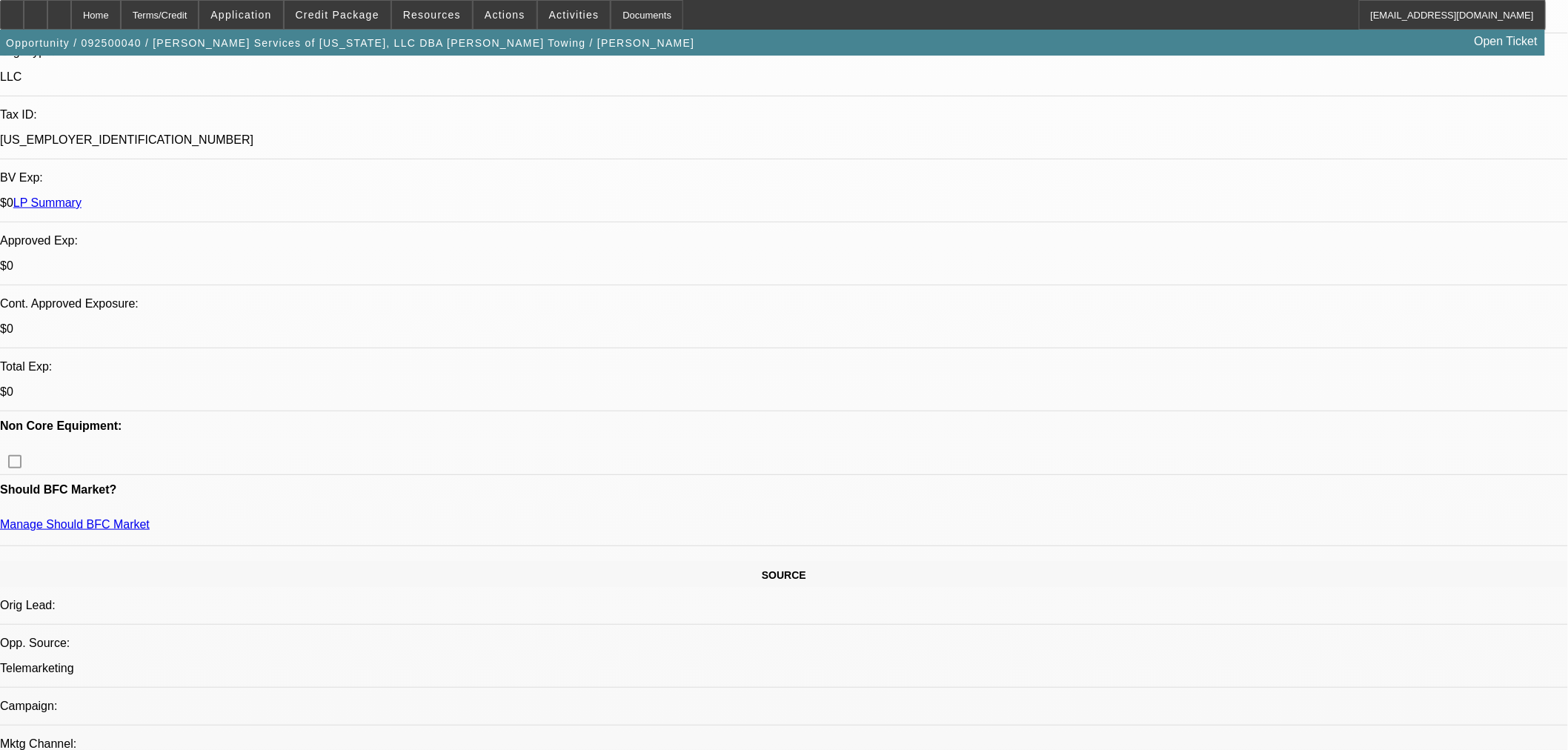
scroll to position [247, 0]
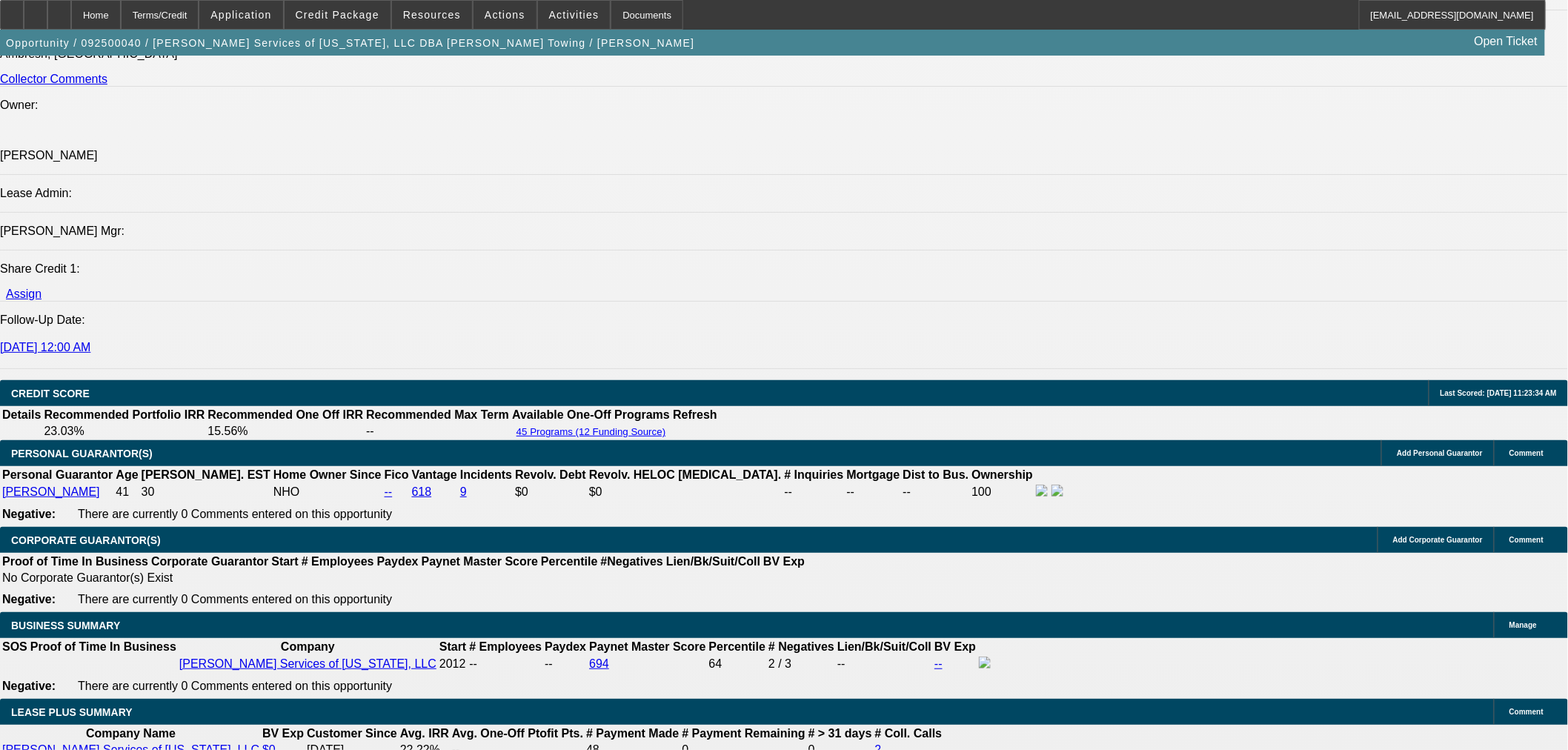
scroll to position [1811, 0]
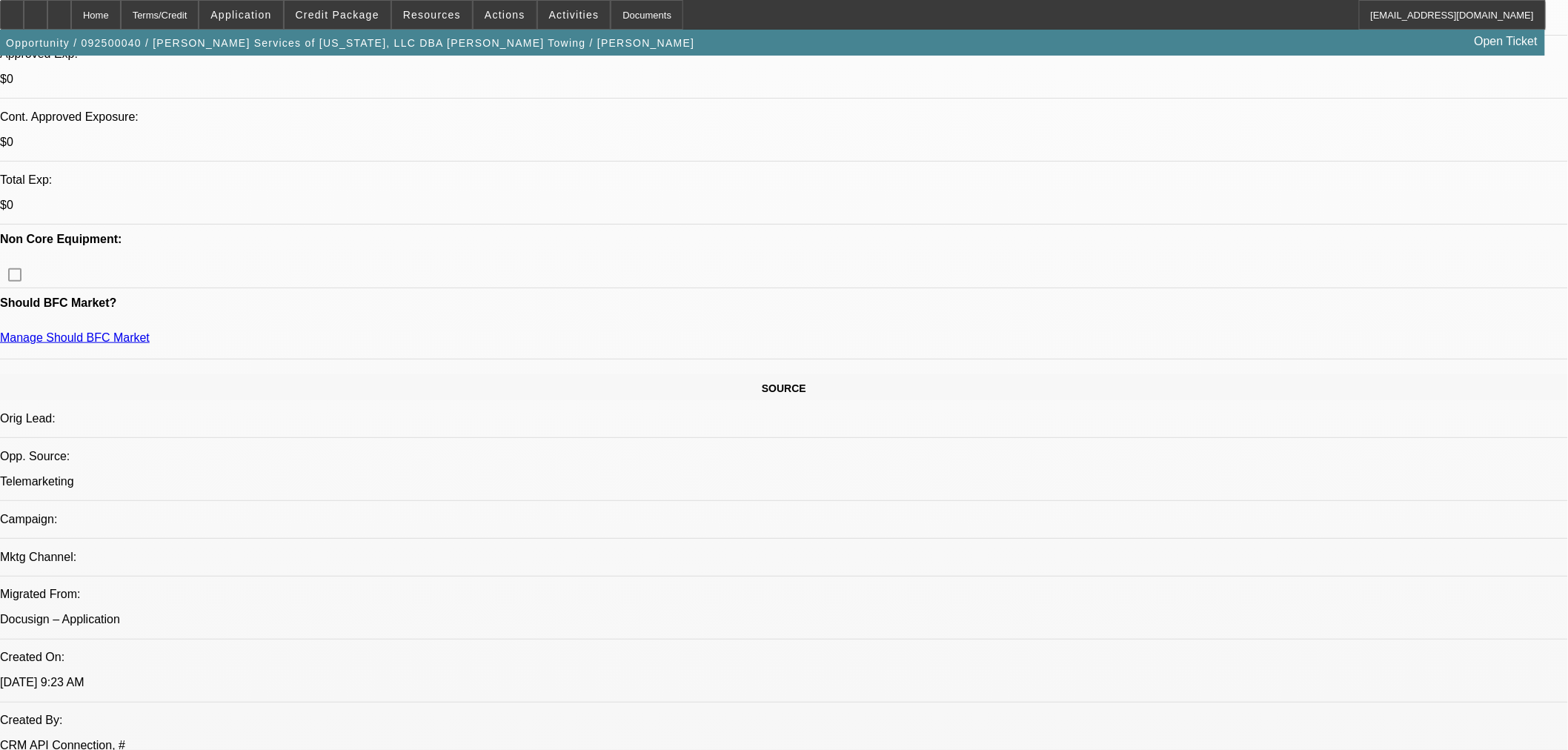
scroll to position [494, 0]
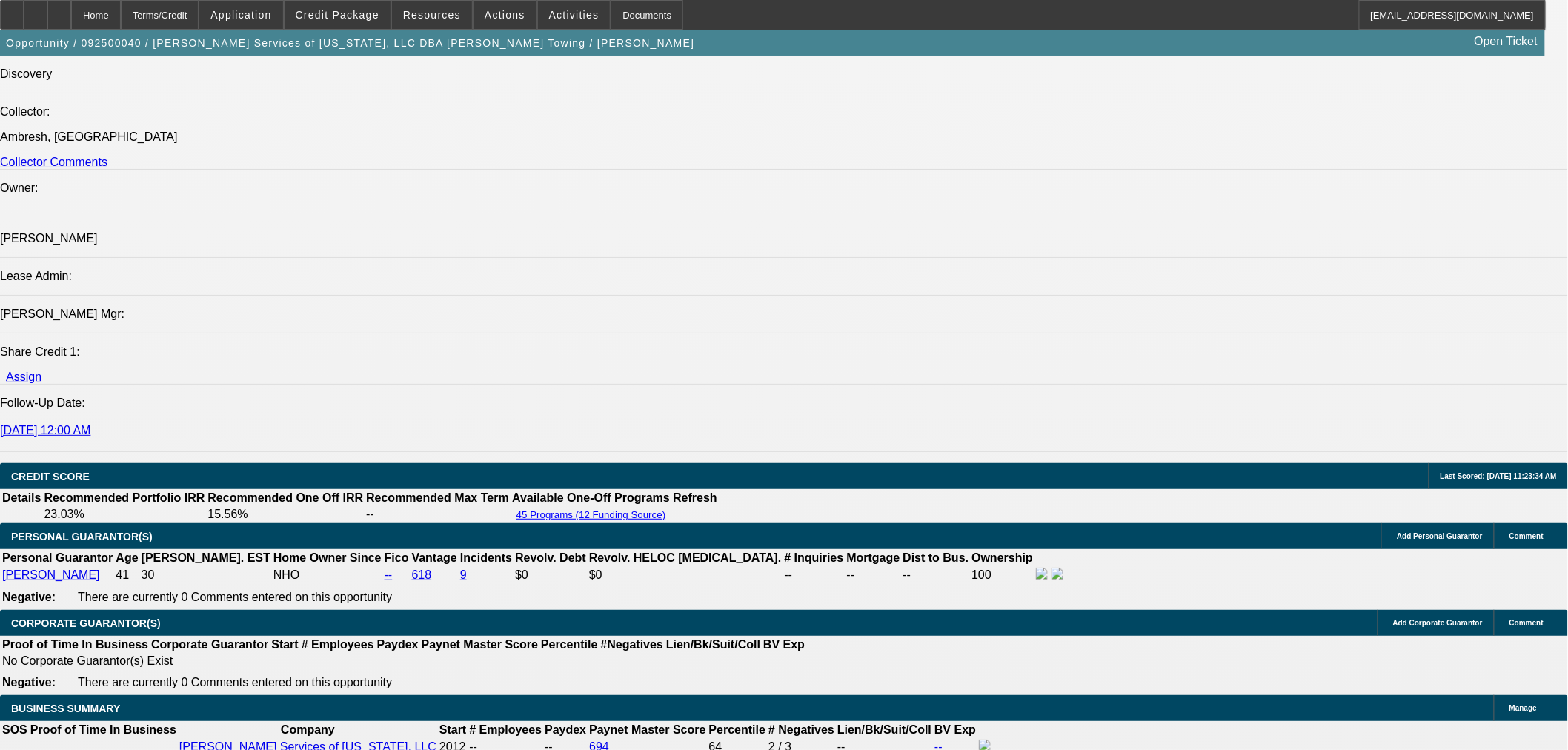
scroll to position [2139, 0]
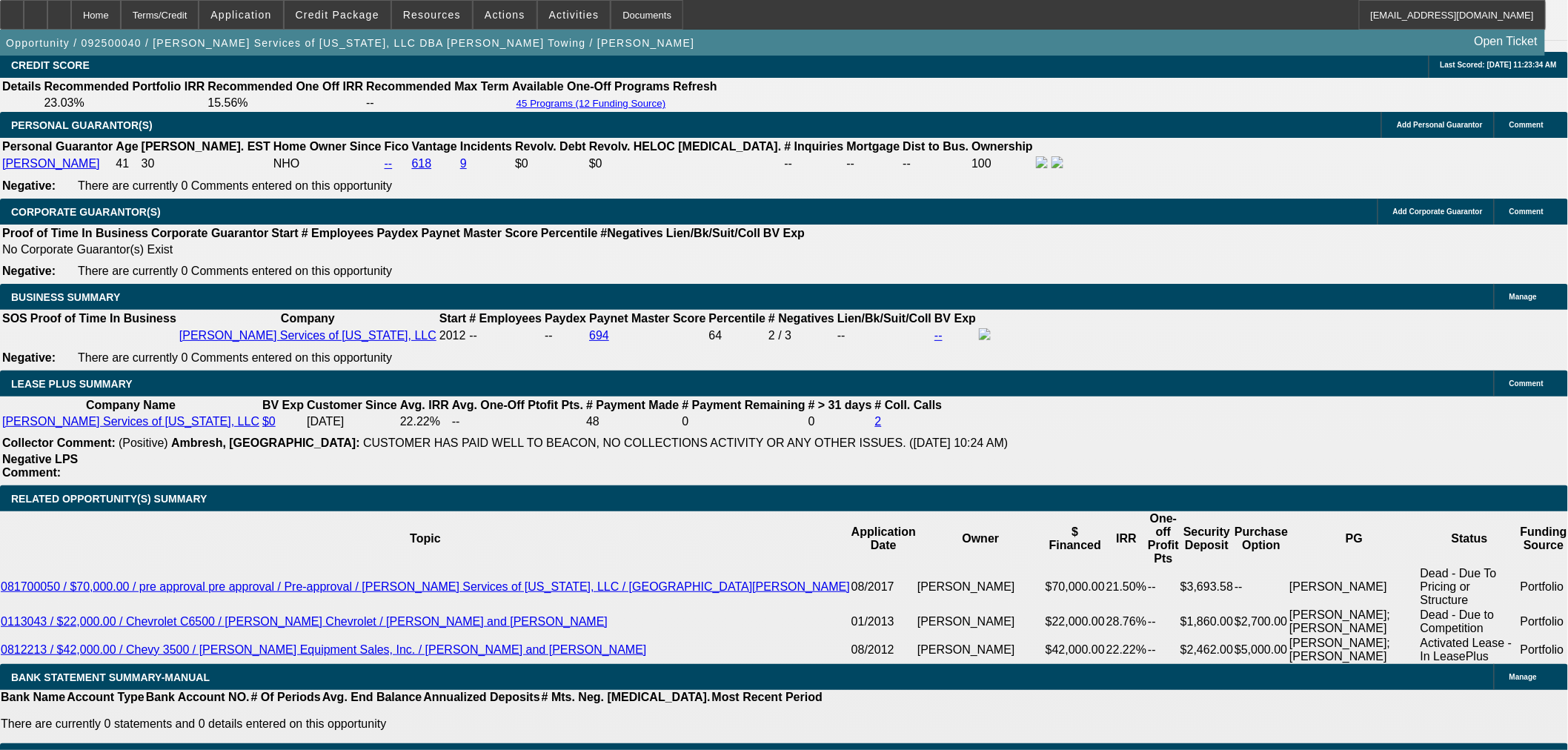
select select "0.1"
type input "$7,500.00"
type input "UNKNOWN"
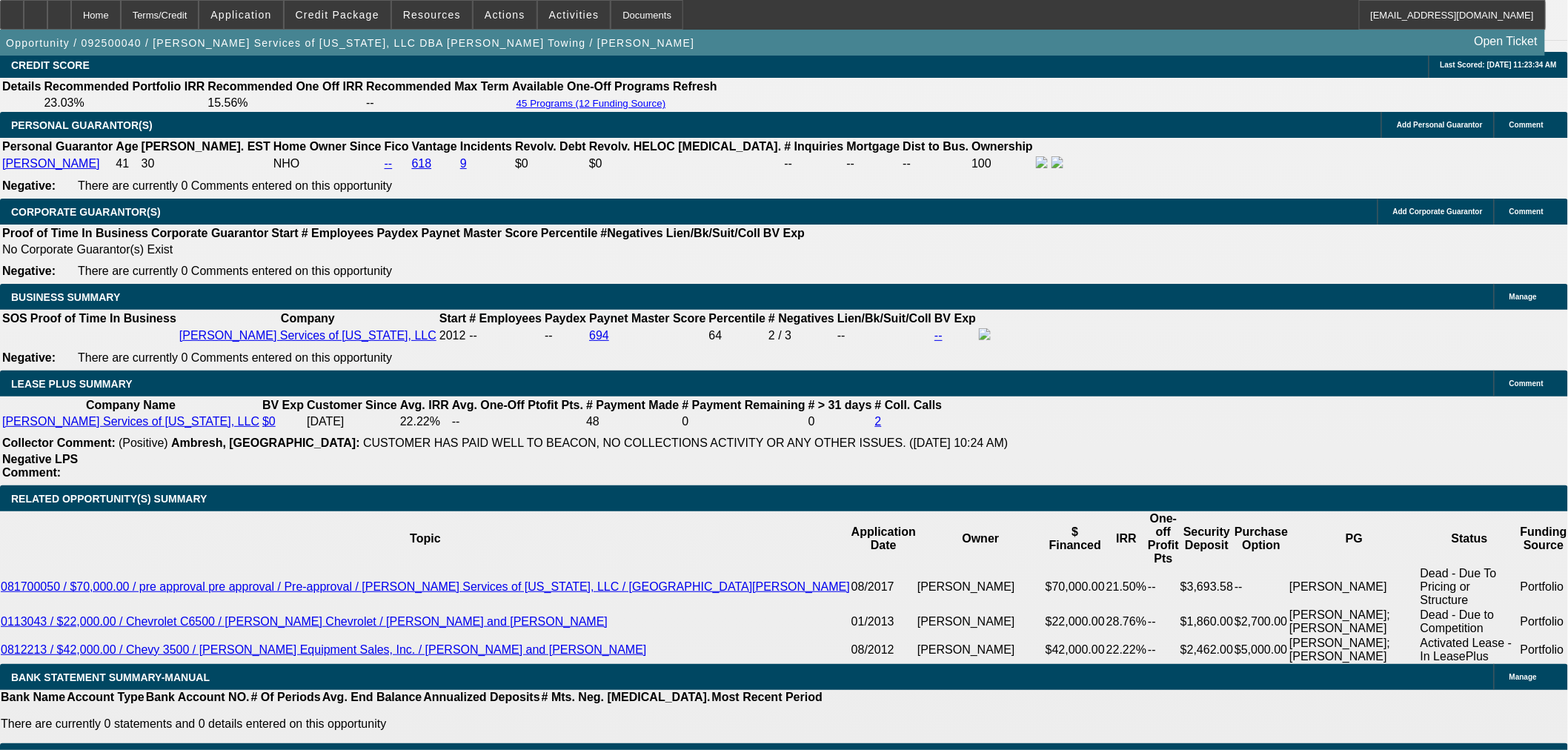
type input "$1,889.99"
type input "$3,779.98"
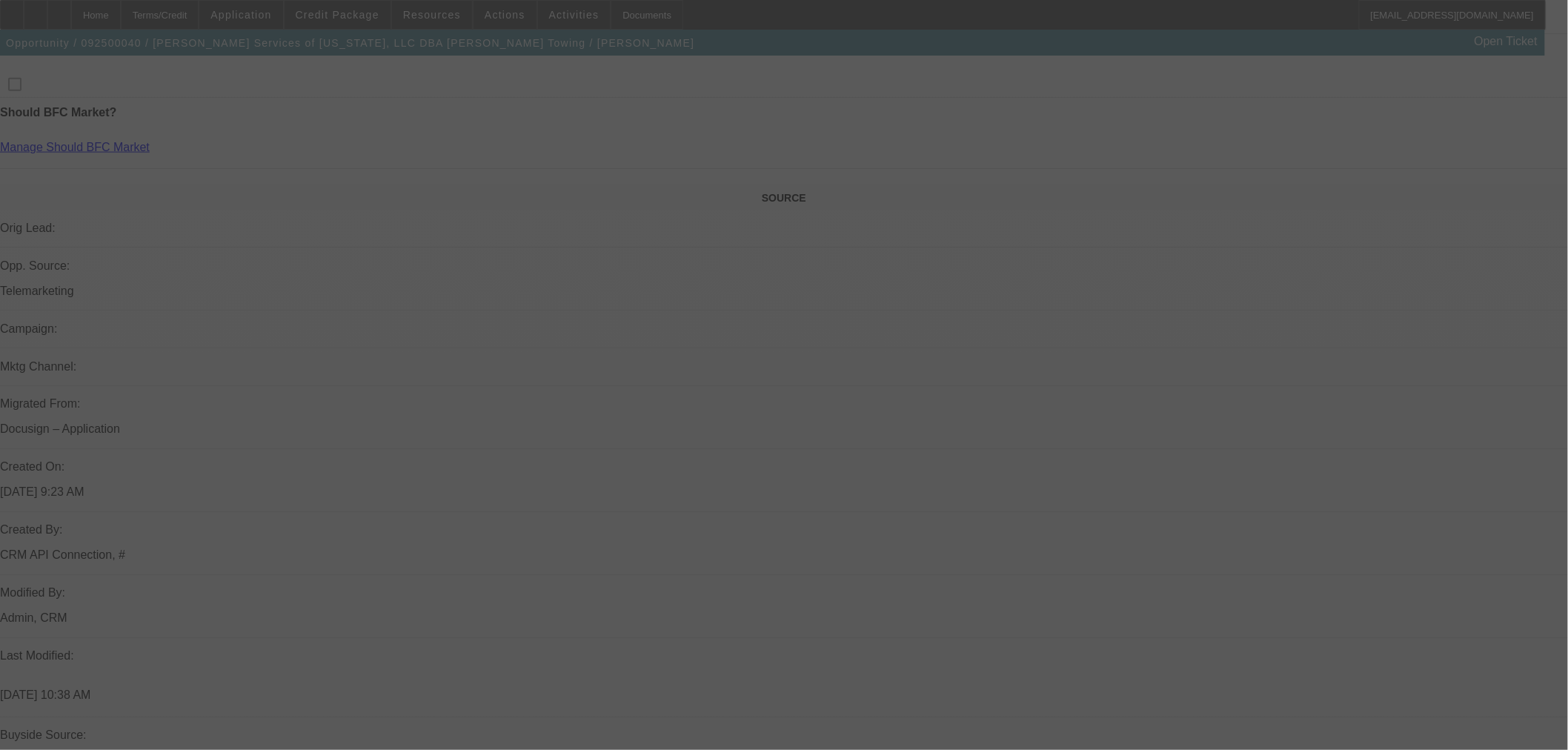
scroll to position [576, 0]
select select "0.1"
select select "2"
select select "0.1"
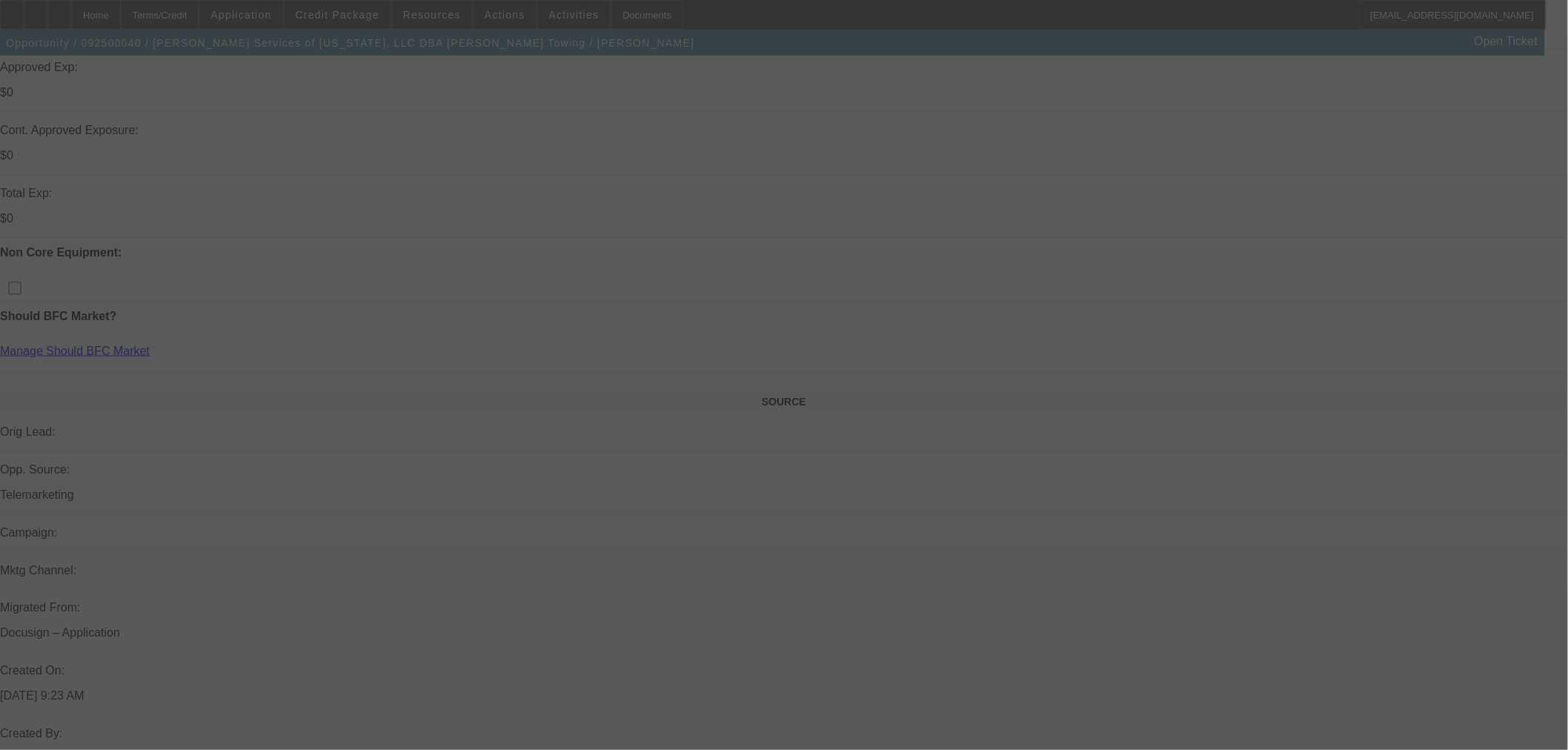
select select "4"
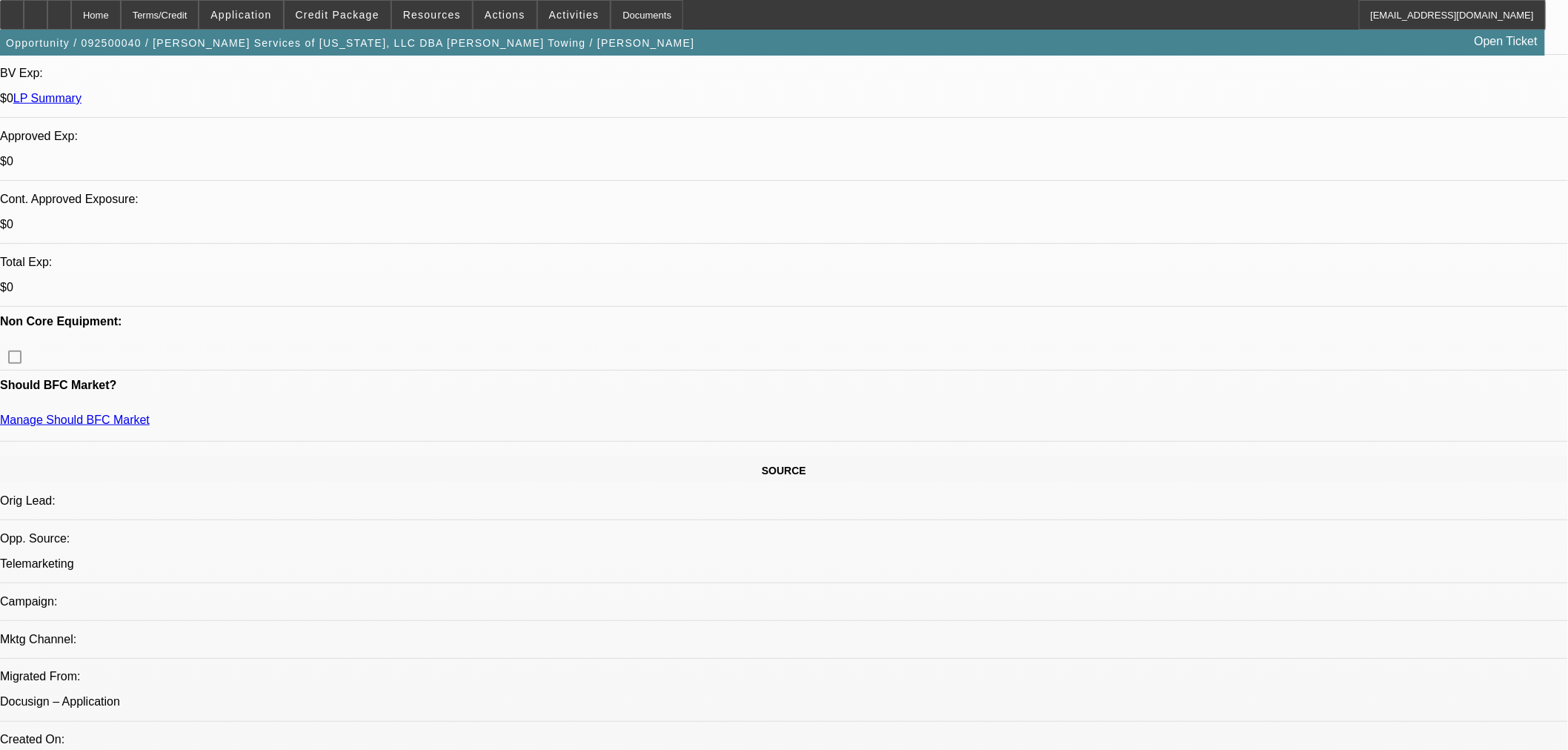
scroll to position [411, 0]
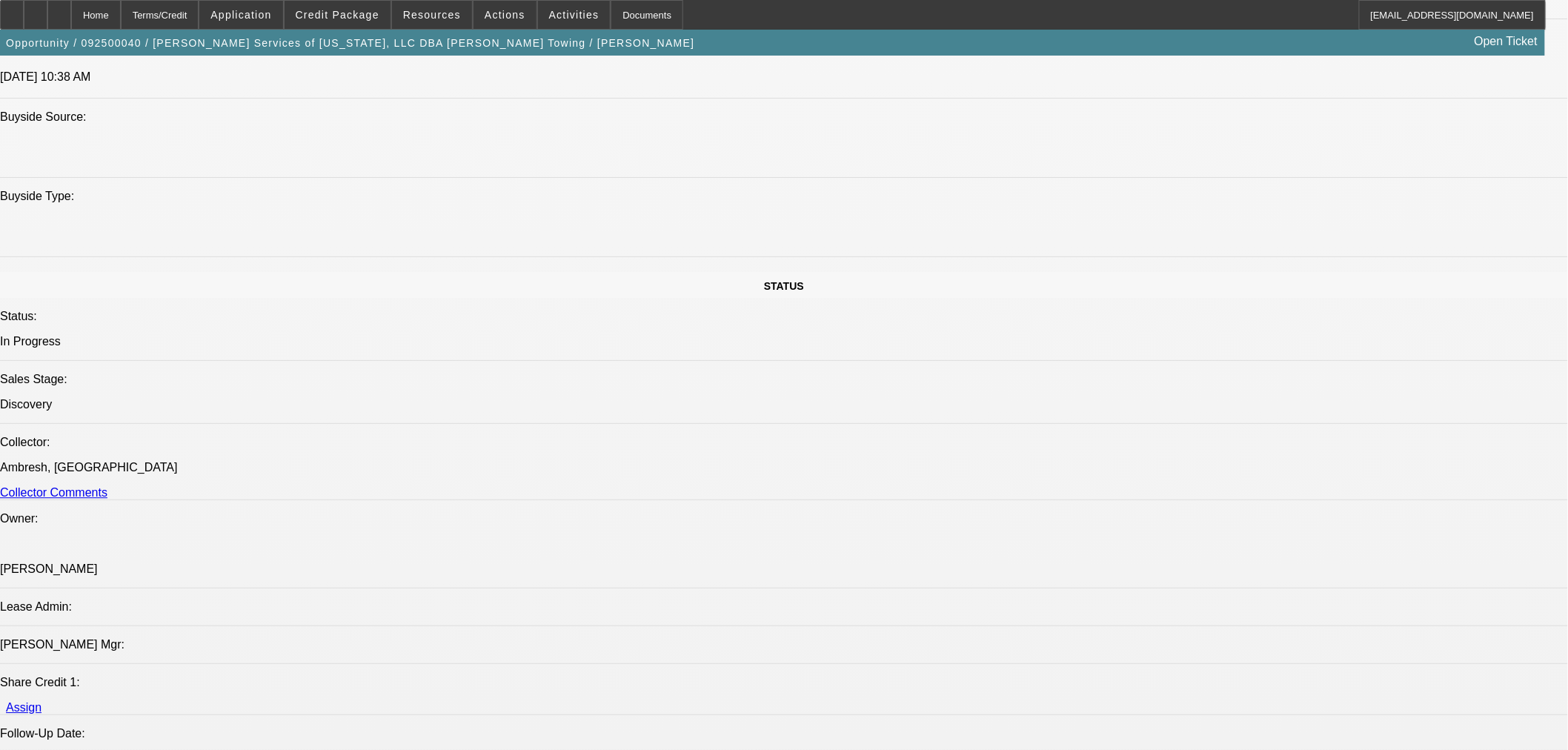
scroll to position [1398, 0]
drag, startPoint x: 573, startPoint y: 315, endPoint x: 597, endPoint y: 312, distance: 24.2
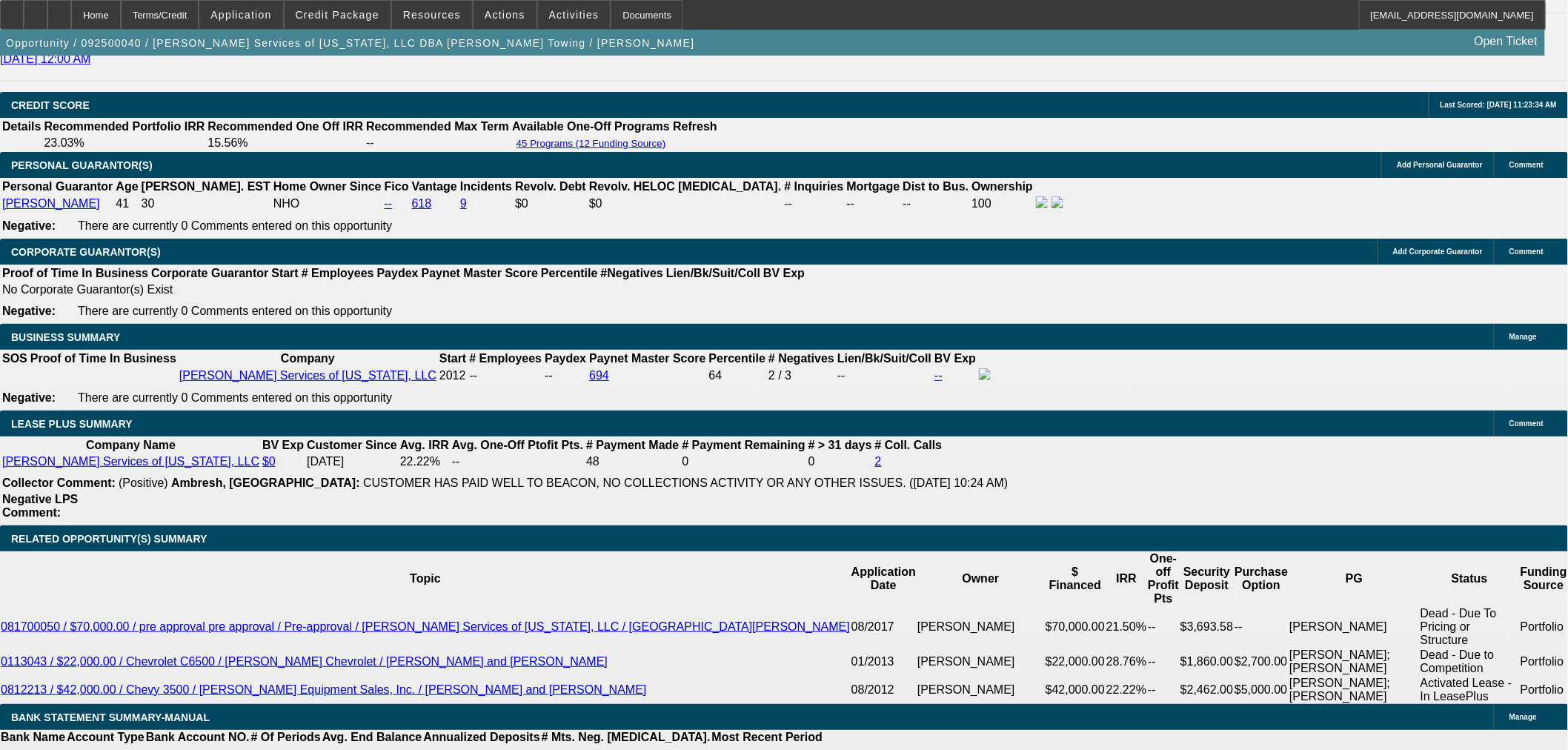
scroll to position [2057, 0]
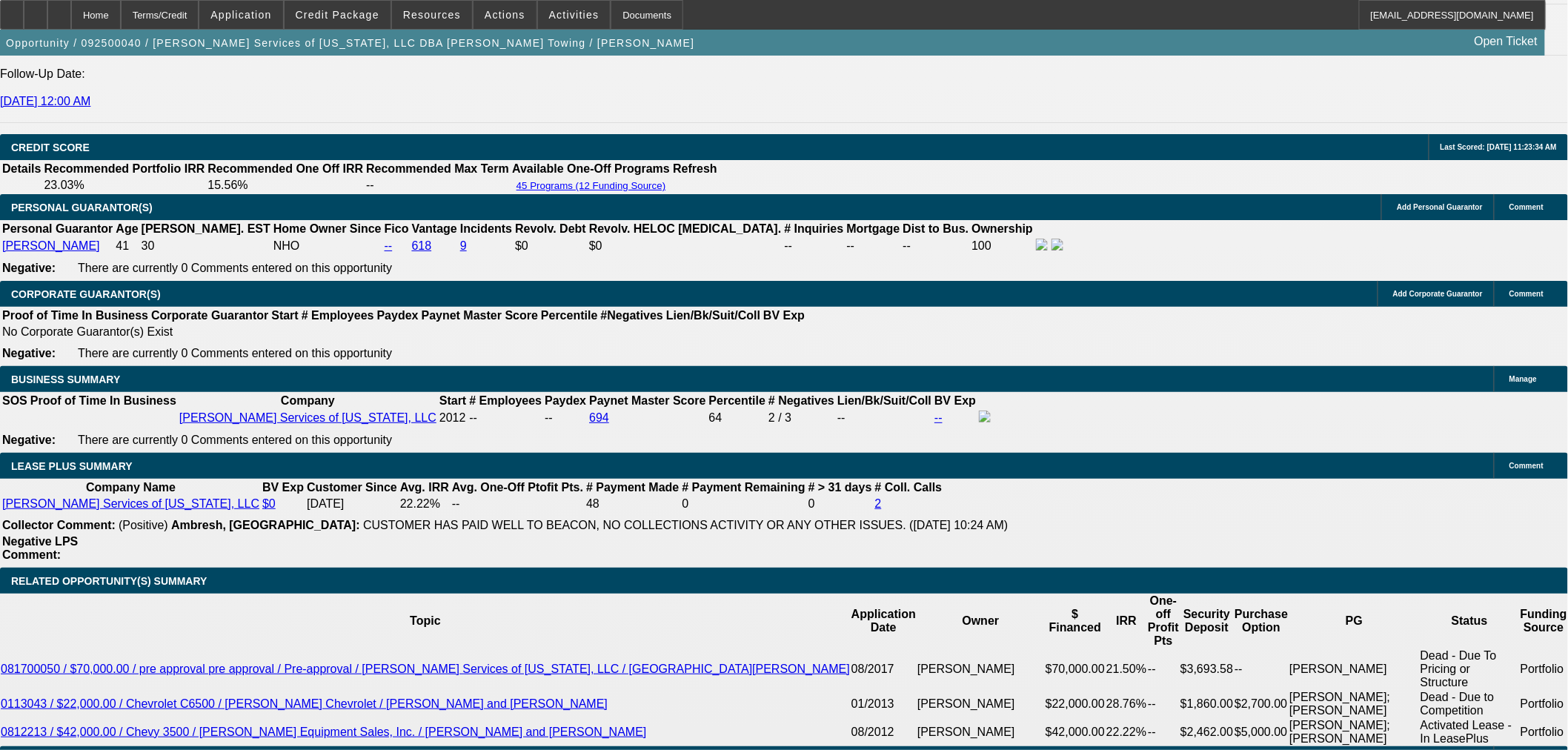
drag, startPoint x: 1134, startPoint y: 402, endPoint x: 1069, endPoint y: 375, distance: 70.4
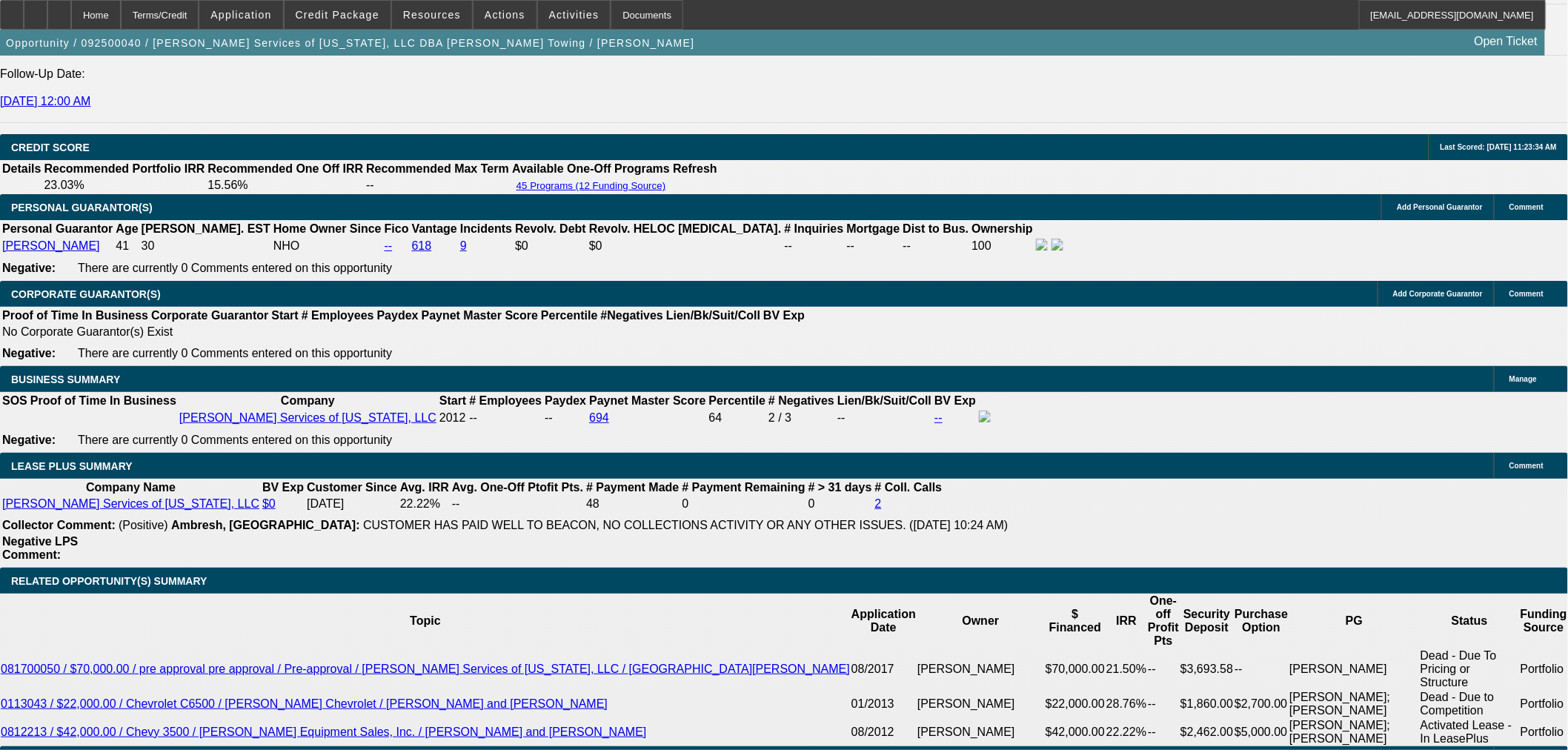
drag, startPoint x: 1101, startPoint y: 413, endPoint x: 1059, endPoint y: 381, distance: 52.8
copy div "Past Beacon customer looking to expand fleet with purchase of a rollback. Per c…"
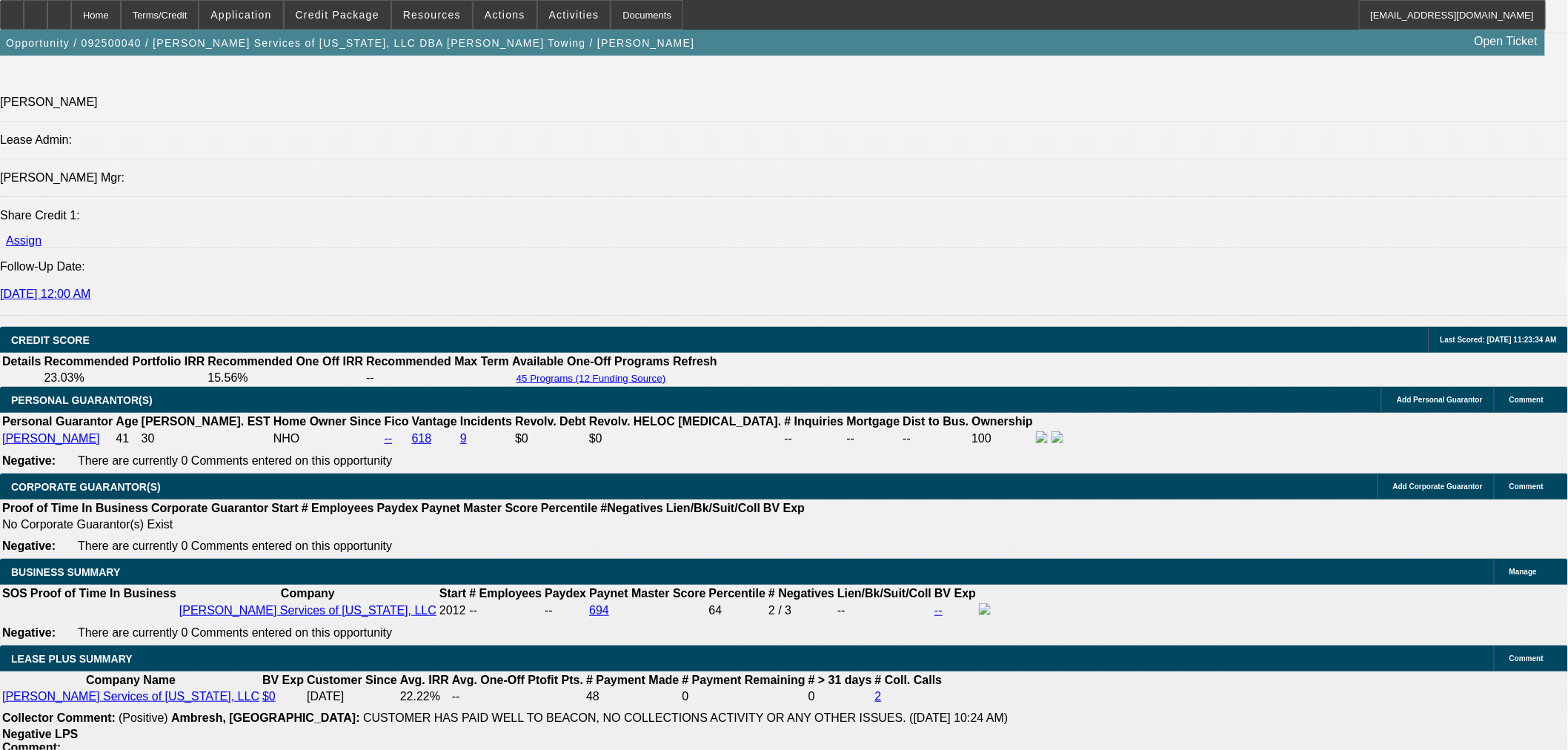
scroll to position [1975, 0]
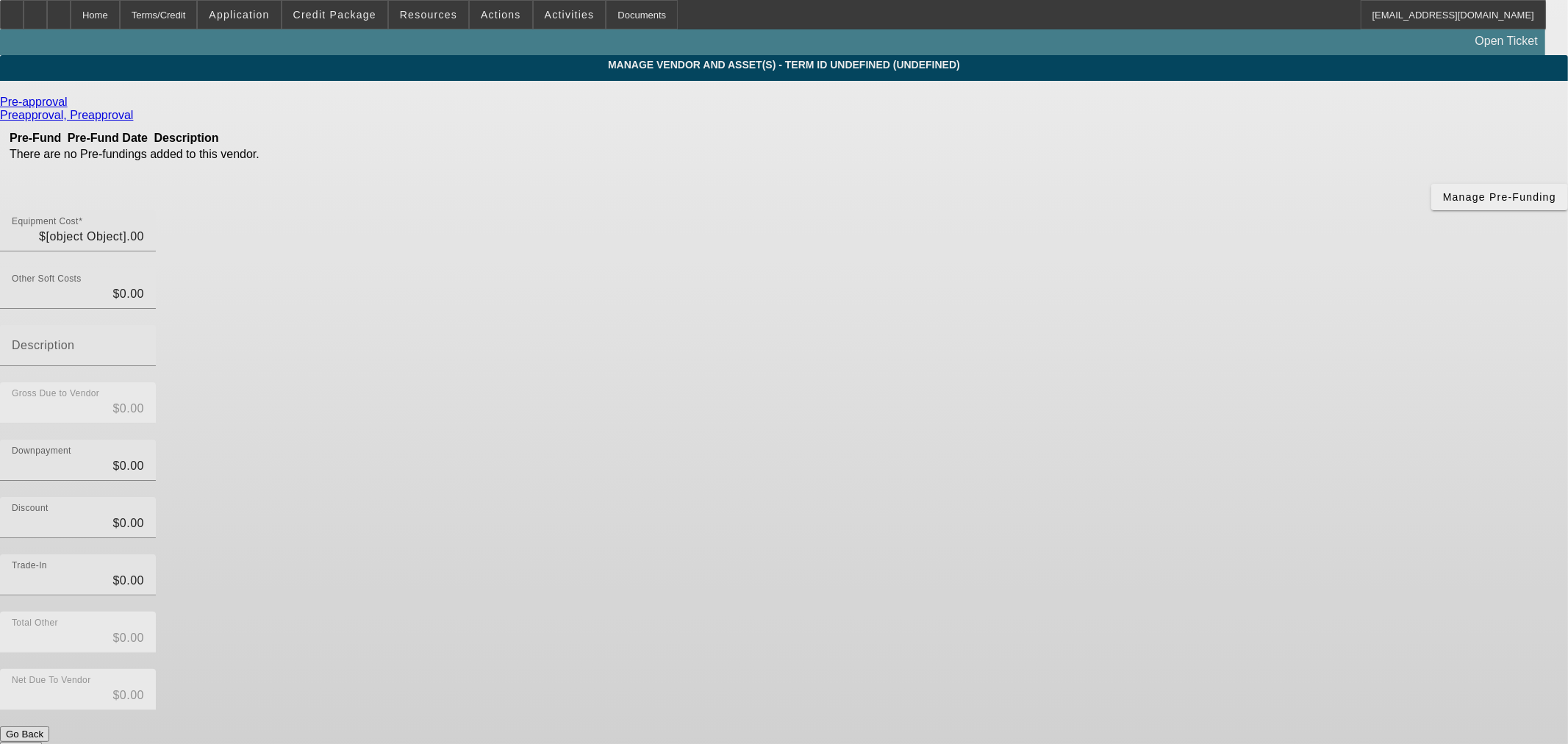
type input "$75,000.00"
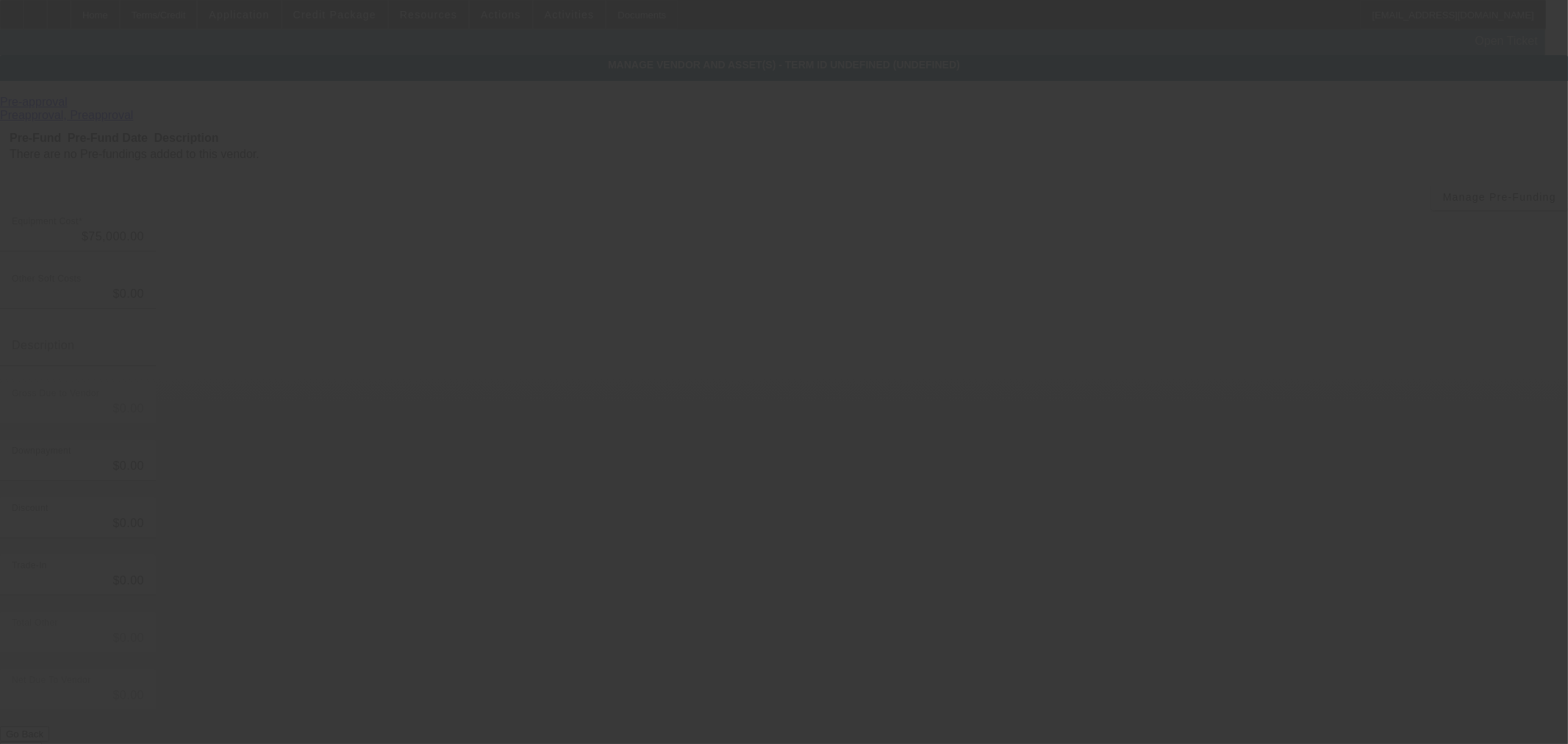
type input "$75,000.00"
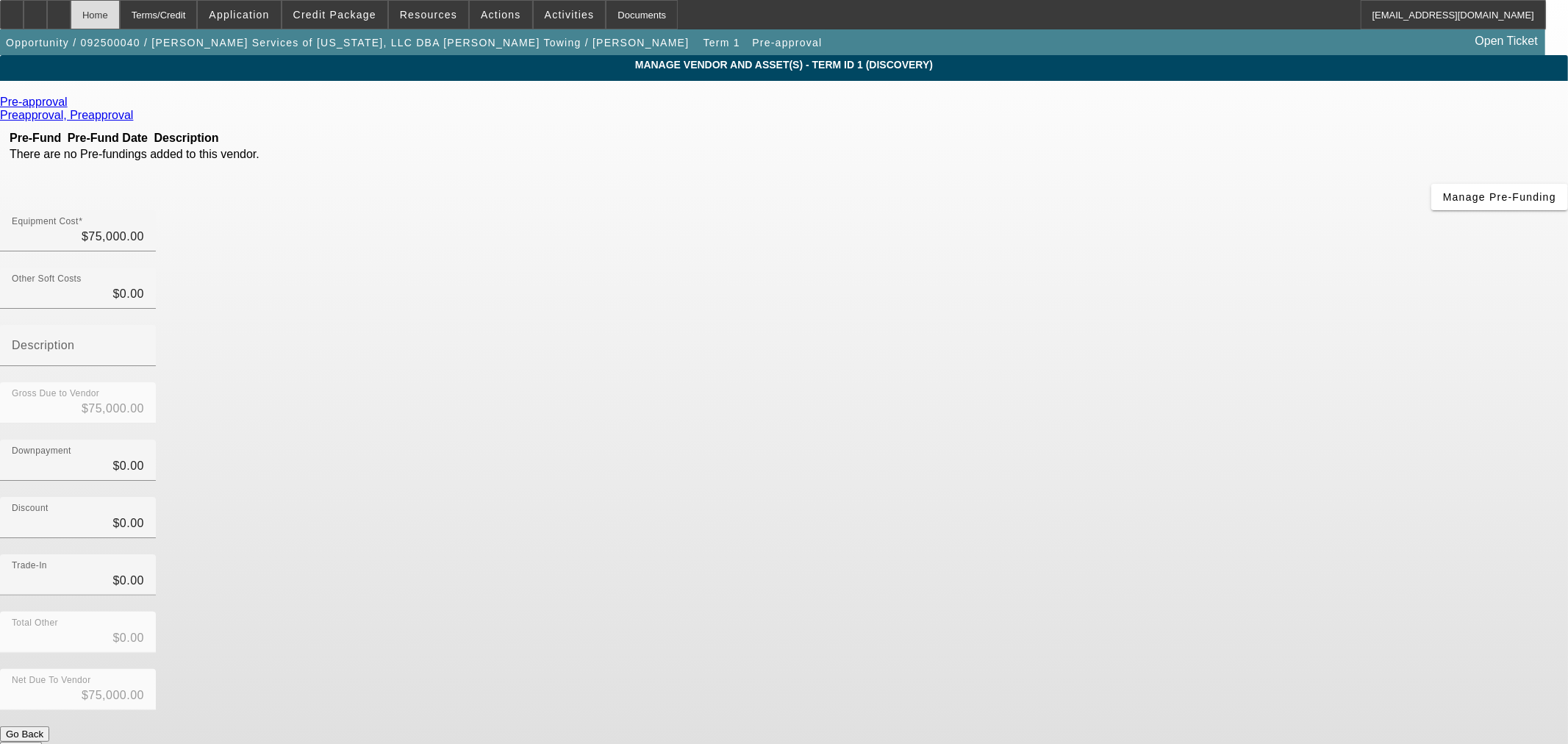
click at [120, 12] on div "Home" at bounding box center [96, 14] width 49 height 29
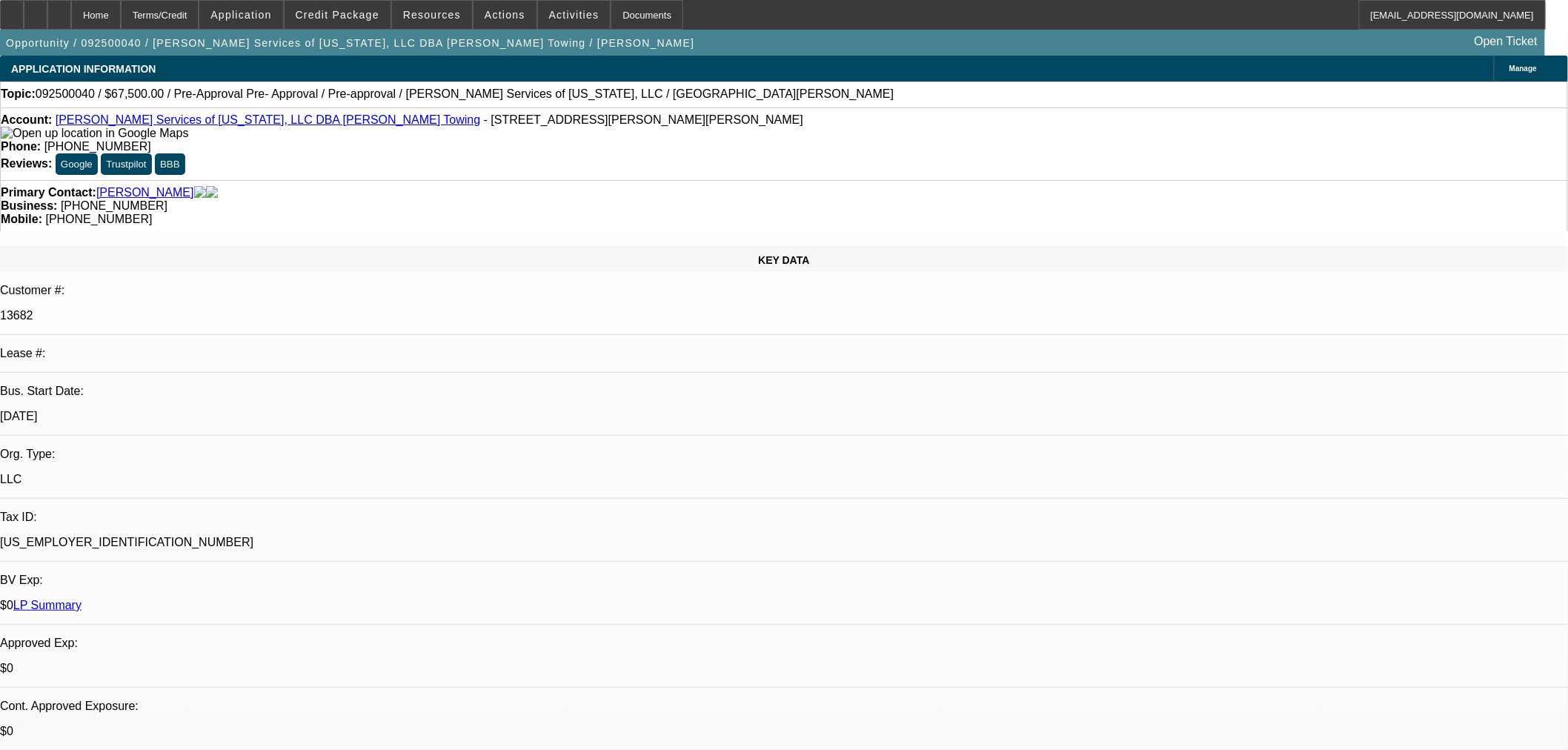
select select "0.1"
select select "2"
select select "0.1"
select select "4"
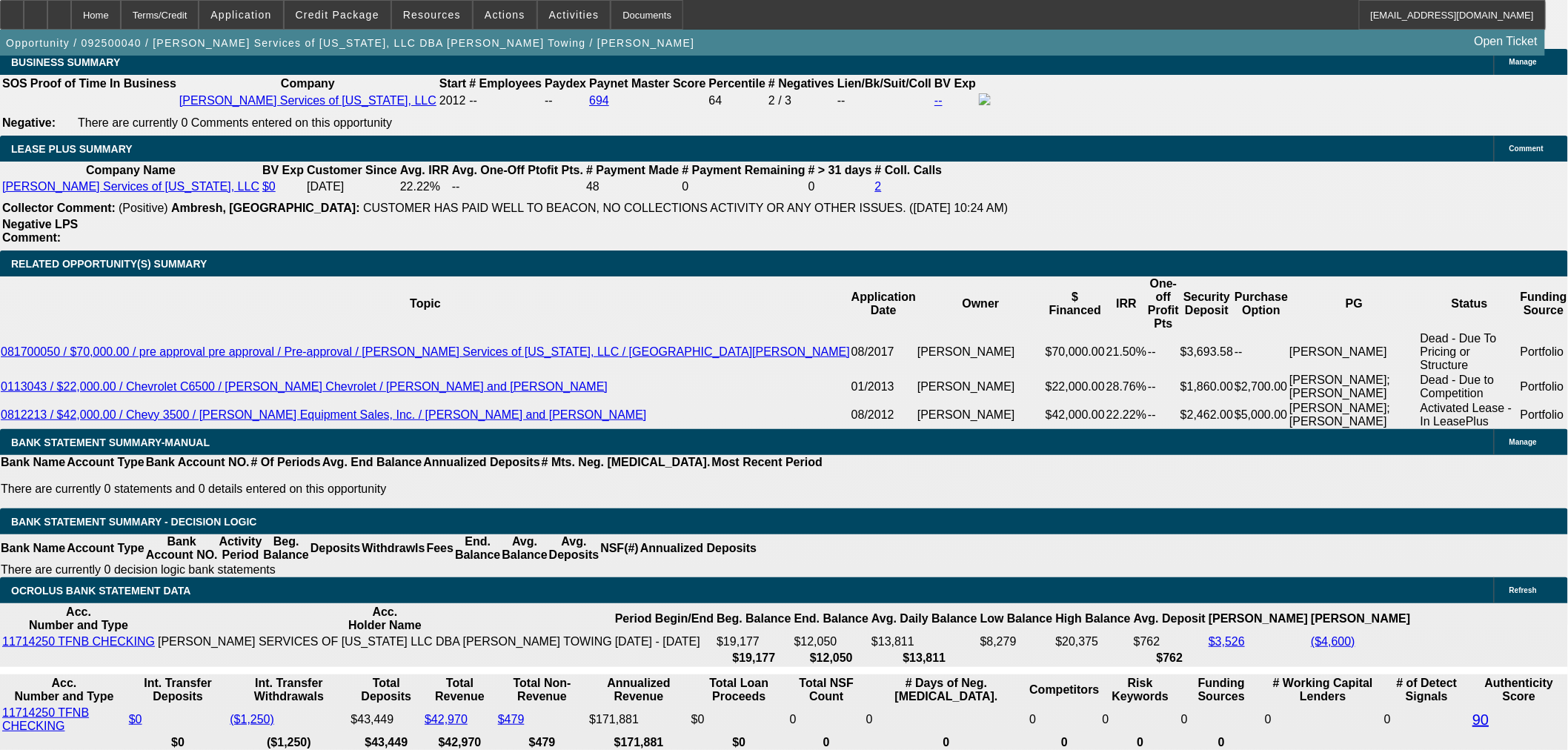
scroll to position [2304, 0]
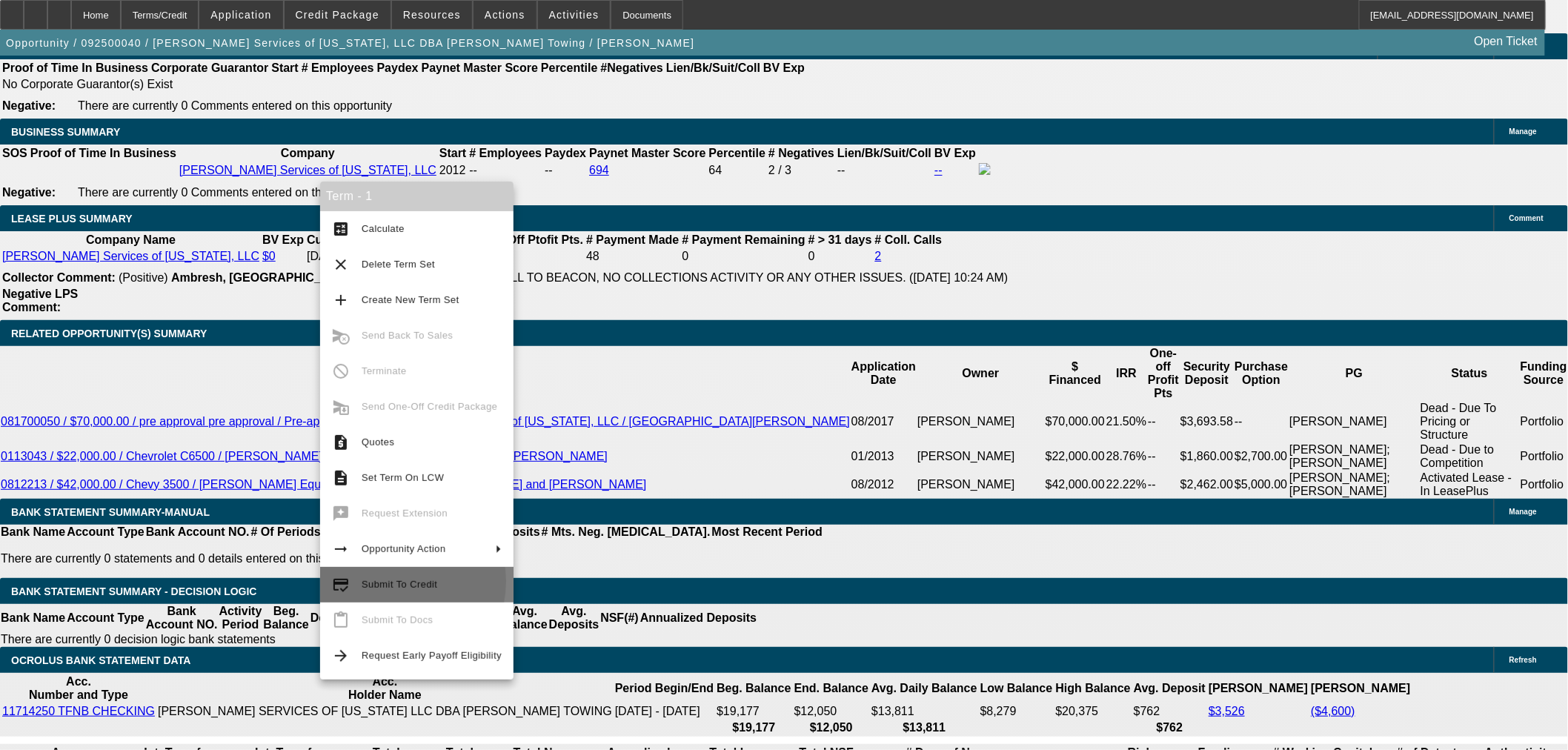
click at [384, 580] on span "Submit To Credit" at bounding box center [398, 584] width 75 height 11
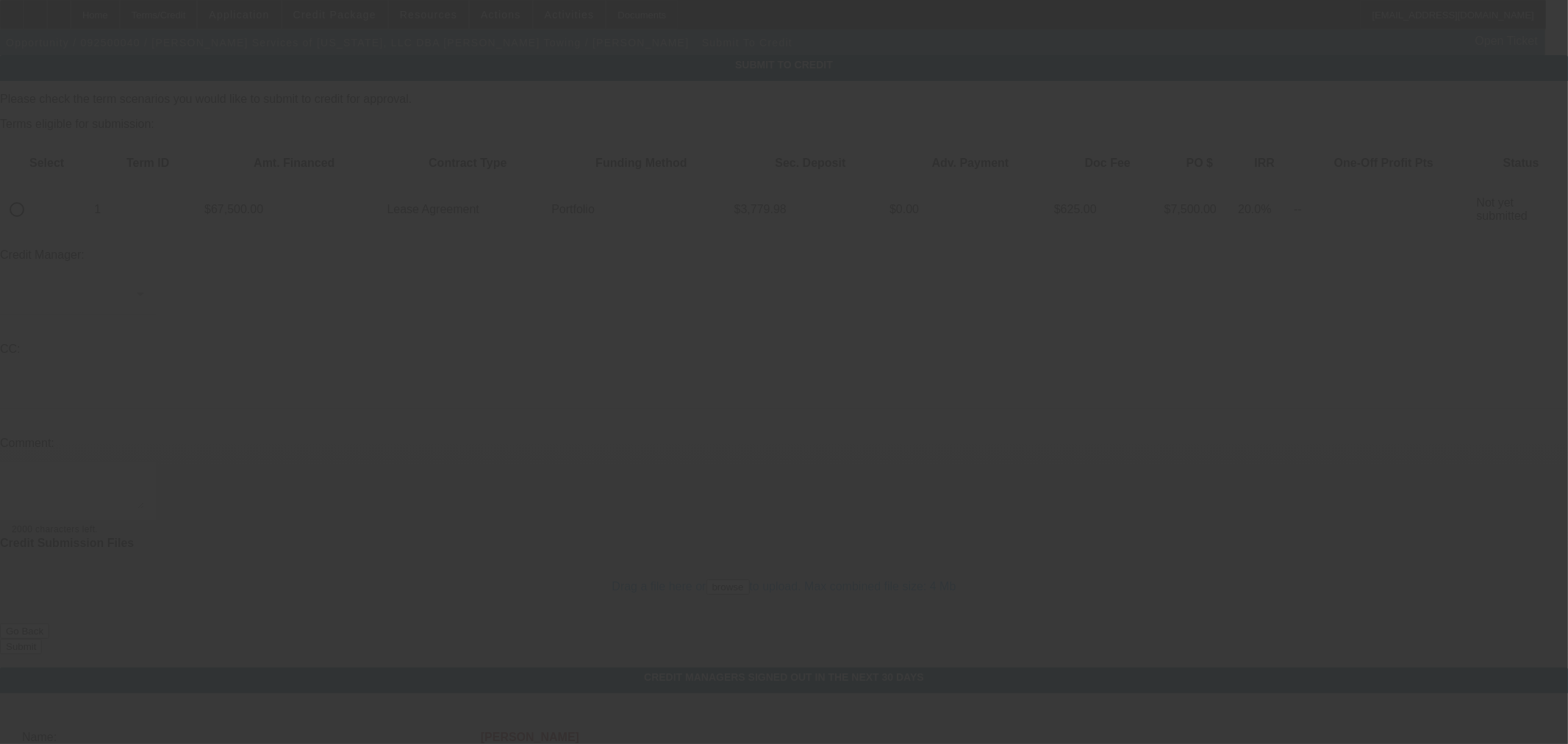
drag, startPoint x: 61, startPoint y: 160, endPoint x: 62, endPoint y: 152, distance: 8.1
click at [61, 160] on div at bounding box center [784, 372] width 1568 height 744
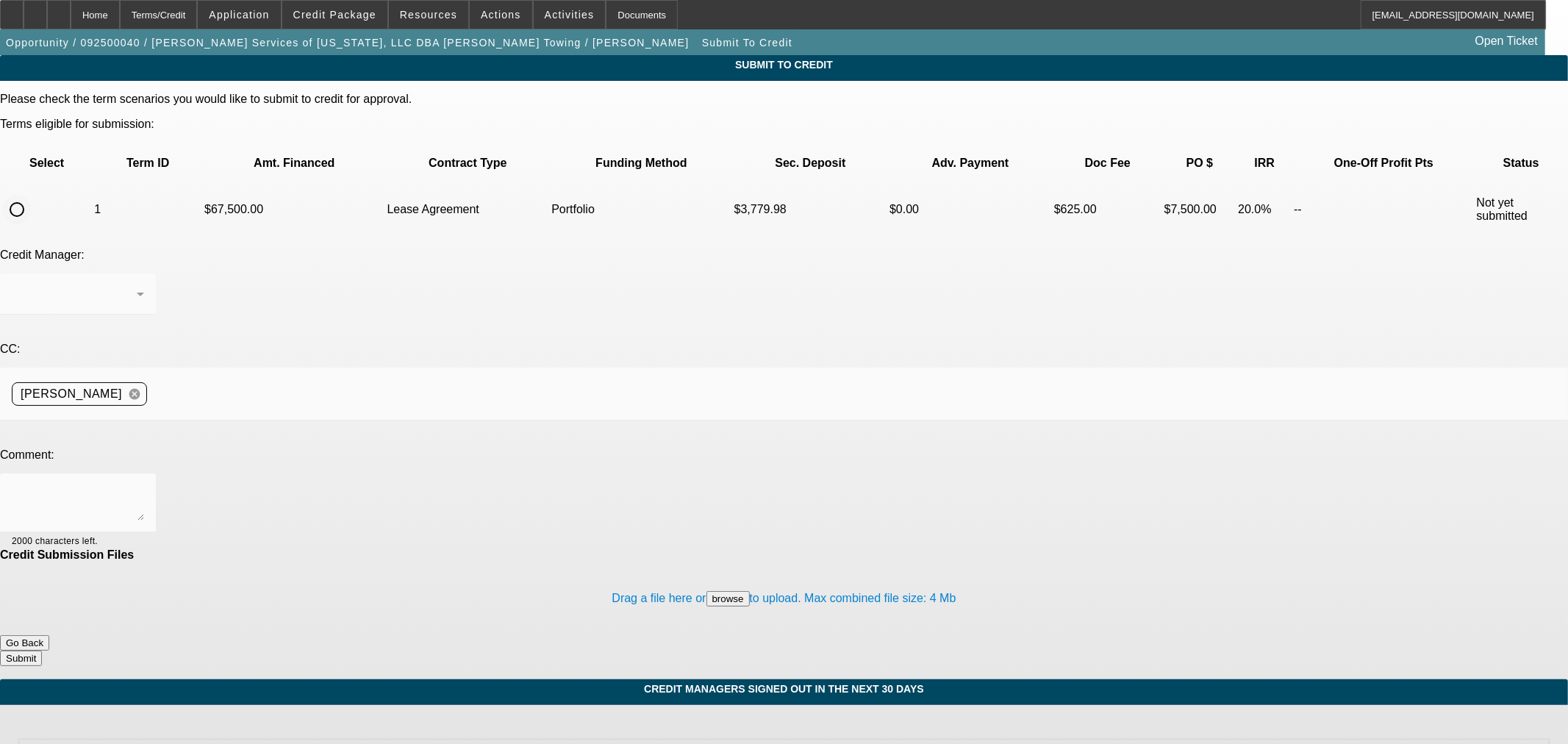
click at [31, 195] on input "radio" at bounding box center [16, 209] width 29 height 29
radio input "true"
click at [144, 273] on div at bounding box center [78, 294] width 132 height 42
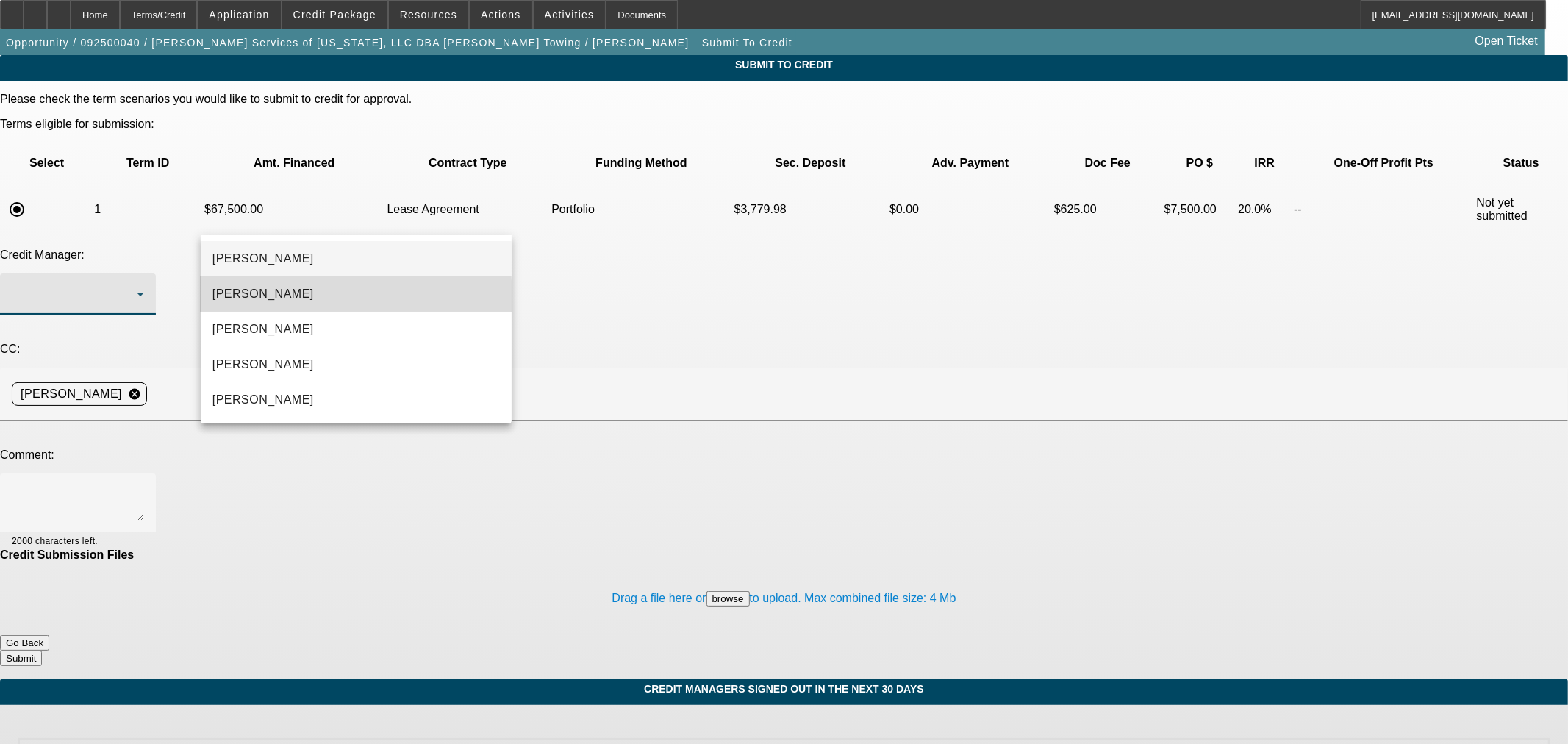
click at [281, 297] on span "[PERSON_NAME]" at bounding box center [263, 294] width 101 height 18
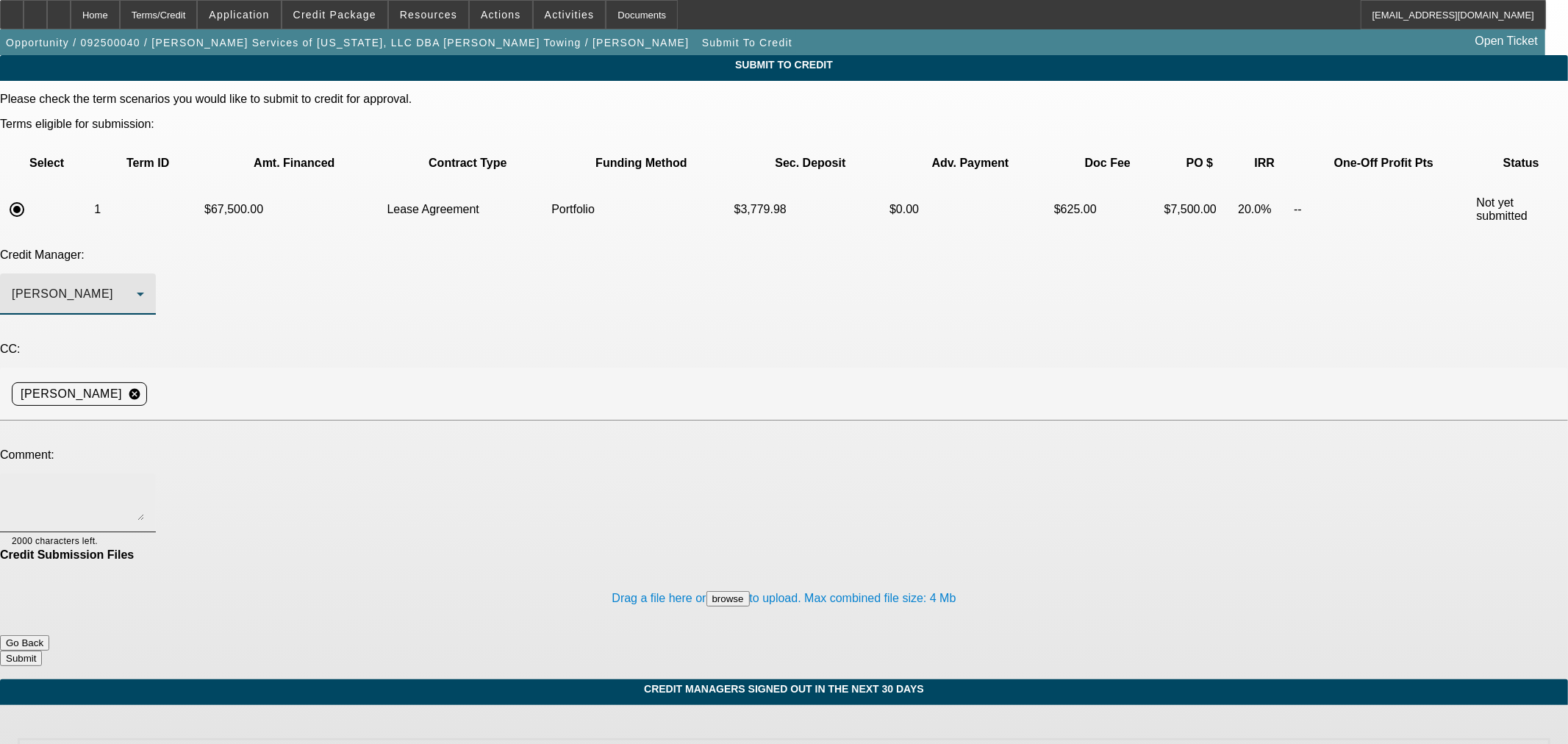
click at [144, 485] on textarea at bounding box center [78, 502] width 132 height 35
paste textarea "Past Beacon customer looking to expand fleet with purchase of a rollback. Per c…"
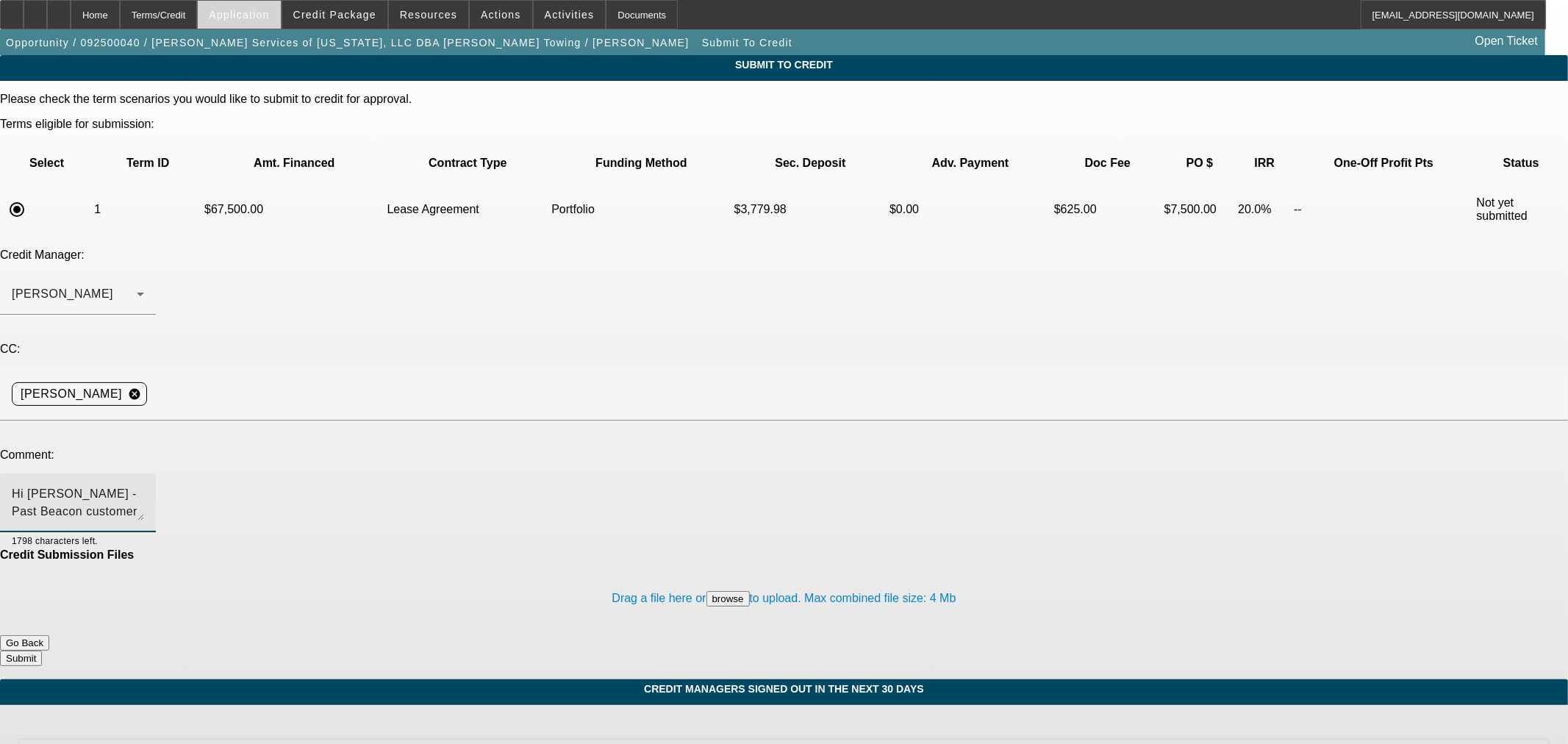
type textarea "Hi Zach - Past Beacon customer looking to expand fleet with purchase of a rollb…"
click at [120, 21] on div "Home" at bounding box center [96, 14] width 49 height 29
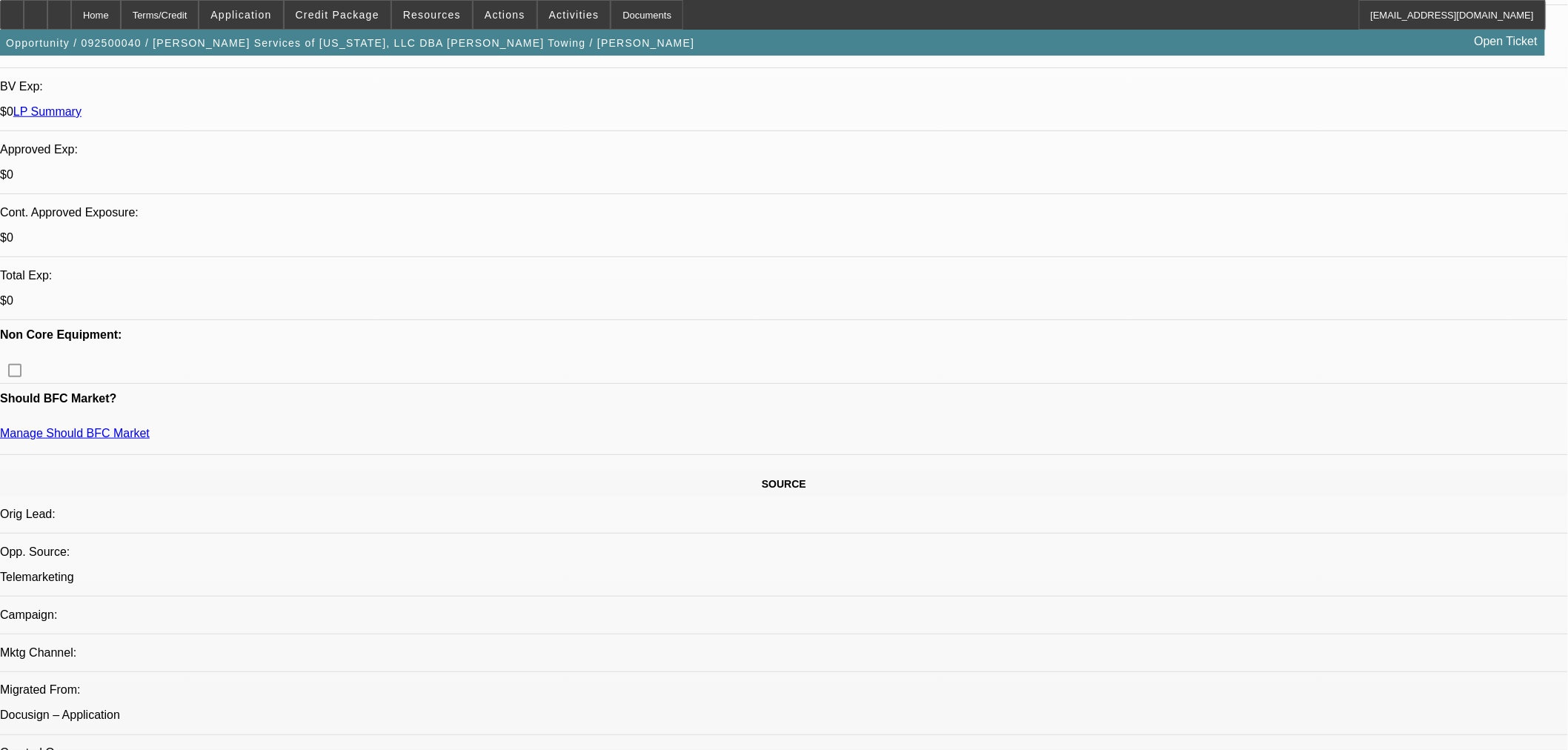
select select "0.1"
select select "2"
select select "0.1"
select select "4"
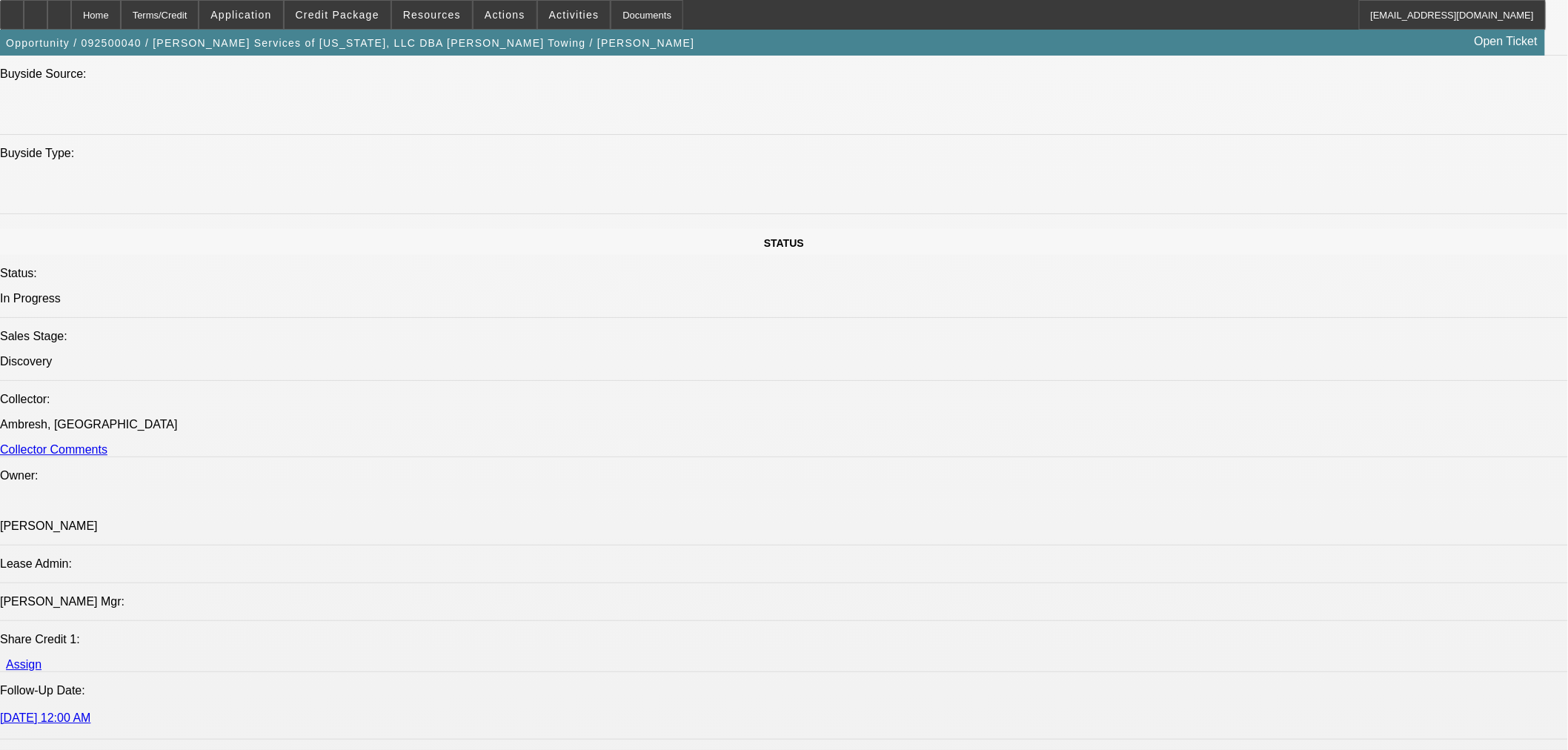
scroll to position [1646, 0]
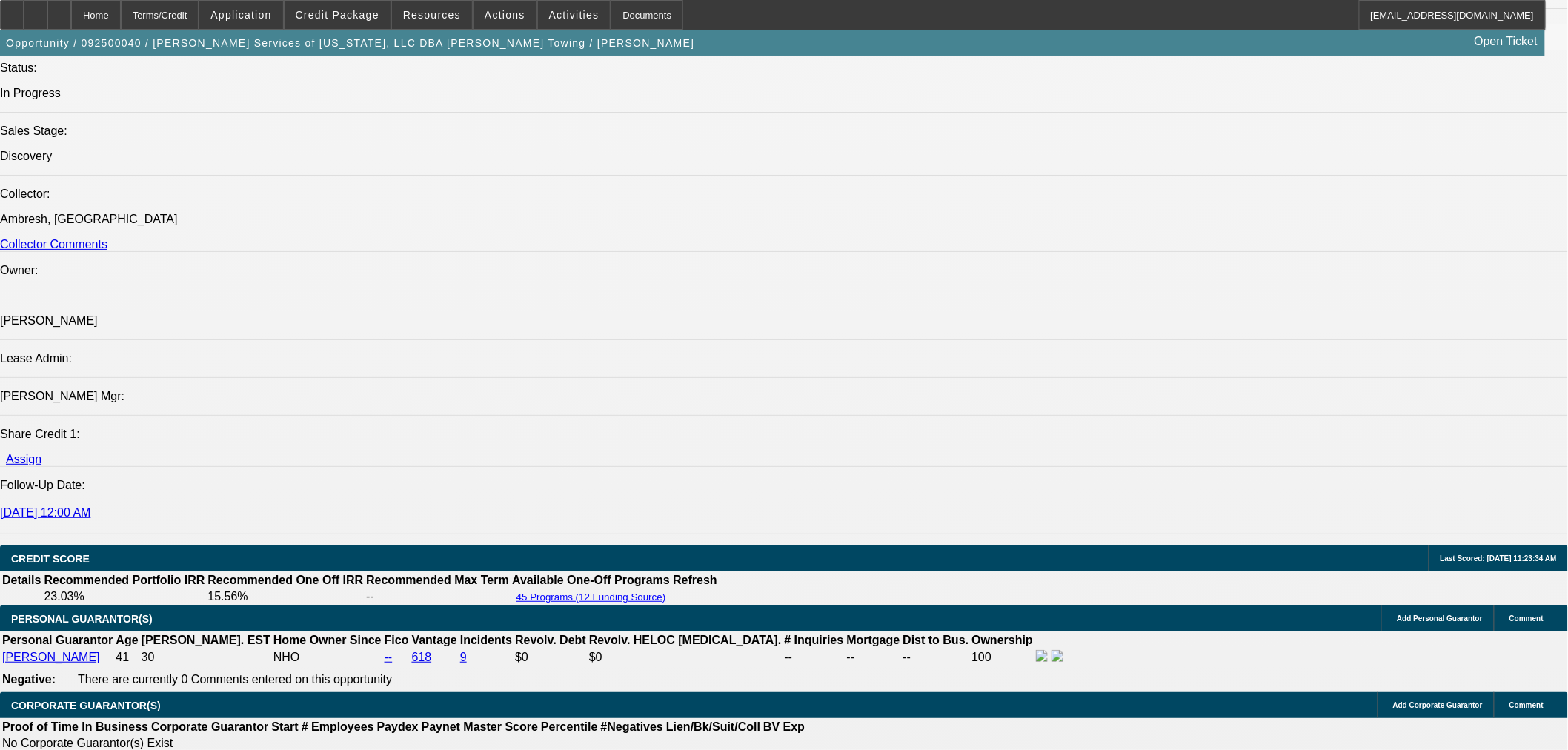
drag, startPoint x: 1107, startPoint y: 416, endPoint x: 1050, endPoint y: 384, distance: 65.4
copy div "Past Beacon customer looking to expand fleet with purchase of a rollback. Per c…"
click at [71, 11] on div at bounding box center [59, 14] width 24 height 30
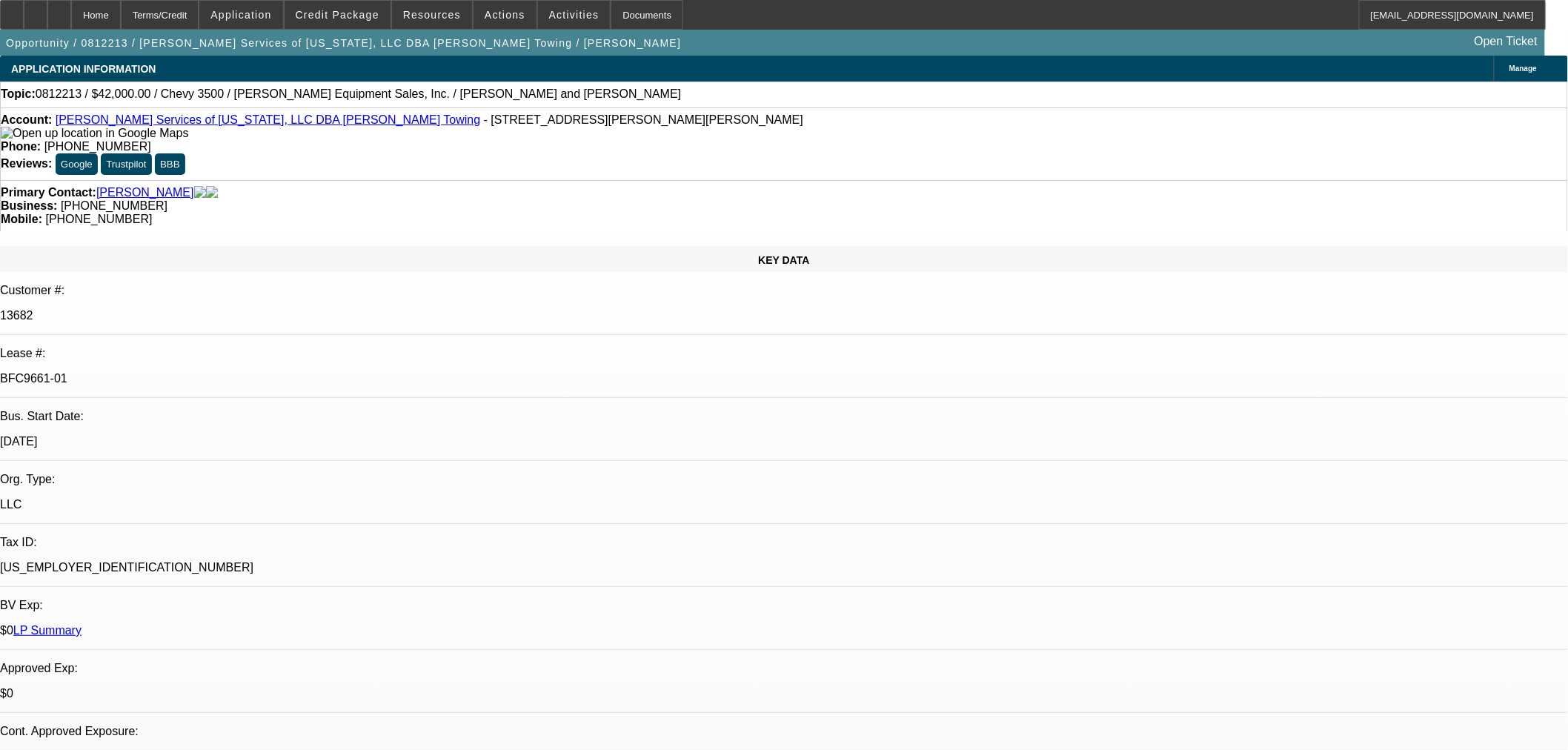
select select "0"
select select "2"
select select "0"
select select "4"
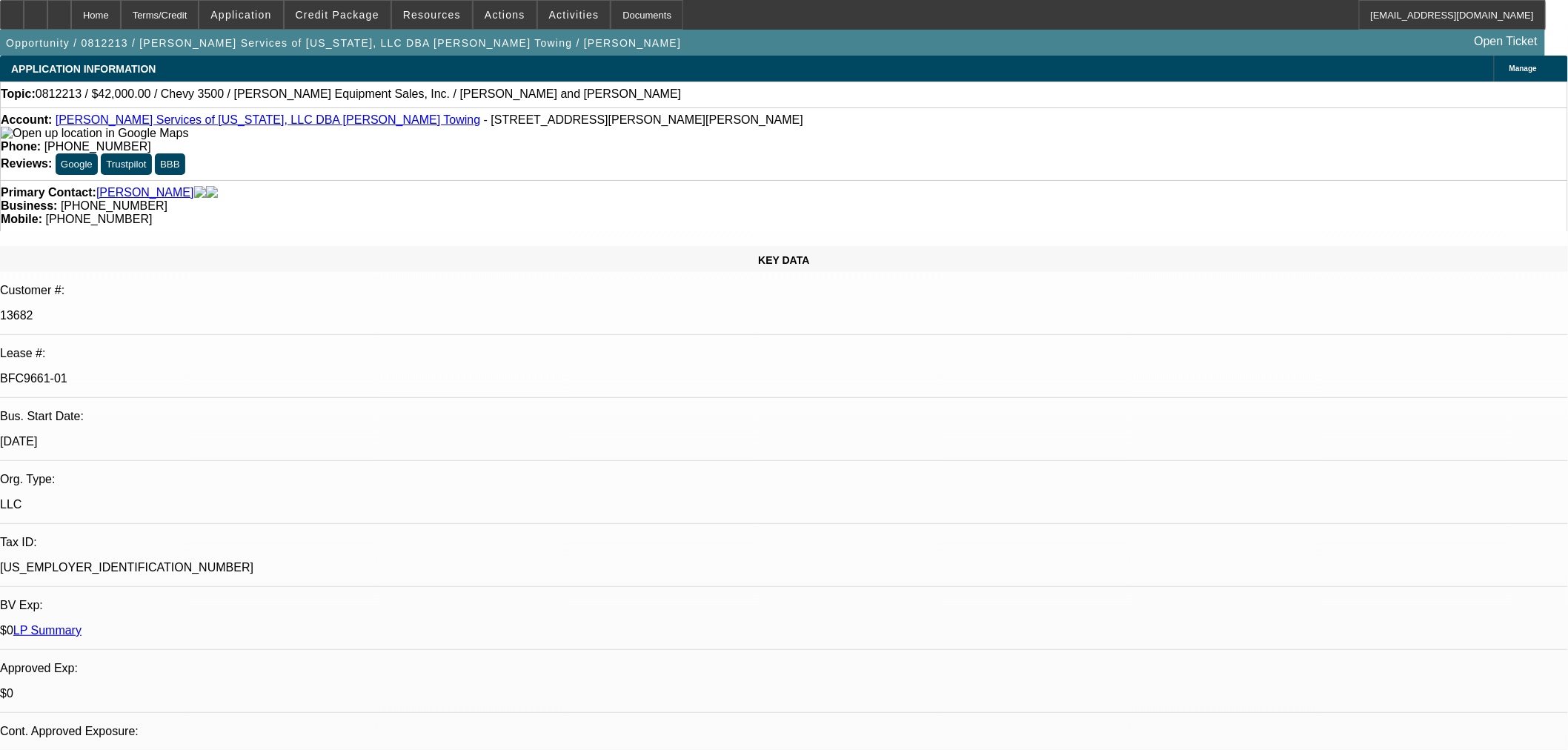
select select "0"
select select "2"
select select "0"
select select "4"
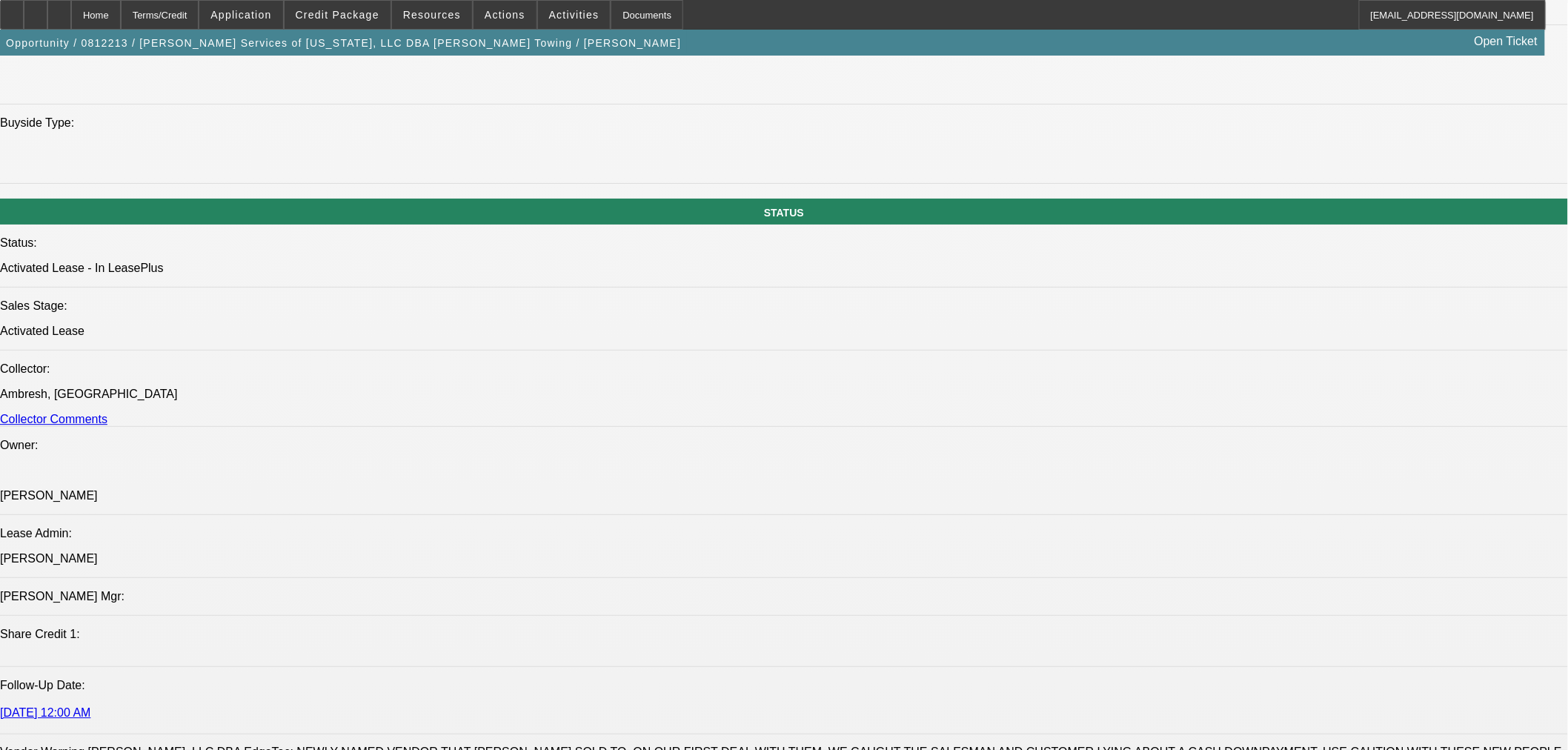
scroll to position [2057, 0]
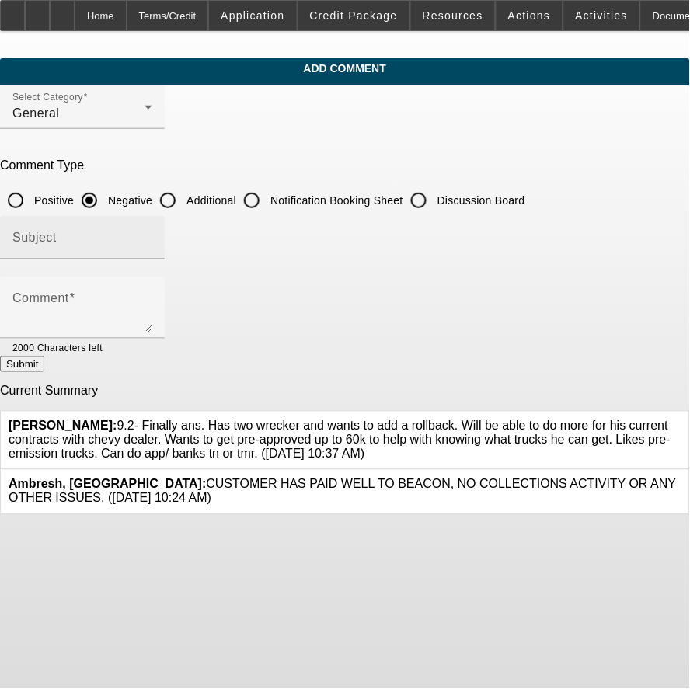
drag, startPoint x: 251, startPoint y: 192, endPoint x: 253, endPoint y: 218, distance: 25.7
click at [187, 192] on div at bounding box center [167, 200] width 37 height 37
radio input "false"
radio input "true"
click at [152, 235] on input "Subject" at bounding box center [82, 244] width 140 height 19
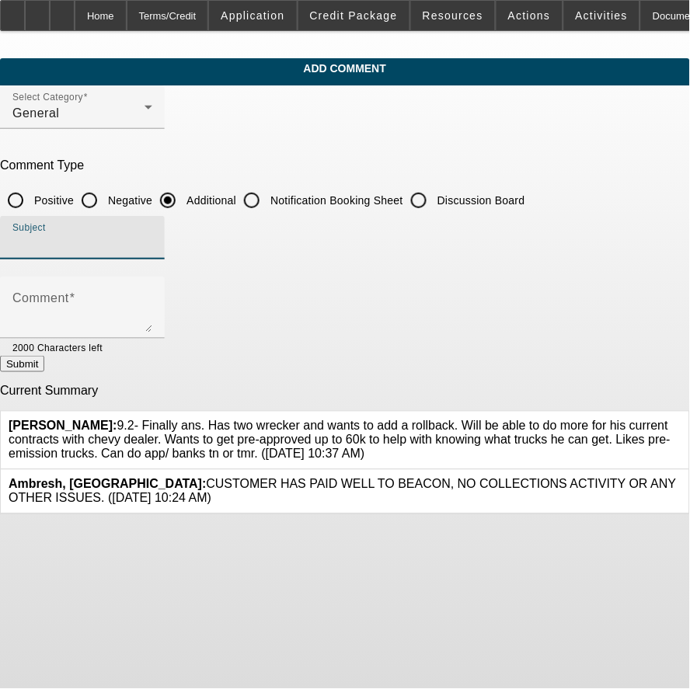
type input "W"
type input "r"
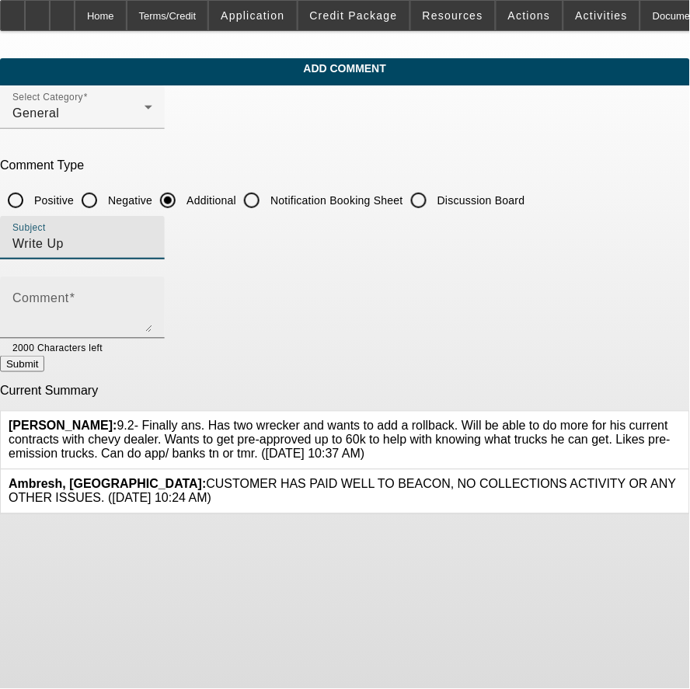
type input "Write Up"
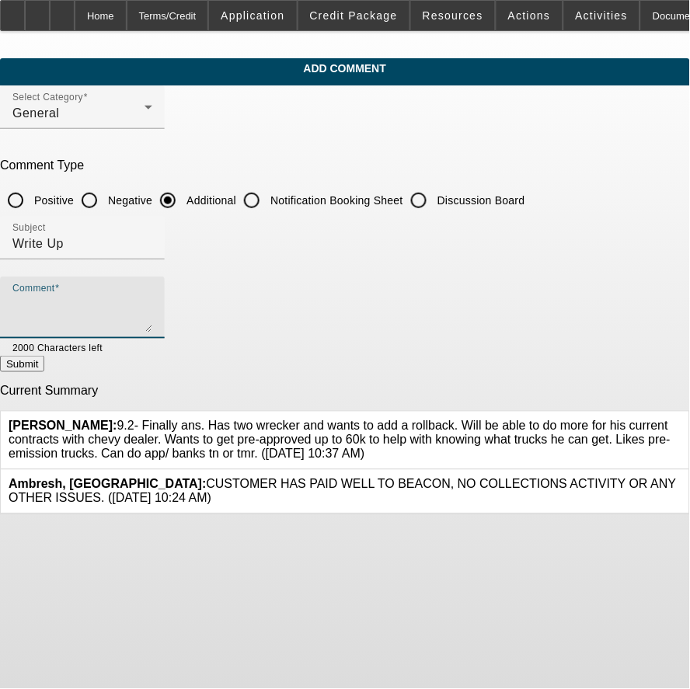
click at [152, 312] on textarea "Comment" at bounding box center [82, 313] width 140 height 37
type textarea "P"
type textarea "A"
click at [152, 301] on textarea "Past Beacon customer looking to expand fleet with purchase of a rollback. Per c…" at bounding box center [82, 313] width 140 height 37
click at [152, 319] on textarea "Past Beacon customer looking to expand fleet with purchase of a rollback. Per c…" at bounding box center [82, 313] width 140 height 37
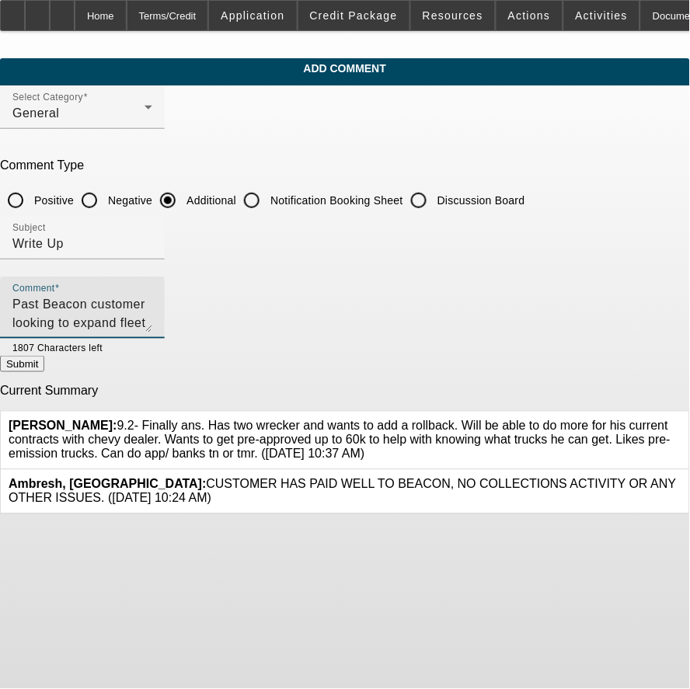
type textarea "Past Beacon customer looking to expand fleet with purchase of a rollback. Per c…"
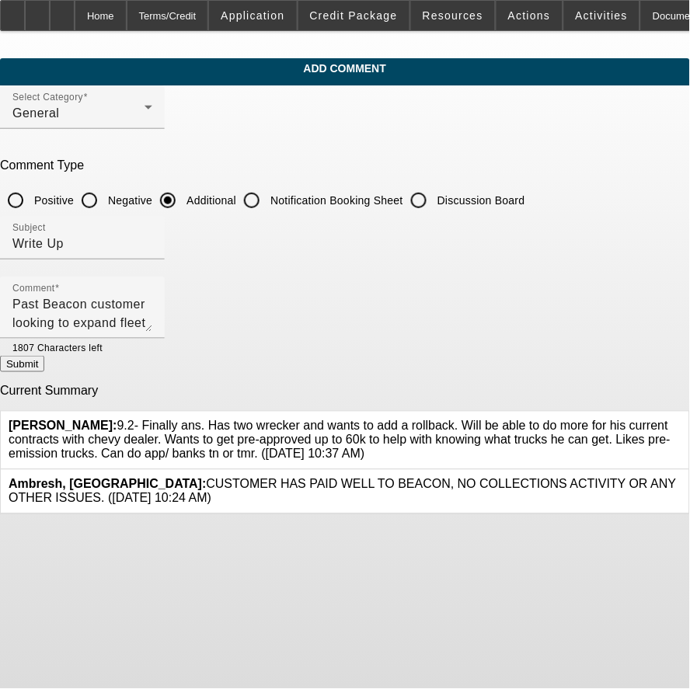
click at [44, 356] on button "Submit" at bounding box center [22, 364] width 44 height 16
radio input "true"
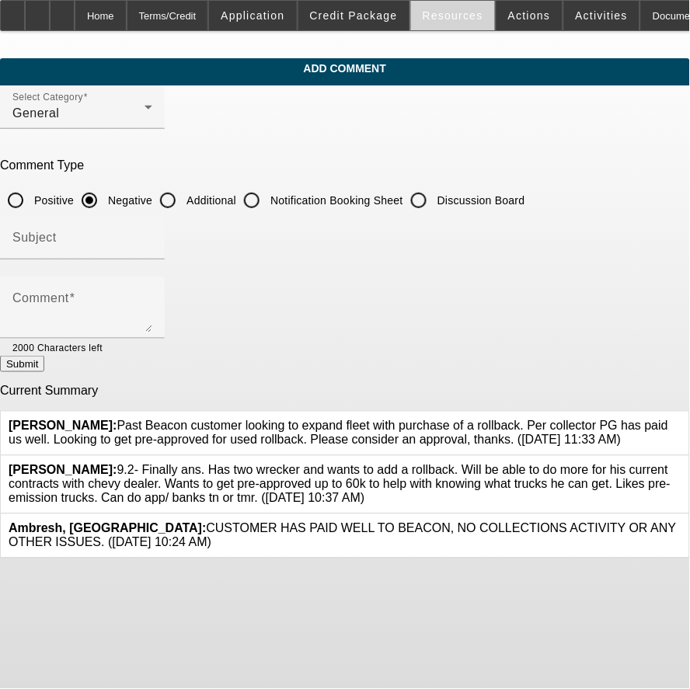
click at [485, 24] on span at bounding box center [453, 15] width 84 height 37
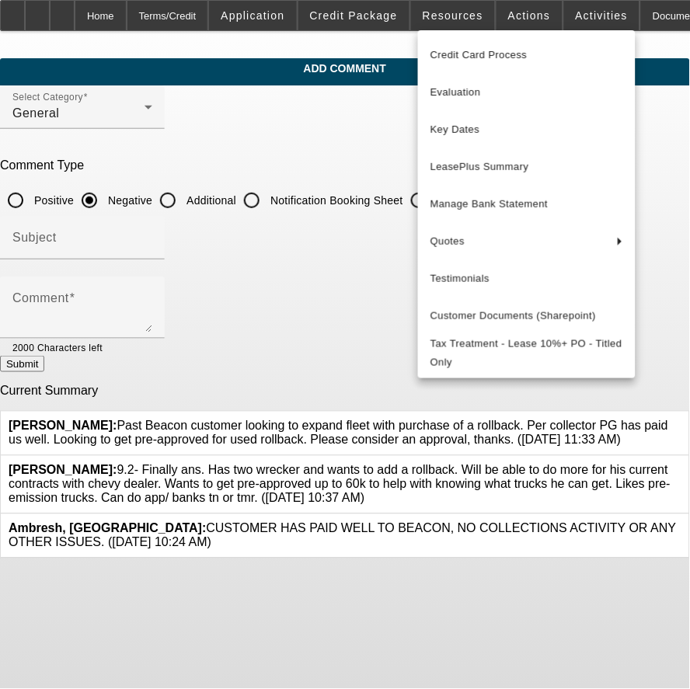
click at [172, 54] on div at bounding box center [345, 344] width 690 height 689
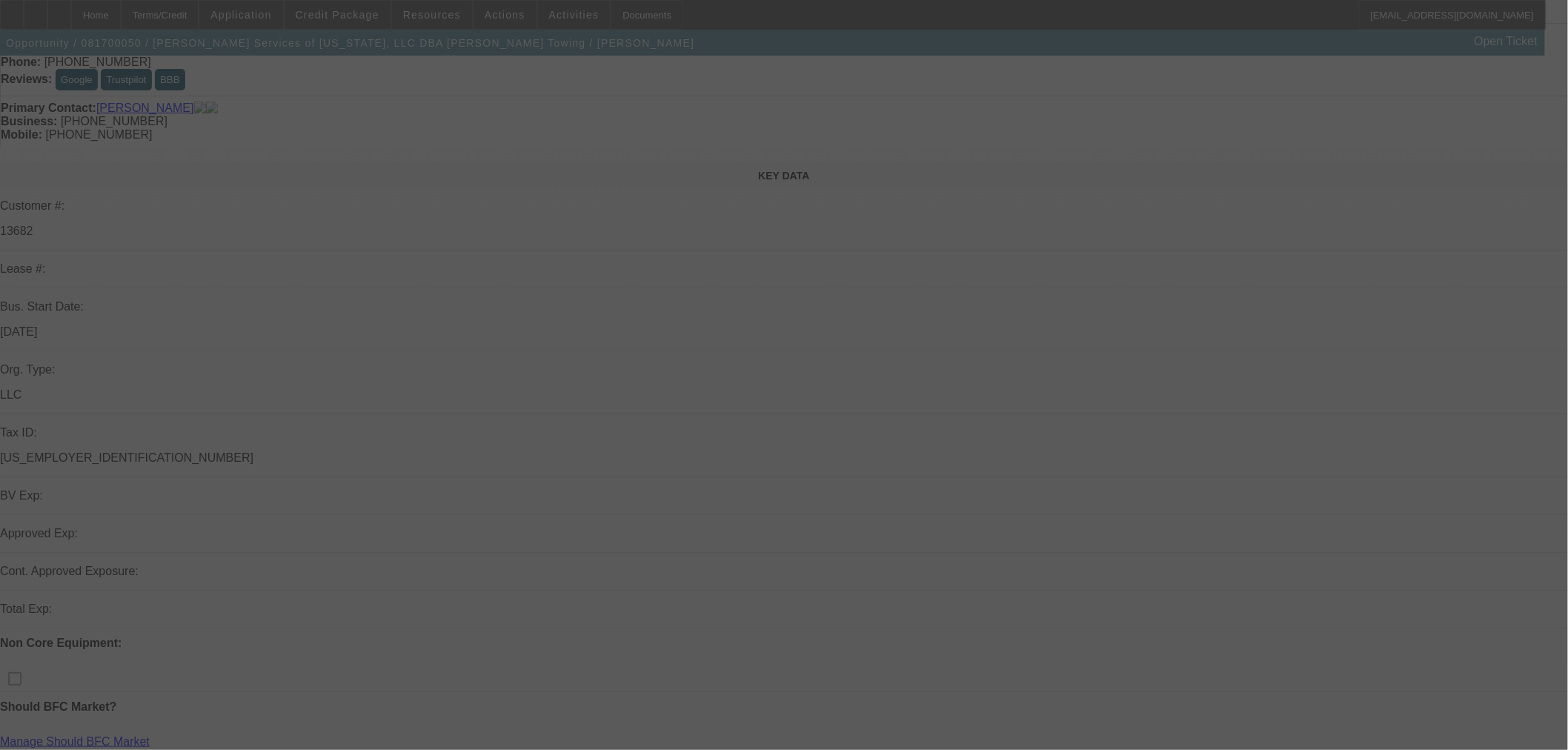
scroll to position [165, 0]
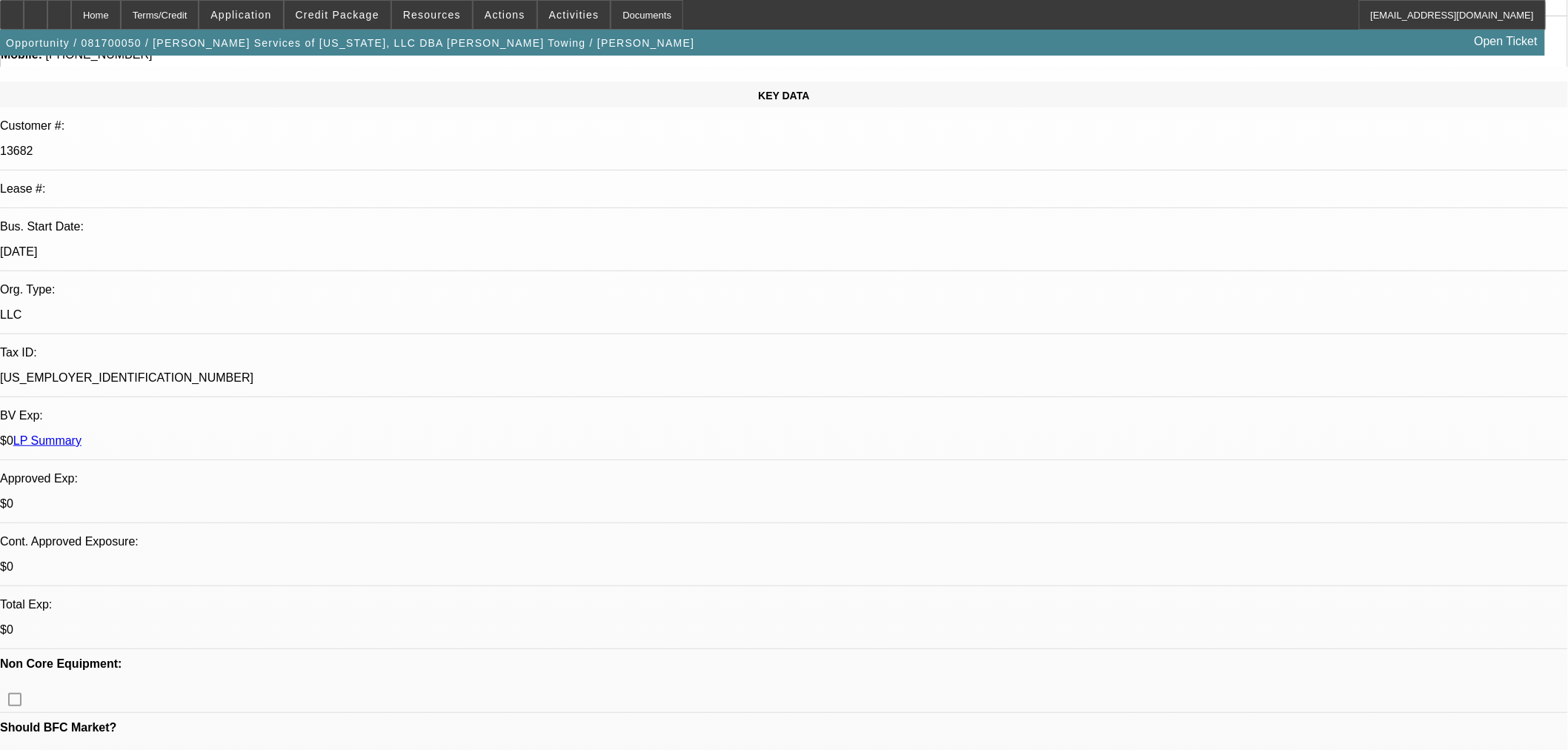
select select "0"
select select "2"
select select "0"
select select "6"
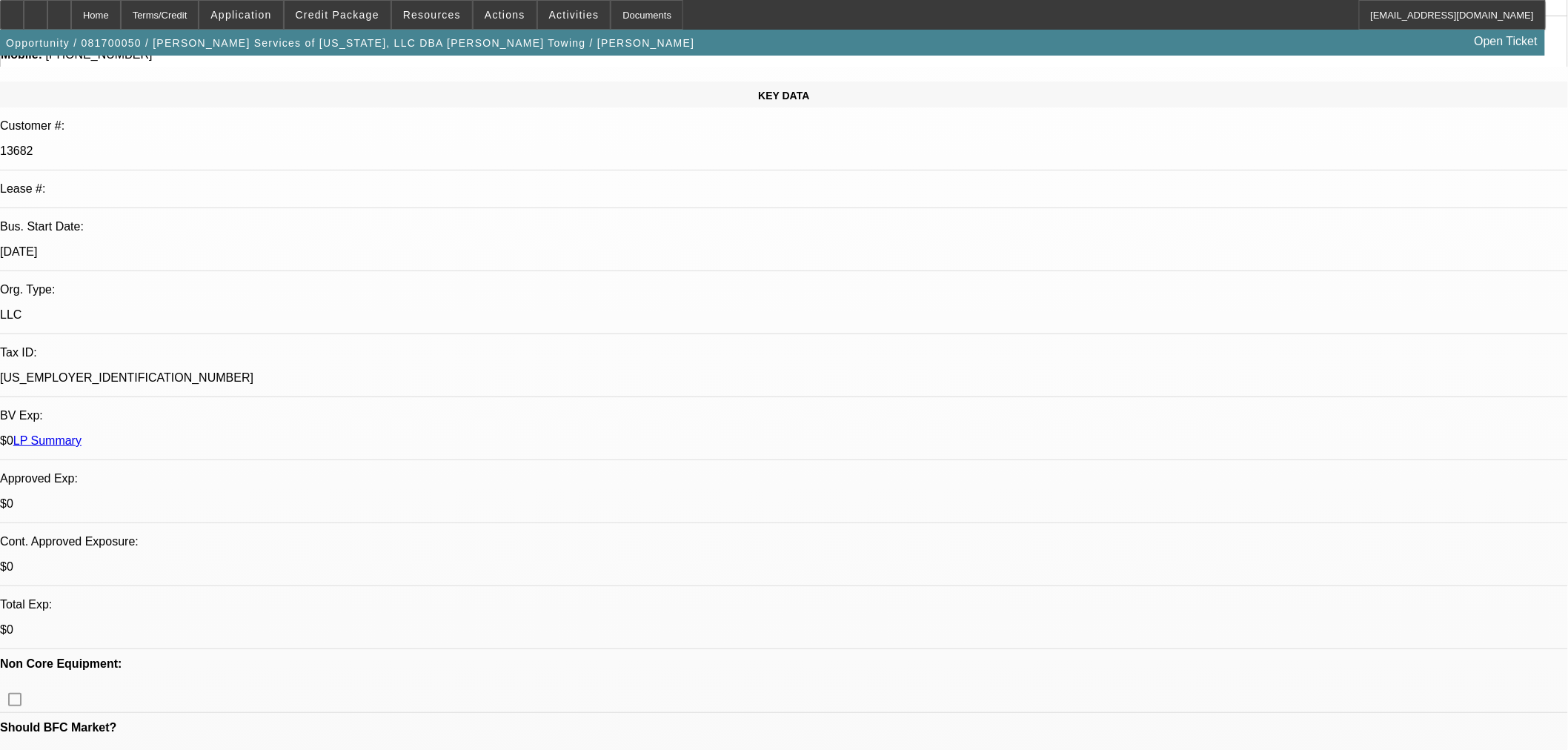
select select "0"
select select "2"
select select "0"
select select "6"
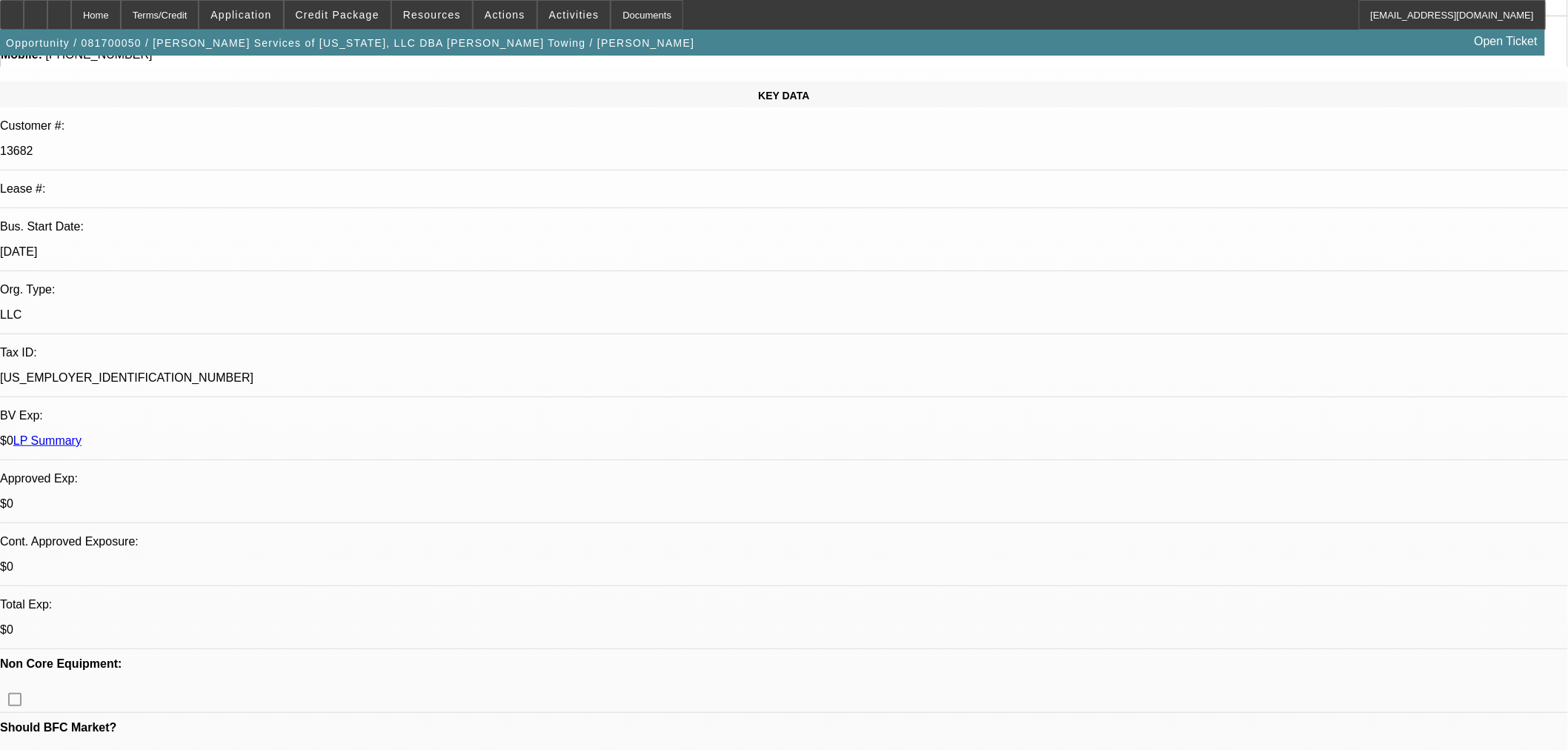
scroll to position [247, 0]
drag, startPoint x: 1195, startPoint y: 314, endPoint x: 1183, endPoint y: 304, distance: 15.6
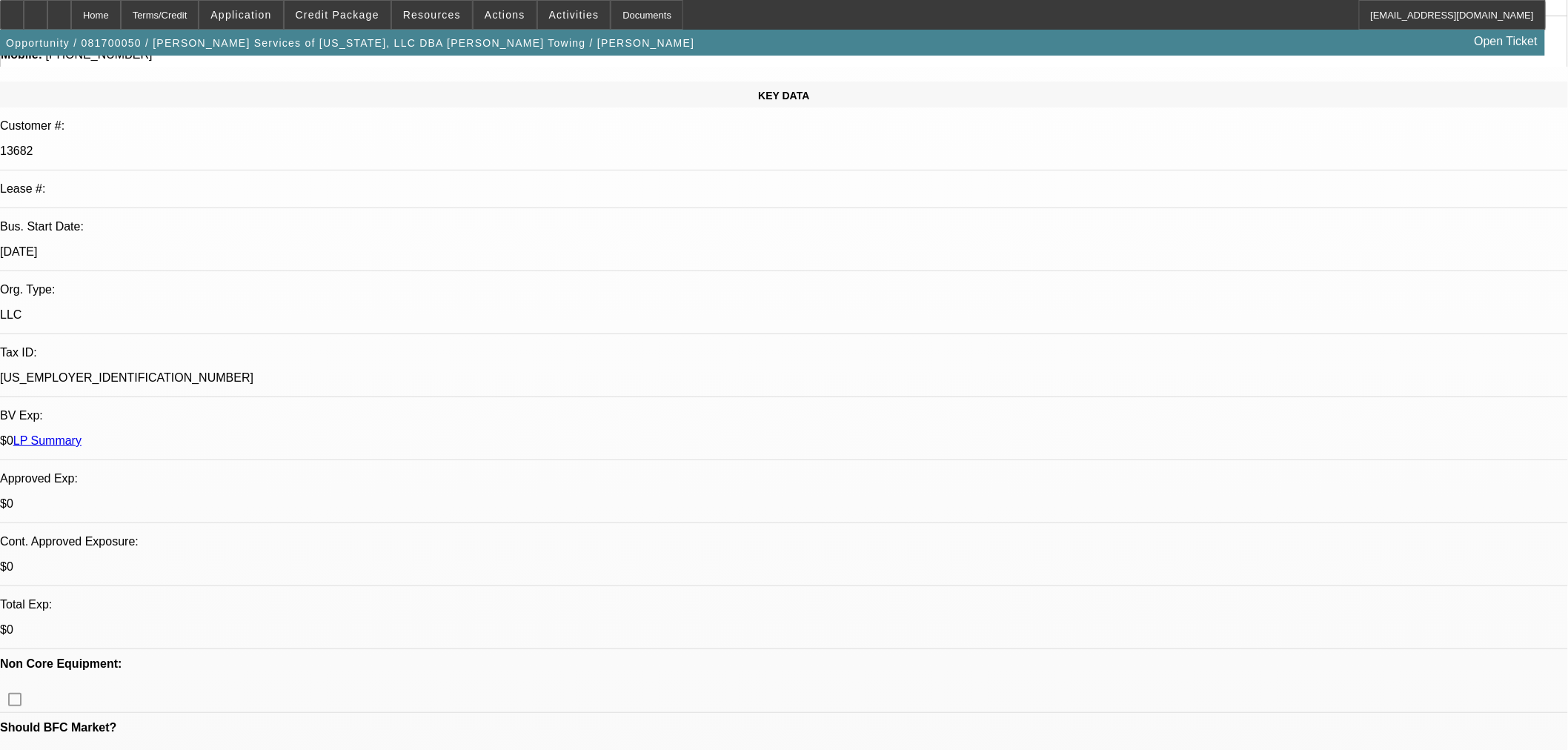
drag, startPoint x: 1372, startPoint y: 625, endPoint x: 1450, endPoint y: 642, distance: 79.8
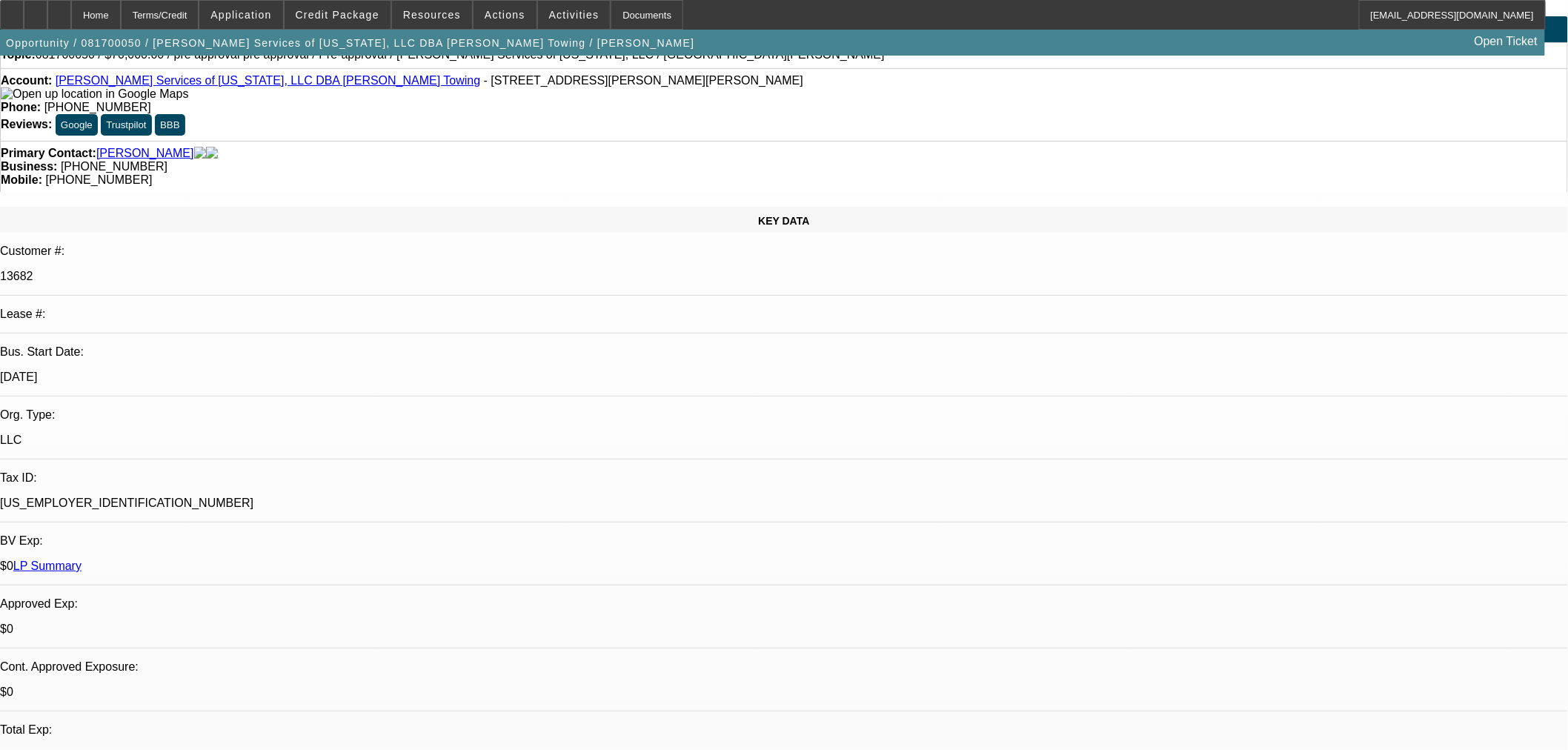
scroll to position [0, 0]
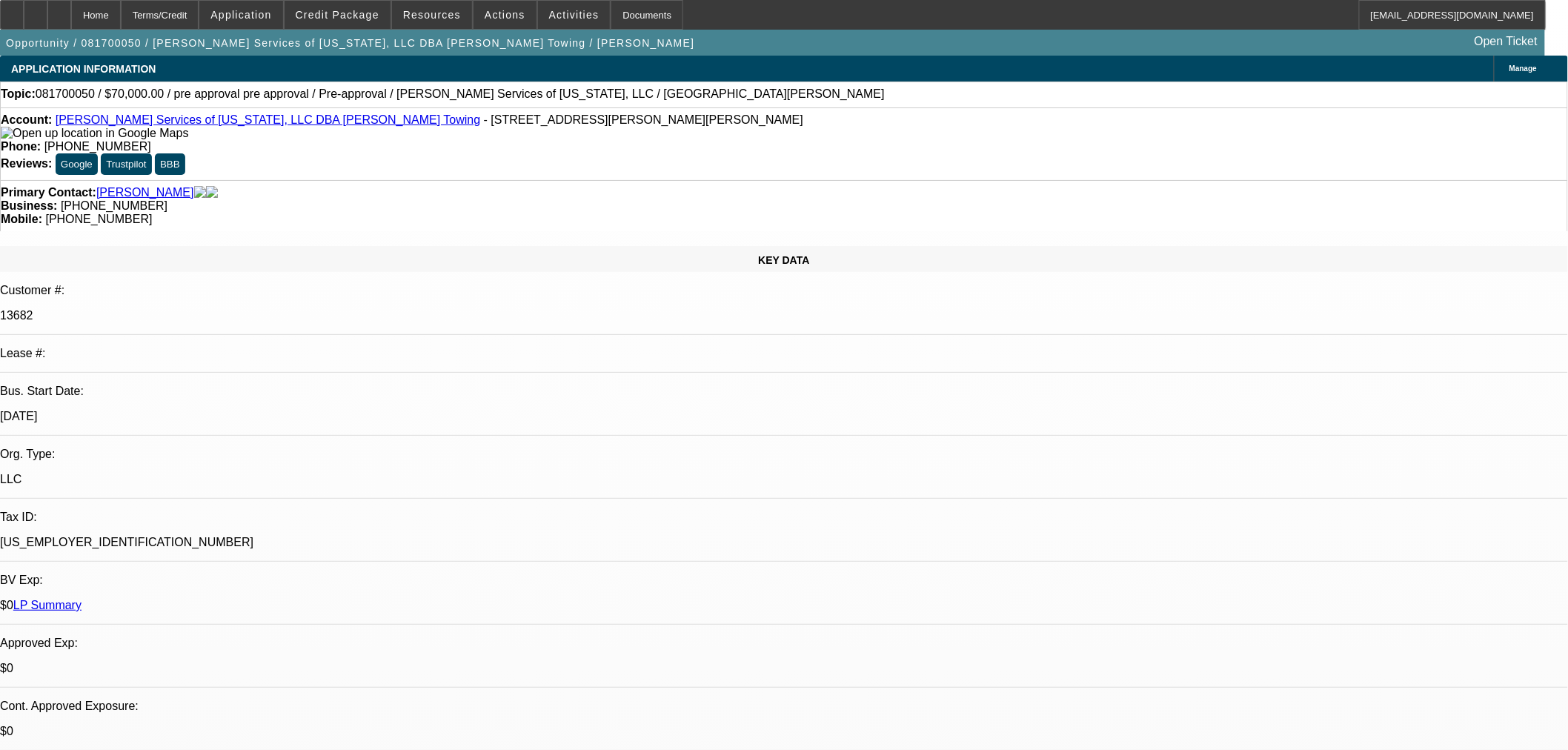
drag, startPoint x: 1083, startPoint y: 486, endPoint x: 1338, endPoint y: 508, distance: 255.9
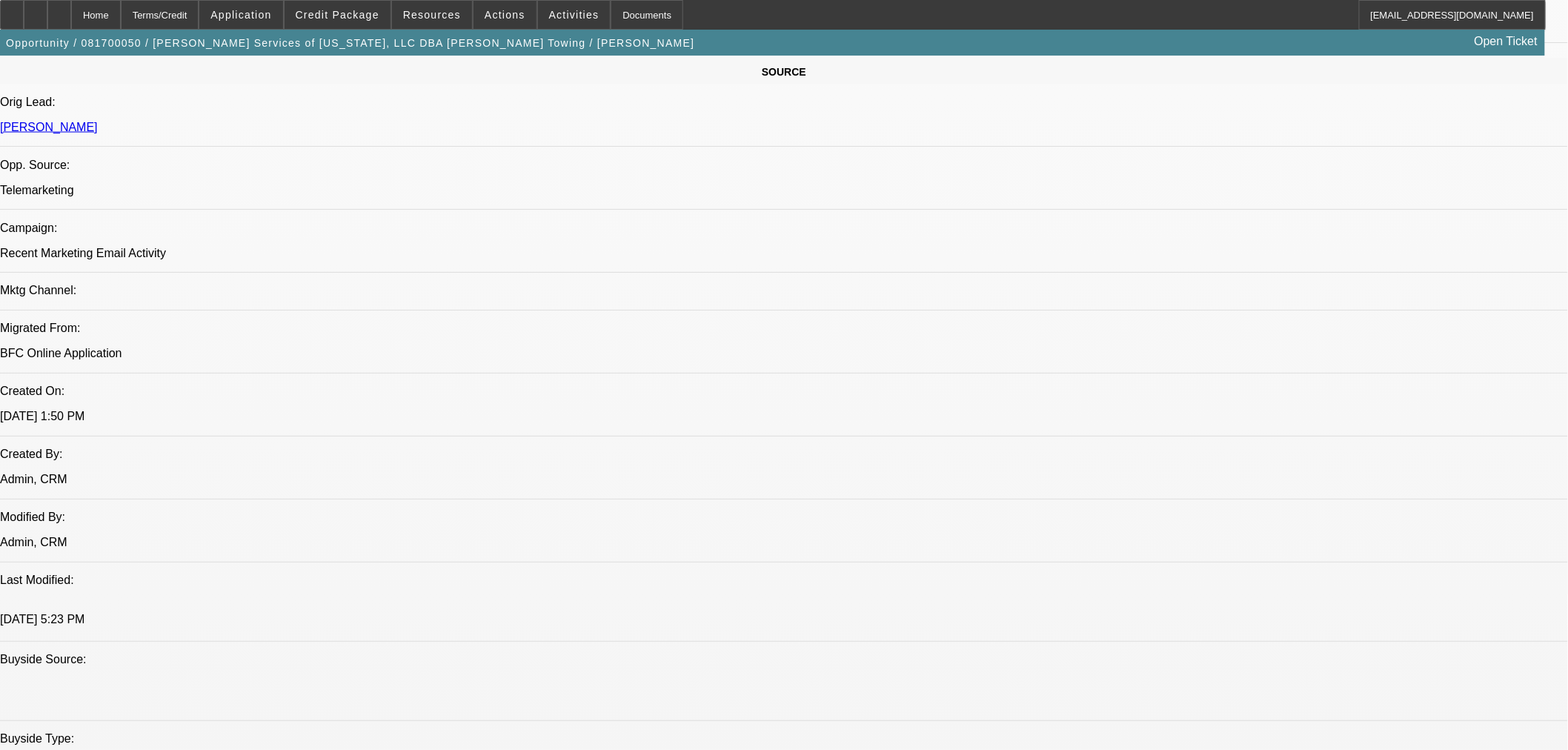
scroll to position [247, 0]
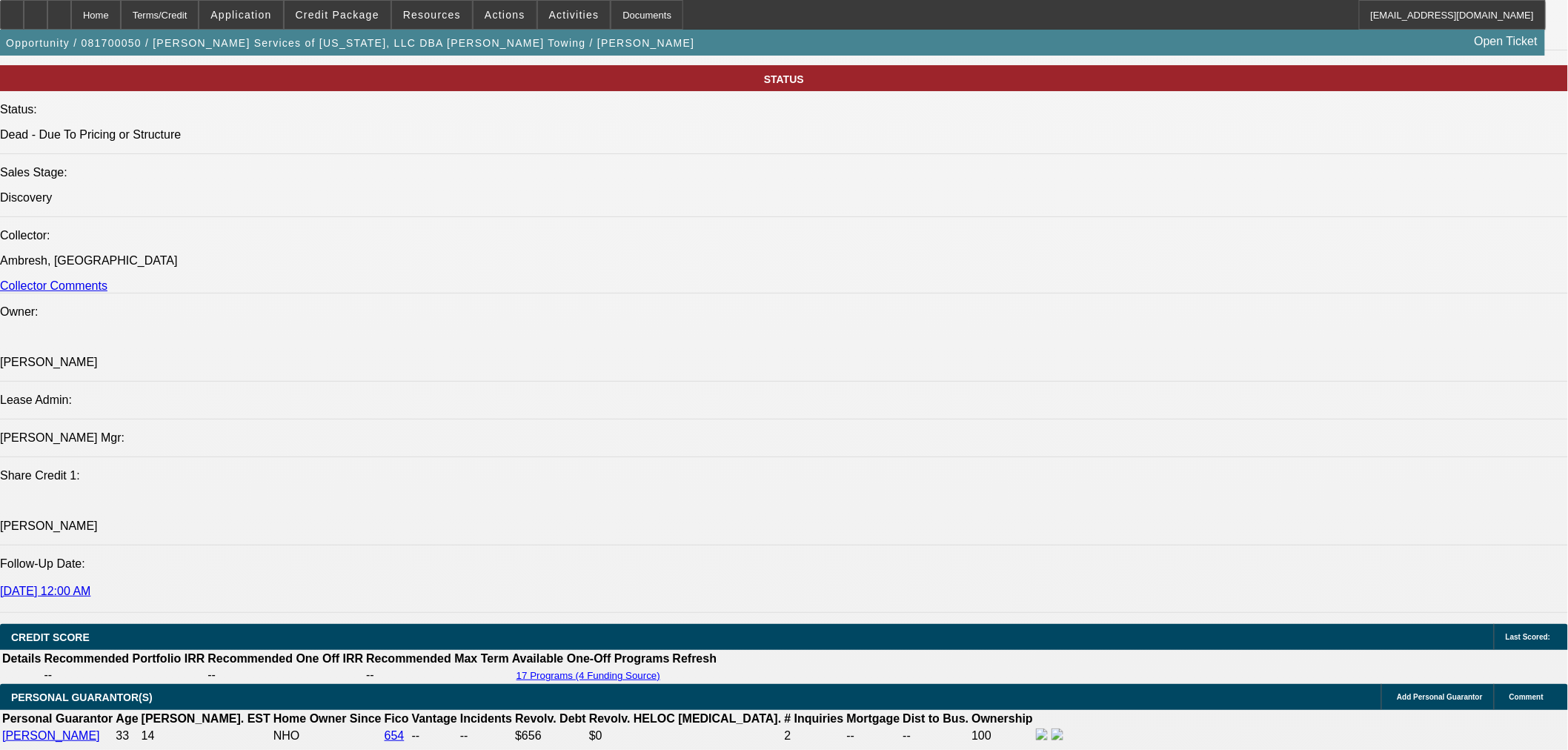
scroll to position [1811, 0]
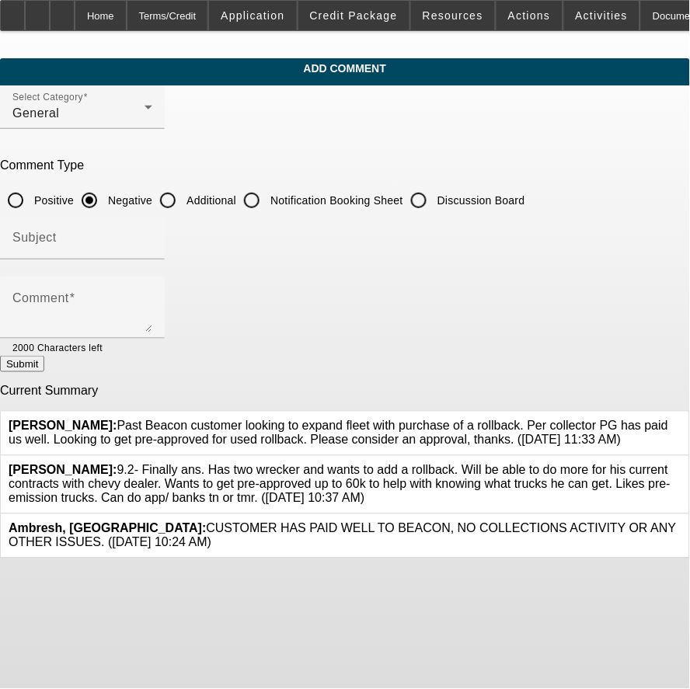
click at [236, 193] on label "Additional" at bounding box center [209, 201] width 53 height 16
click at [183, 190] on input "Additional" at bounding box center [167, 200] width 31 height 31
radio input "true"
click at [152, 219] on div "Subject" at bounding box center [82, 238] width 140 height 44
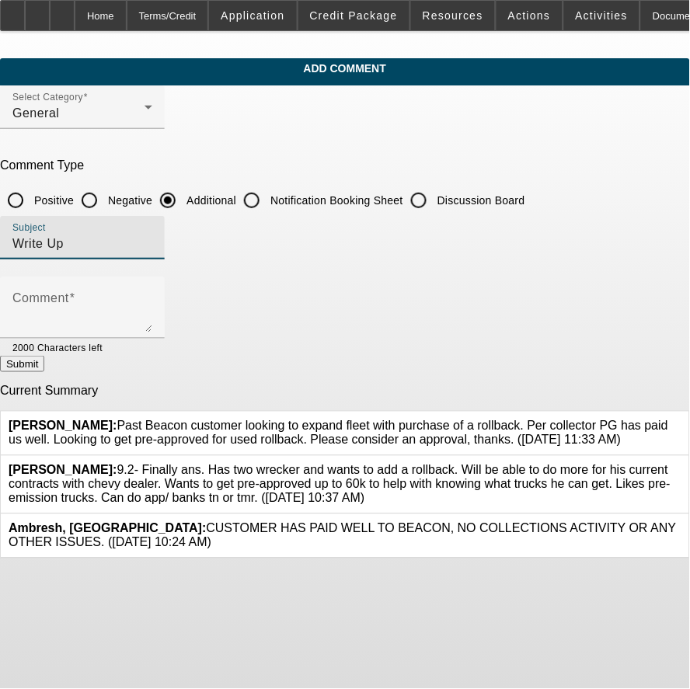
type input "Write Up"
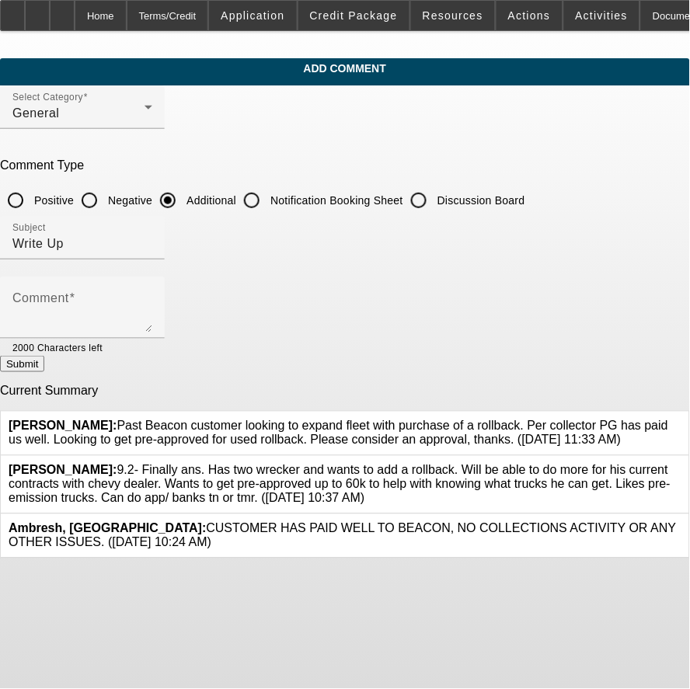
click at [103, 339] on mat-hint "2000 Characters left" at bounding box center [57, 347] width 90 height 17
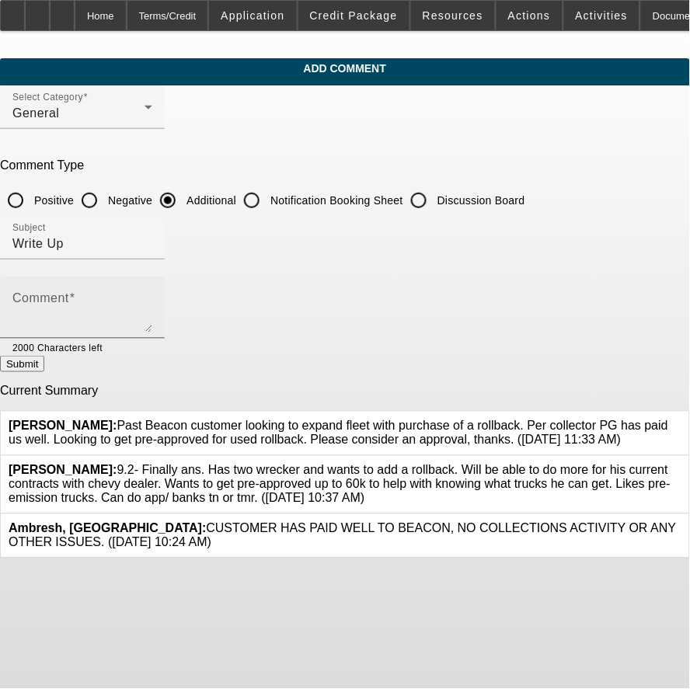
click at [140, 317] on textarea "Comment" at bounding box center [82, 313] width 140 height 37
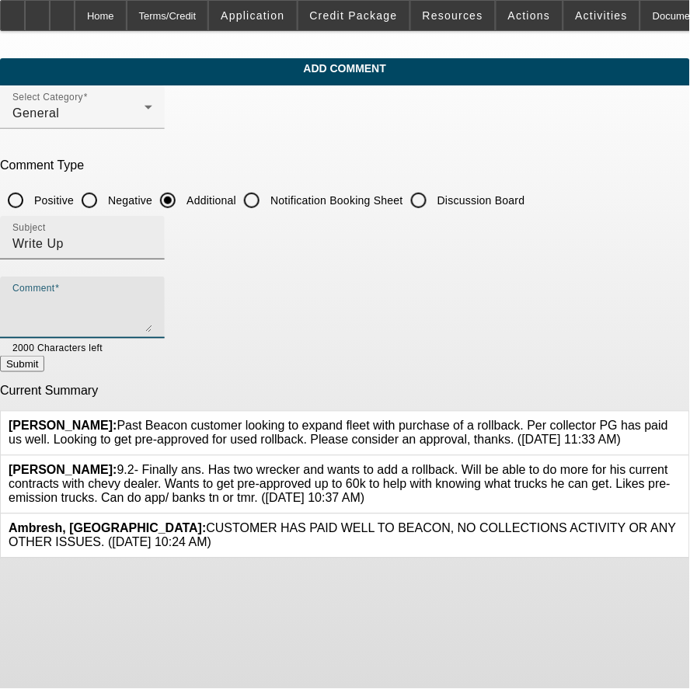
paste textarea "Past Beacon customer looking to expand fleet with purchase of a rollback. Per c…"
type textarea "Past Beacon customer looking to expand fleet with purchase of a rollback. Per c…"
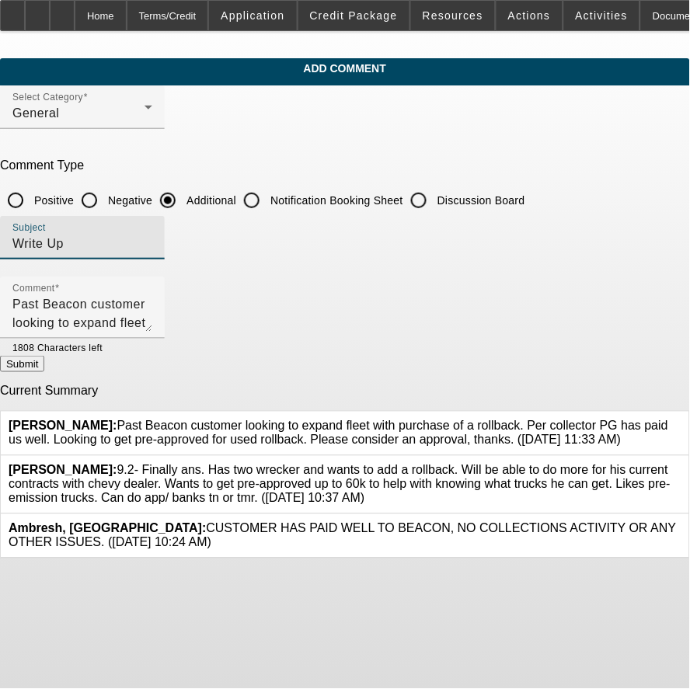
click at [152, 239] on input "Write Up" at bounding box center [82, 244] width 140 height 19
type input "Write Up"
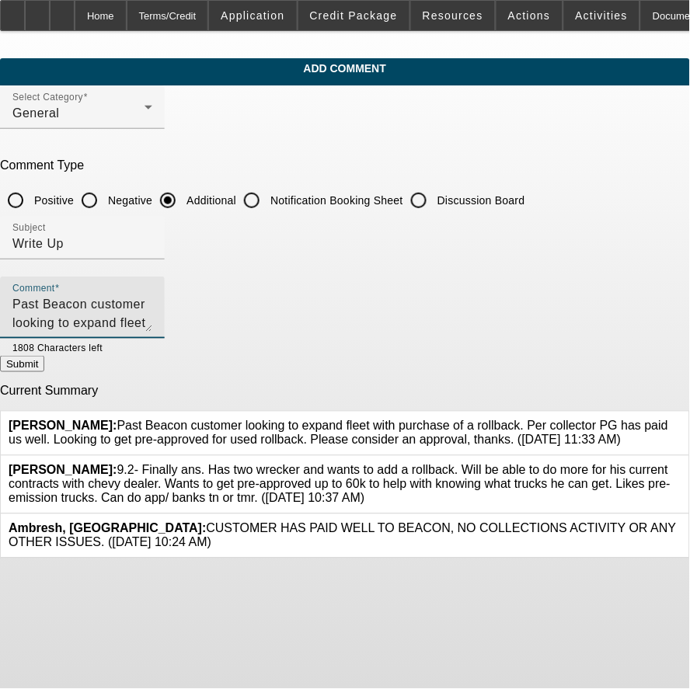
click at [152, 325] on textarea "Past Beacon customer looking to expand fleet with purchase of a rollback. Per c…" at bounding box center [82, 313] width 140 height 37
drag, startPoint x: 173, startPoint y: 322, endPoint x: 148, endPoint y: 322, distance: 25.6
click at [148, 322] on textarea "Past Beacon customer looking to expand fleet with purchase of a rollback. Per c…" at bounding box center [82, 313] width 140 height 37
click at [152, 322] on textarea "Past Beacon customer looking to expand fleet with purchase of a rollback. Per c…" at bounding box center [82, 313] width 140 height 37
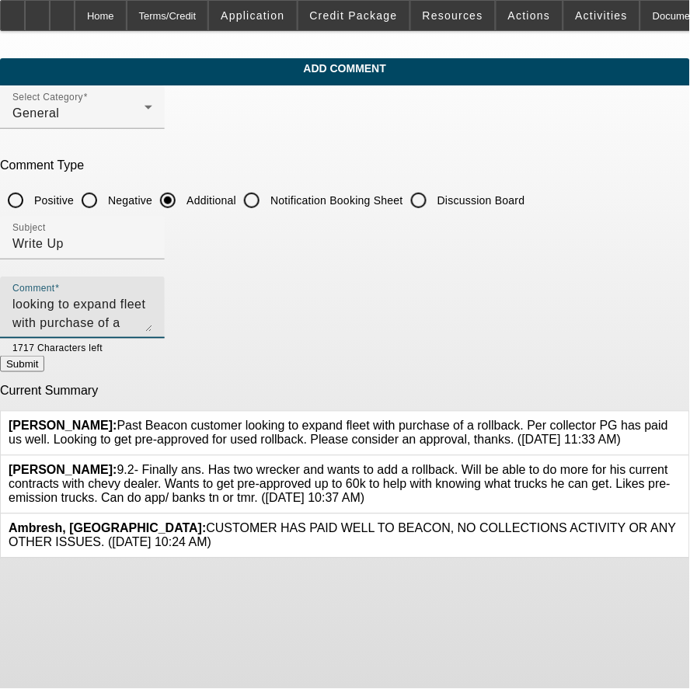
click at [149, 320] on textarea "Past Beacon customer looking to expand fleet with purchase of a rollback. Per c…" at bounding box center [82, 313] width 140 height 37
click at [149, 319] on textarea "Past Beacon customer looking to expand fleet with purchase of a rollback. Per c…" at bounding box center [82, 313] width 140 height 37
click at [152, 323] on textarea "Past Beacon customer looking to expand fleet with purchase of a rollback. Per c…" at bounding box center [82, 313] width 140 height 37
drag, startPoint x: 153, startPoint y: 319, endPoint x: 104, endPoint y: 320, distance: 49.0
click at [104, 320] on textarea "Past Beacon customer looking to expand fleet with purchase of a rollback. Per c…" at bounding box center [82, 313] width 140 height 37
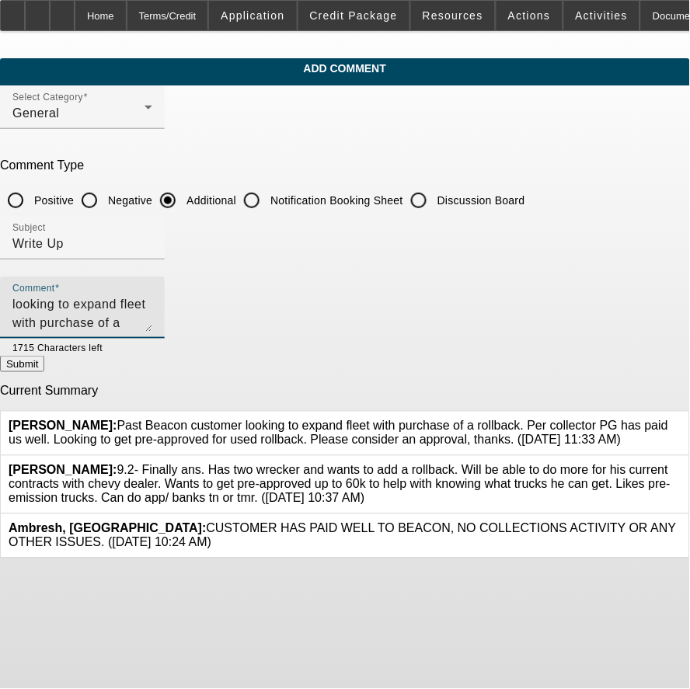
drag, startPoint x: 176, startPoint y: 309, endPoint x: 407, endPoint y: 413, distance: 253.3
click at [152, 309] on textarea "Past Beacon customer looking to expand fleet with purchase of a rollback. Per c…" at bounding box center [82, 313] width 140 height 37
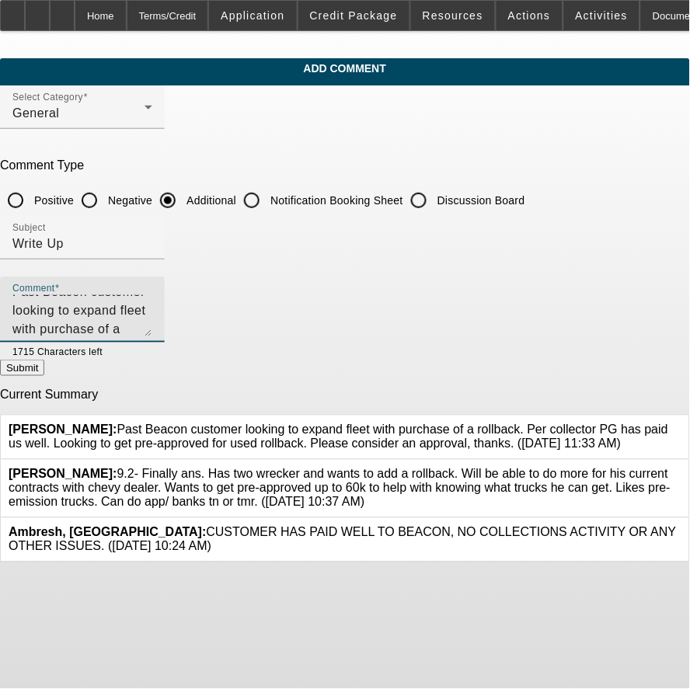
scroll to position [0, 0]
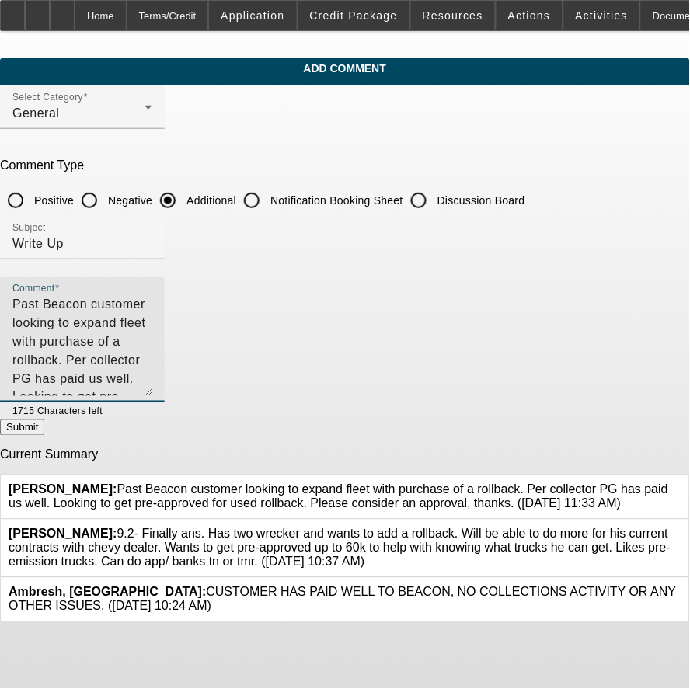
drag, startPoint x: 603, startPoint y: 324, endPoint x: 578, endPoint y: 390, distance: 70.9
click at [152, 389] on textarea "Past Beacon customer looking to expand fleet with purchase of a rollback. Per c…" at bounding box center [82, 345] width 140 height 101
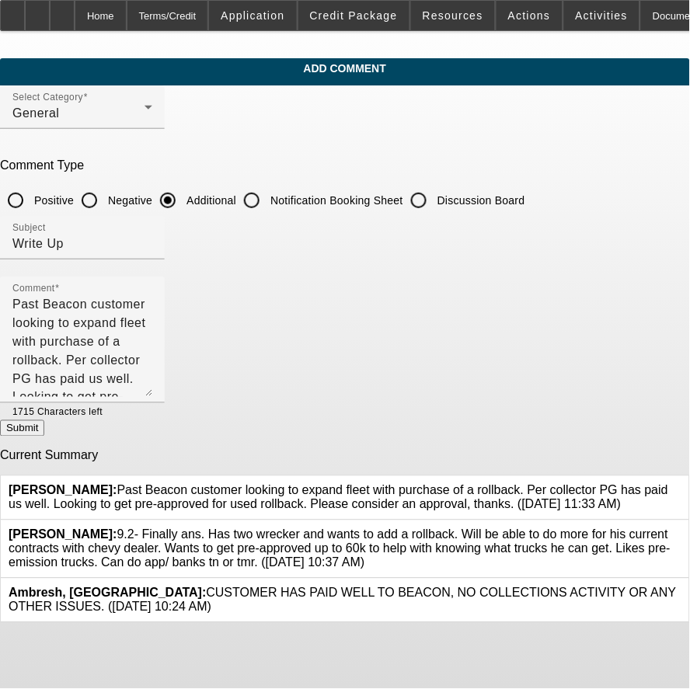
drag, startPoint x: 236, startPoint y: 415, endPoint x: 236, endPoint y: 404, distance: 10.9
click at [152, 413] on div at bounding box center [128, 411] width 50 height 17
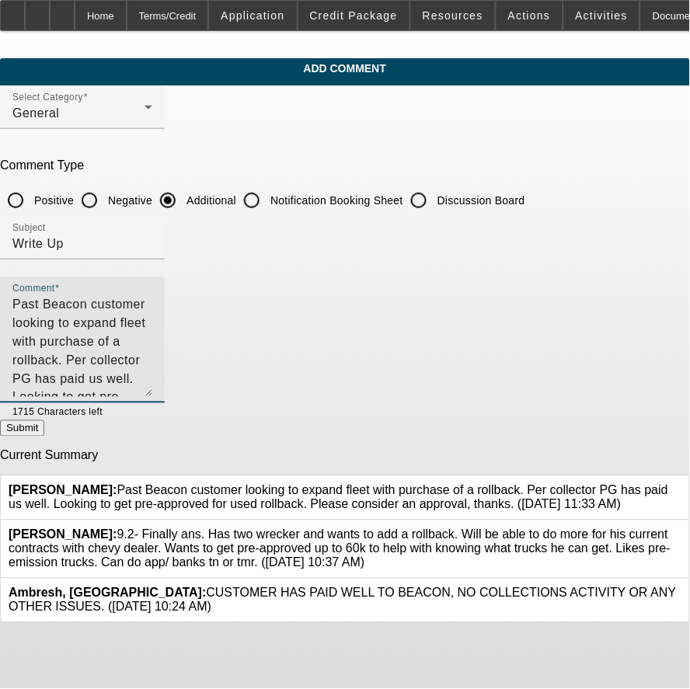
click at [152, 364] on textarea "Past Beacon customer looking to expand fleet with purchase of a rollback. Per c…" at bounding box center [82, 346] width 140 height 102
click at [152, 321] on textarea "Past Beacon customer looking to expand fleet with purchase of a rollback. Per c…" at bounding box center [82, 346] width 140 height 102
click at [152, 336] on textarea "Past Beacon customer looking to expand fleet with purchase of a rollback. Per c…" at bounding box center [82, 346] width 140 height 102
drag, startPoint x: 328, startPoint y: 342, endPoint x: 58, endPoint y: 297, distance: 273.4
click at [58, 297] on div "Comment Past Beacon customer looking to expand fleet with purchase of a rollbac…" at bounding box center [345, 349] width 690 height 144
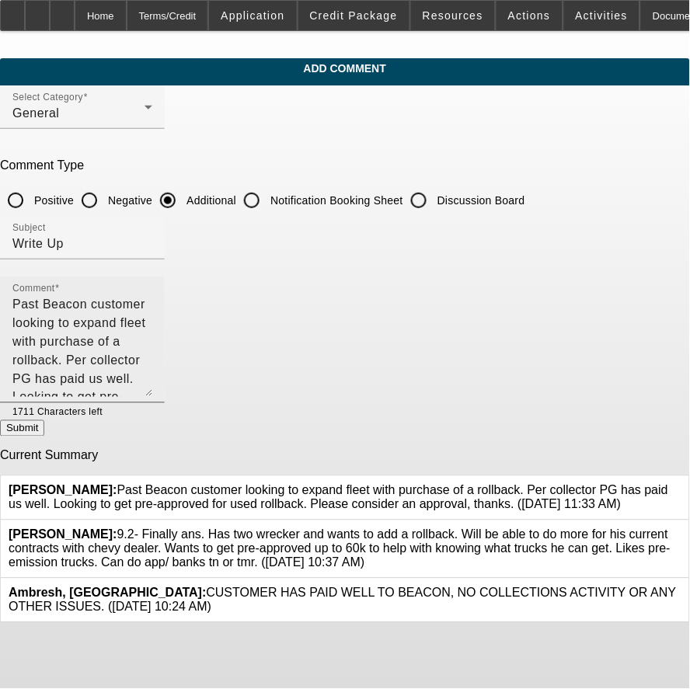
click at [152, 330] on textarea "Past Beacon customer looking to expand fleet with purchase of a rollback. Per c…" at bounding box center [82, 346] width 140 height 102
drag, startPoint x: 316, startPoint y: 339, endPoint x: 65, endPoint y: 275, distance: 259.0
click at [65, 277] on div "Comment Past Beacon customer looking to expand fleet with purchase of a rollbac…" at bounding box center [345, 349] width 690 height 144
click at [152, 338] on textarea "Past Beacon customer looking to expand fleet with purchase of a rollback. Per c…" at bounding box center [82, 346] width 140 height 102
drag, startPoint x: 408, startPoint y: 298, endPoint x: 33, endPoint y: 246, distance: 378.3
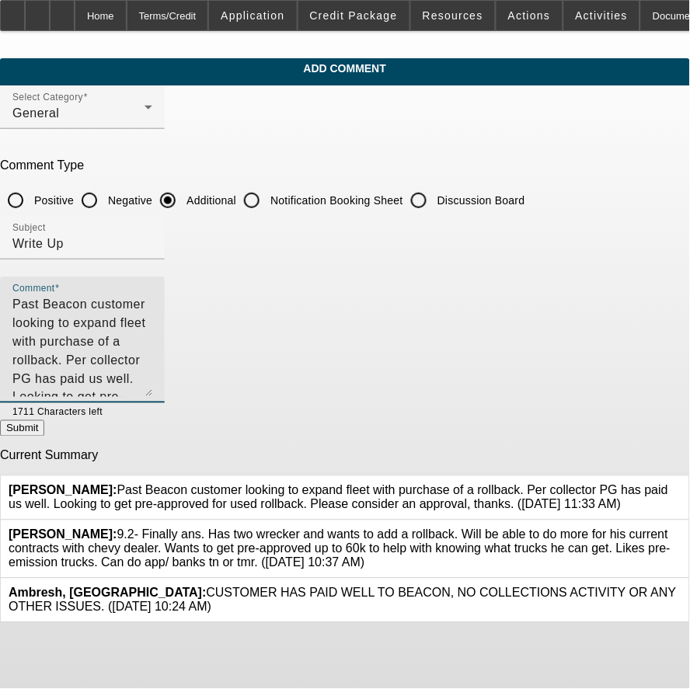
click at [33, 246] on app-comments-manage "Add Comment Select Category General Comment Type Positive Negative Additional N…" at bounding box center [345, 341] width 690 height 566
paste textarea "a used"
drag, startPoint x: 212, startPoint y: 316, endPoint x: 158, endPoint y: 320, distance: 54.5
click at [152, 320] on textarea "Past Beacon customer looking to expand fleet with a used rollback. Per collecto…" at bounding box center [82, 346] width 140 height 102
click at [152, 326] on textarea "Past Beacon customer looking to expand fleet with a used rollback. Per collecto…" at bounding box center [82, 346] width 140 height 102
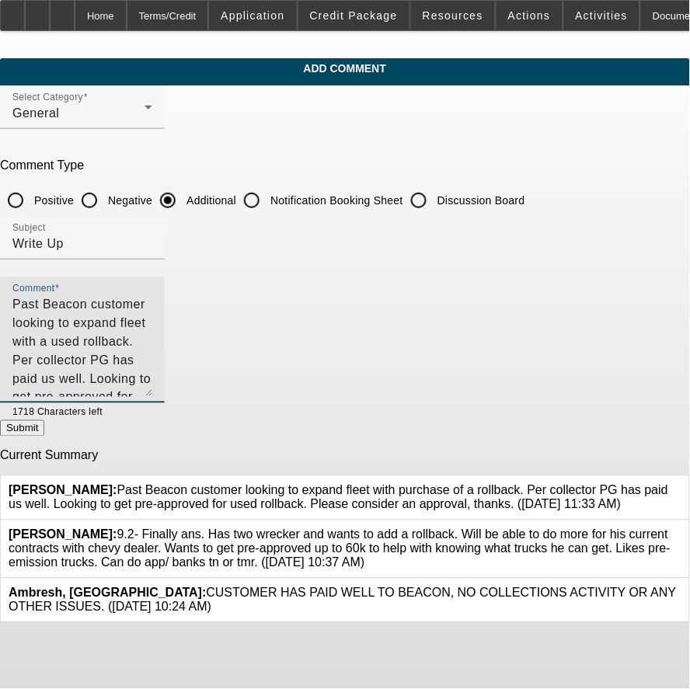
drag, startPoint x: 215, startPoint y: 319, endPoint x: 153, endPoint y: 315, distance: 61.6
click at [152, 315] on textarea "Past Beacon customer looking to expand fleet with a used rollback. Per collecto…" at bounding box center [82, 346] width 140 height 102
click at [152, 344] on textarea "Past Beacon customer looking to expand fleet with a used rollback. Per collecto…" at bounding box center [82, 346] width 140 height 102
type textarea "Past Beacon customer looking to expand fleet with a used rollback. Per collecto…"
click at [152, 324] on textarea "Past Beacon customer looking to expand fleet with a used rollback. Per collecto…" at bounding box center [82, 346] width 140 height 102
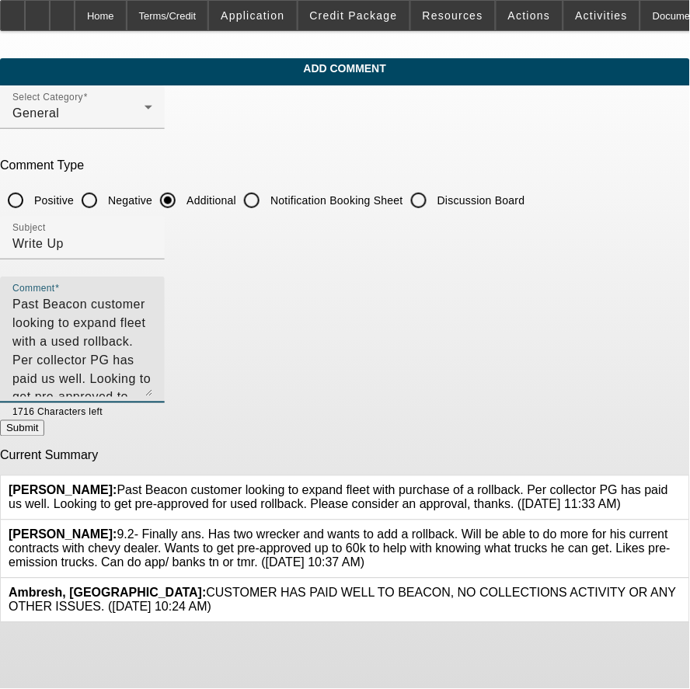
click at [152, 340] on textarea "Past Beacon customer looking to expand fleet with a used rollback. Per collecto…" at bounding box center [82, 346] width 140 height 102
click at [44, 427] on button "Submit" at bounding box center [22, 428] width 44 height 16
radio input "true"
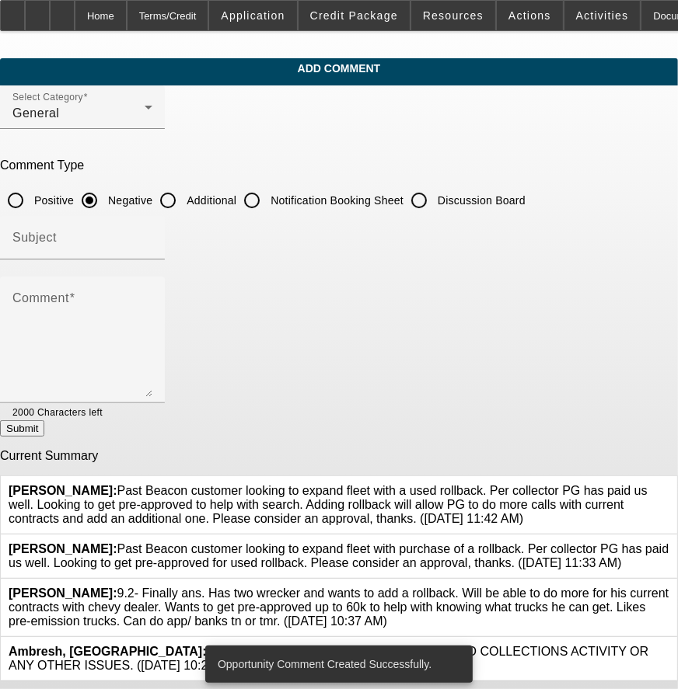
click at [669, 543] on icon at bounding box center [669, 543] width 0 height 0
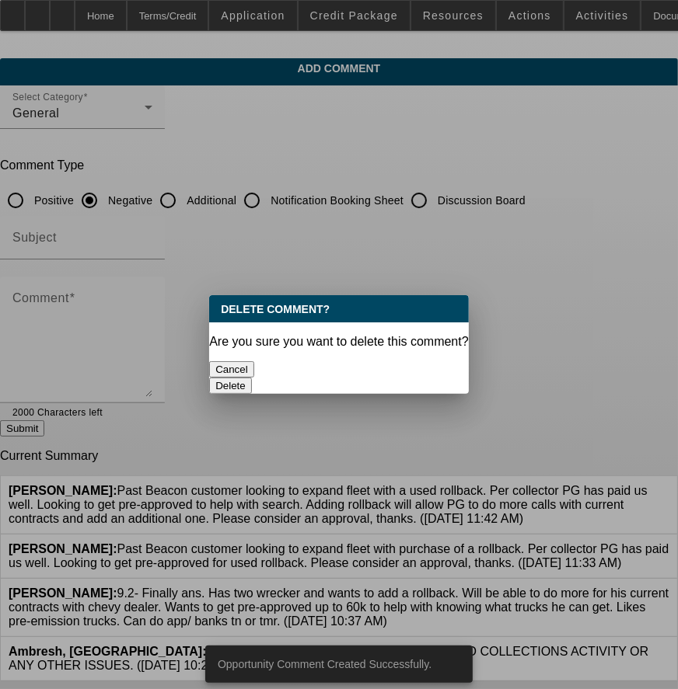
click at [252, 378] on button "Delete" at bounding box center [230, 386] width 43 height 16
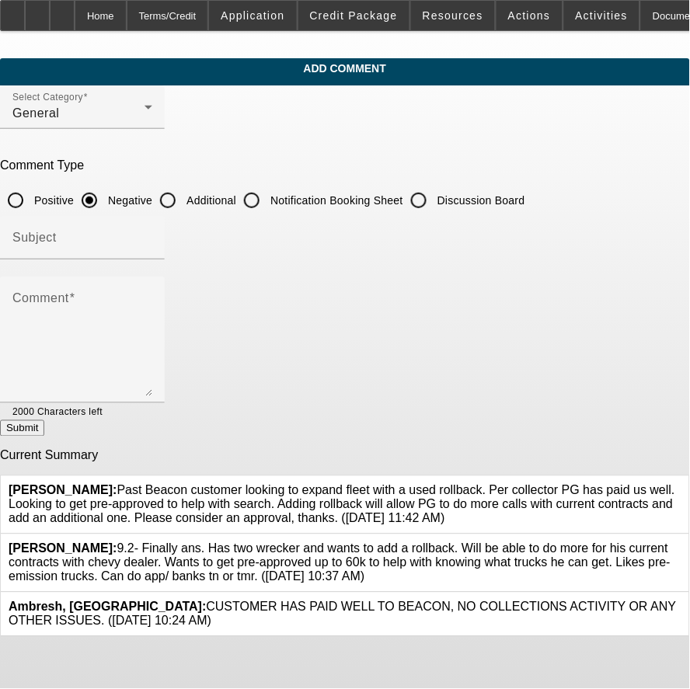
click at [682, 543] on icon at bounding box center [682, 543] width 0 height 0
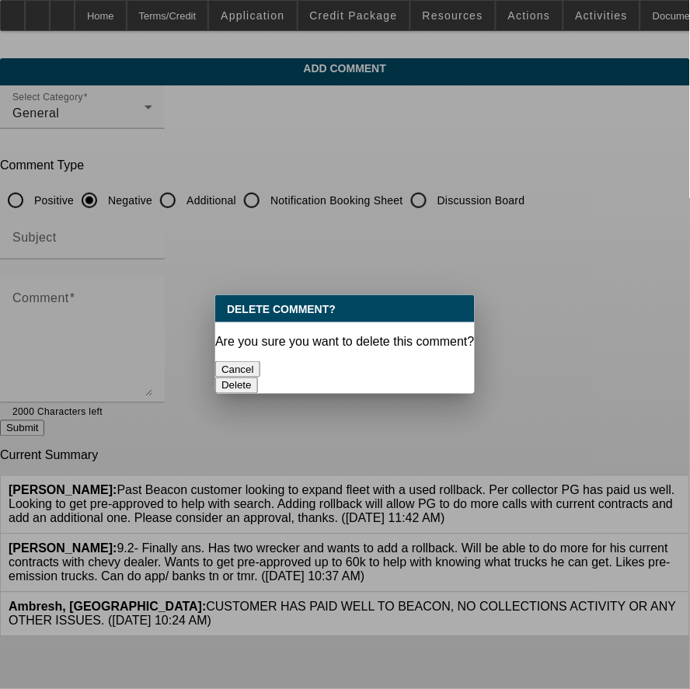
click at [258, 378] on button "Delete" at bounding box center [236, 386] width 43 height 16
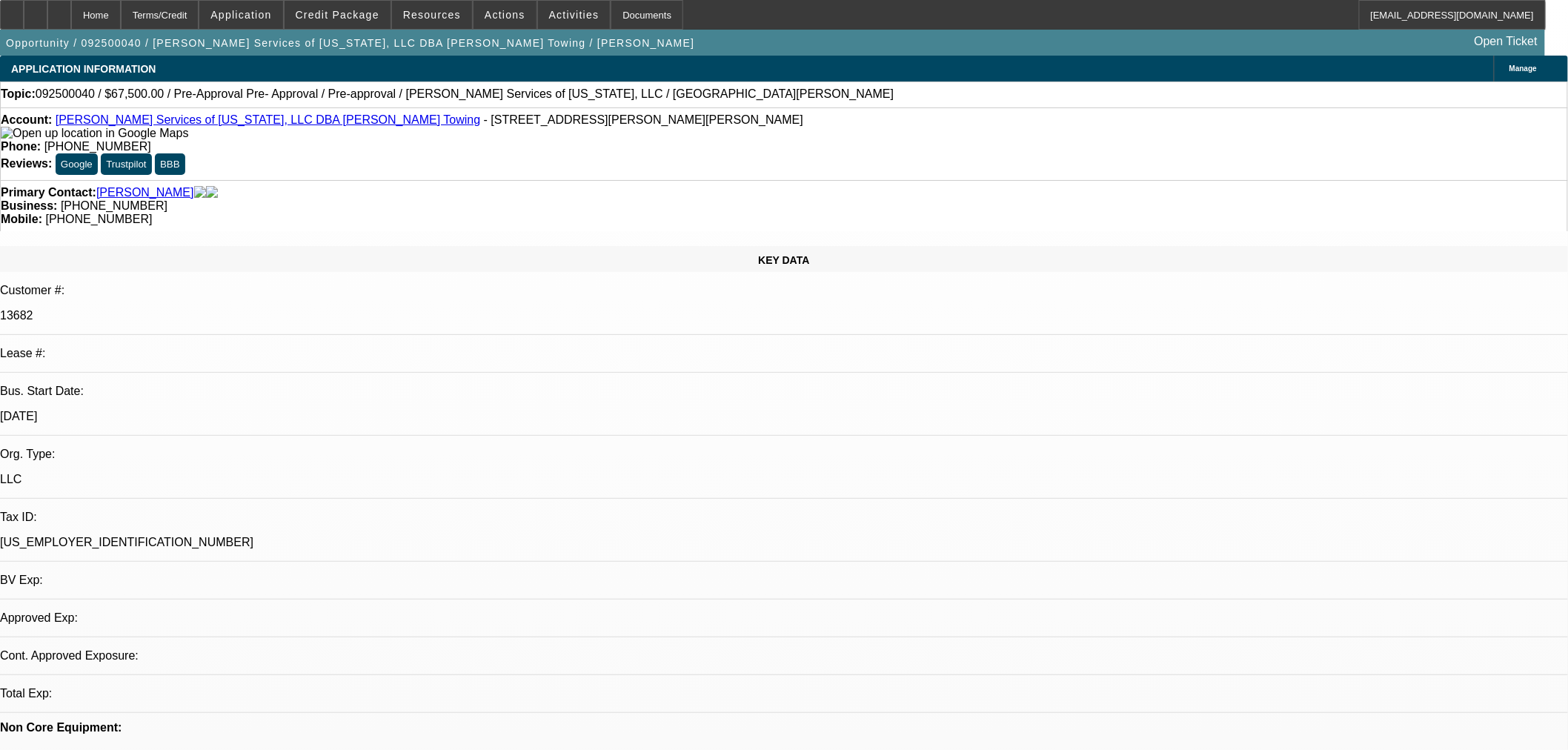
select select "0.1"
select select "2"
select select "0.1"
select select "4"
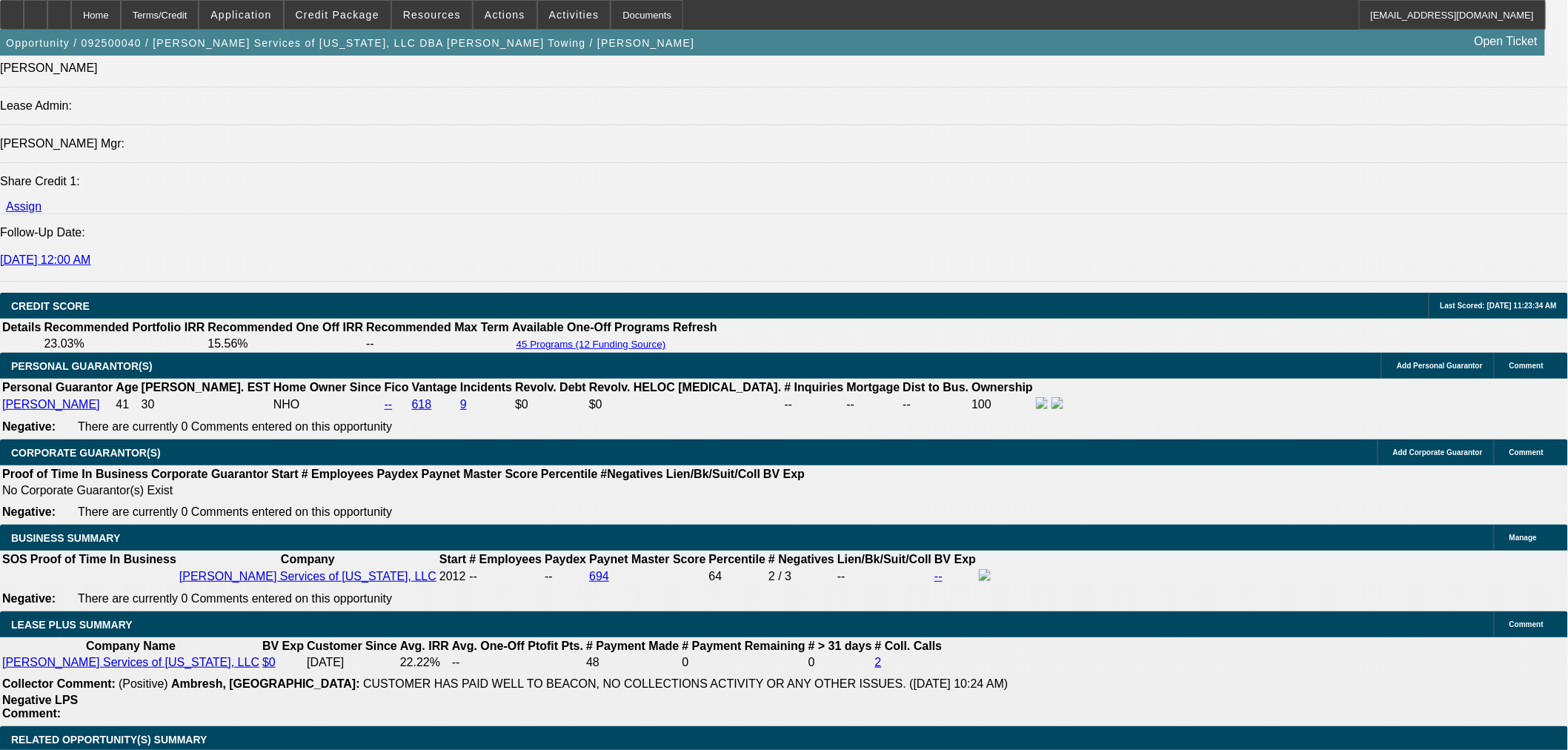
scroll to position [2222, 0]
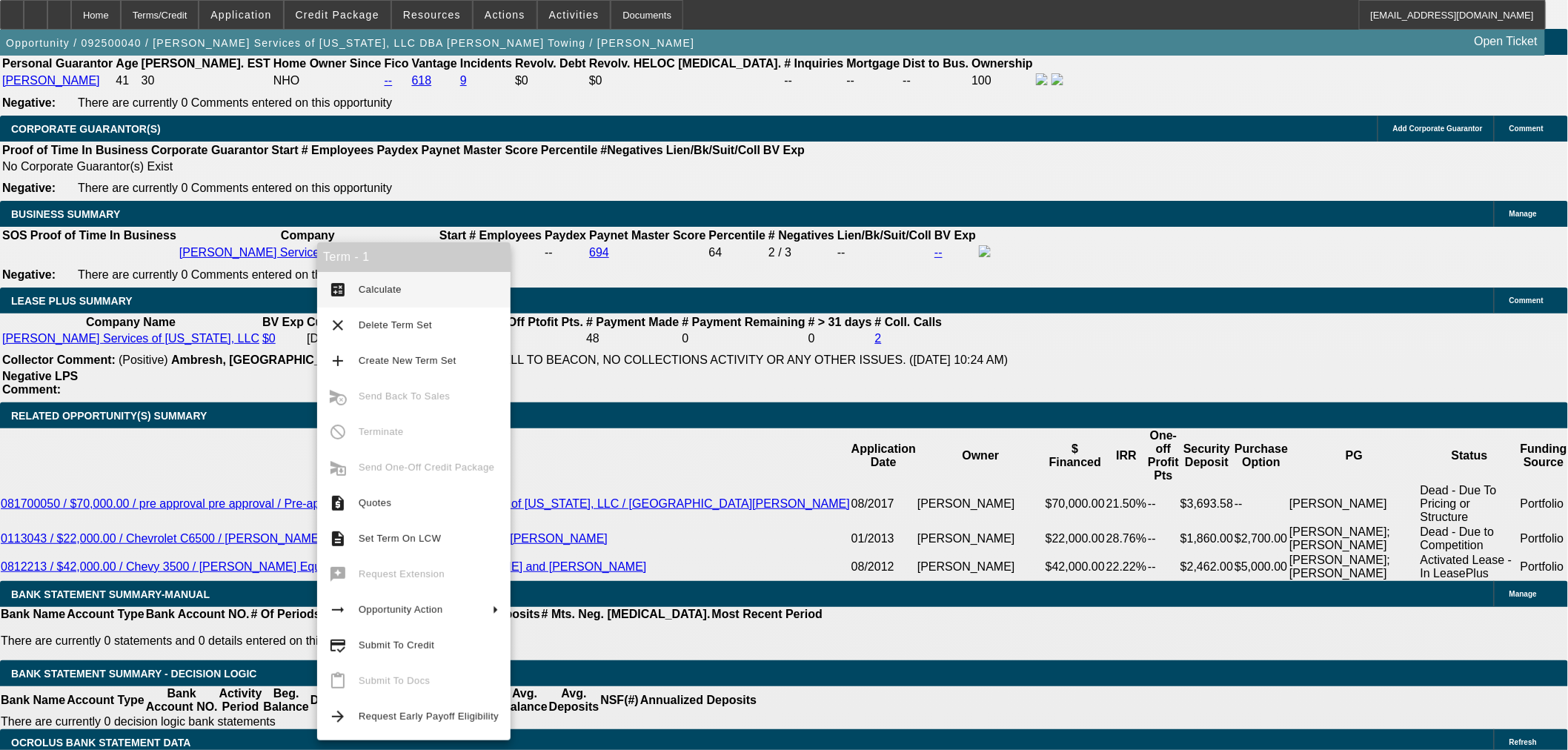
drag, startPoint x: 1262, startPoint y: 394, endPoint x: 1249, endPoint y: 394, distance: 13.0
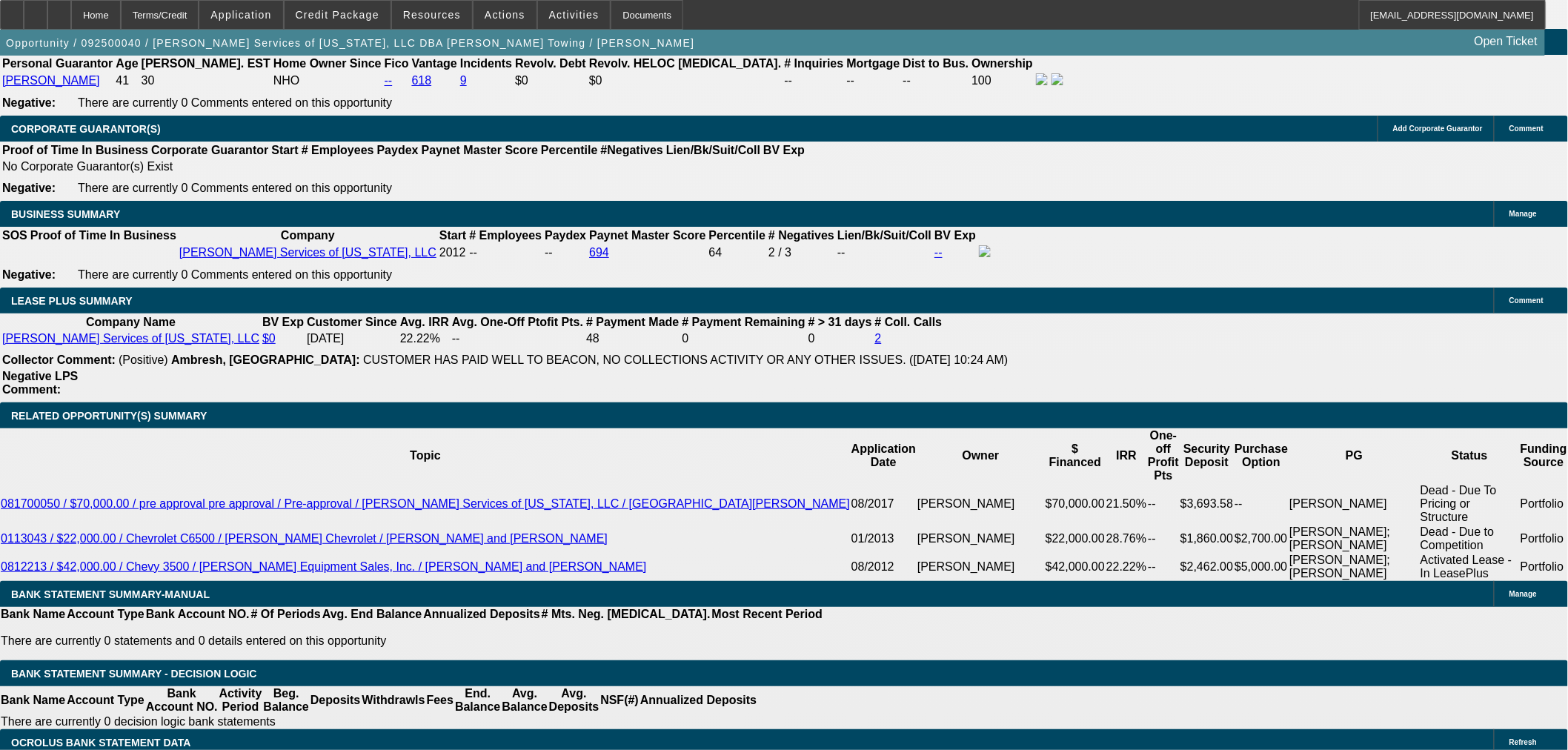
drag, startPoint x: 1152, startPoint y: 391, endPoint x: 1054, endPoint y: 345, distance: 108.3
copy div "Past Beacon customer looking to expand fleet with a used rollback. Per collecto…"
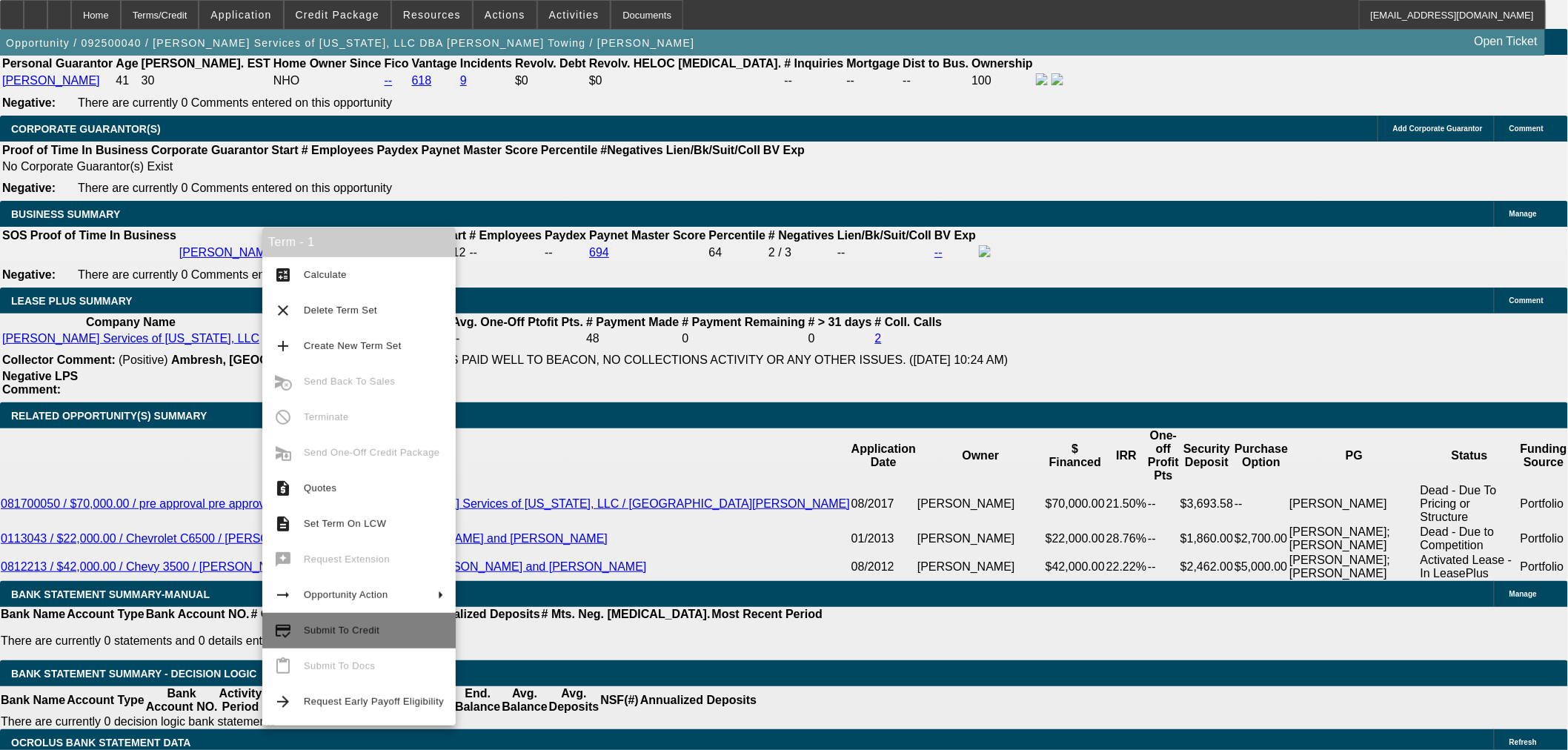
click at [354, 619] on button "credit_score Submit To Credit" at bounding box center [358, 630] width 193 height 35
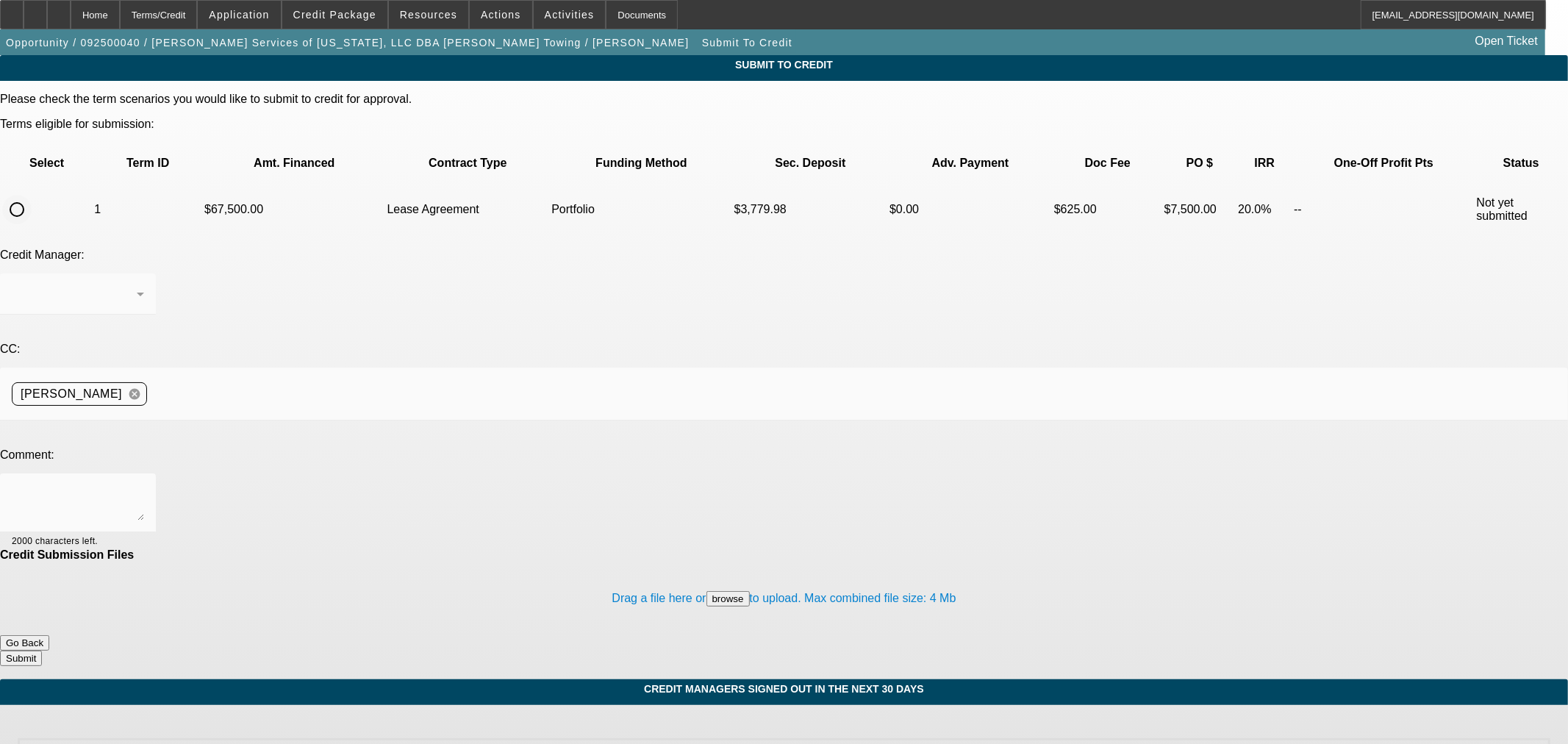
click at [31, 195] on input "radio" at bounding box center [16, 209] width 29 height 29
radio input "true"
click at [144, 485] on textarea at bounding box center [78, 502] width 132 height 35
drag, startPoint x: 363, startPoint y: 245, endPoint x: 354, endPoint y: 223, distance: 23.8
click at [156, 315] on div at bounding box center [78, 322] width 156 height 16
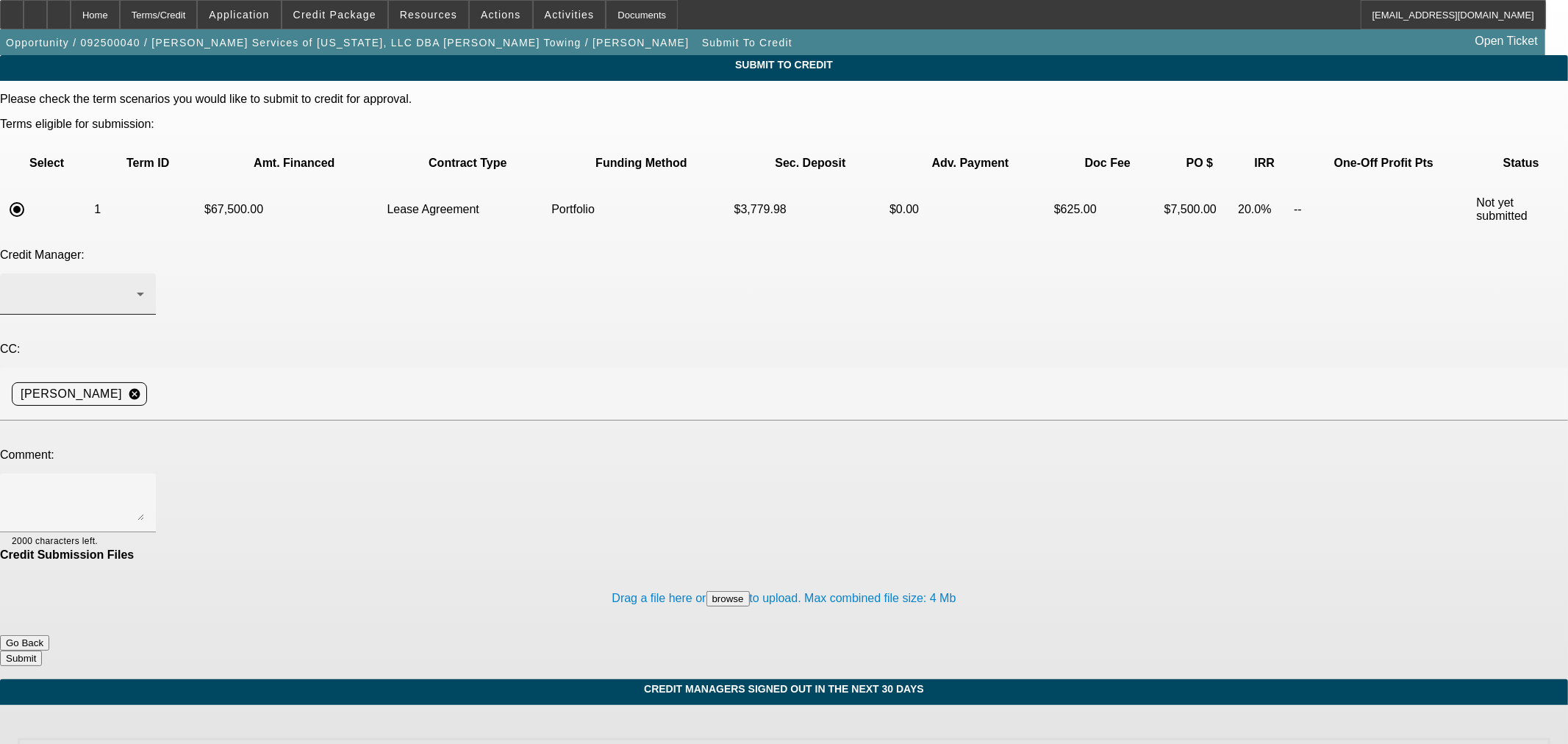
click at [144, 273] on div at bounding box center [78, 294] width 132 height 42
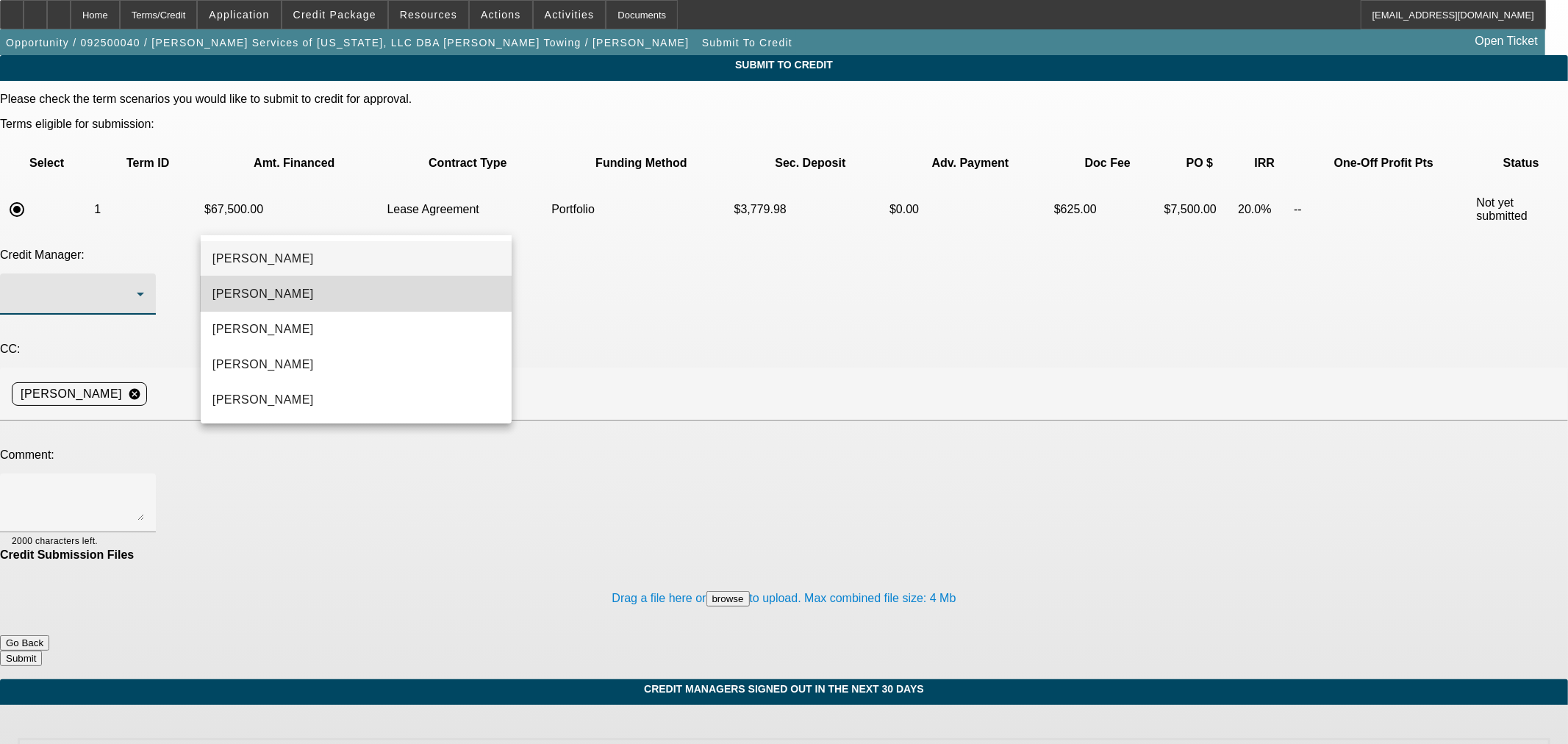
click at [305, 304] on mat-option "[PERSON_NAME]" at bounding box center [356, 293] width 311 height 35
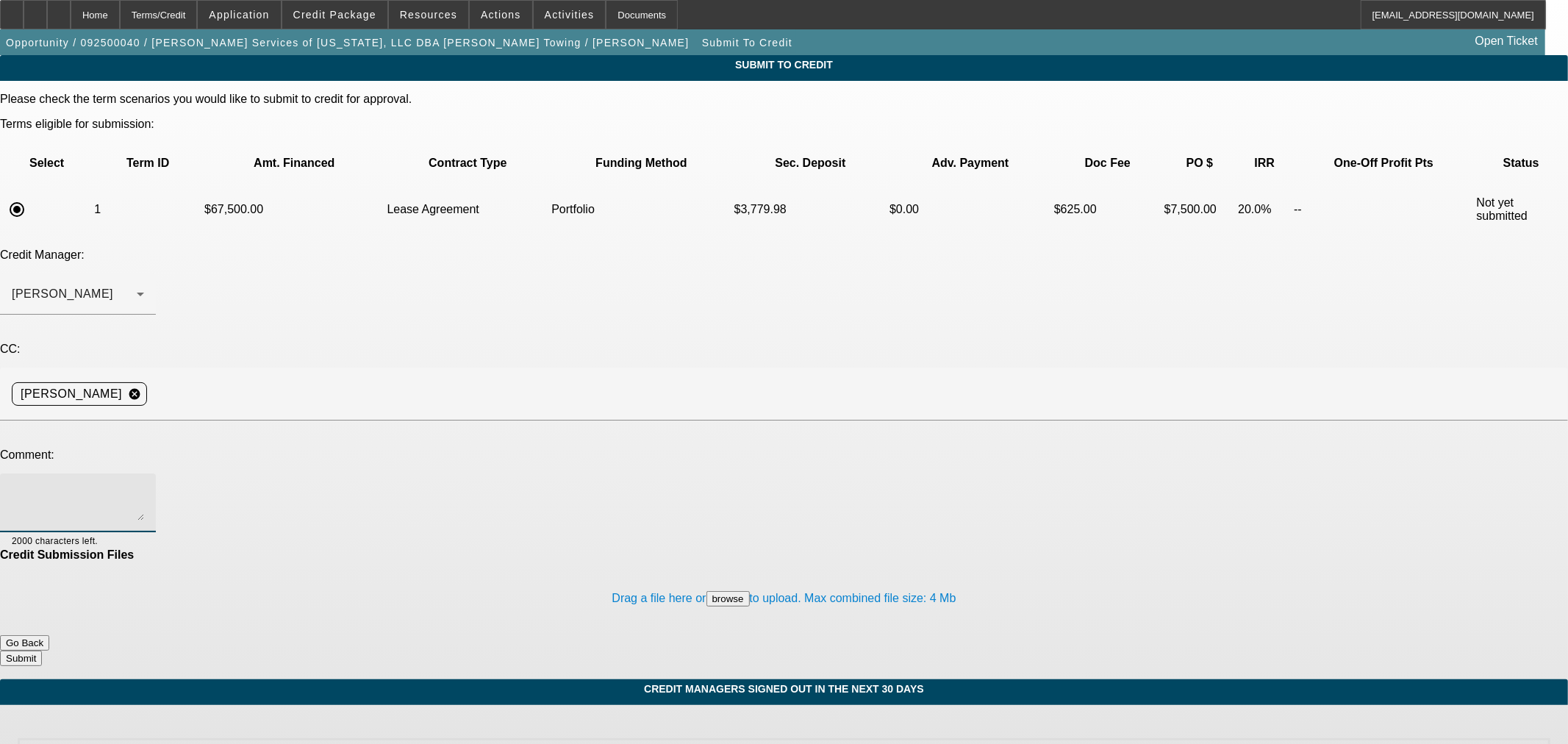
click at [144, 485] on textarea at bounding box center [78, 502] width 132 height 35
paste textarea "Past Beacon customer looking to expand fleet with a used rollback. Per collecto…"
type textarea "Hi [PERSON_NAME] - Past Beacon customer looking to expand fleet with a used rol…"
click at [854, 562] on div "Drag a file here or browse to upload. Max combined file size: 4 Mb" at bounding box center [784, 598] width 1568 height 74
click at [42, 650] on button "Submit" at bounding box center [21, 658] width 42 height 15
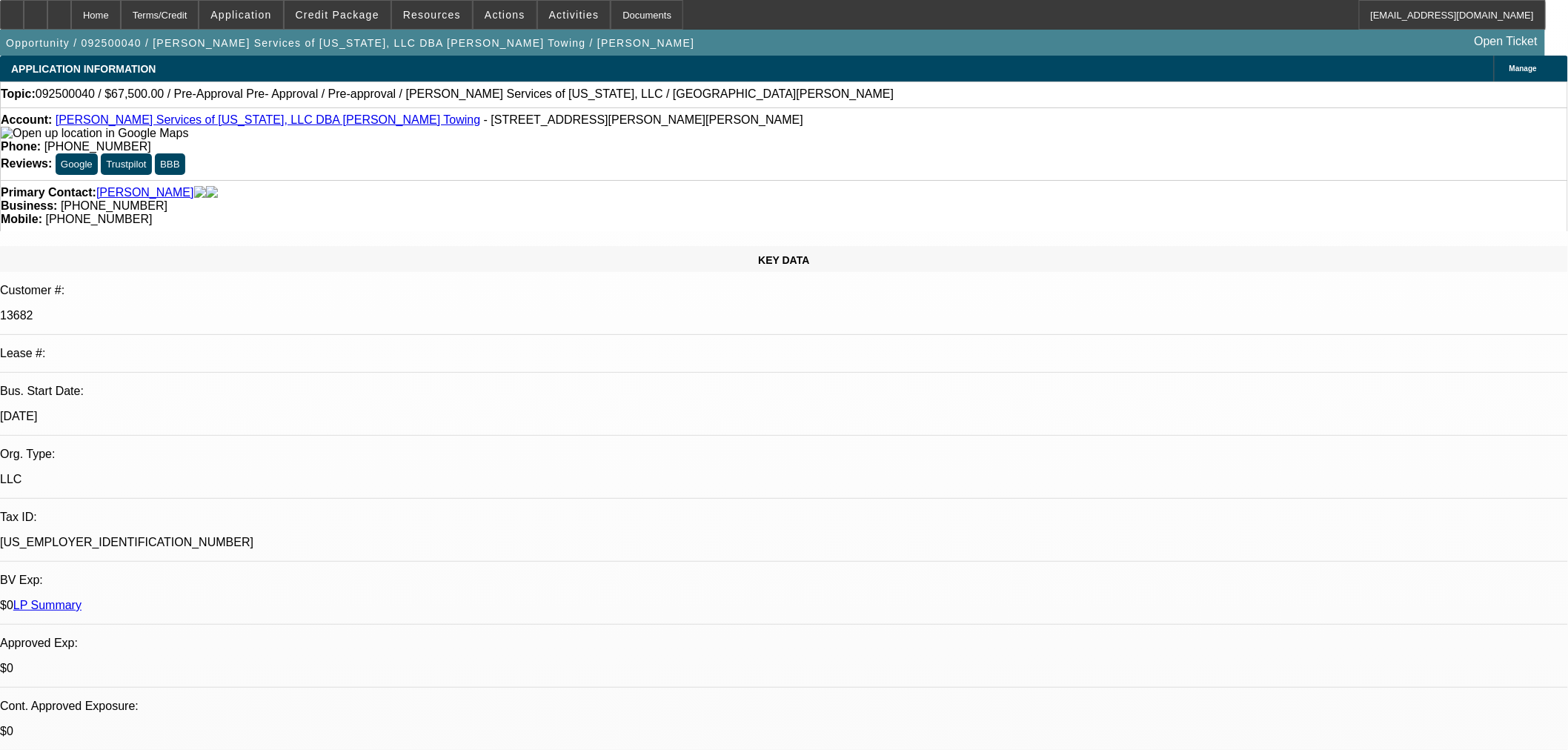
select select "0.1"
select select "2"
select select "0.1"
select select "4"
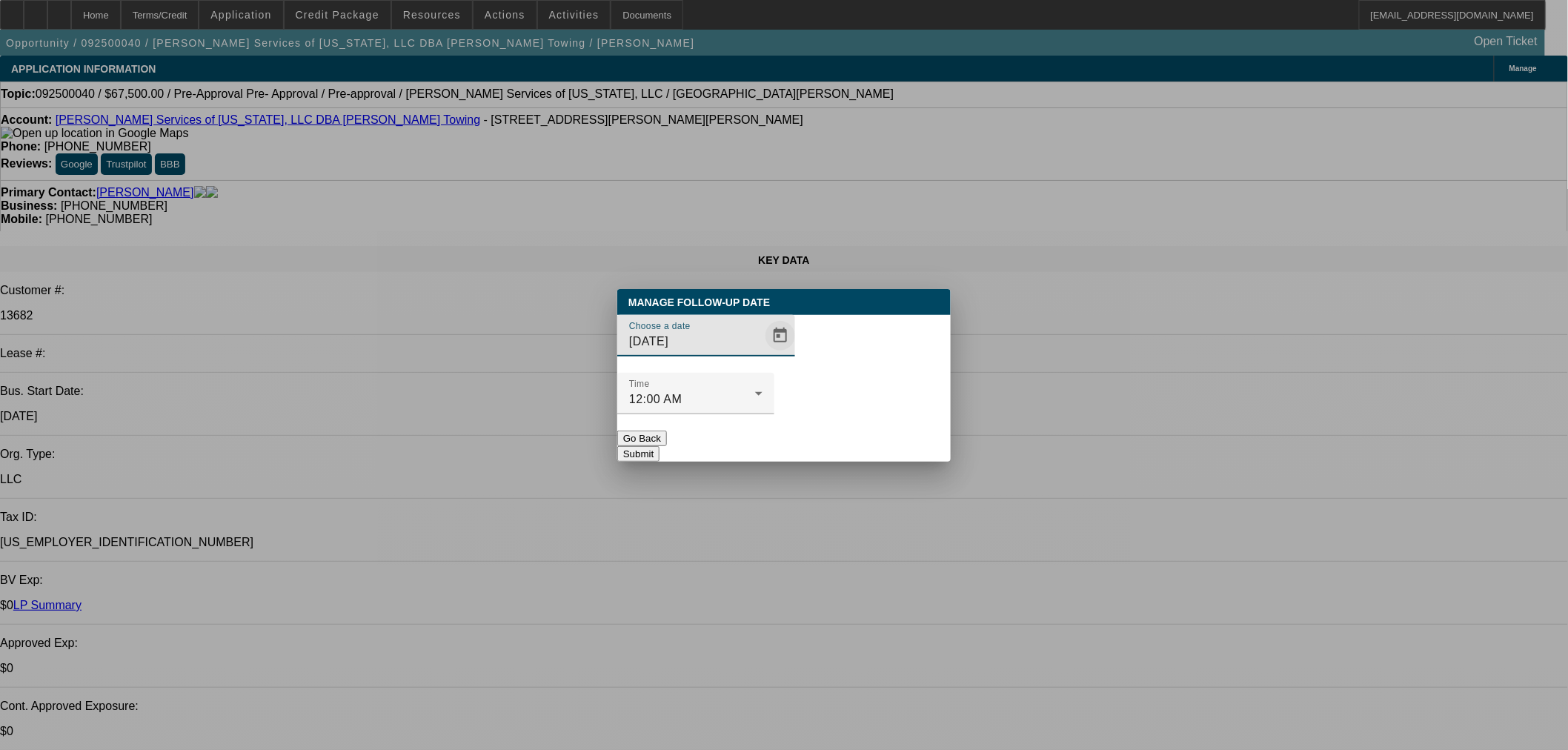
click at [763, 354] on span "Open calendar" at bounding box center [780, 334] width 35 height 35
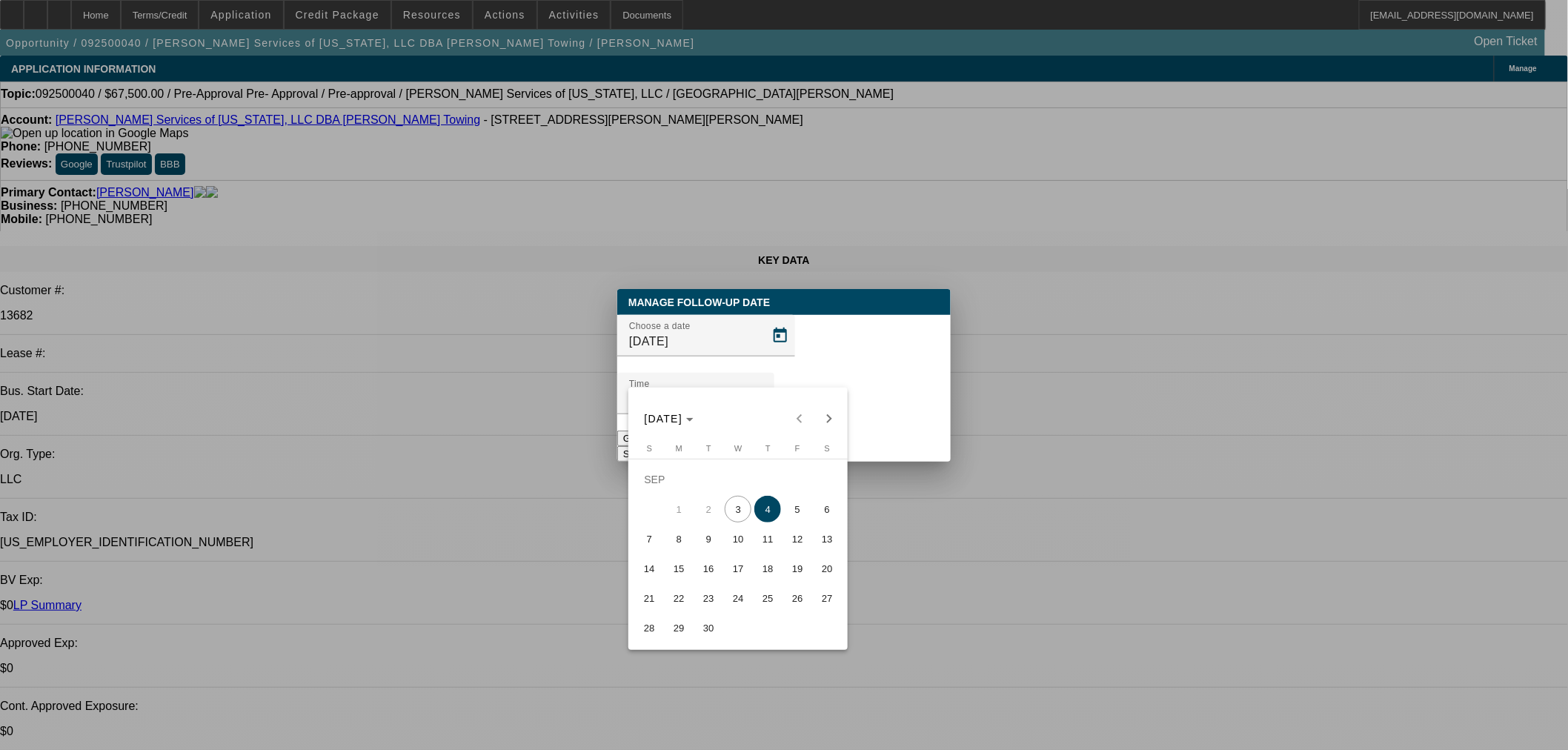
click at [770, 513] on span "4" at bounding box center [767, 509] width 27 height 27
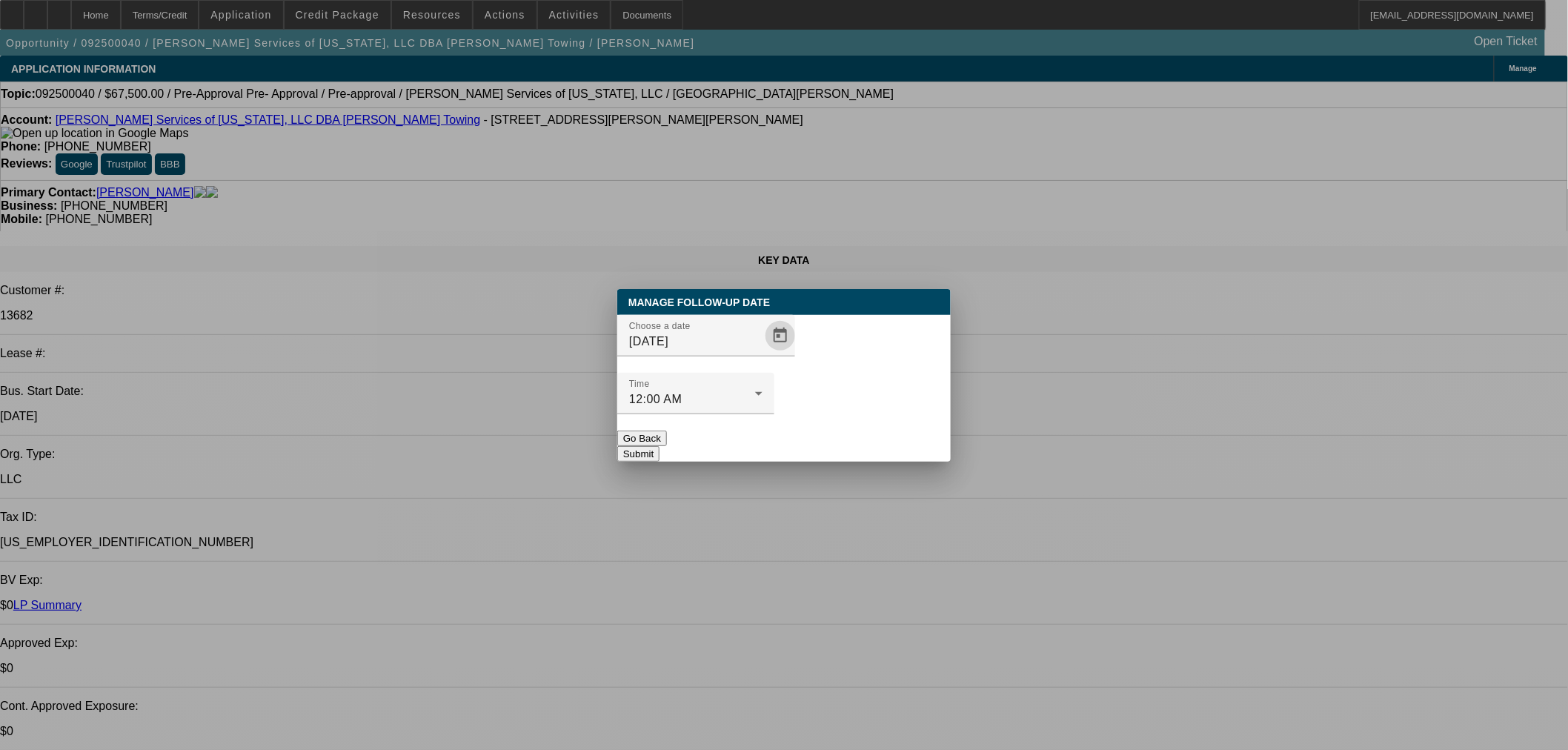
click at [660, 446] on button "Submit" at bounding box center [638, 454] width 42 height 15
